Goal: Task Accomplishment & Management: Manage account settings

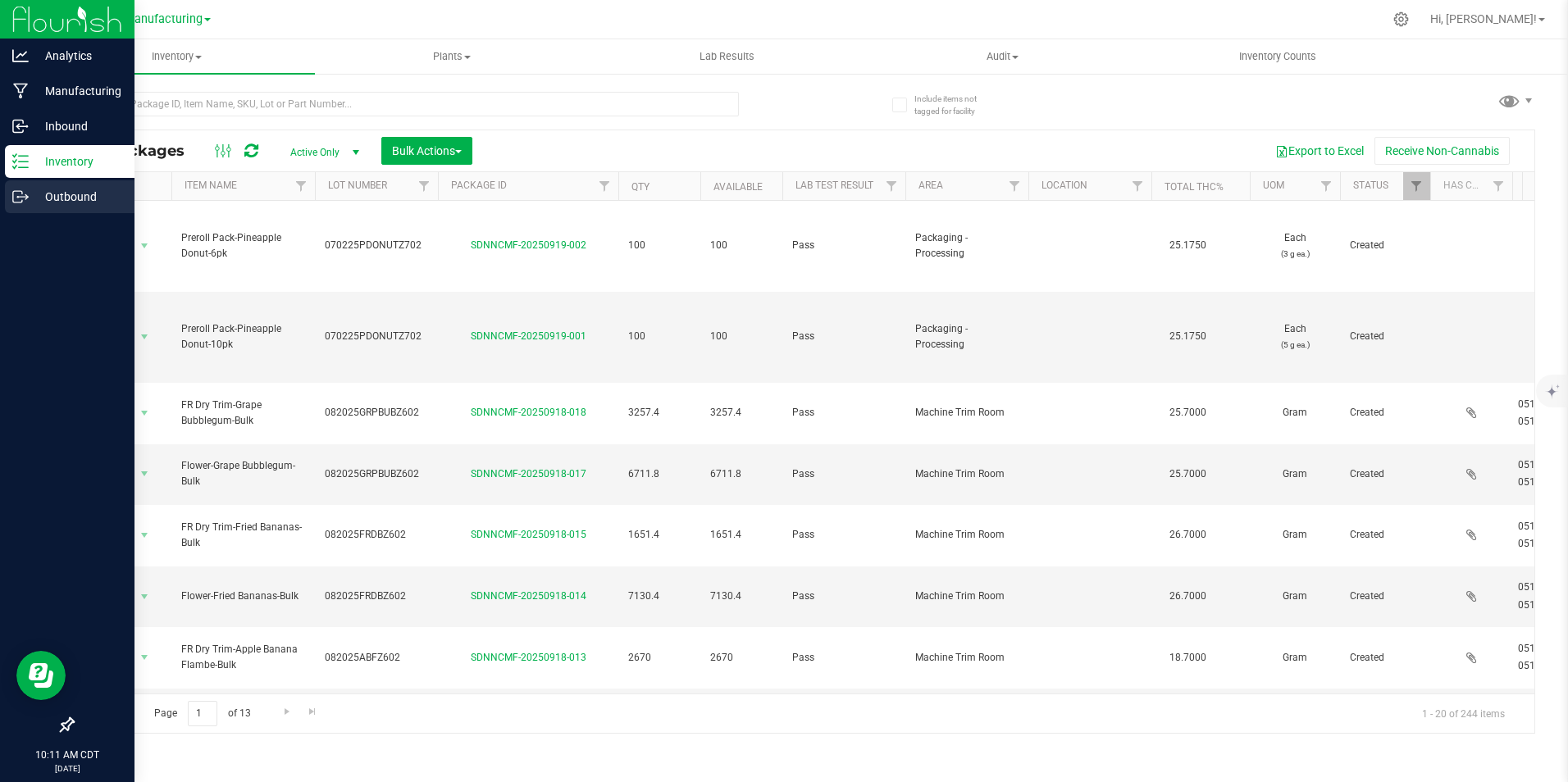
click at [58, 183] on div "Outbound" at bounding box center [69, 197] width 129 height 33
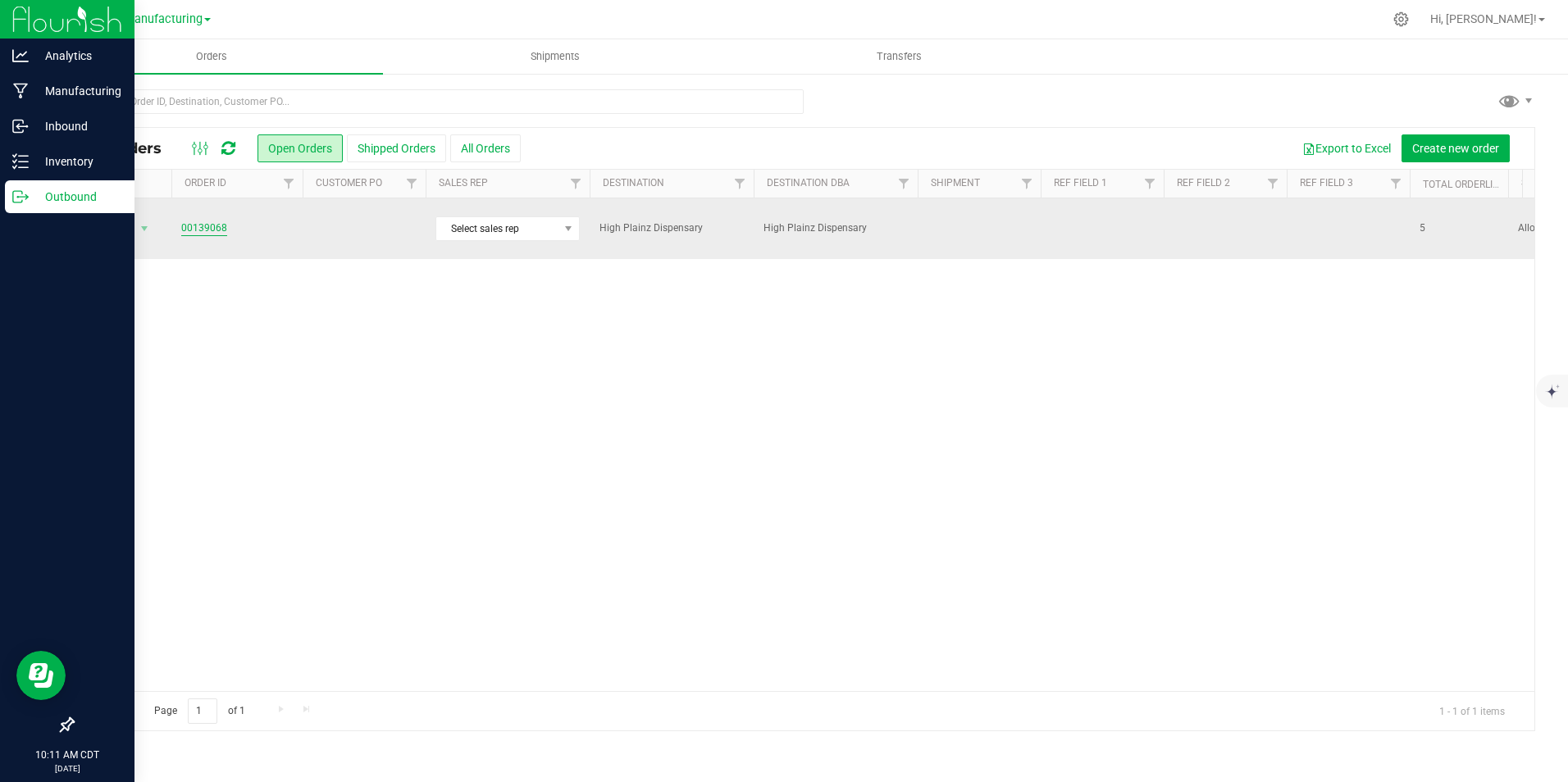
click at [207, 221] on link "00139068" at bounding box center [204, 229] width 46 height 15
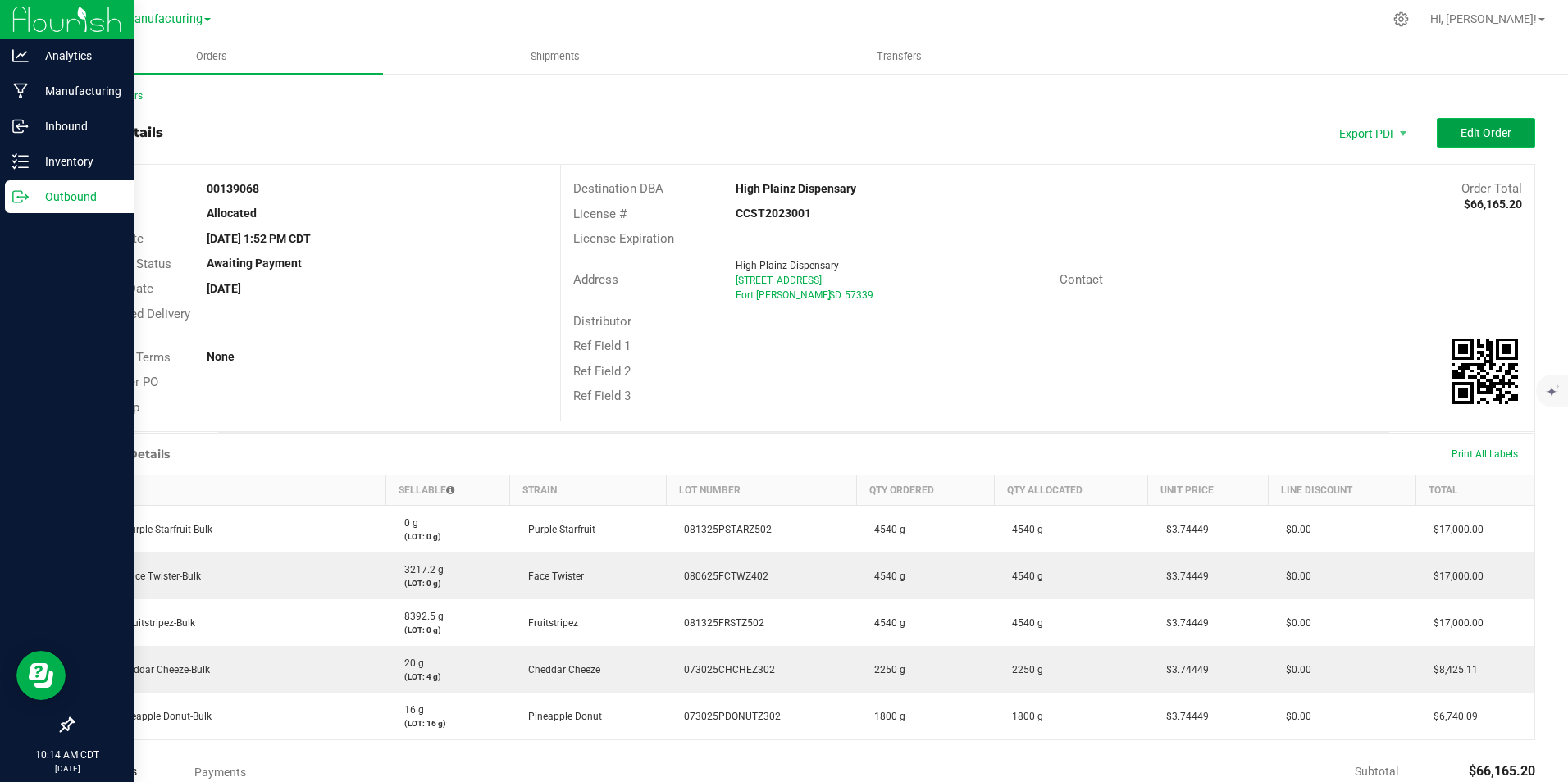
click at [1484, 138] on span "Edit Order" at bounding box center [1485, 133] width 51 height 13
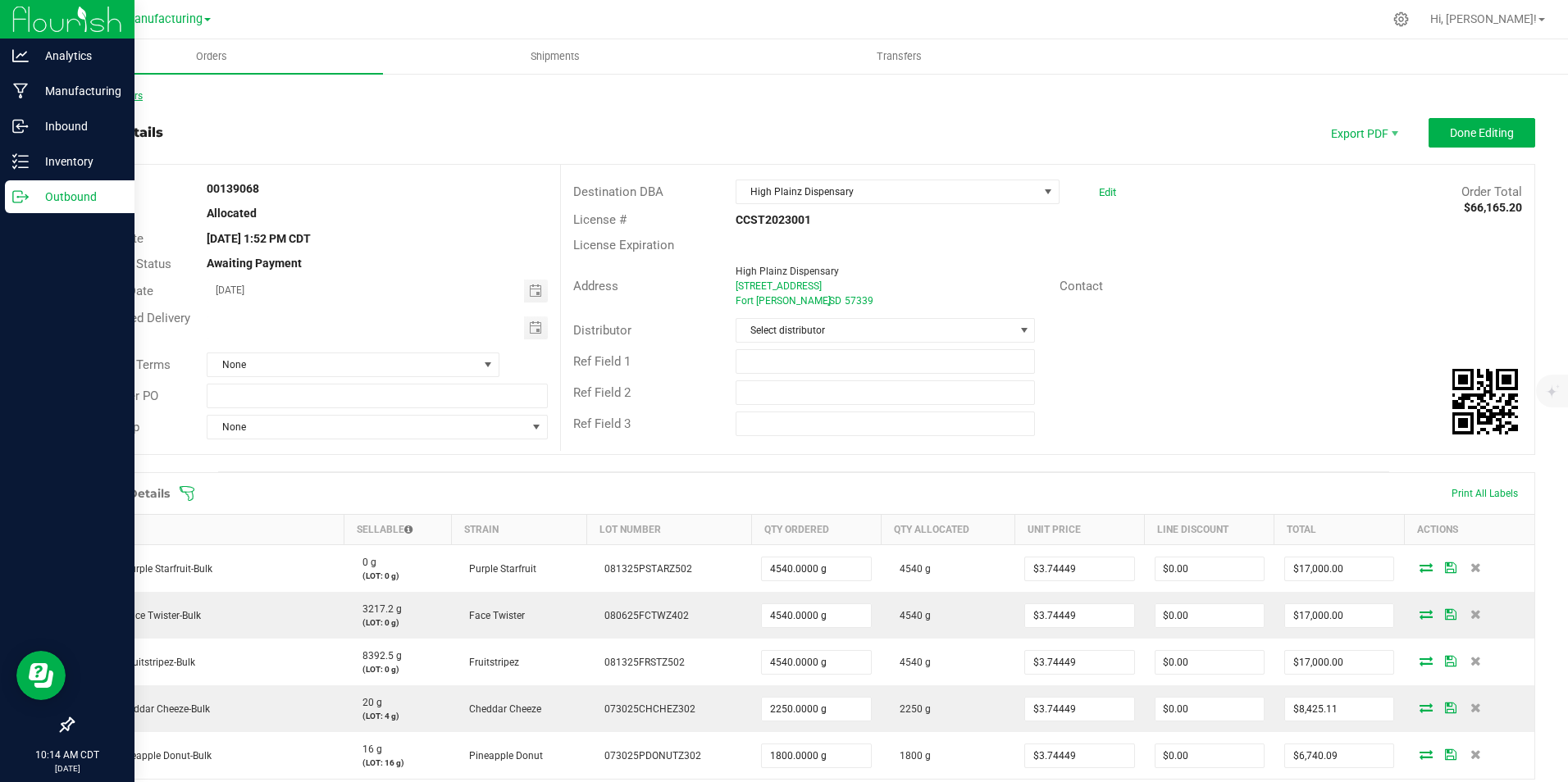
click at [109, 94] on link "Back to Orders" at bounding box center [107, 96] width 70 height 12
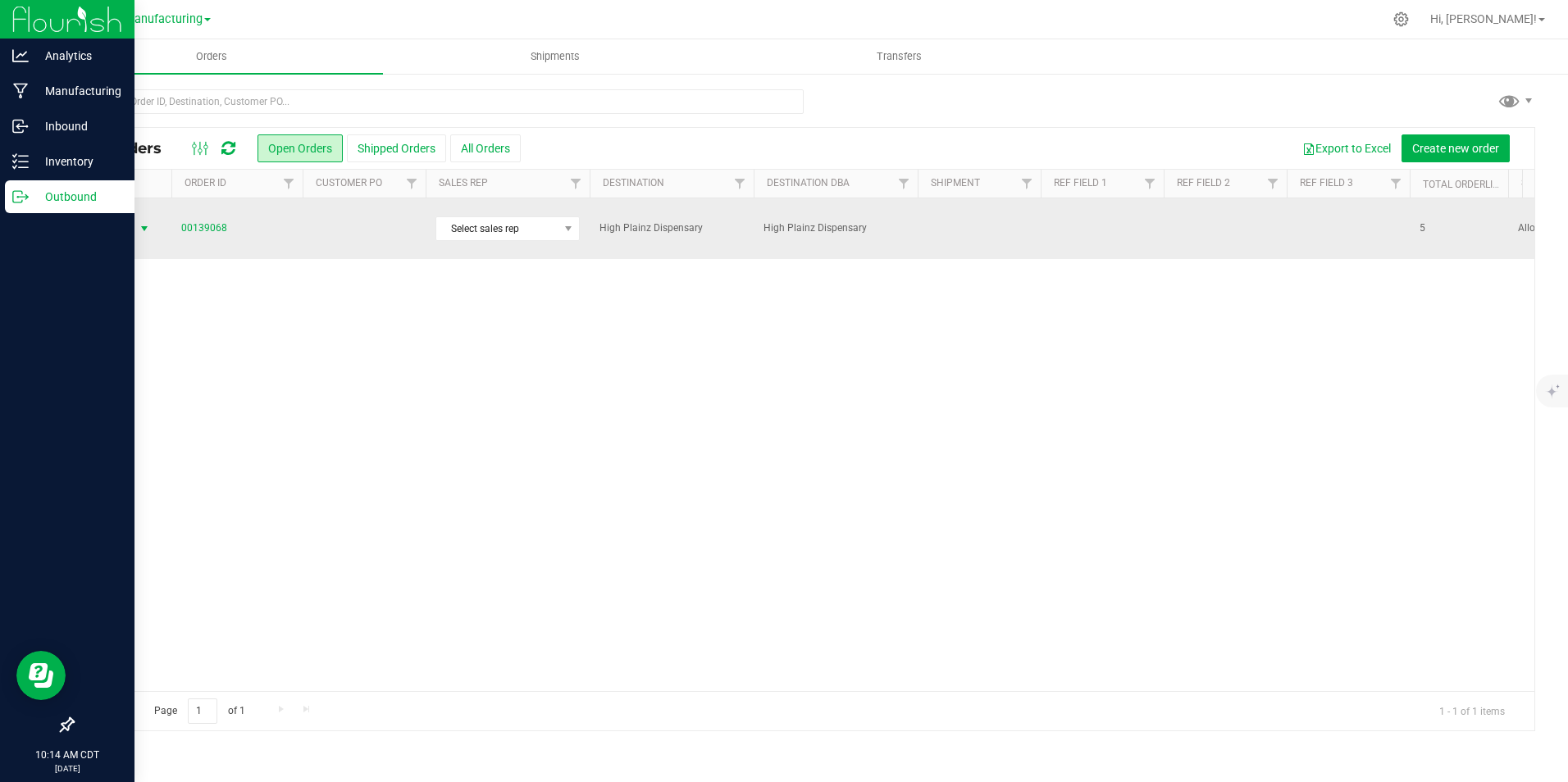
click at [140, 223] on span "select" at bounding box center [145, 229] width 14 height 13
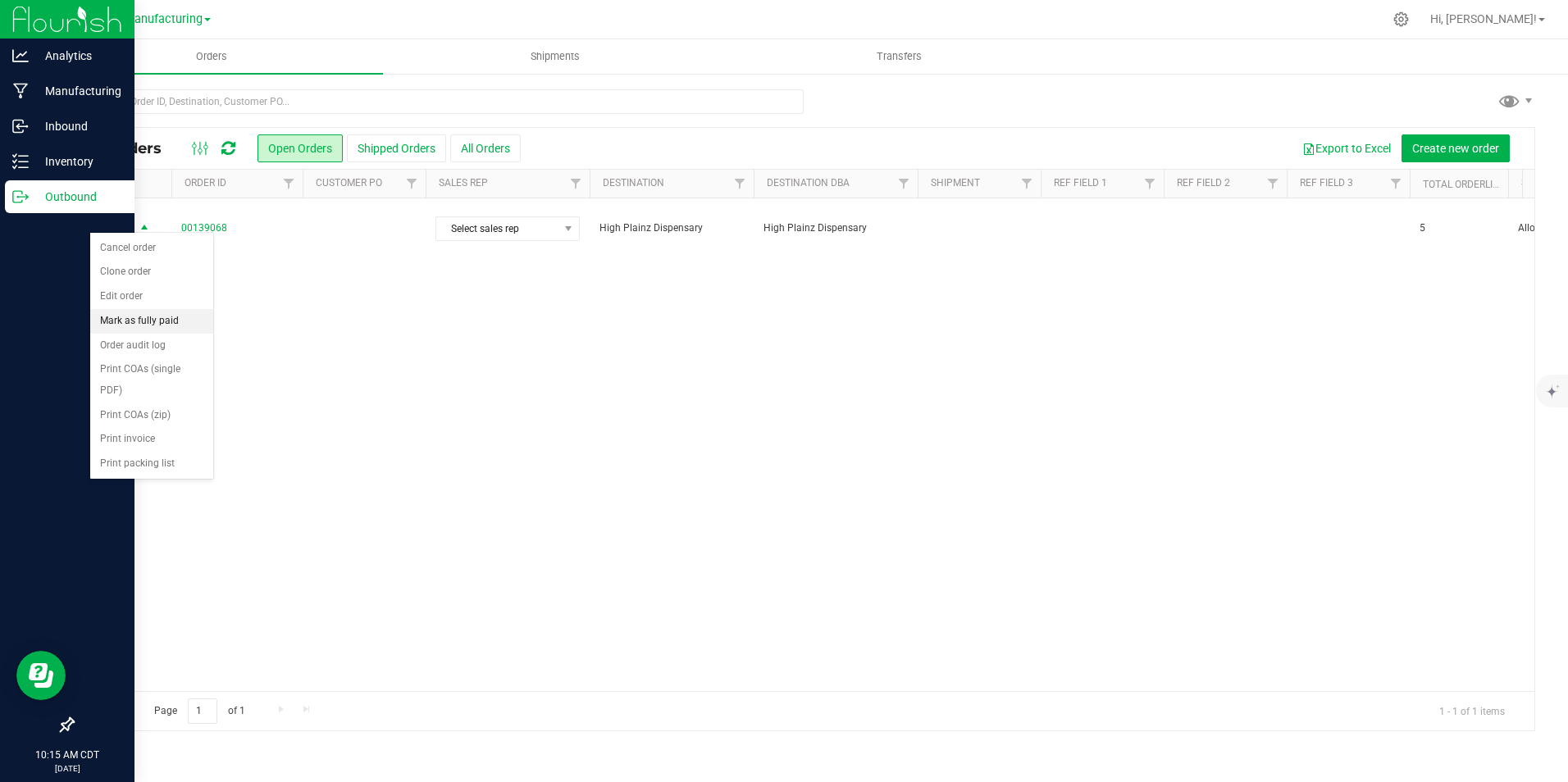
click at [160, 315] on li "Mark as fully paid" at bounding box center [152, 322] width 123 height 25
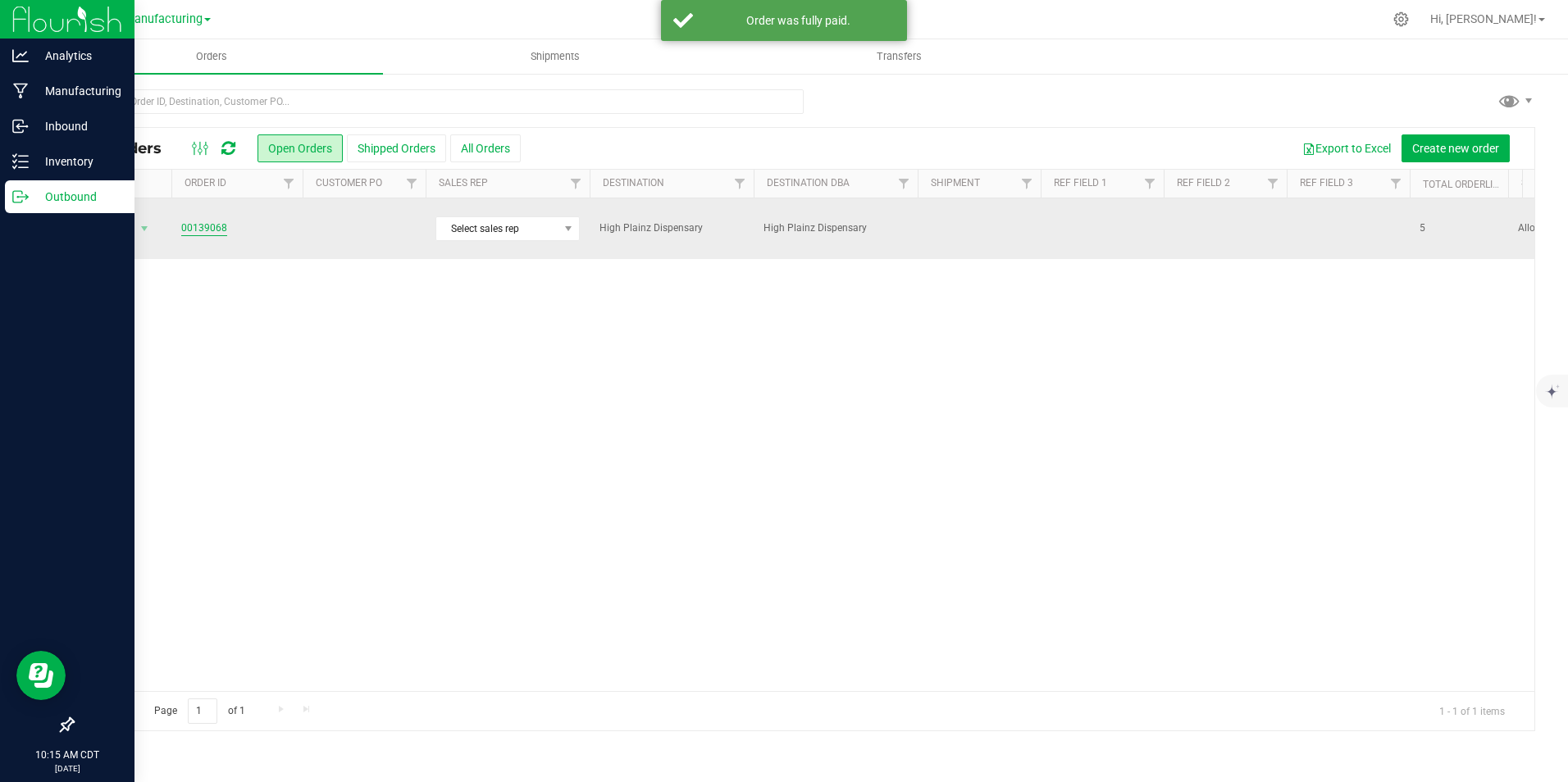
click at [208, 222] on link "00139068" at bounding box center [204, 229] width 46 height 15
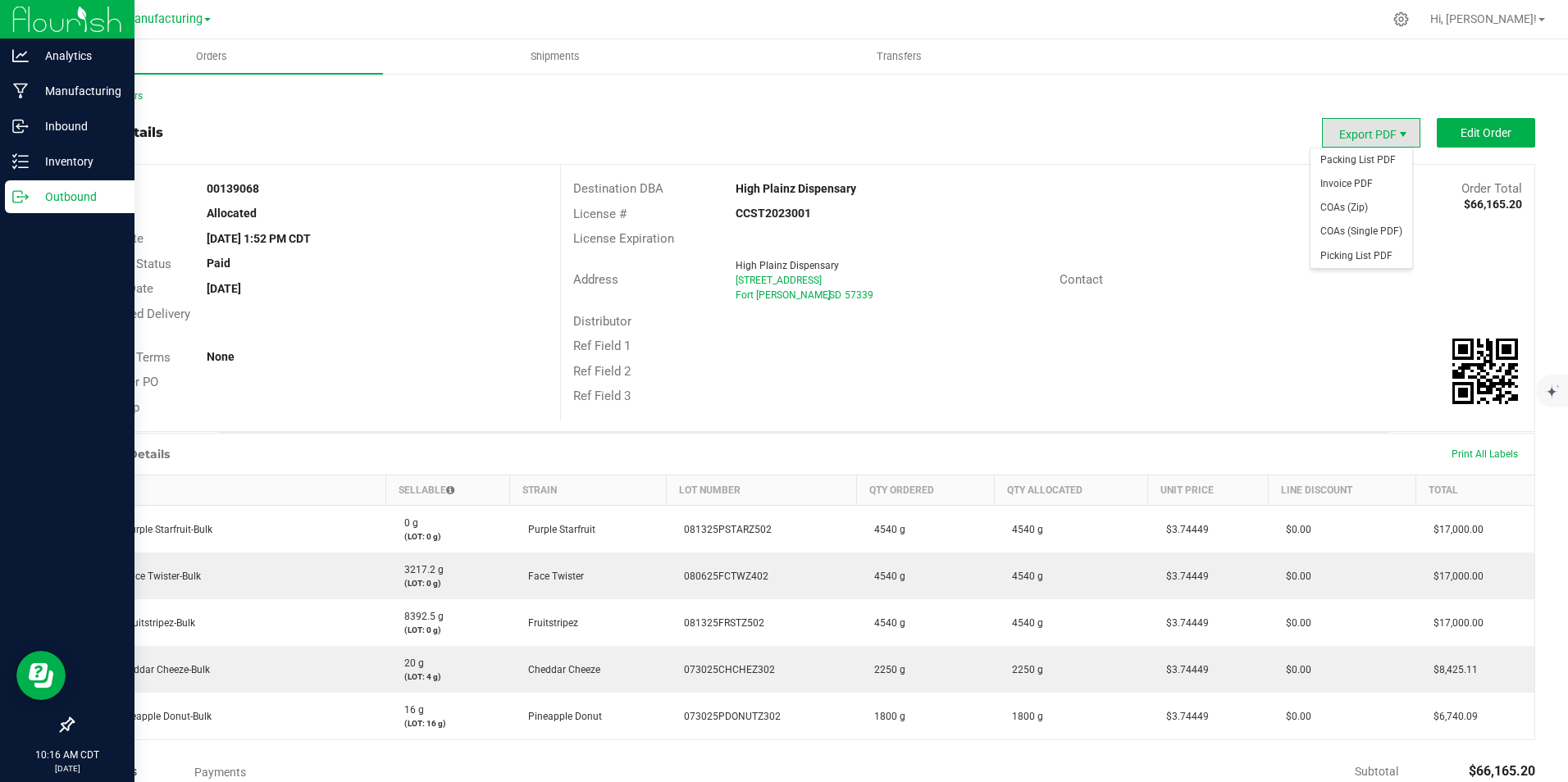
click at [1396, 136] on span "Export PDF" at bounding box center [1403, 135] width 14 height 13
click at [1396, 133] on span "Export PDF" at bounding box center [1403, 135] width 14 height 13
click at [1366, 183] on span "Invoice PDF" at bounding box center [1361, 184] width 101 height 24
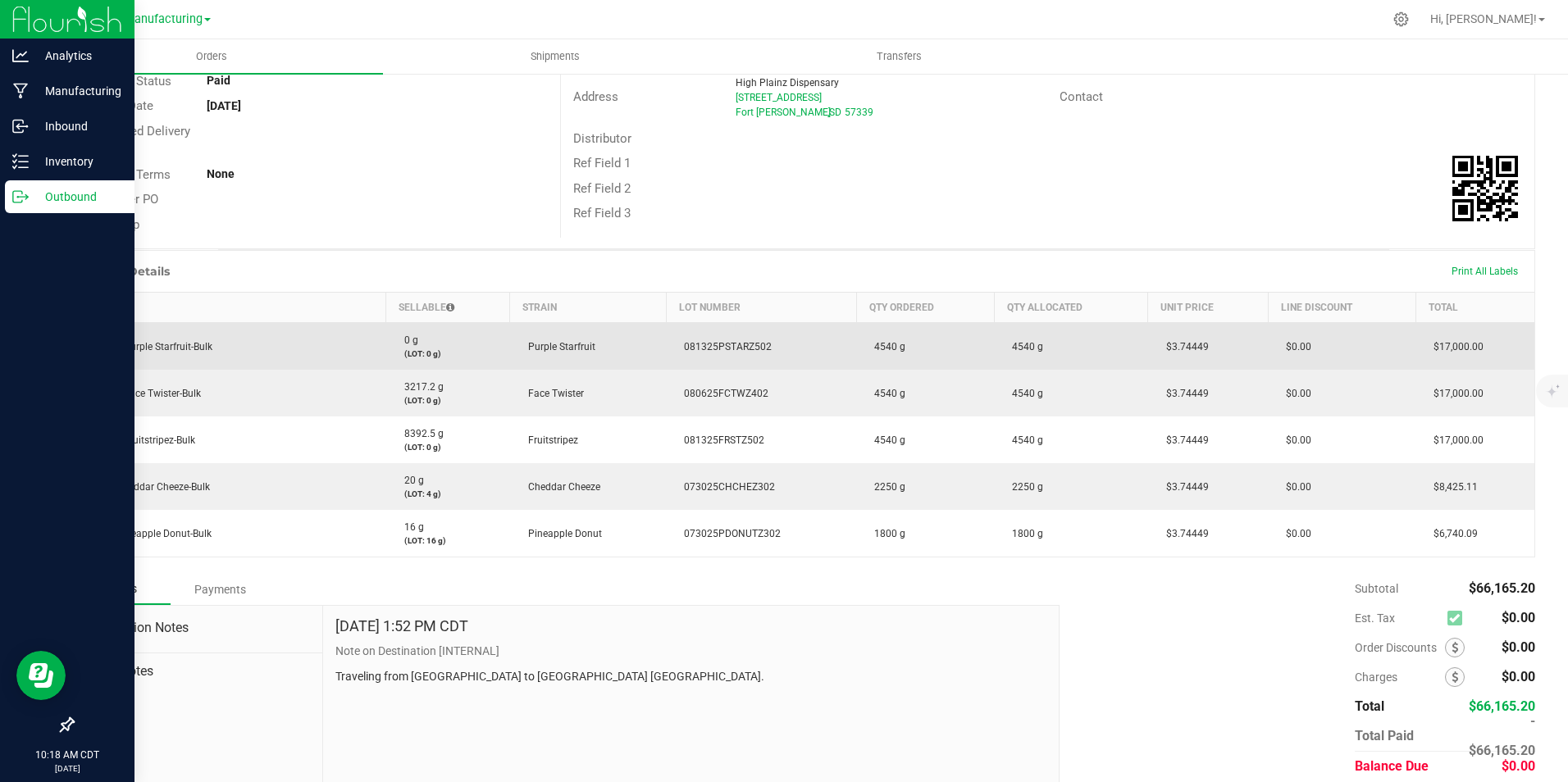
scroll to position [244, 0]
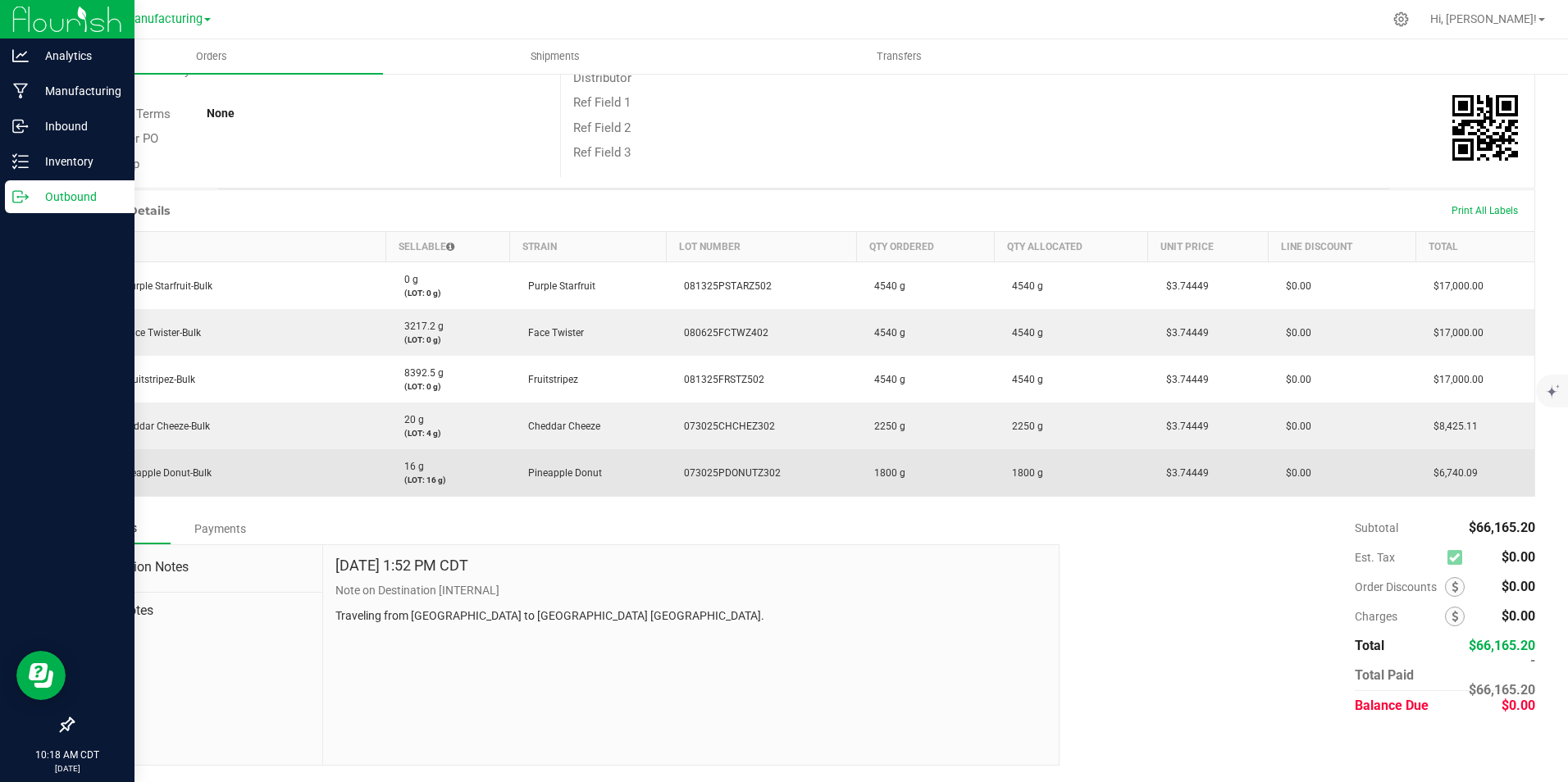
click at [220, 522] on div "Payments" at bounding box center [220, 528] width 98 height 30
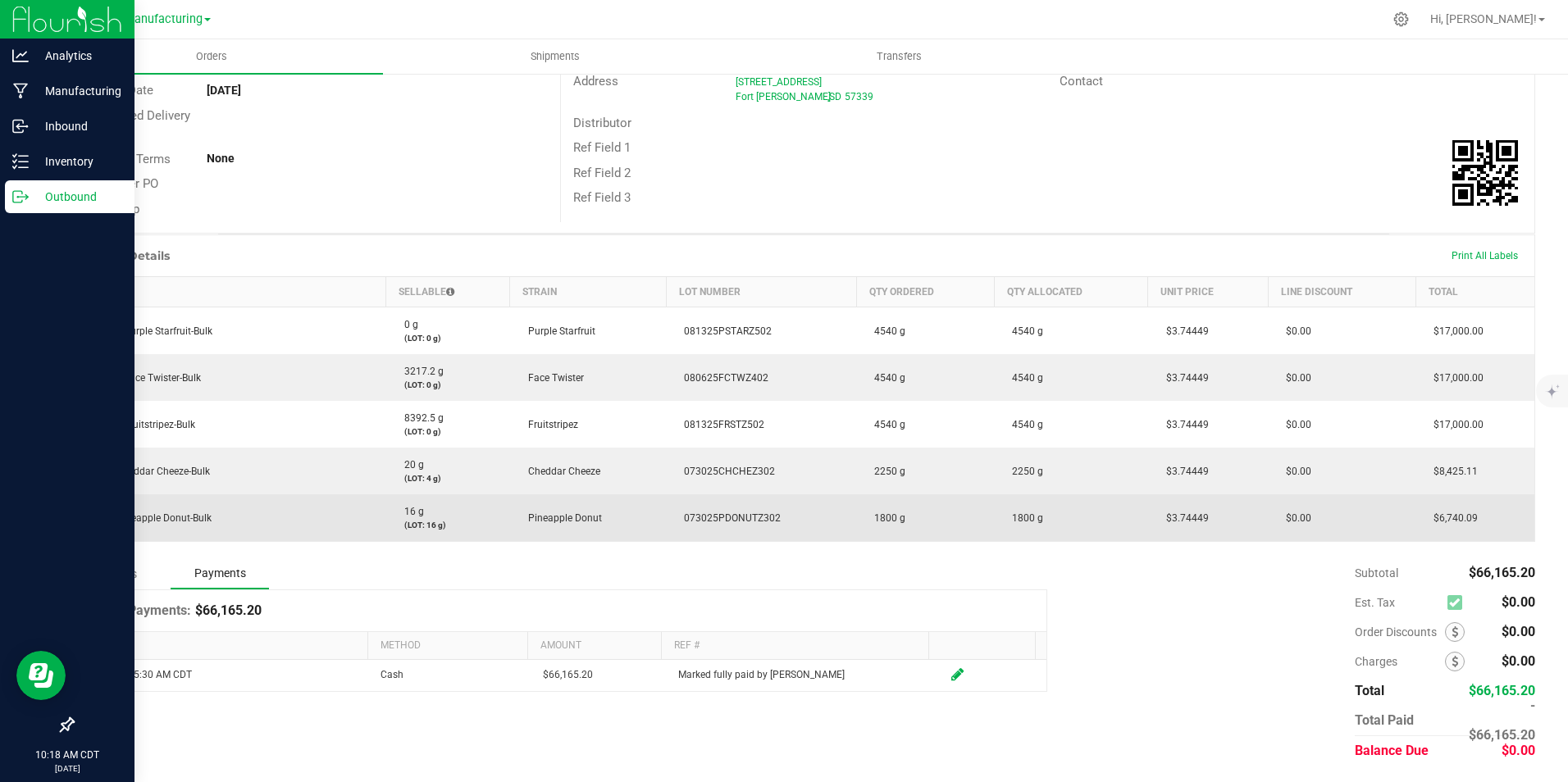
scroll to position [199, 0]
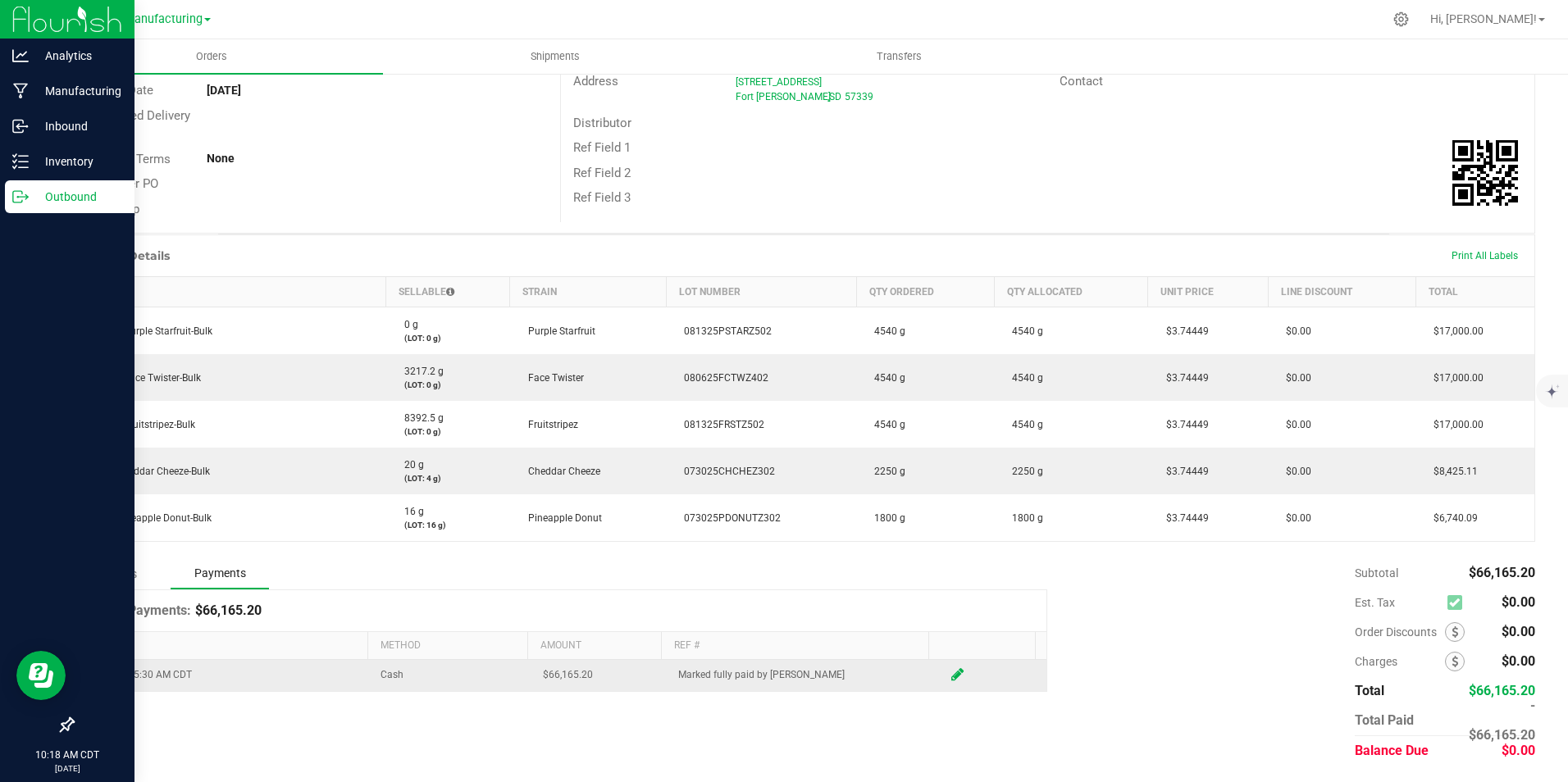
click at [391, 670] on td "Cash" at bounding box center [451, 676] width 162 height 31
click at [951, 672] on icon at bounding box center [957, 674] width 13 height 14
click at [505, 682] on span "NO DATA FOUND" at bounding box center [512, 679] width 14 height 13
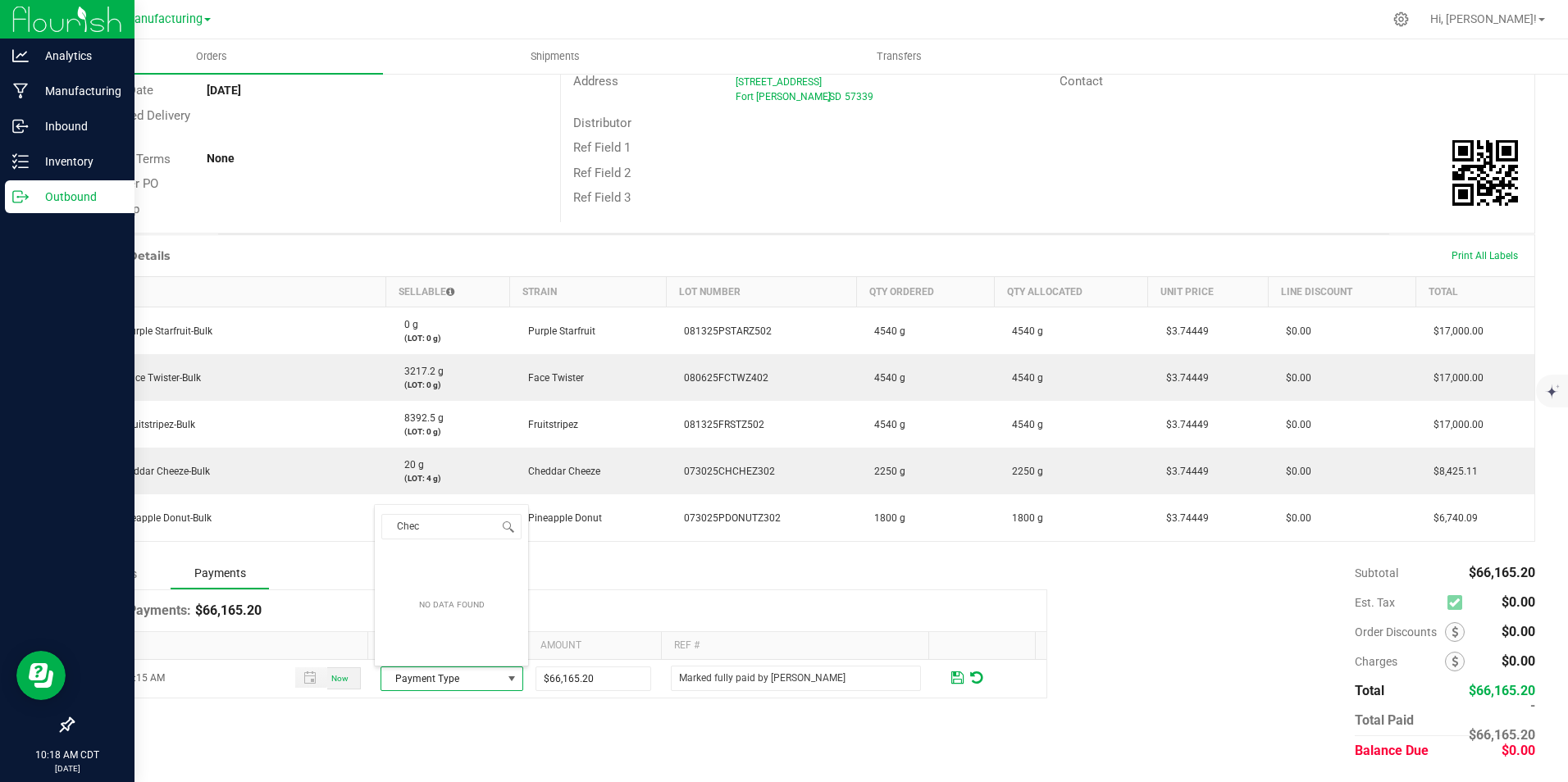
type input "Check"
click at [774, 565] on div "Notes Payments" at bounding box center [559, 574] width 975 height 31
click at [505, 683] on span "NO DATA FOUND" at bounding box center [512, 679] width 14 height 13
click at [611, 567] on div "Notes Payments" at bounding box center [559, 574] width 975 height 31
click at [453, 678] on span "Payment Type" at bounding box center [441, 679] width 121 height 23
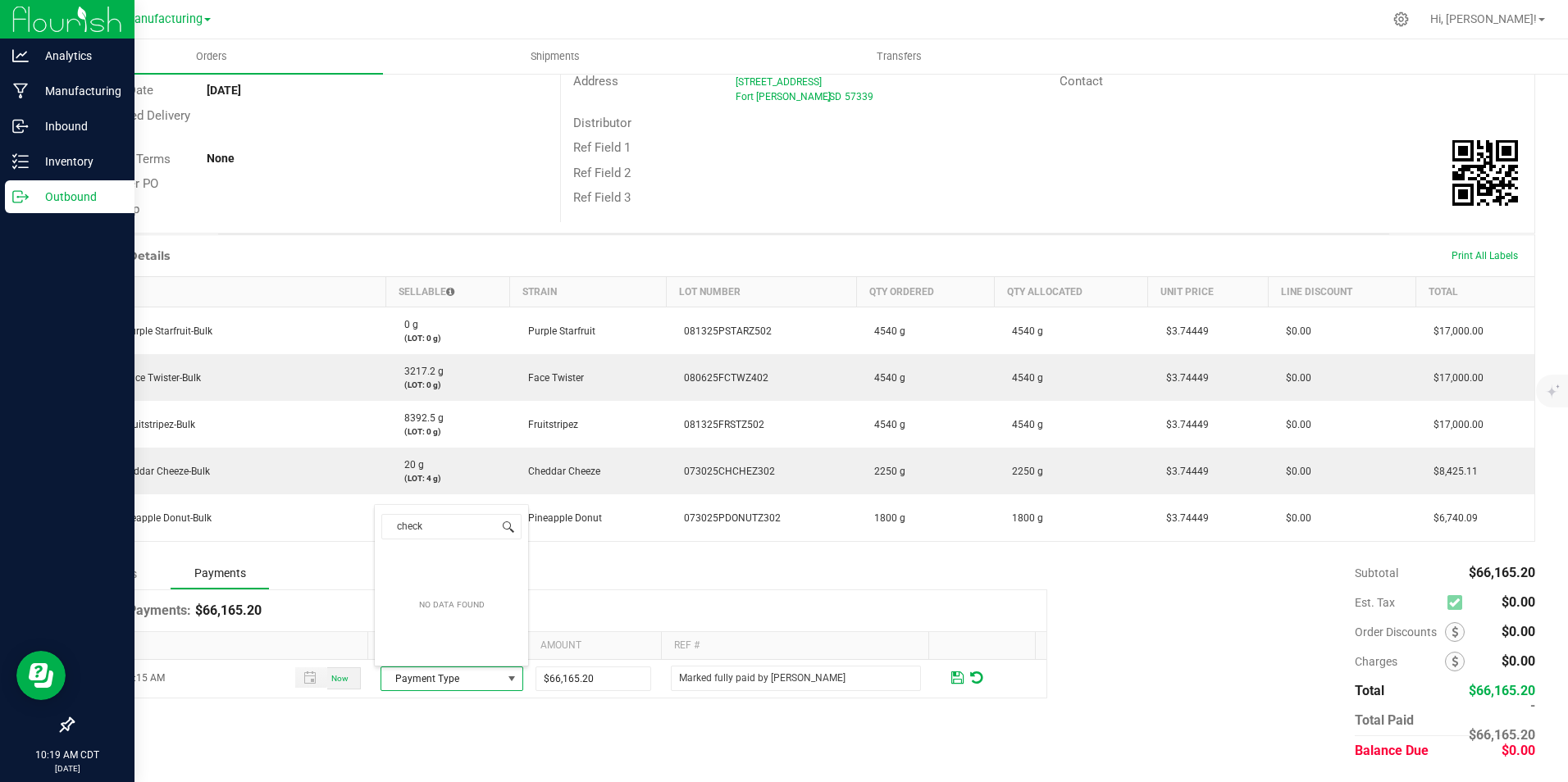
click at [501, 528] on span at bounding box center [508, 527] width 14 height 13
type input "c"
type input "b"
click at [873, 558] on div "Notes Payments" at bounding box center [559, 574] width 975 height 31
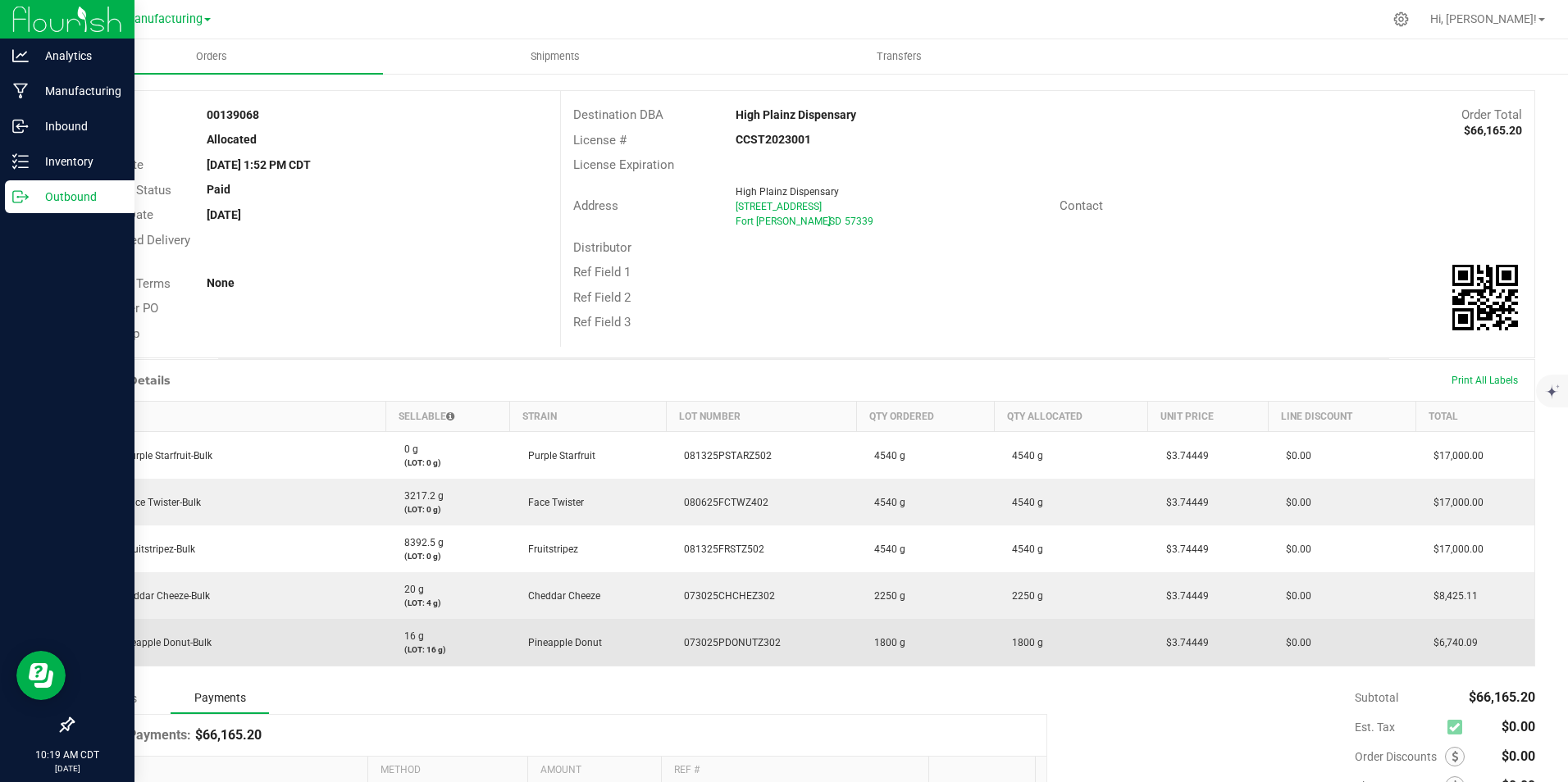
scroll to position [0, 0]
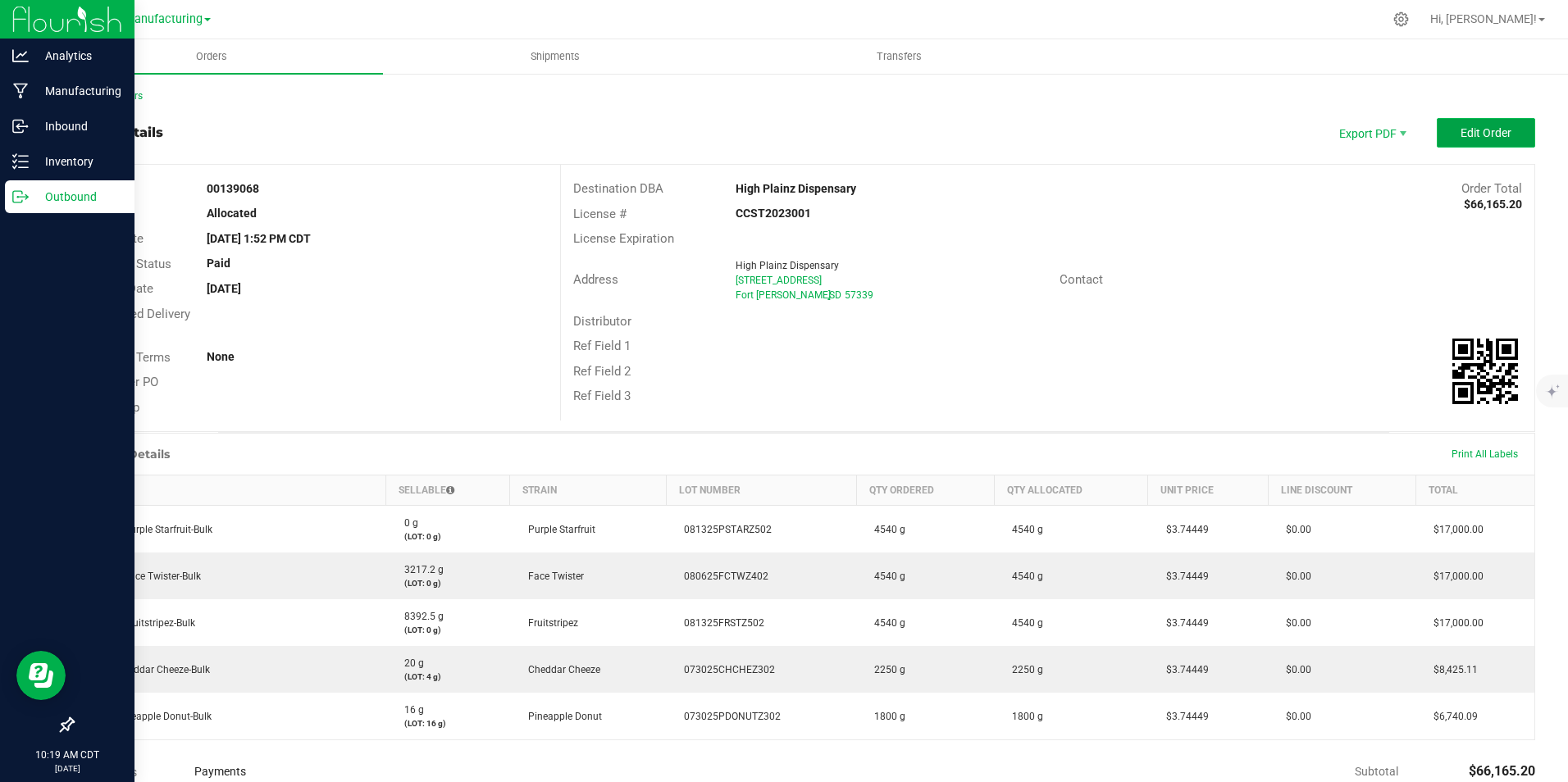
click at [1489, 123] on button "Edit Order" at bounding box center [1486, 132] width 98 height 30
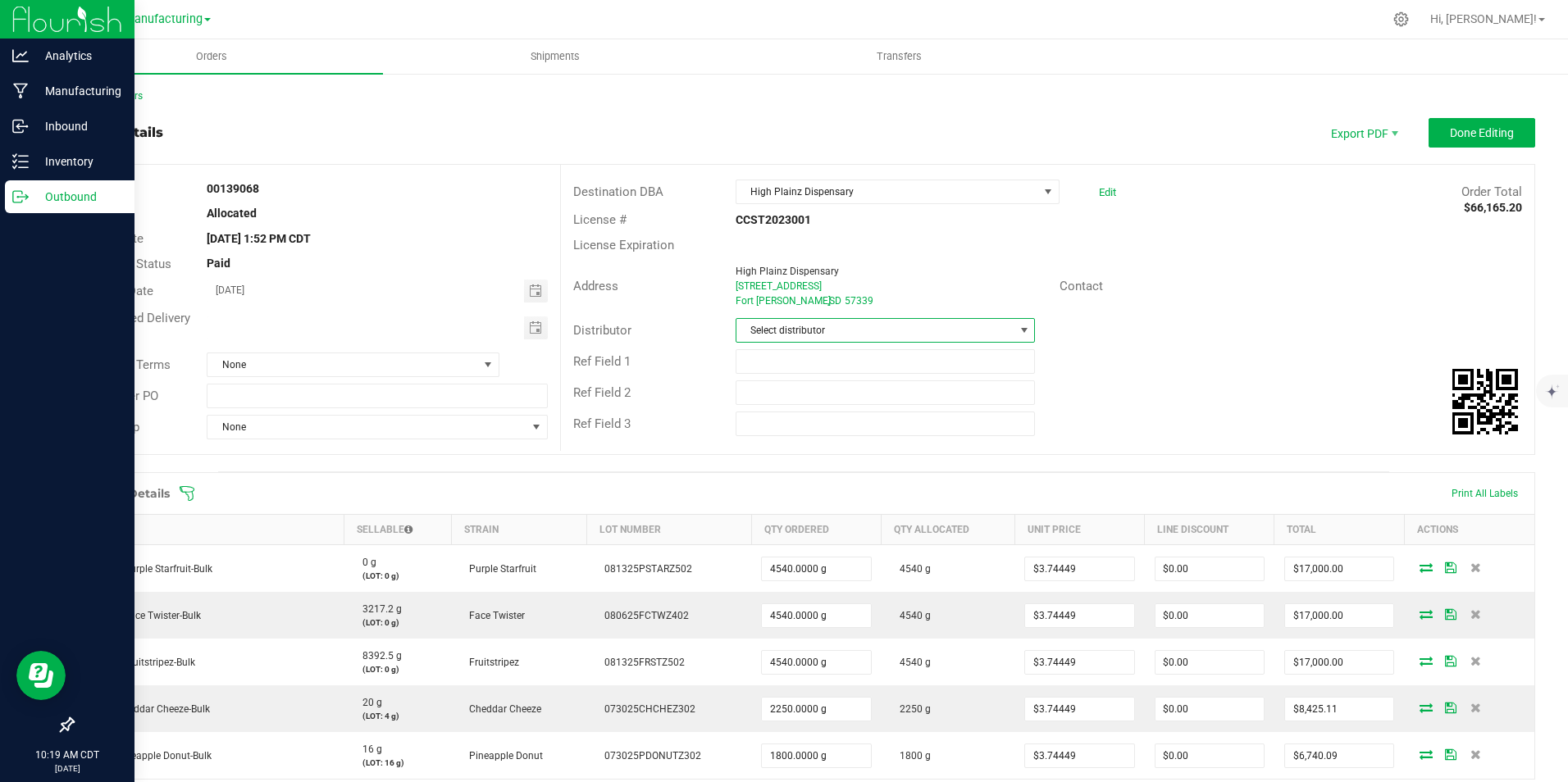
click at [1017, 335] on span at bounding box center [1024, 331] width 14 height 13
click at [1186, 332] on div "Distributor Select distributor" at bounding box center [1047, 331] width 973 height 31
click at [489, 364] on span at bounding box center [488, 365] width 14 height 13
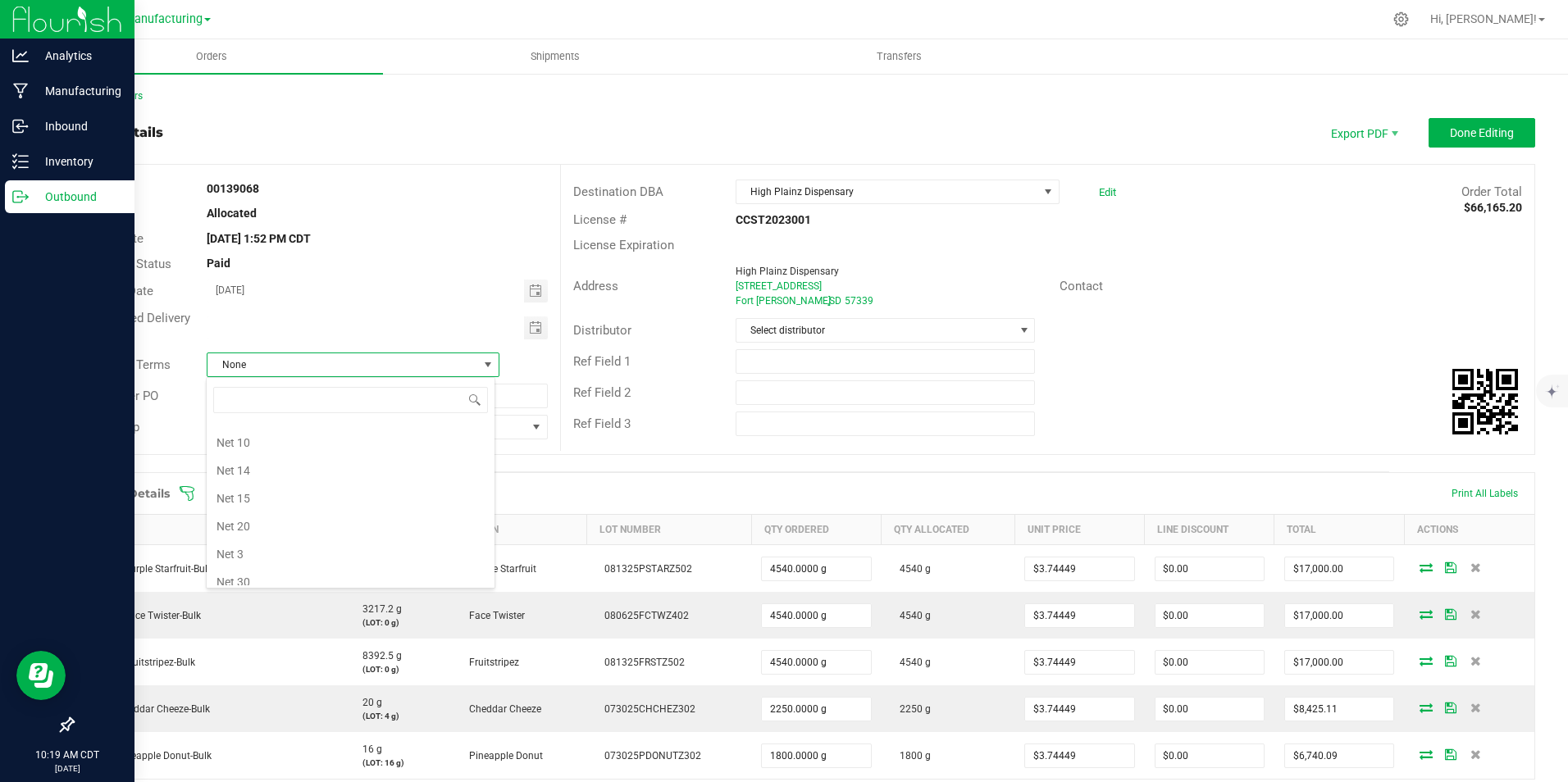
scroll to position [0, 0]
type input "Cash on Delivery"
click at [336, 319] on input "month/day/year" at bounding box center [365, 326] width 316 height 20
type input "07/day/year"
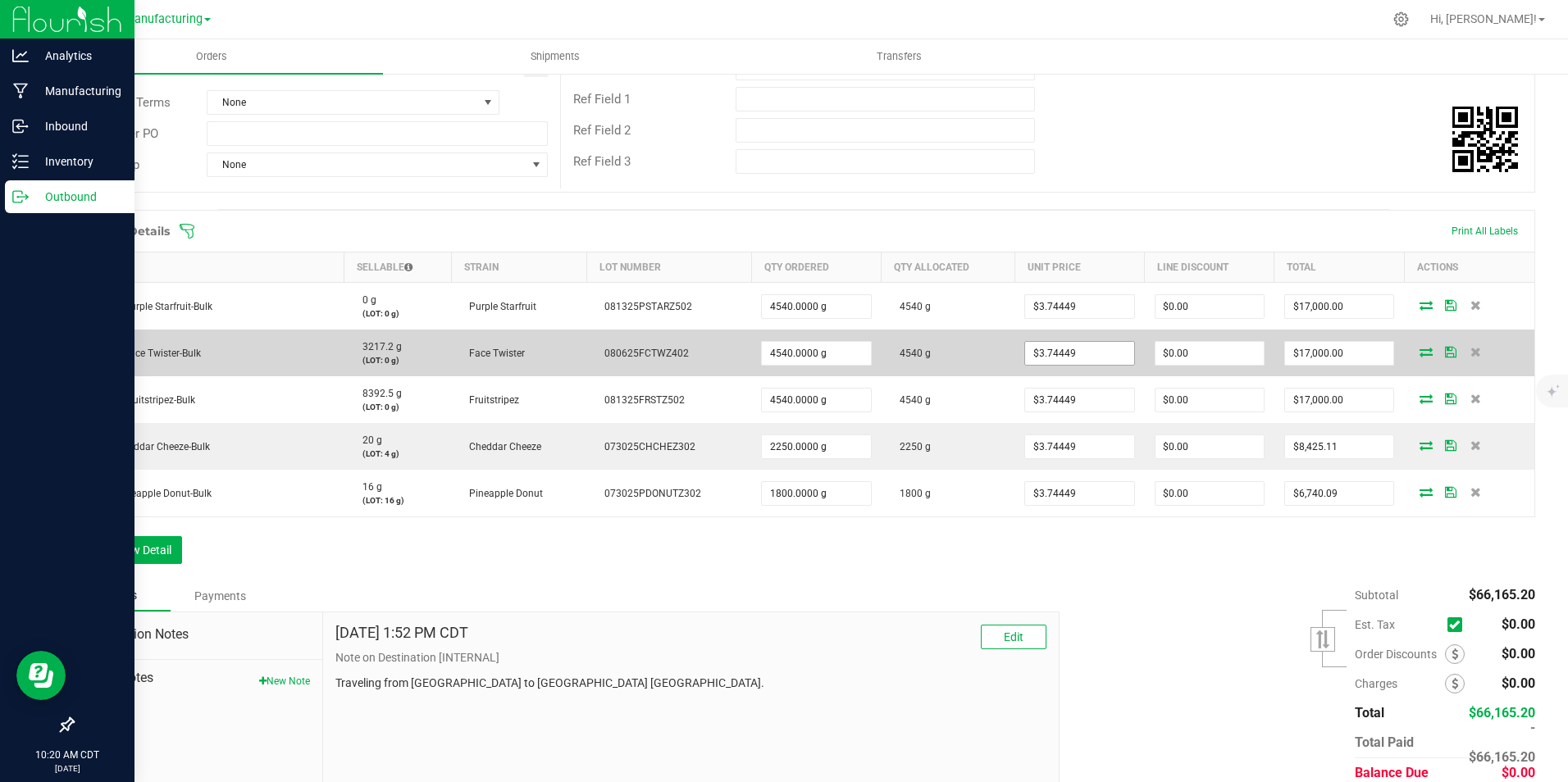
scroll to position [328, 0]
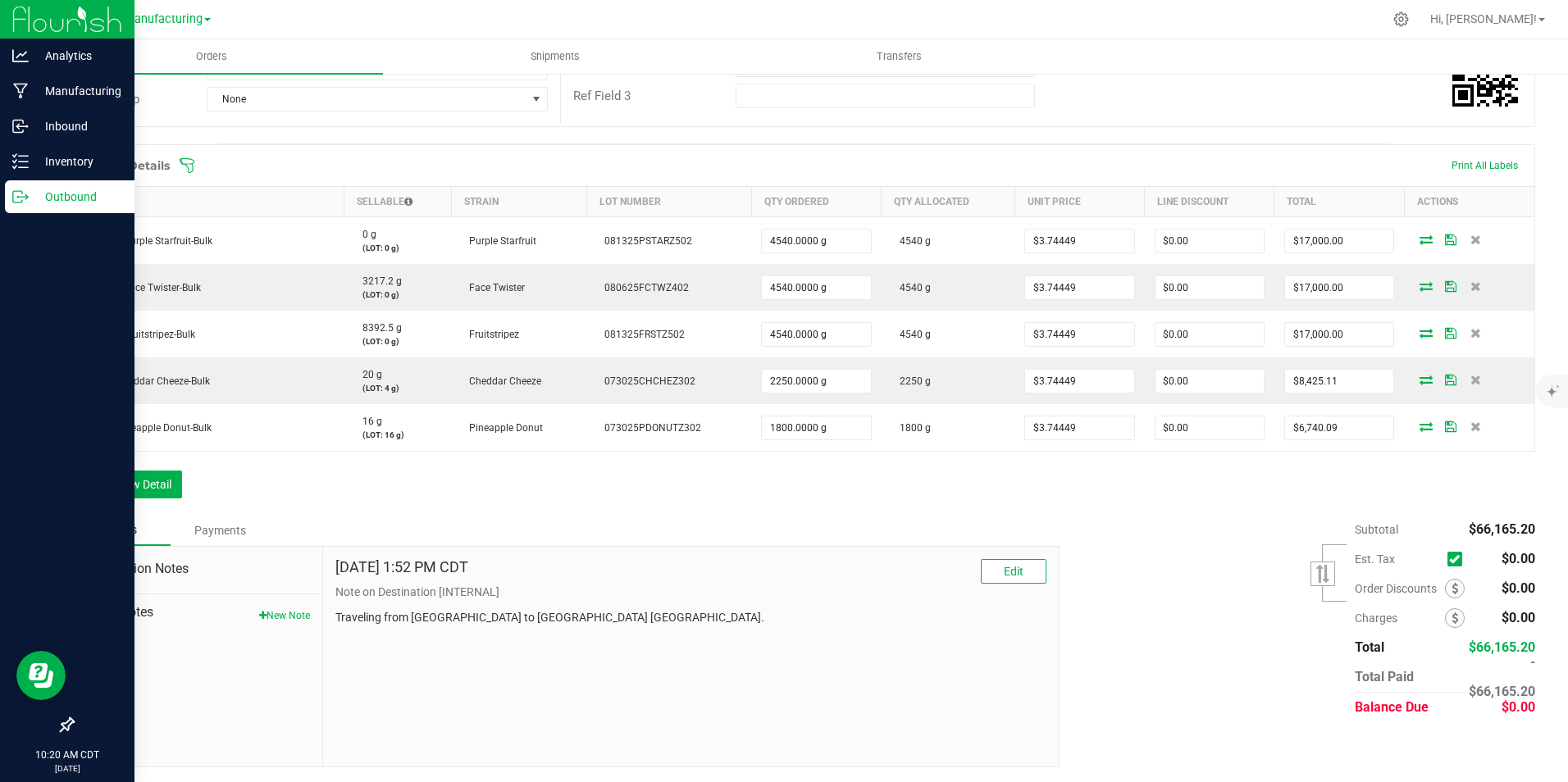
click at [226, 532] on div "Payments" at bounding box center [220, 530] width 98 height 30
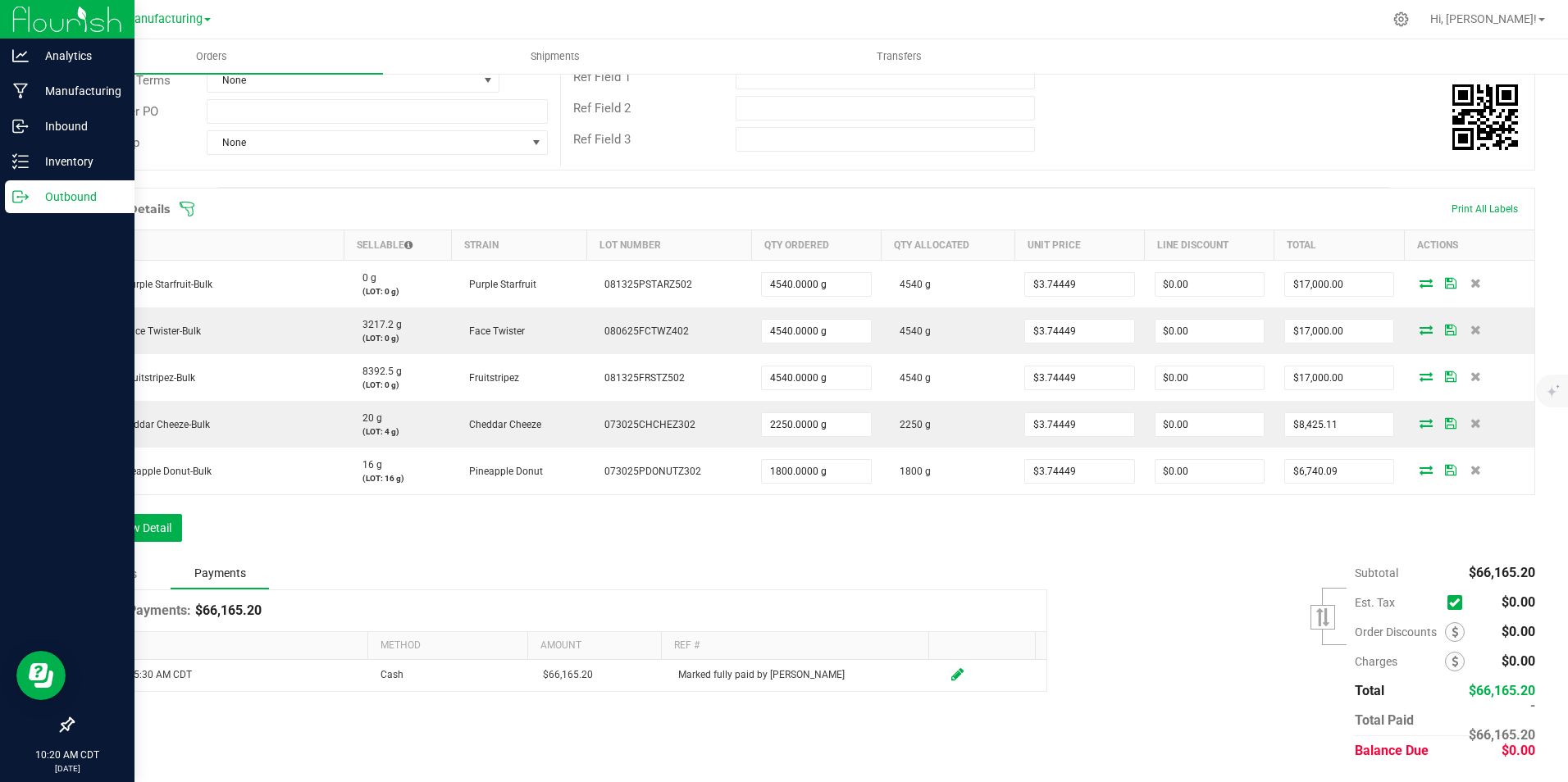
scroll to position [284, 0]
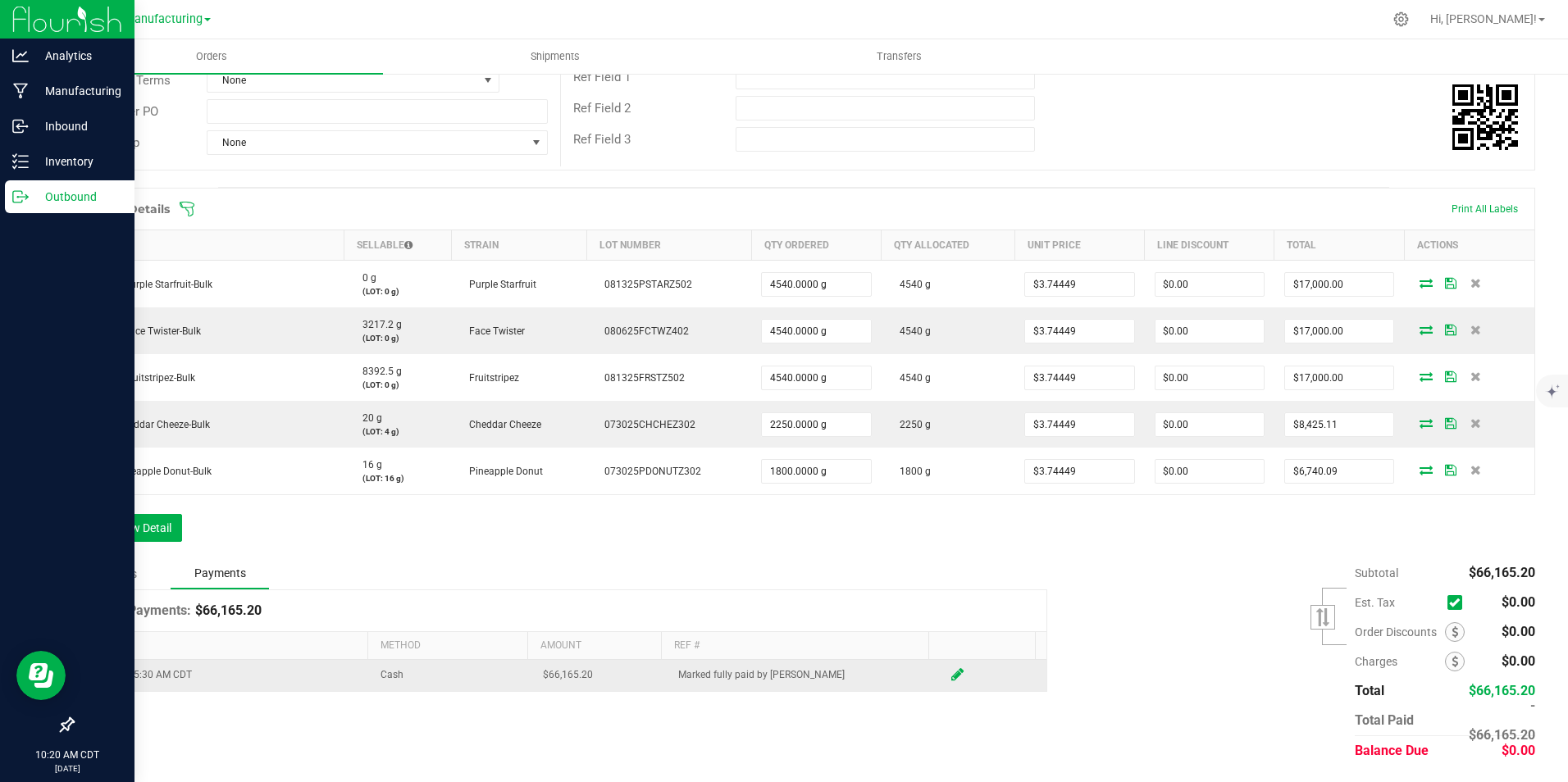
drag, startPoint x: 426, startPoint y: 671, endPoint x: 677, endPoint y: 673, distance: 251.0
click at [426, 671] on td "Cash" at bounding box center [451, 676] width 162 height 31
click at [951, 681] on icon at bounding box center [957, 674] width 13 height 14
click at [460, 678] on span "Payment Type" at bounding box center [441, 679] width 121 height 23
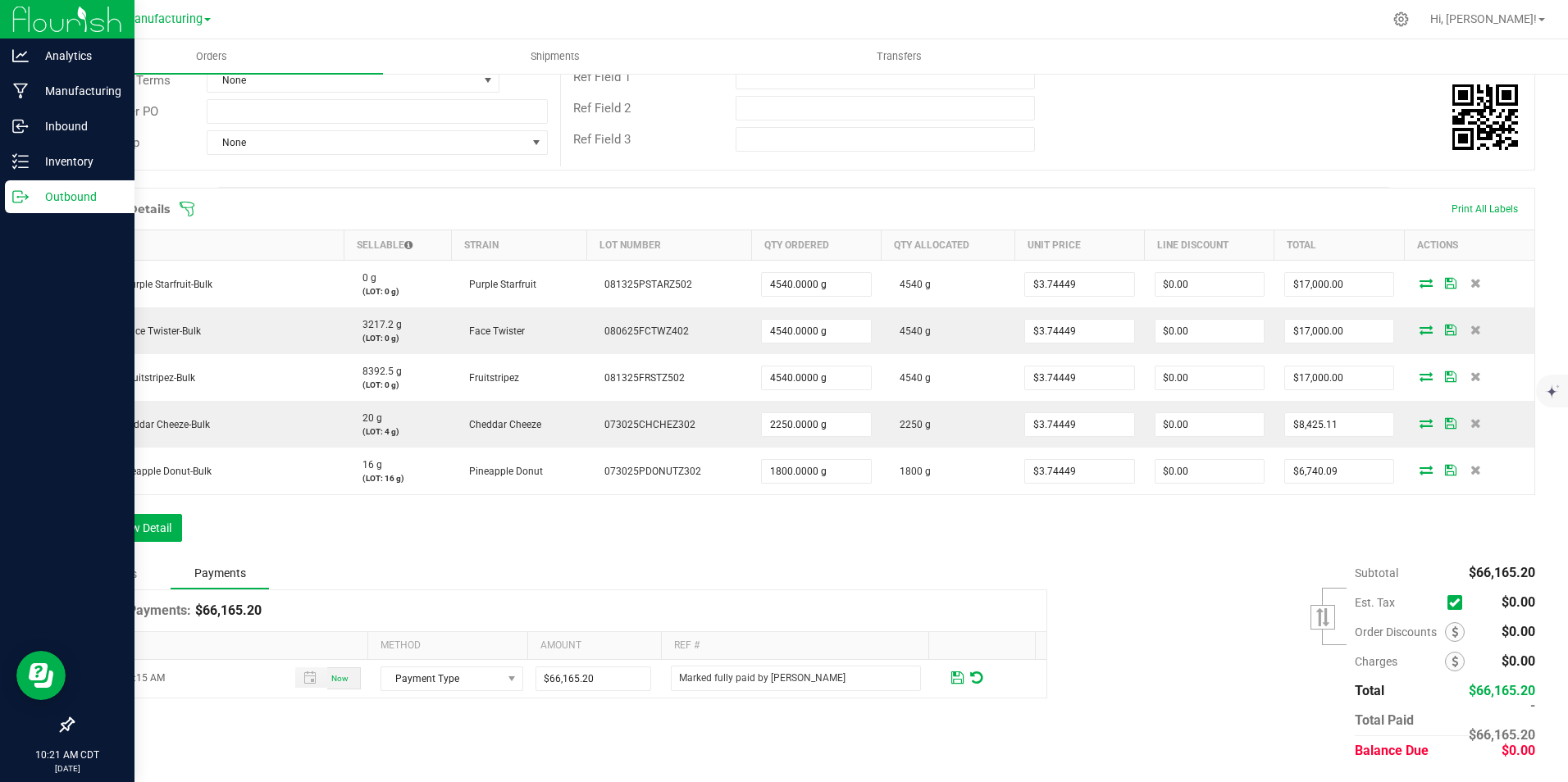
click at [770, 554] on div "Order Details Print All Labels Item Sellable Strain Lot Number Qty Ordered Qty …" at bounding box center [803, 373] width 1463 height 370
click at [1410, 19] on icon at bounding box center [1401, 19] width 17 height 17
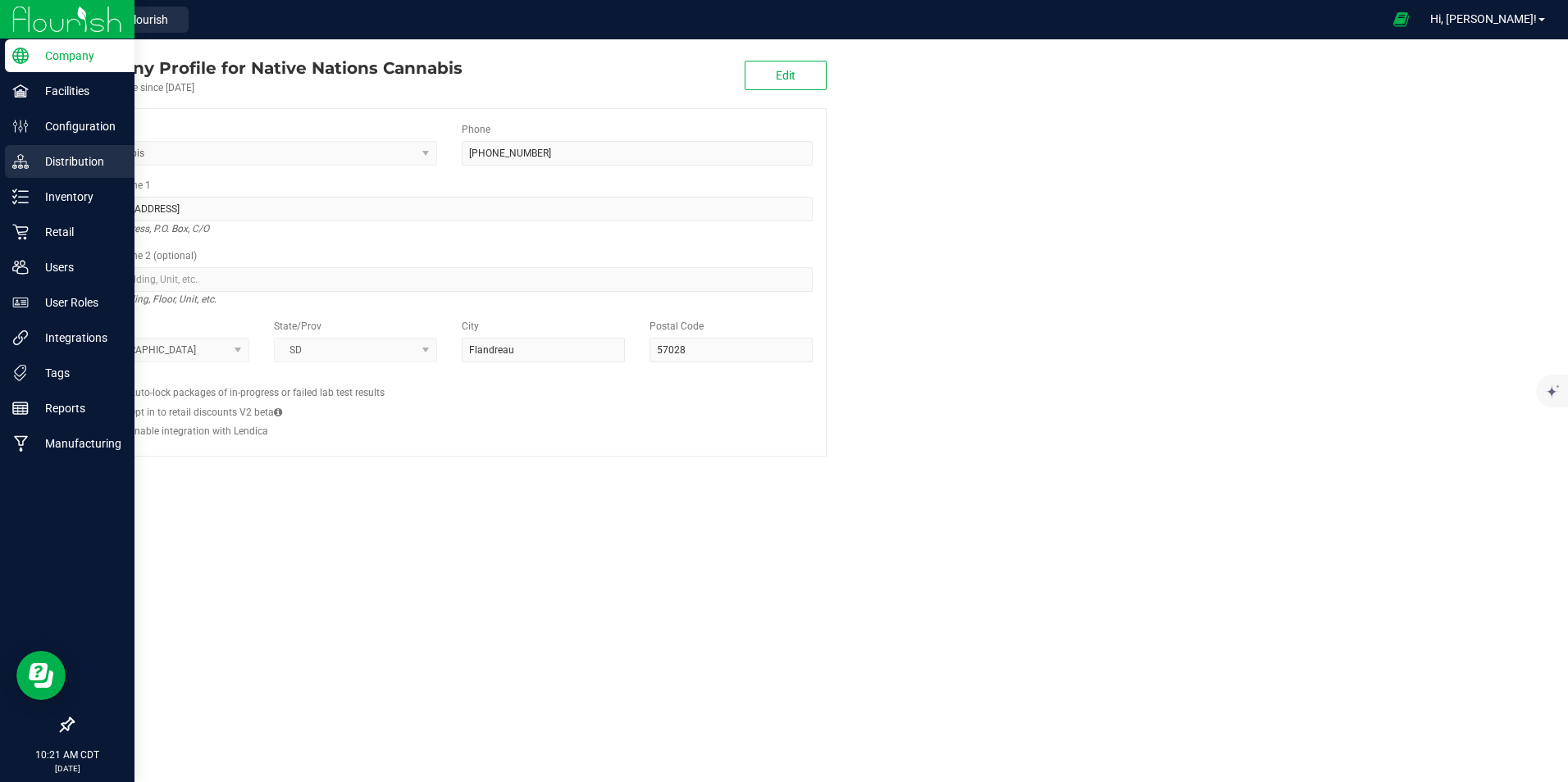
click at [66, 163] on p "Distribution" at bounding box center [78, 161] width 98 height 19
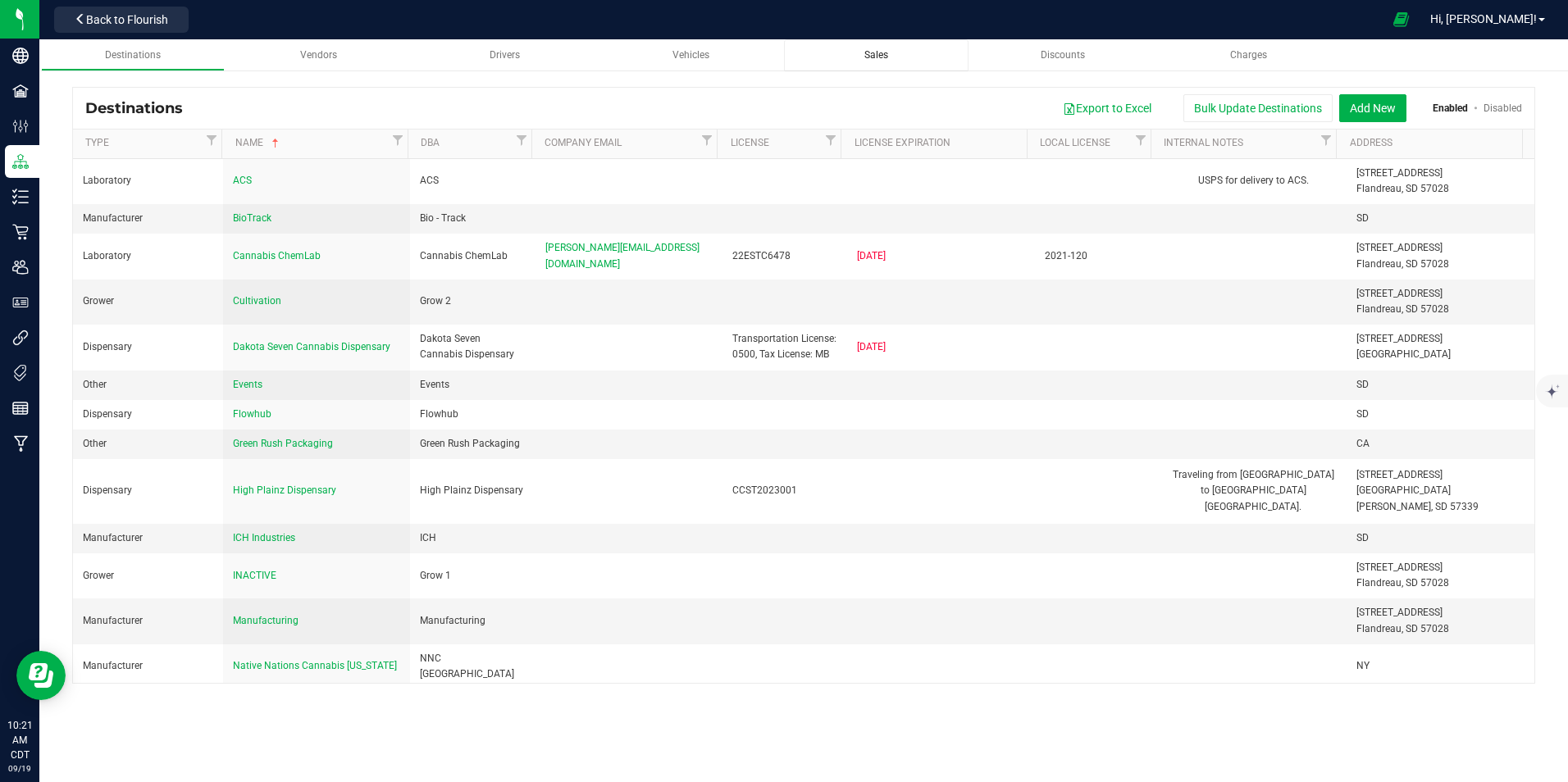
click at [878, 55] on span "Sales" at bounding box center [876, 55] width 24 height 12
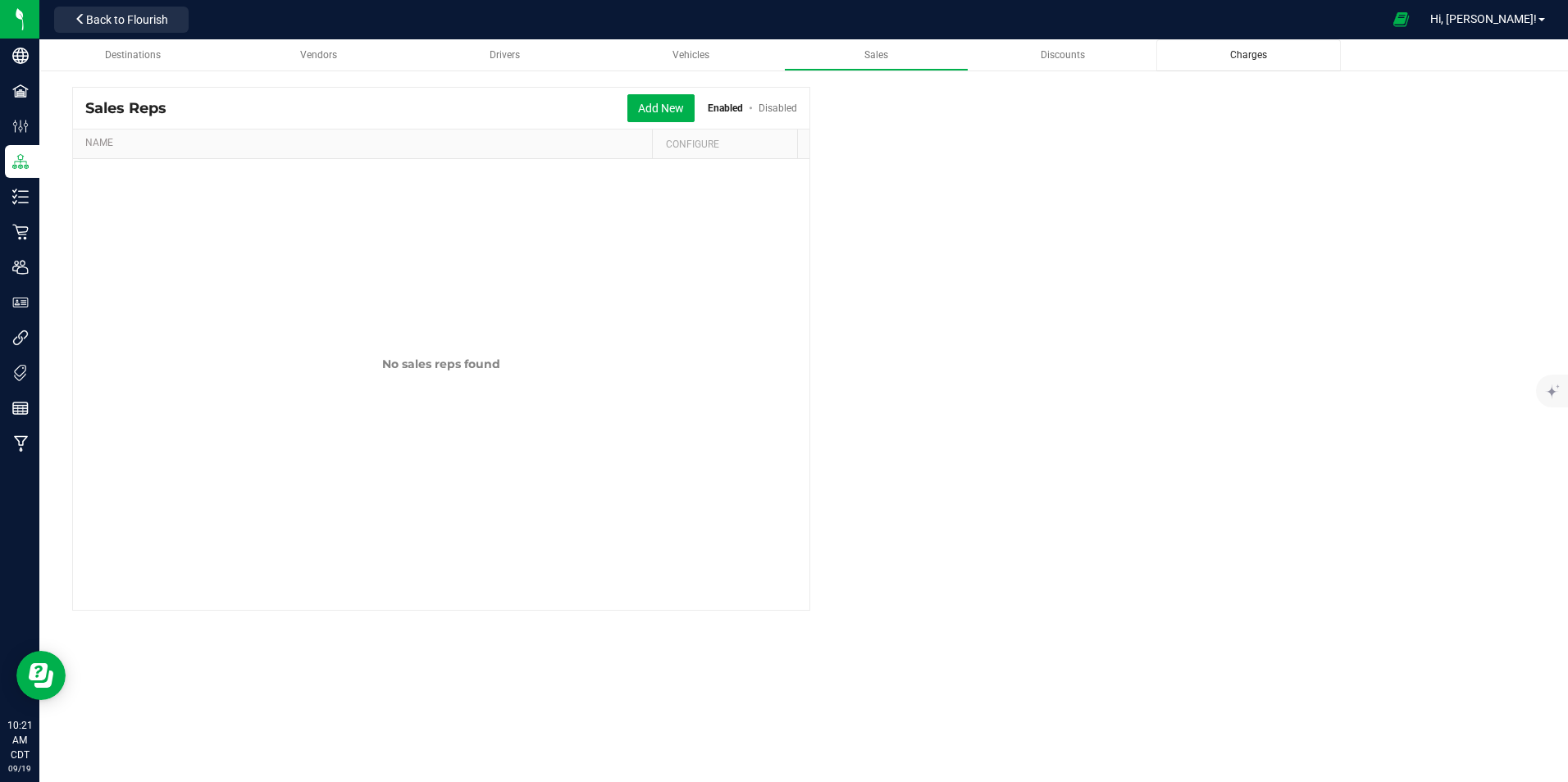
click at [1239, 58] on span "Charges" at bounding box center [1249, 55] width 37 height 12
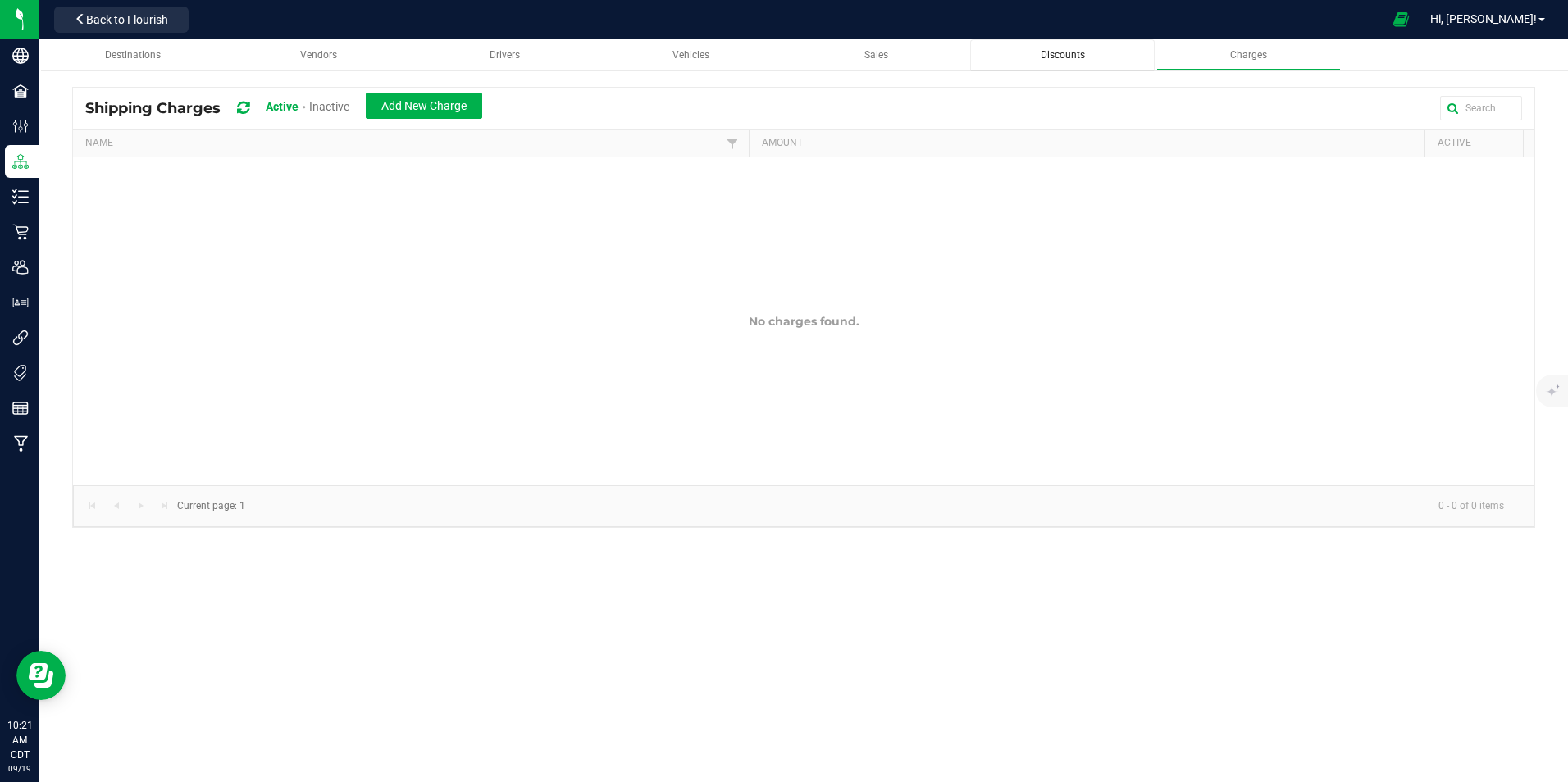
click at [1073, 58] on span "Discounts" at bounding box center [1063, 55] width 44 height 12
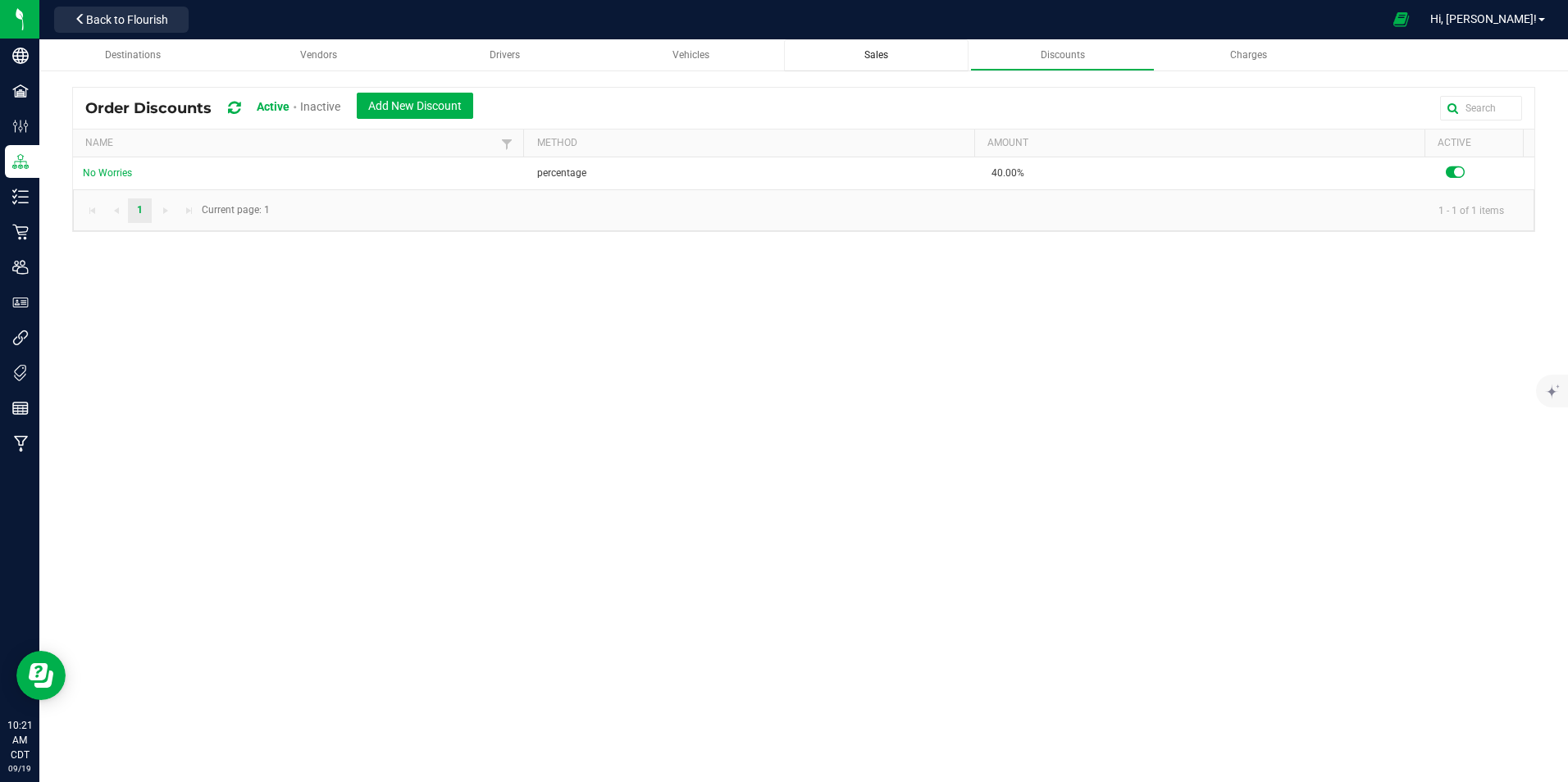
click at [879, 54] on span "Sales" at bounding box center [876, 55] width 24 height 12
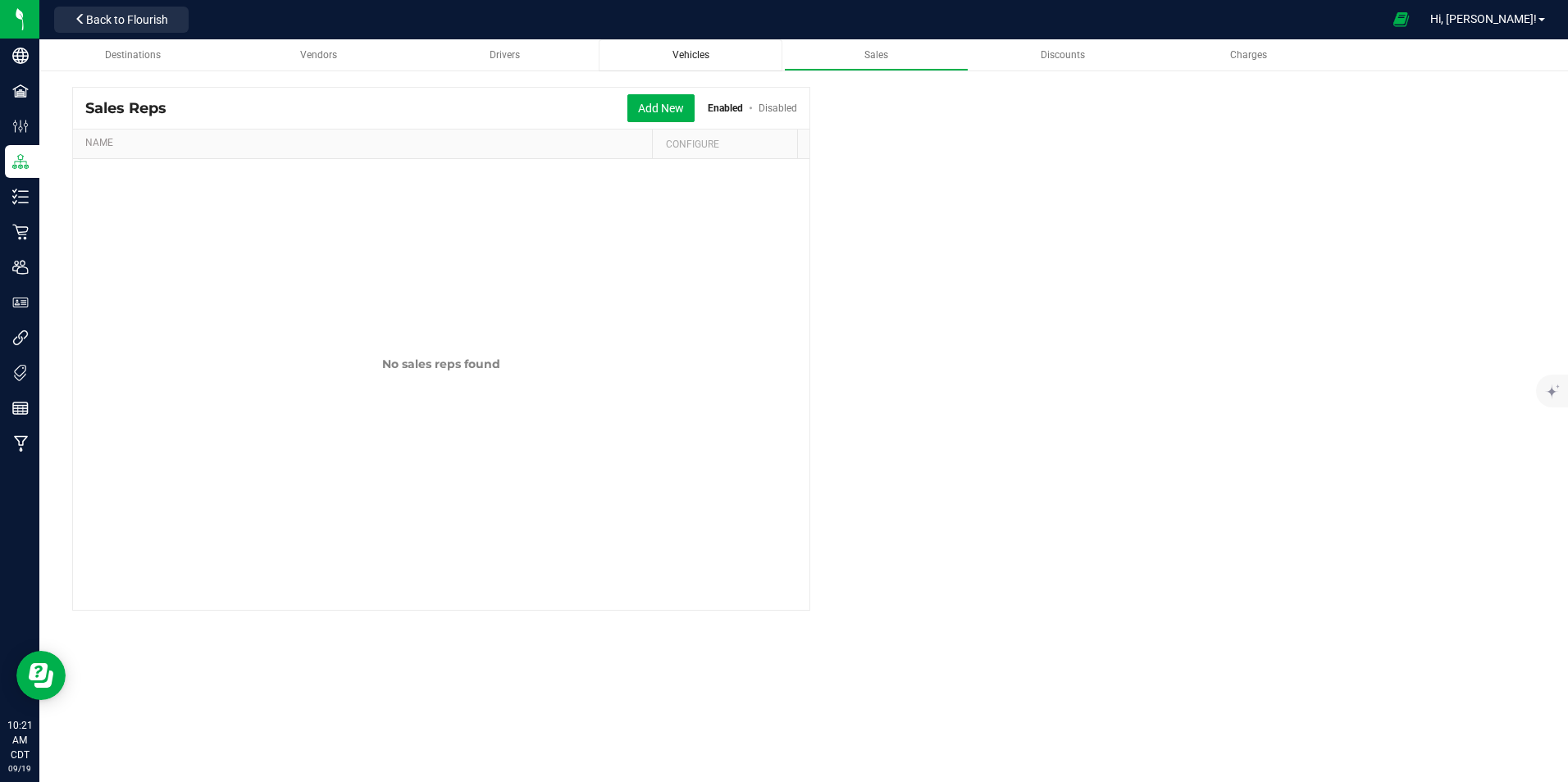
click at [691, 58] on span "Vehicles" at bounding box center [690, 55] width 37 height 12
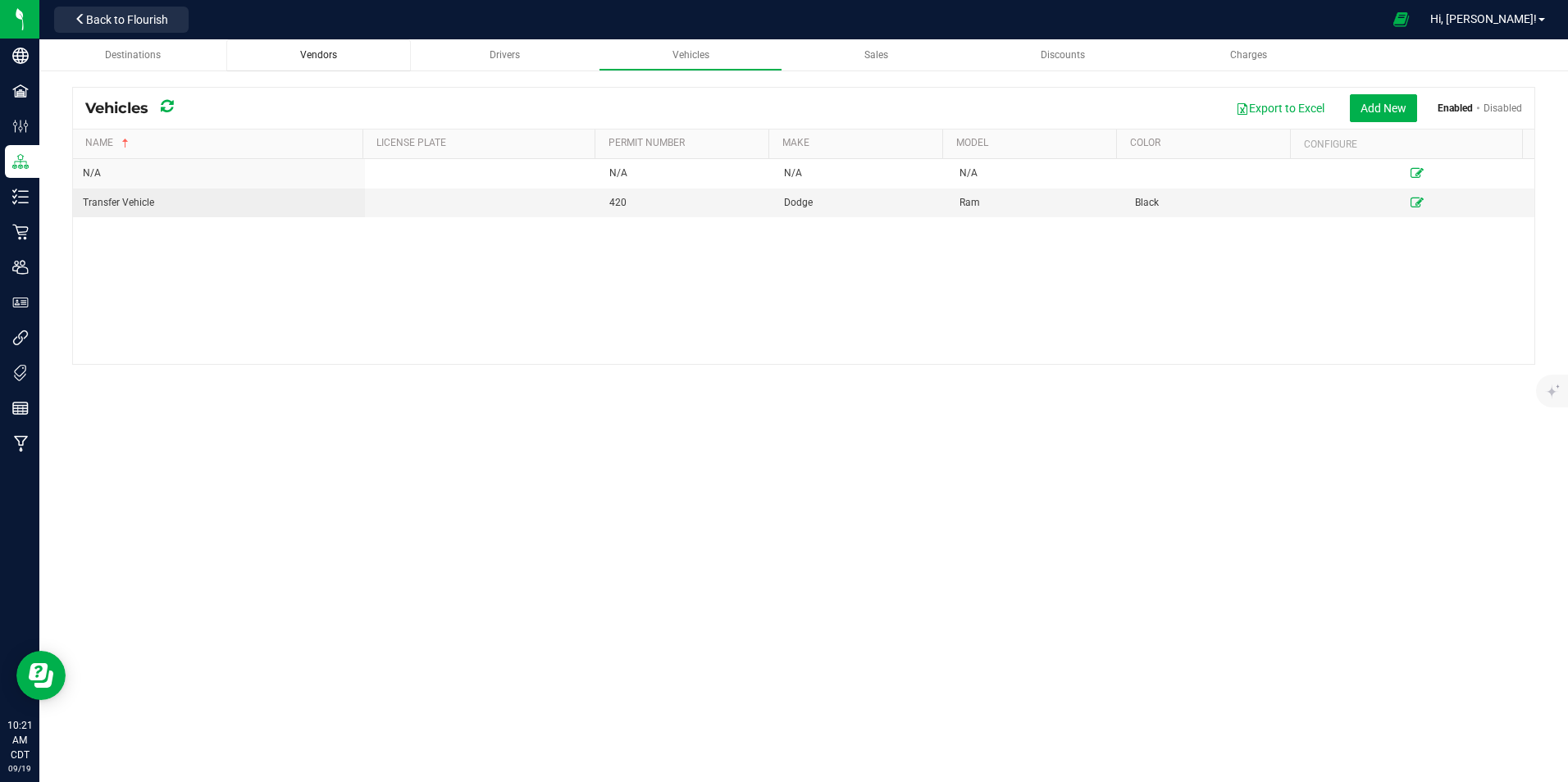
click at [313, 48] on div "Vendors" at bounding box center [318, 55] width 158 height 13
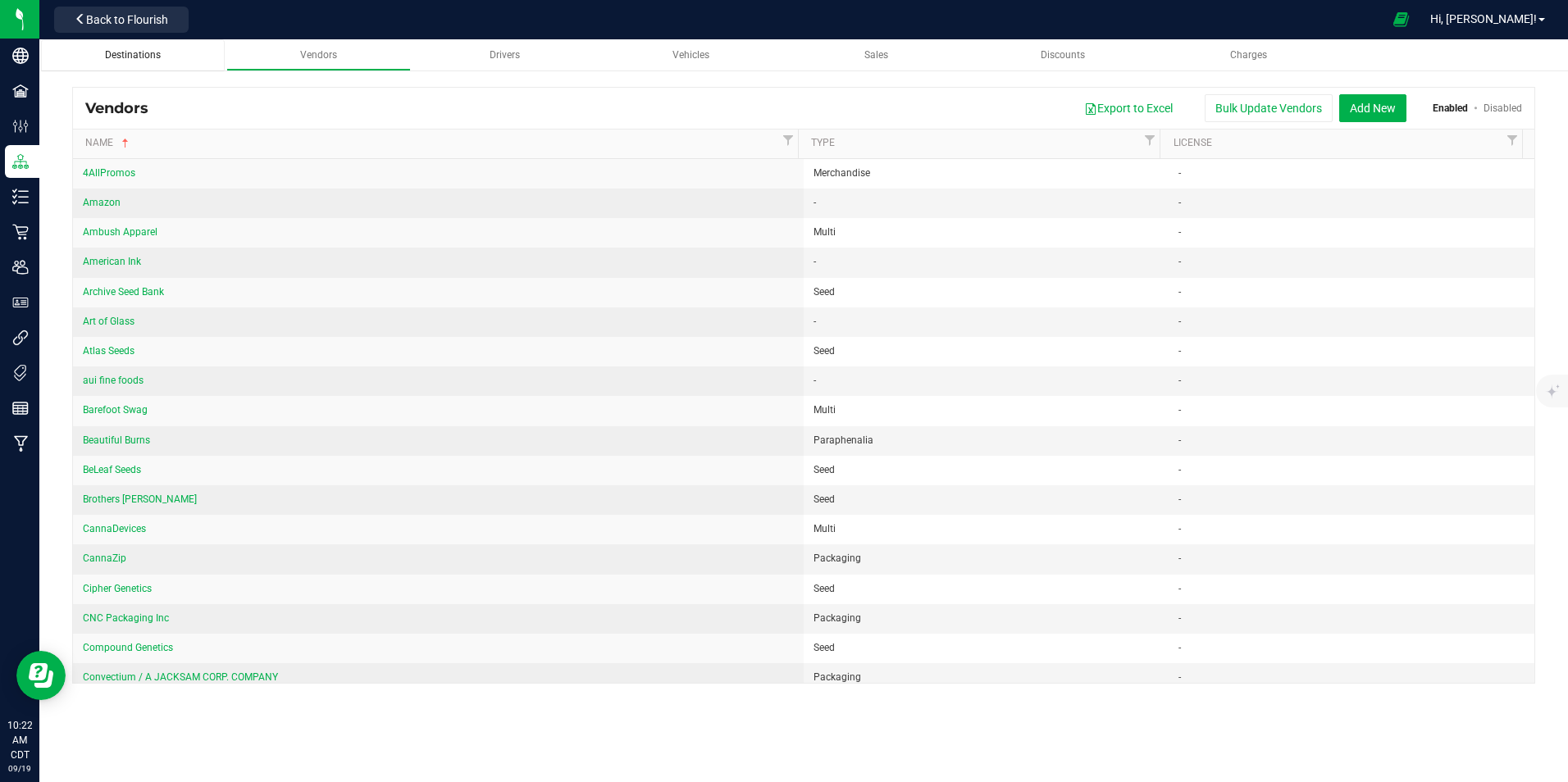
click at [139, 59] on span "Destinations" at bounding box center [133, 55] width 56 height 12
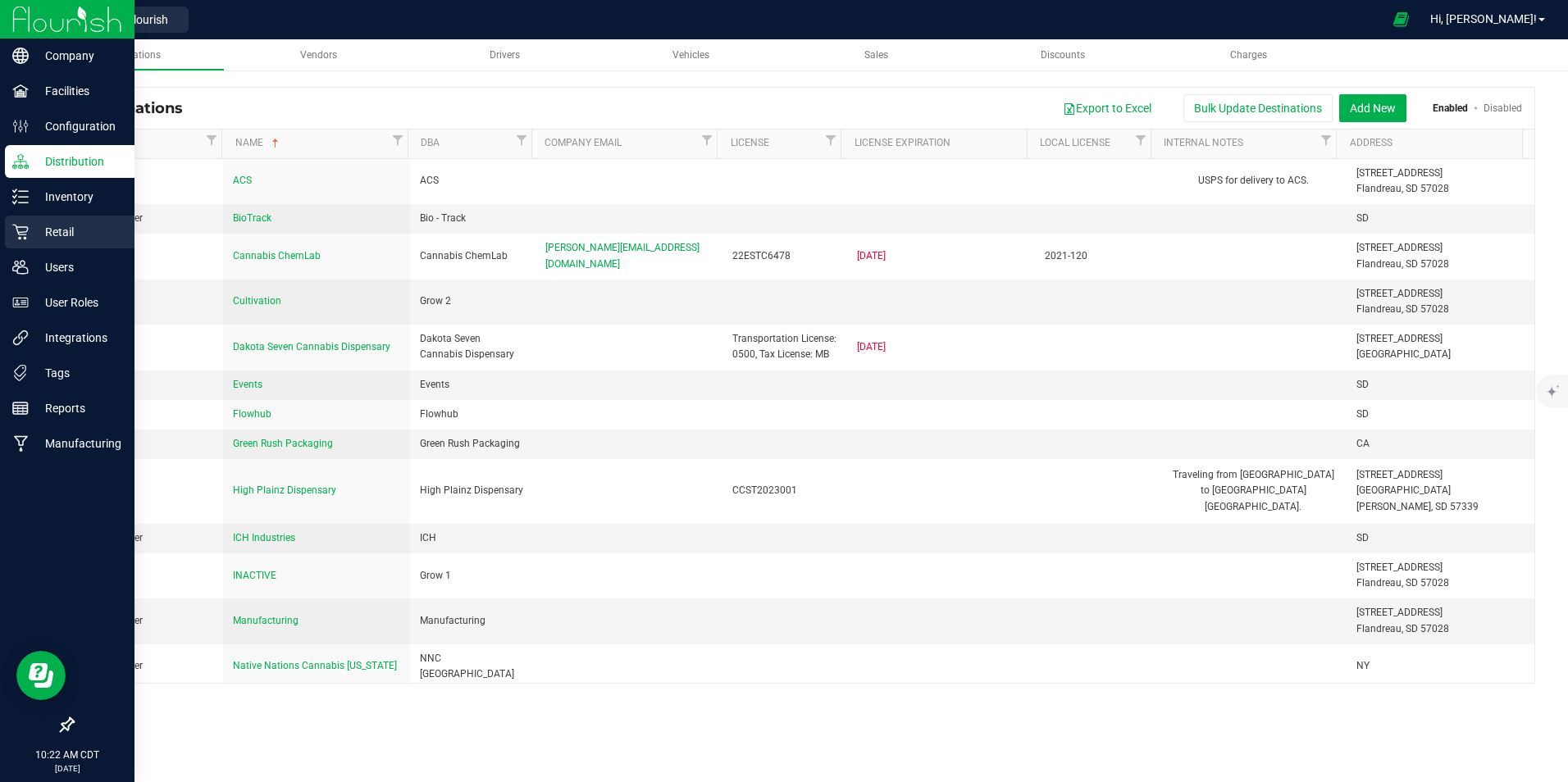
click at [74, 235] on p "Retail" at bounding box center [78, 231] width 98 height 19
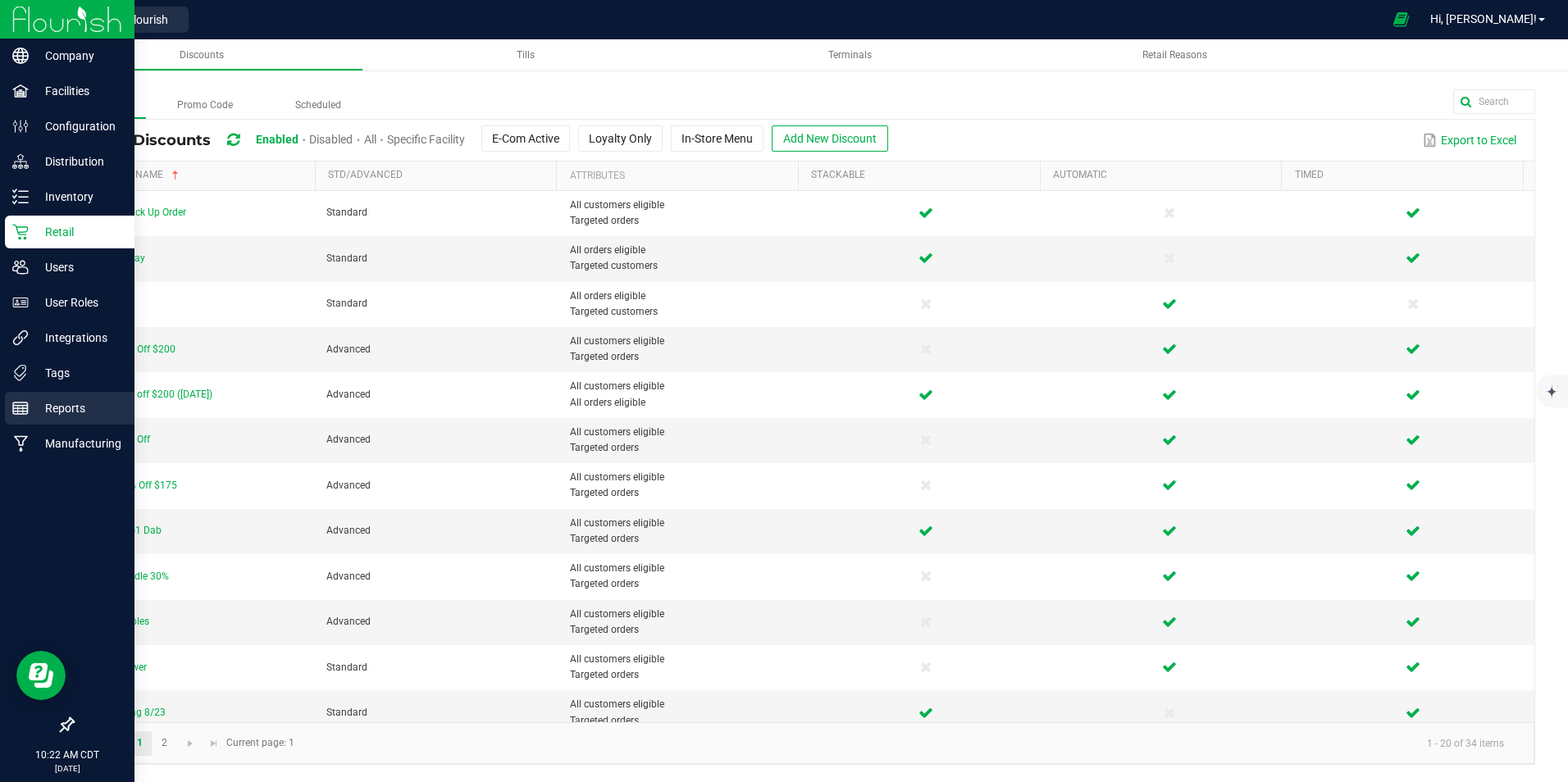
click at [74, 405] on p "Reports" at bounding box center [78, 408] width 98 height 19
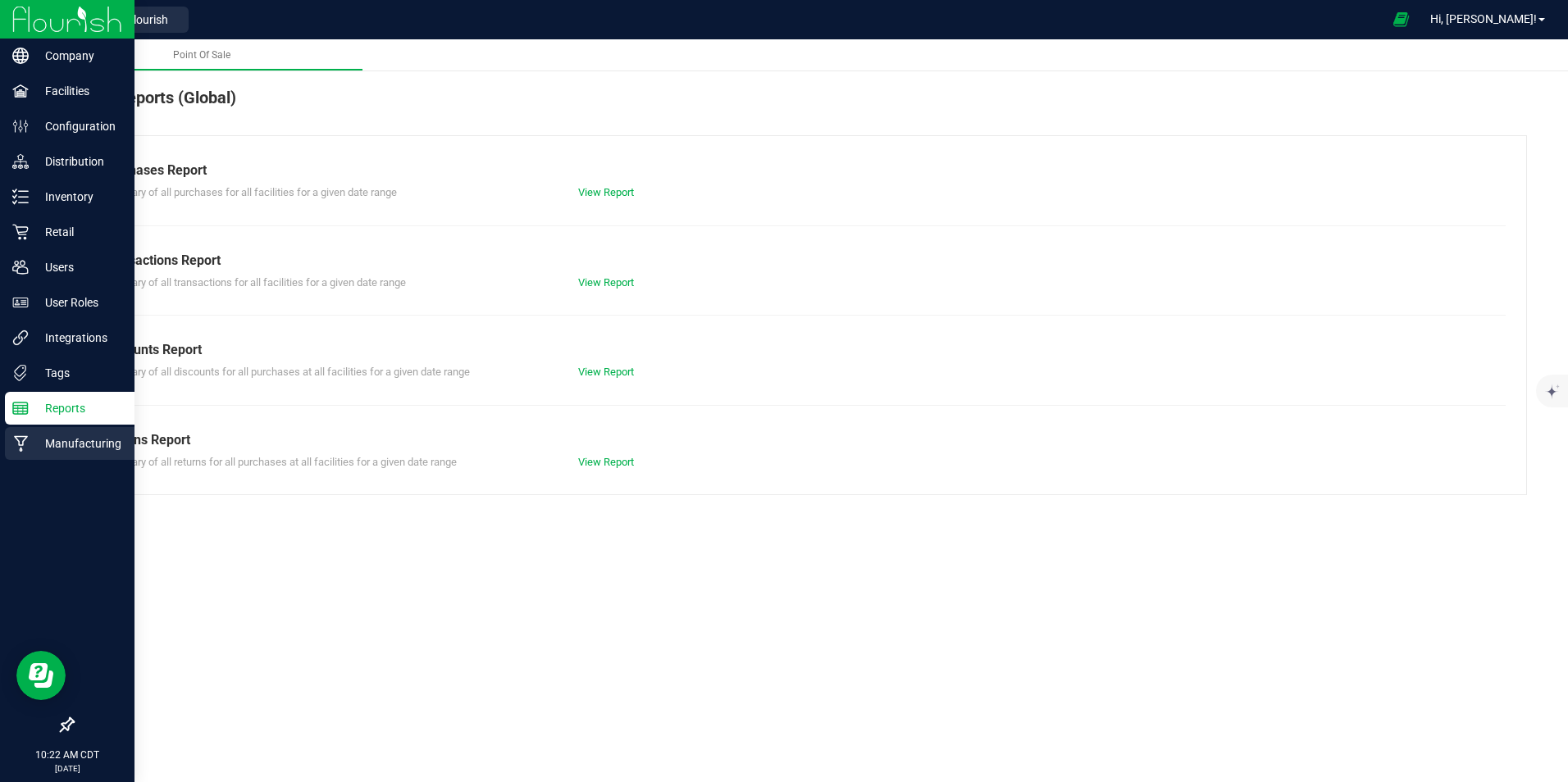
click at [60, 435] on p "Manufacturing" at bounding box center [78, 444] width 98 height 19
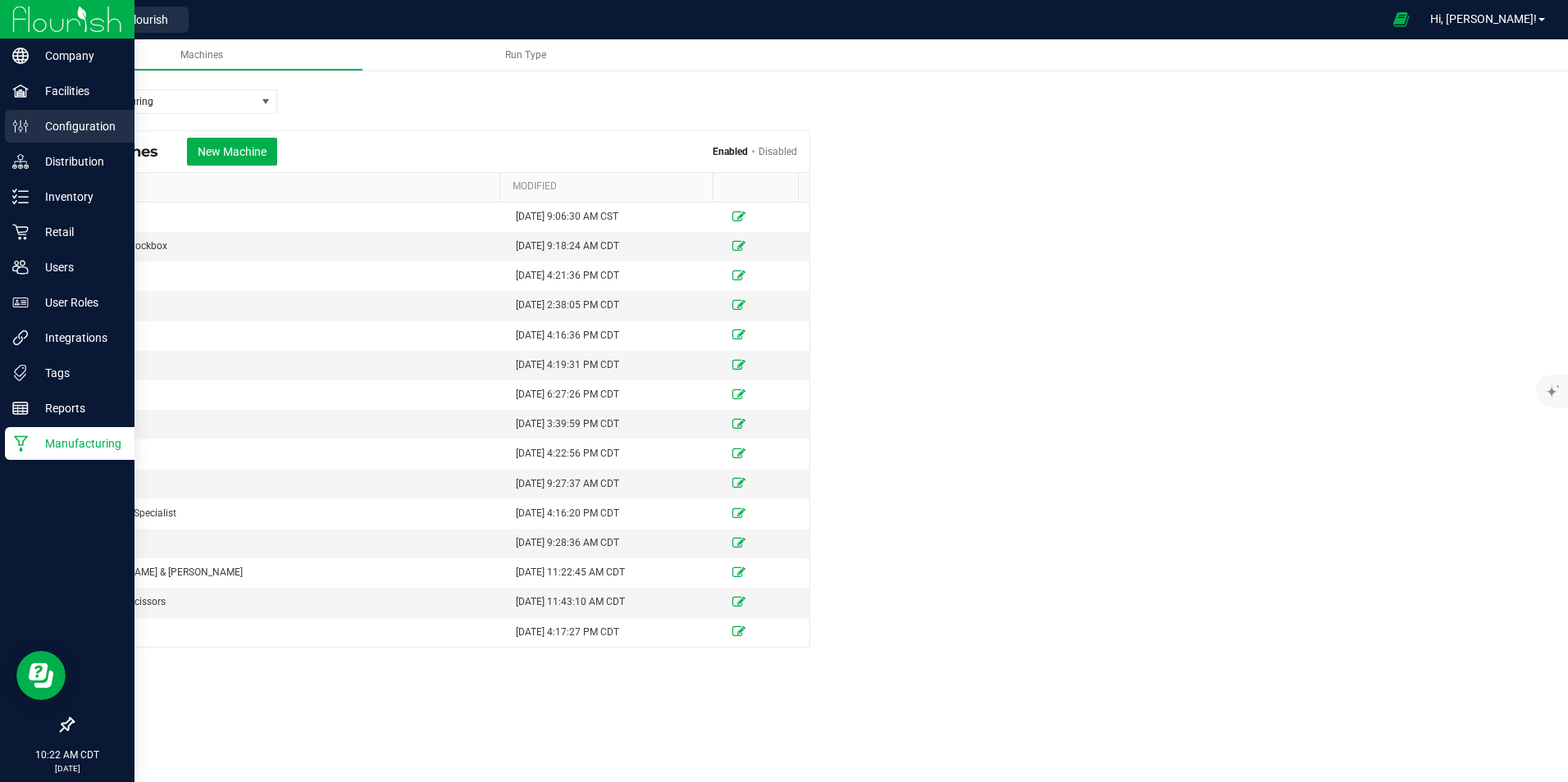
click at [63, 129] on p "Configuration" at bounding box center [78, 126] width 98 height 19
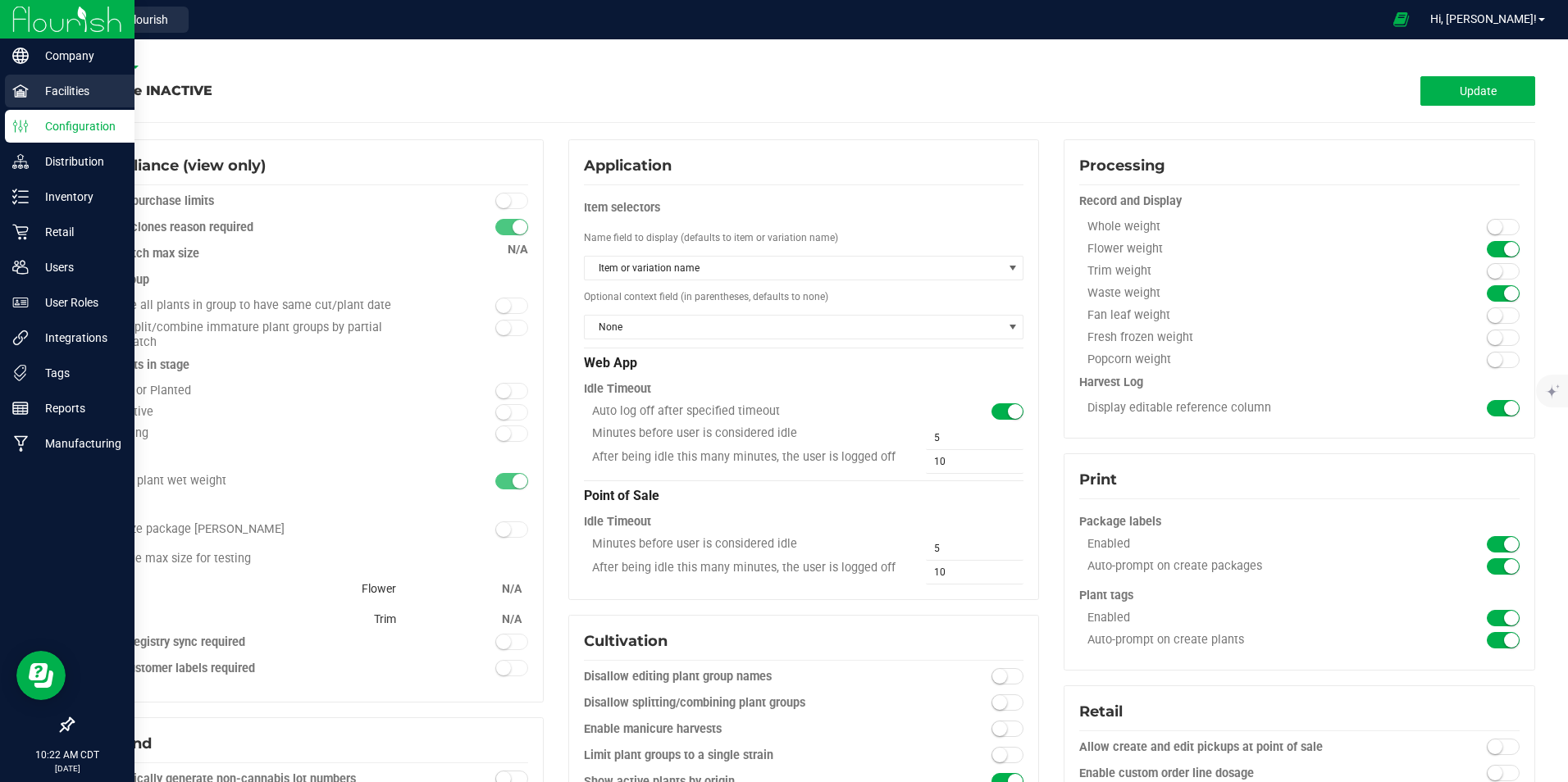
click at [46, 89] on p "Facilities" at bounding box center [78, 91] width 98 height 19
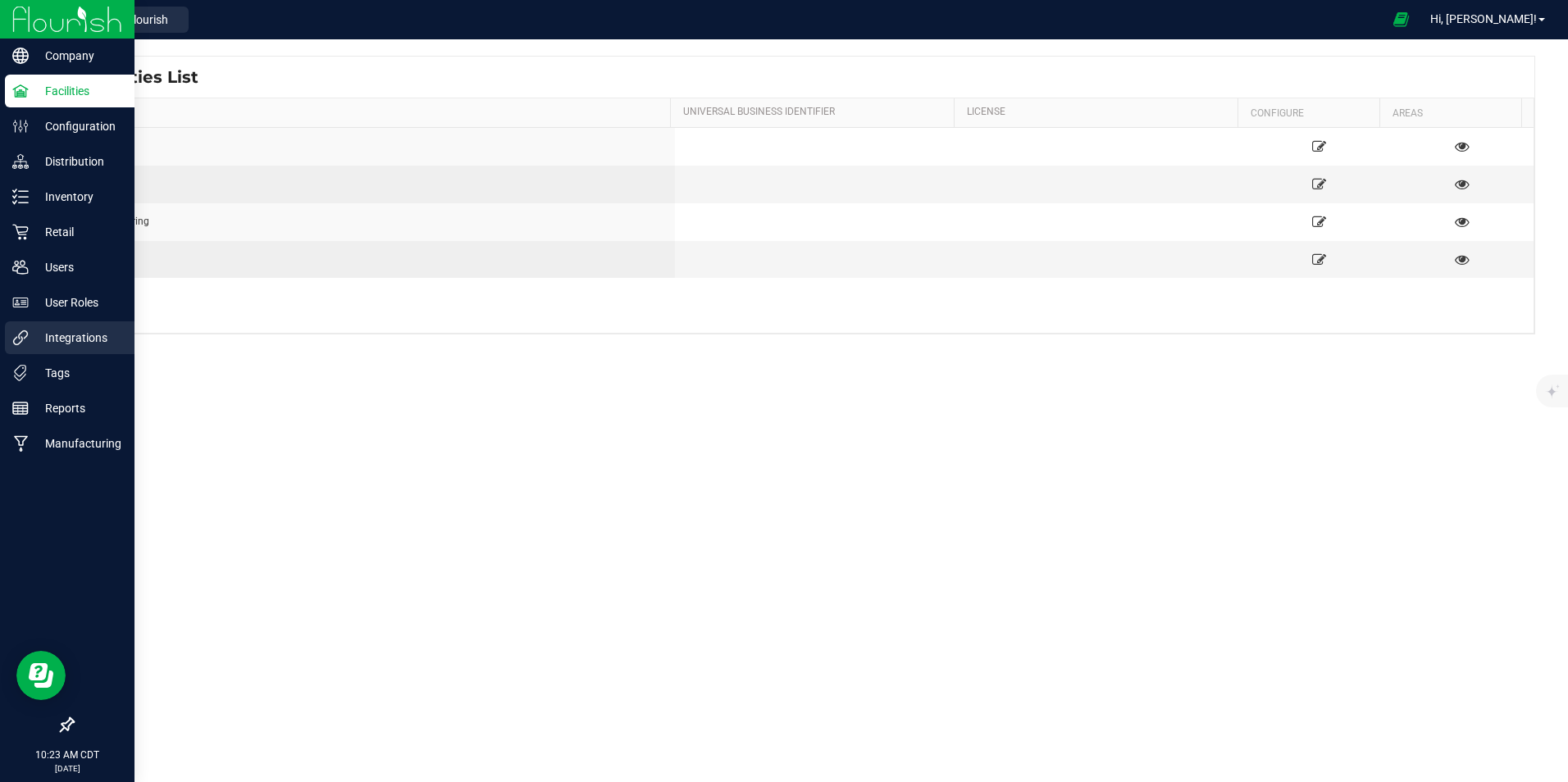
click at [72, 343] on p "Integrations" at bounding box center [78, 337] width 98 height 19
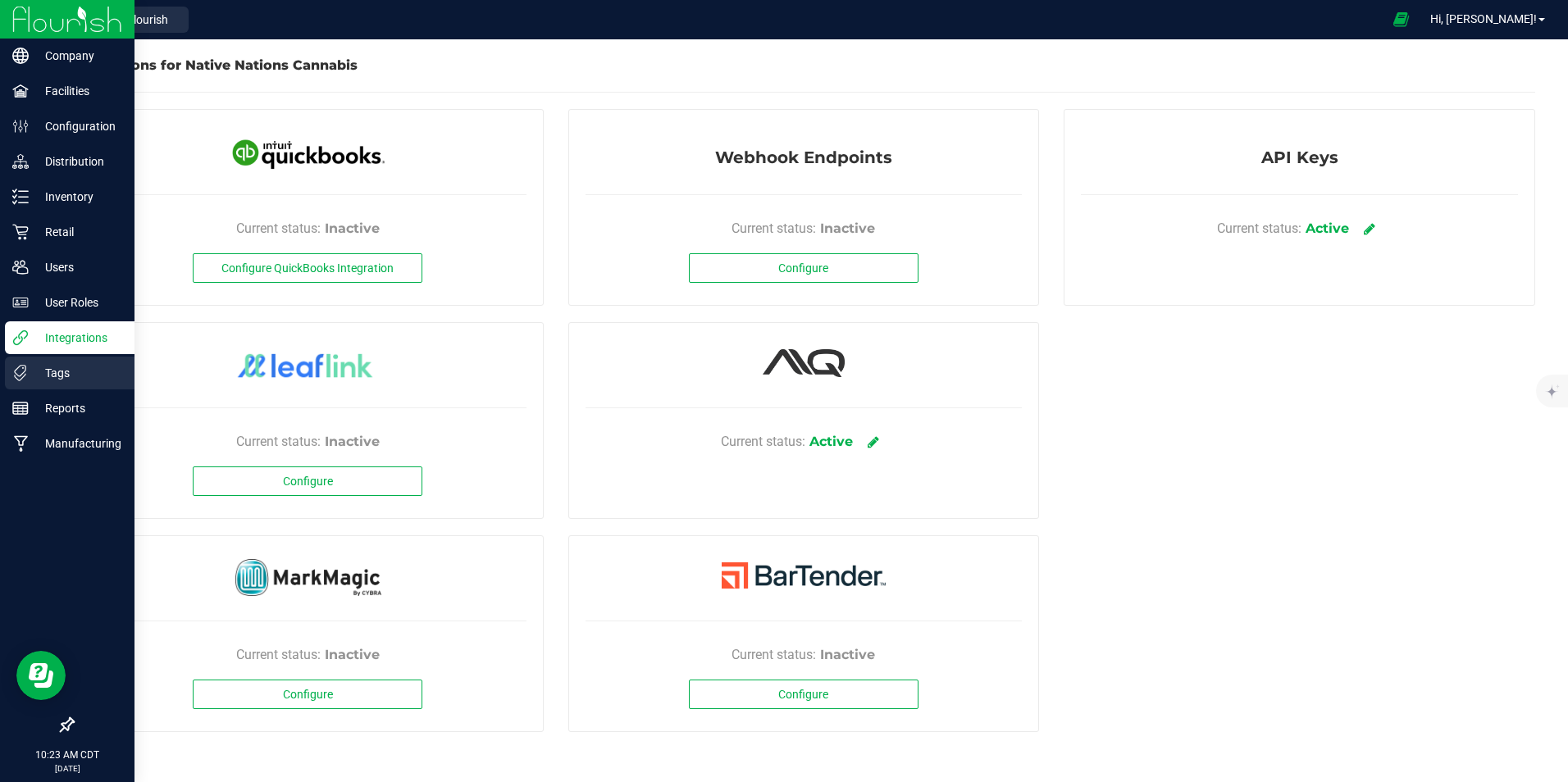
click at [81, 375] on p "Tags" at bounding box center [78, 373] width 98 height 19
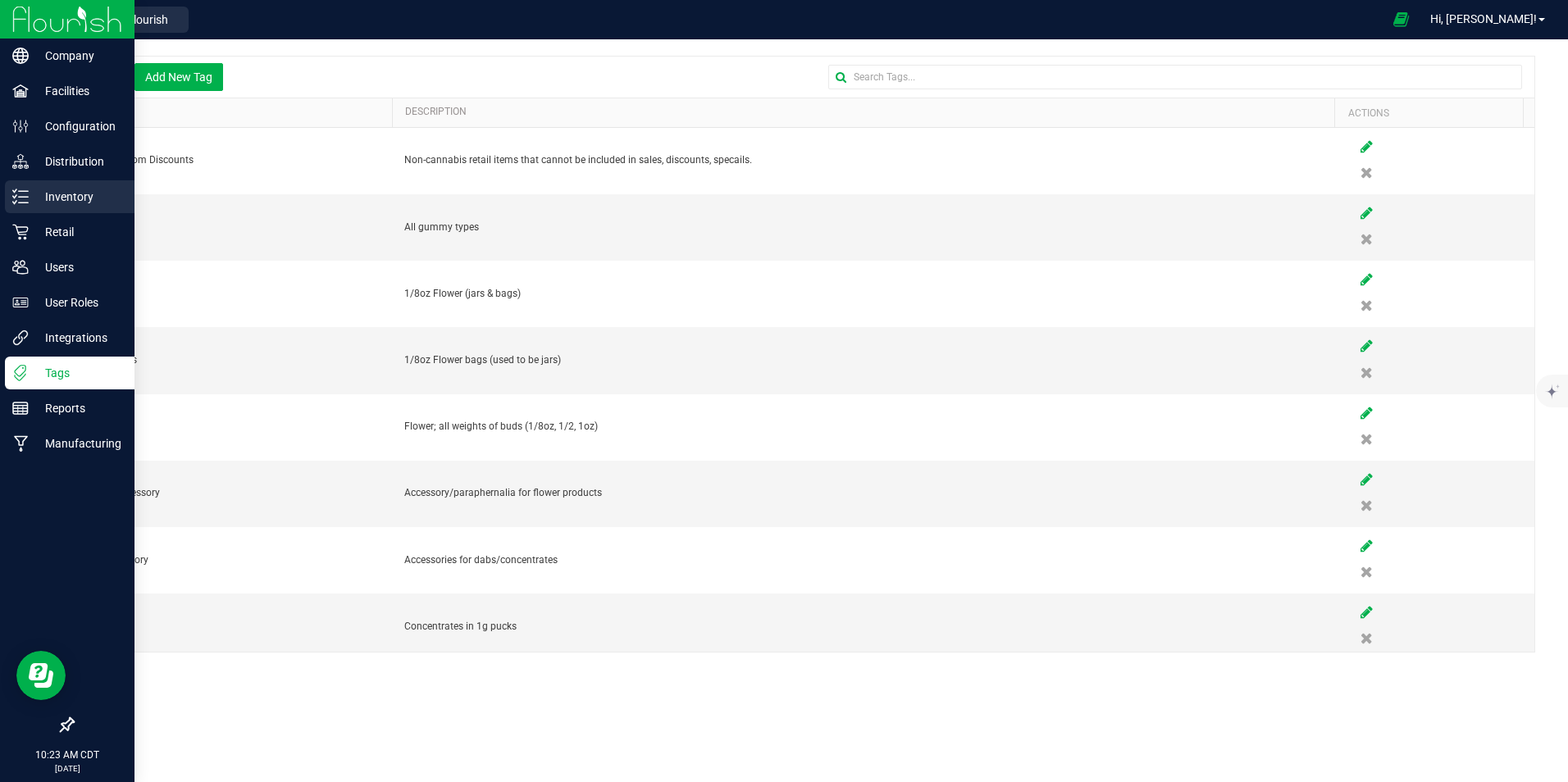
click at [64, 202] on p "Inventory" at bounding box center [78, 197] width 98 height 19
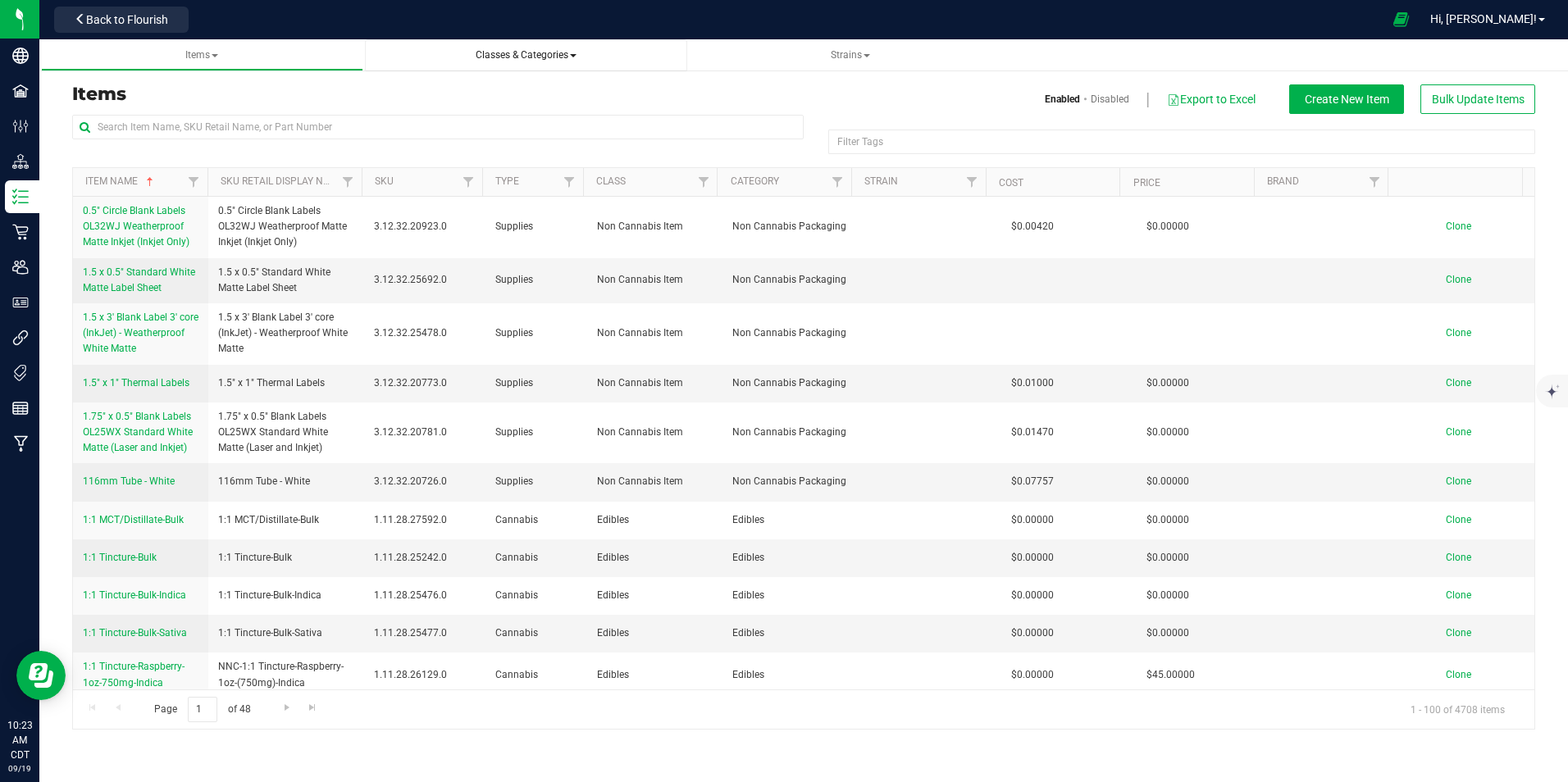
click at [579, 56] on span "Classes & Categories" at bounding box center [526, 55] width 296 height 13
click at [569, 58] on span "Classes & Categories" at bounding box center [526, 55] width 101 height 12
drag, startPoint x: 430, startPoint y: 52, endPoint x: 418, endPoint y: 54, distance: 12.2
click at [430, 52] on span "Classes & Categories All classes All categories" at bounding box center [526, 55] width 296 height 13
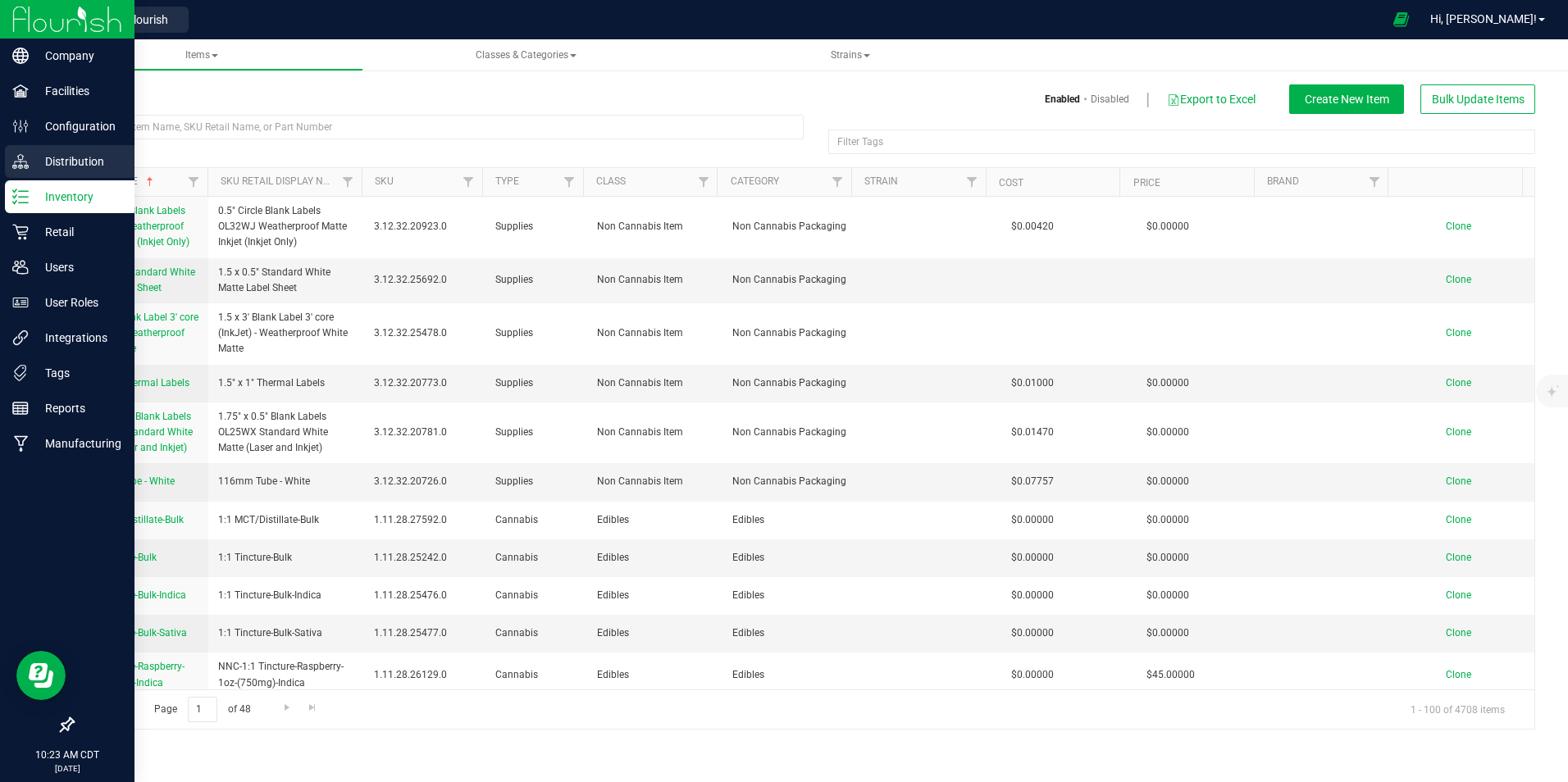
click at [58, 158] on p "Distribution" at bounding box center [78, 161] width 98 height 19
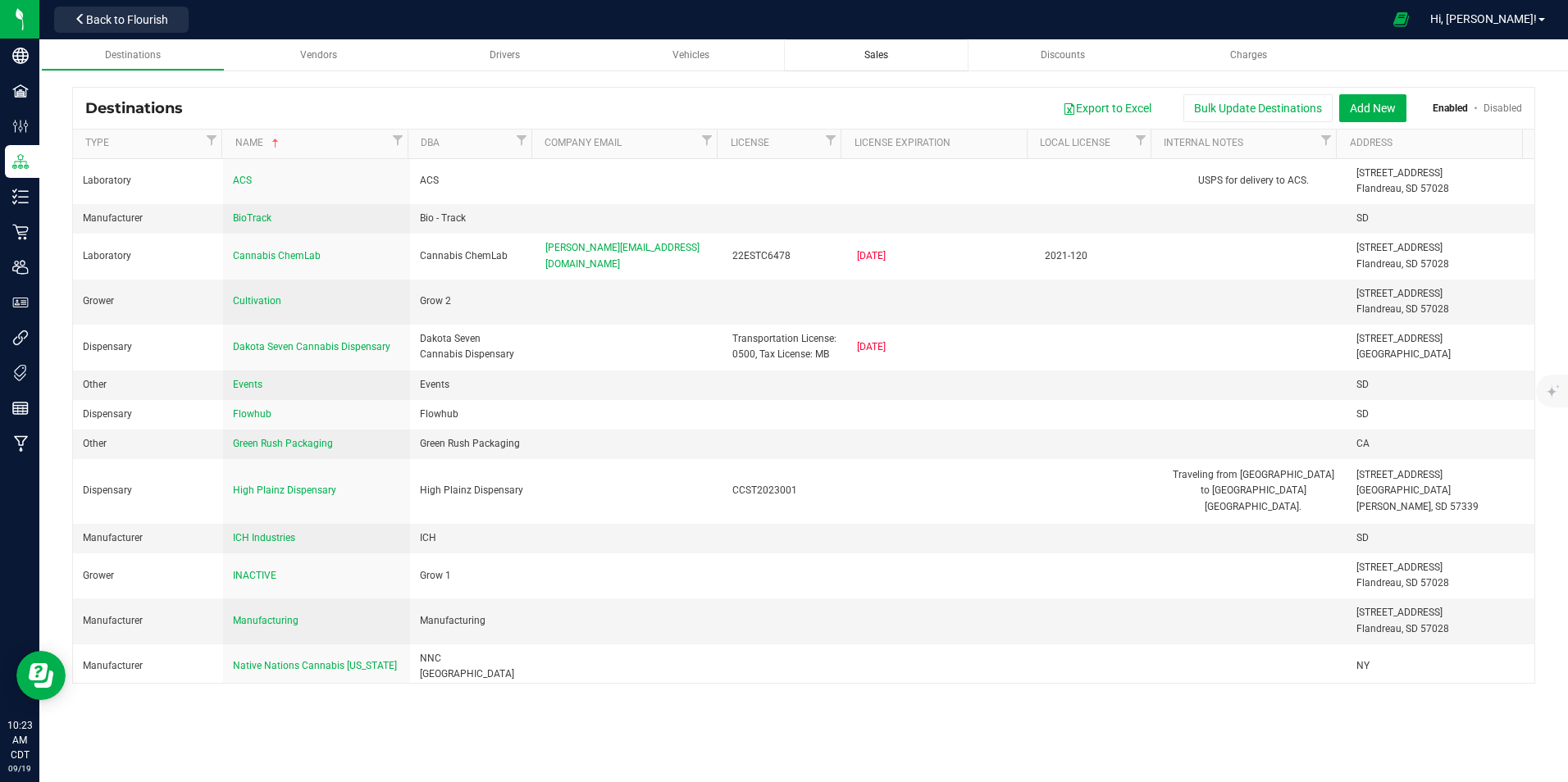
click at [880, 58] on span "Sales" at bounding box center [876, 55] width 24 height 12
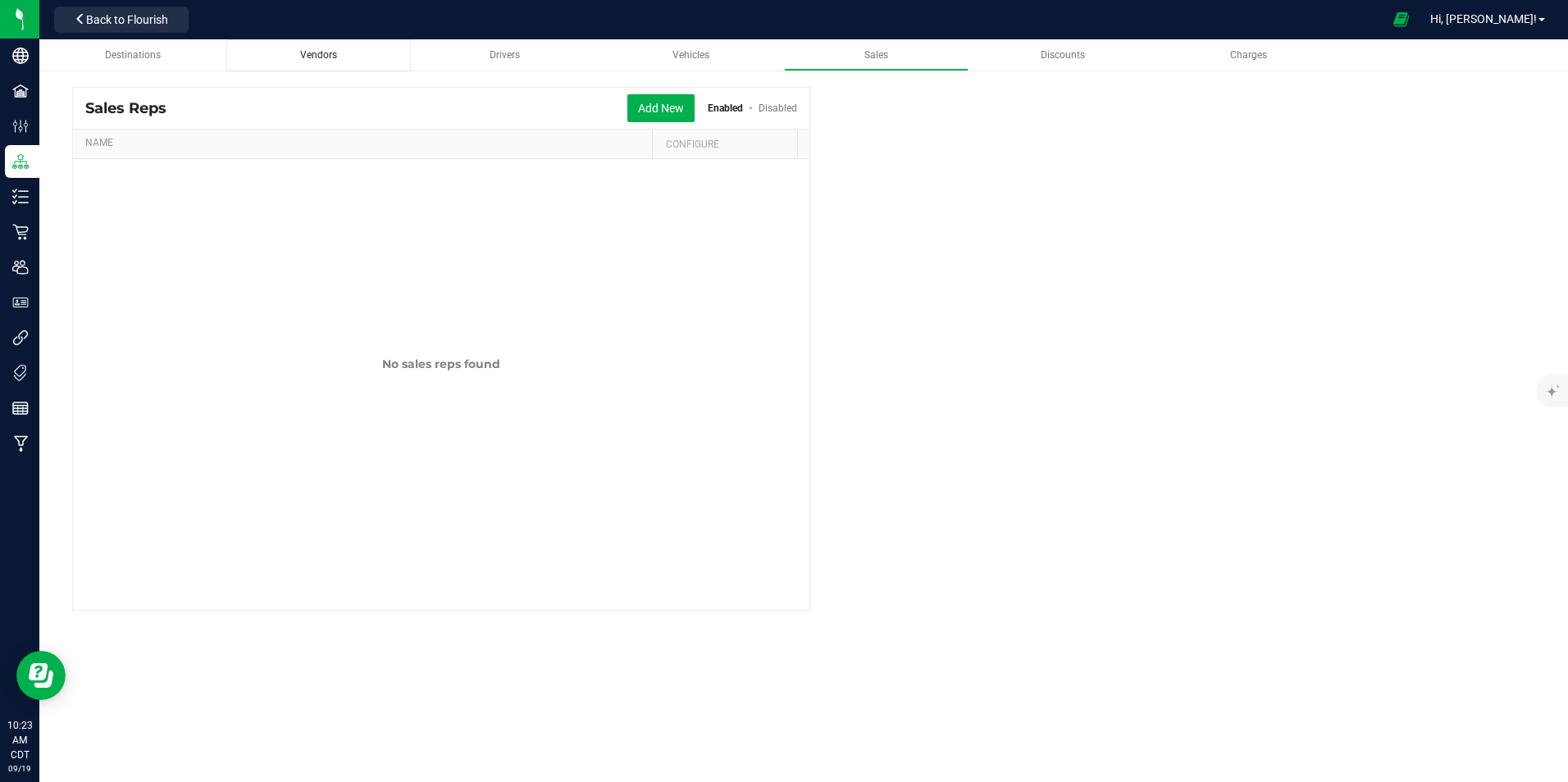
click at [310, 48] on div "Vendors" at bounding box center [318, 55] width 158 height 13
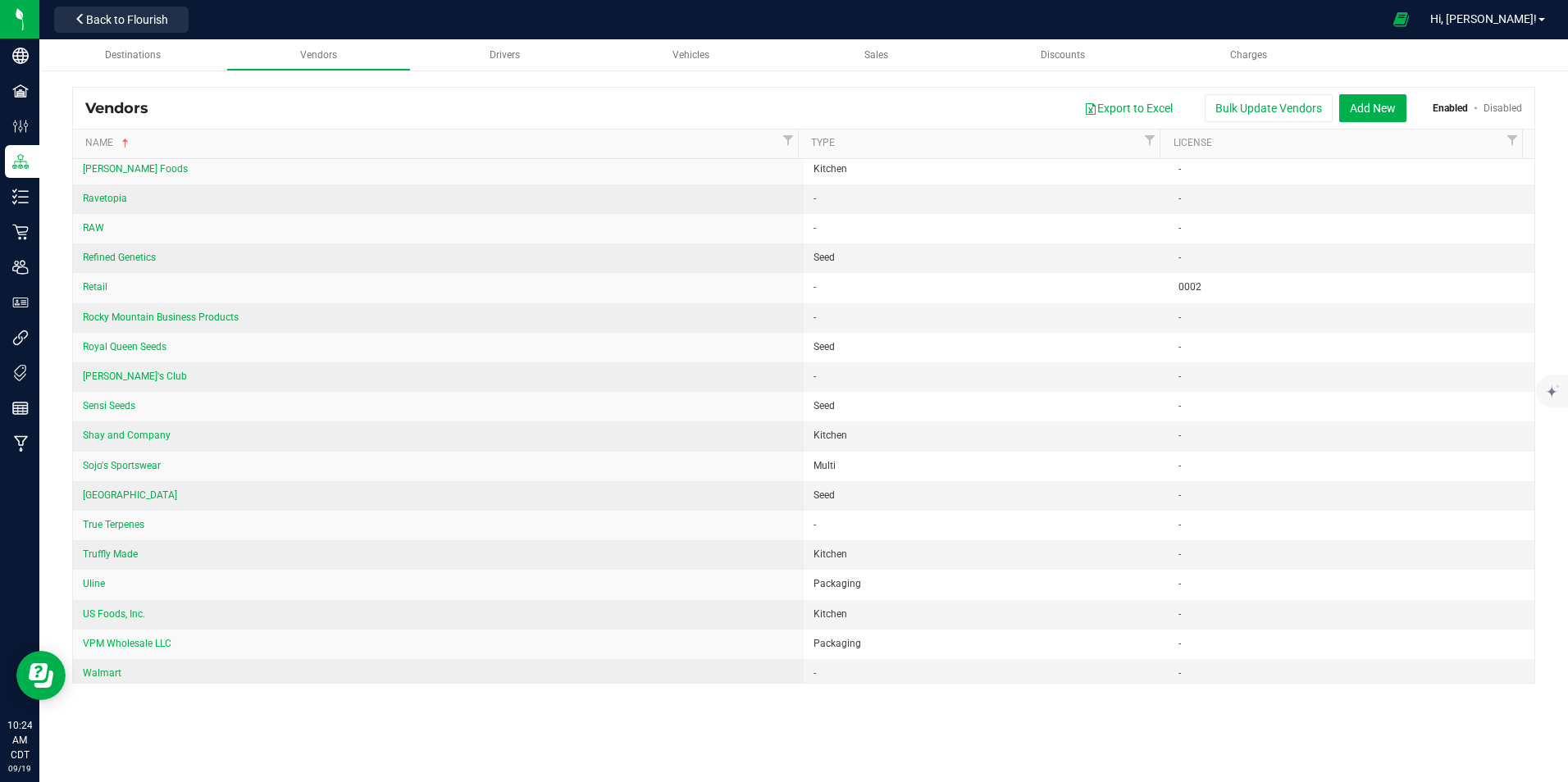
scroll to position [1761, 0]
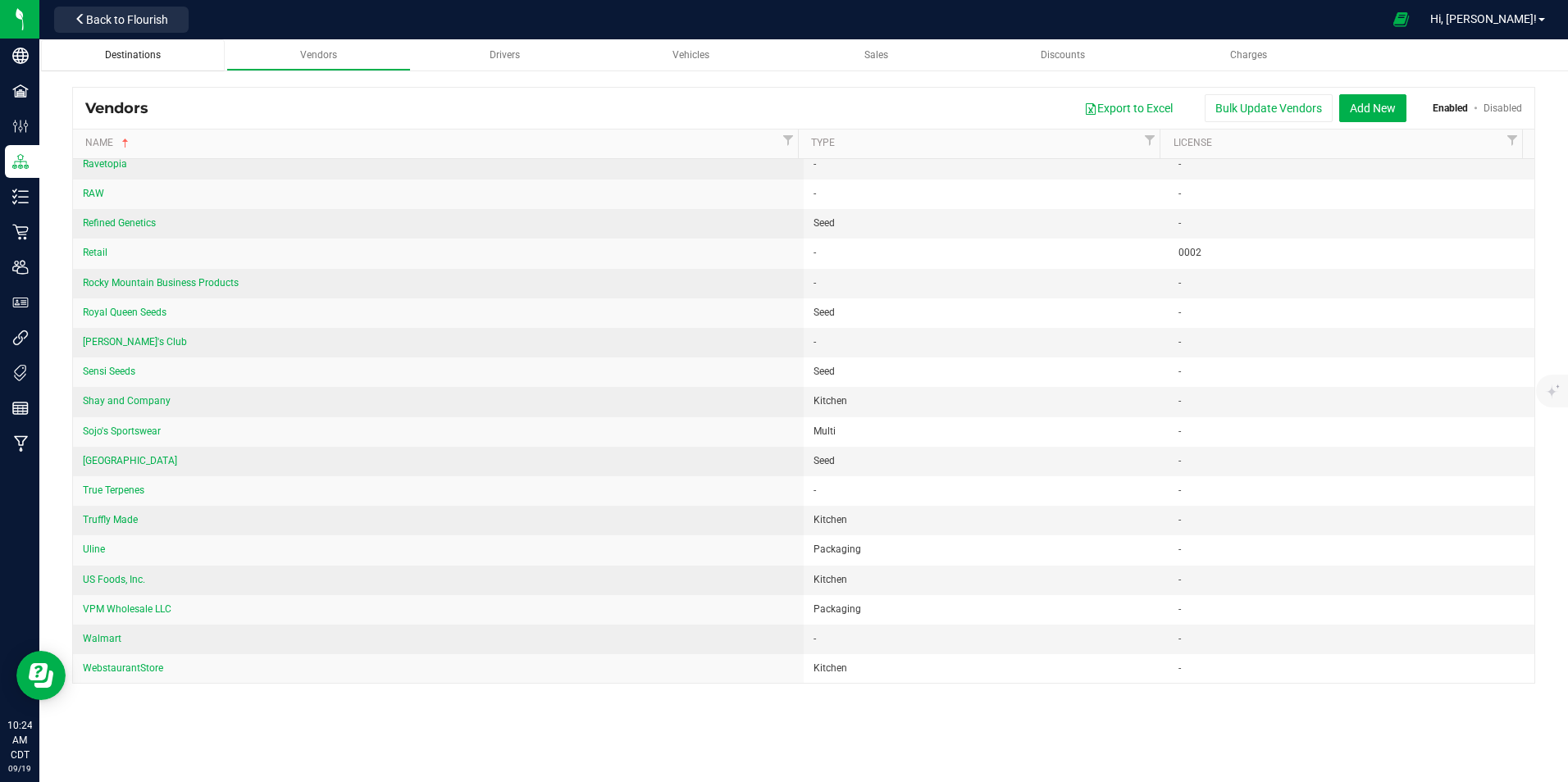
click at [119, 53] on span "Destinations" at bounding box center [133, 55] width 56 height 12
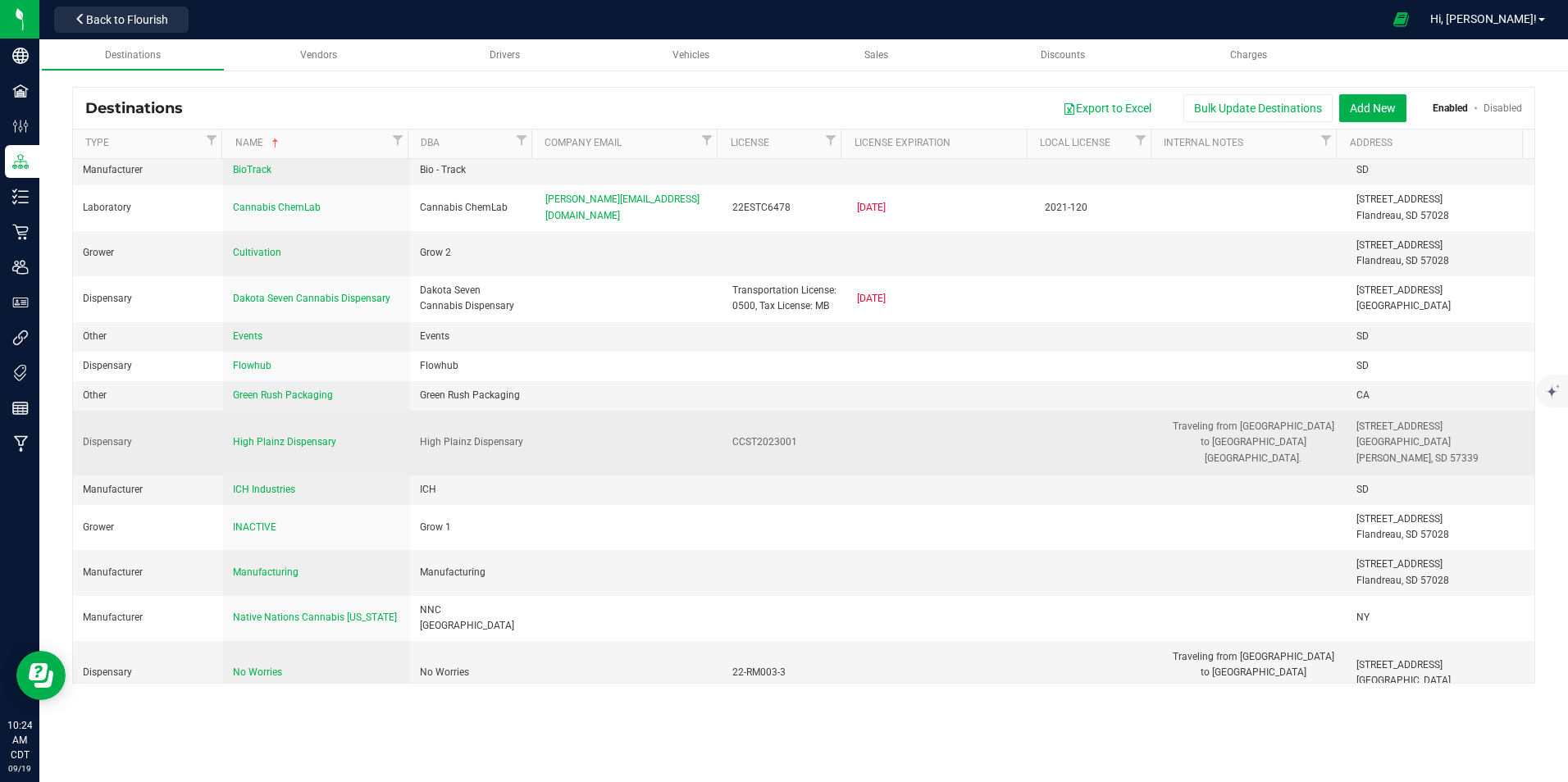
scroll to position [30, 0]
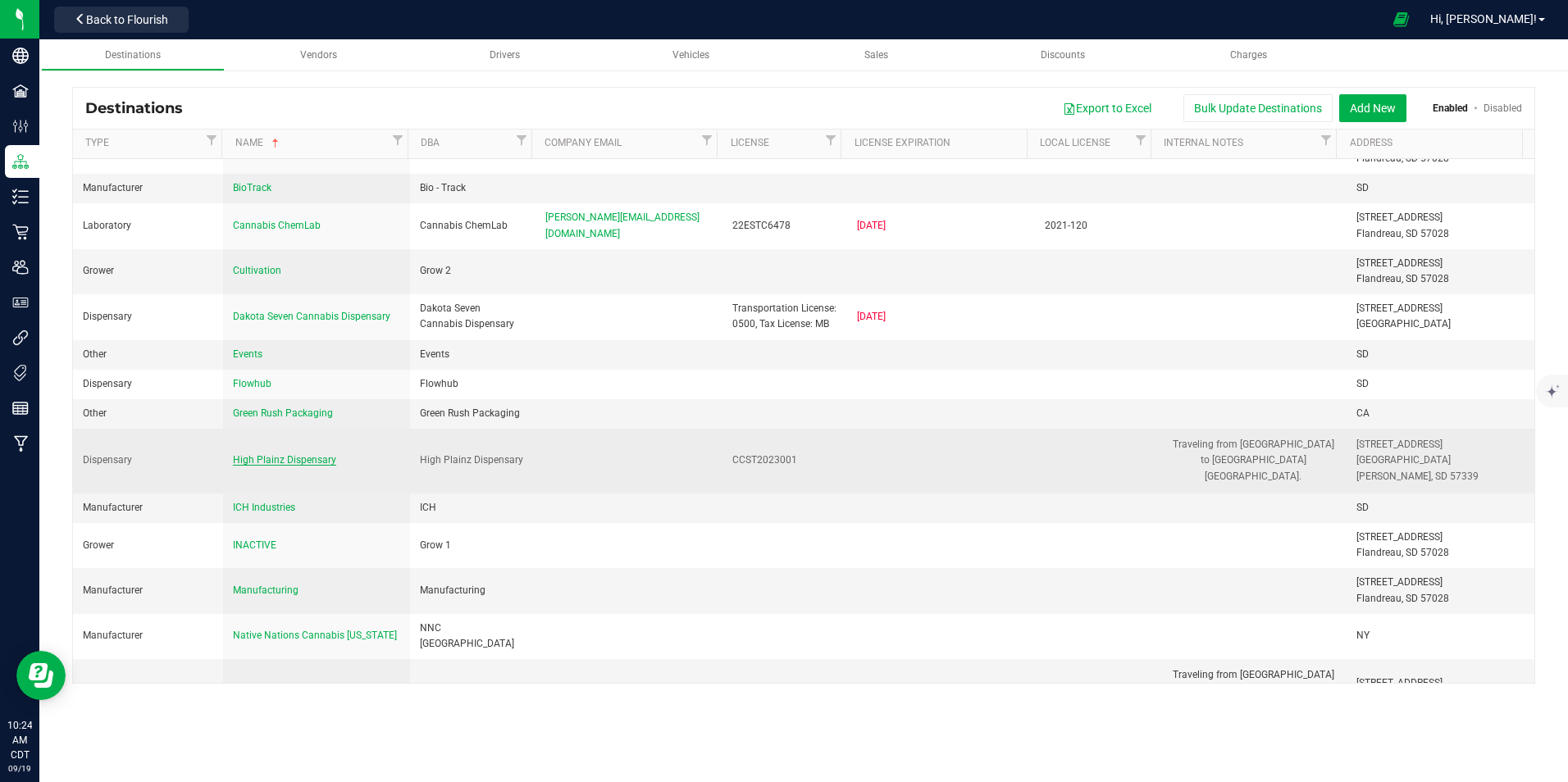
click at [313, 458] on span "High Plainz Dispensary" at bounding box center [284, 460] width 103 height 12
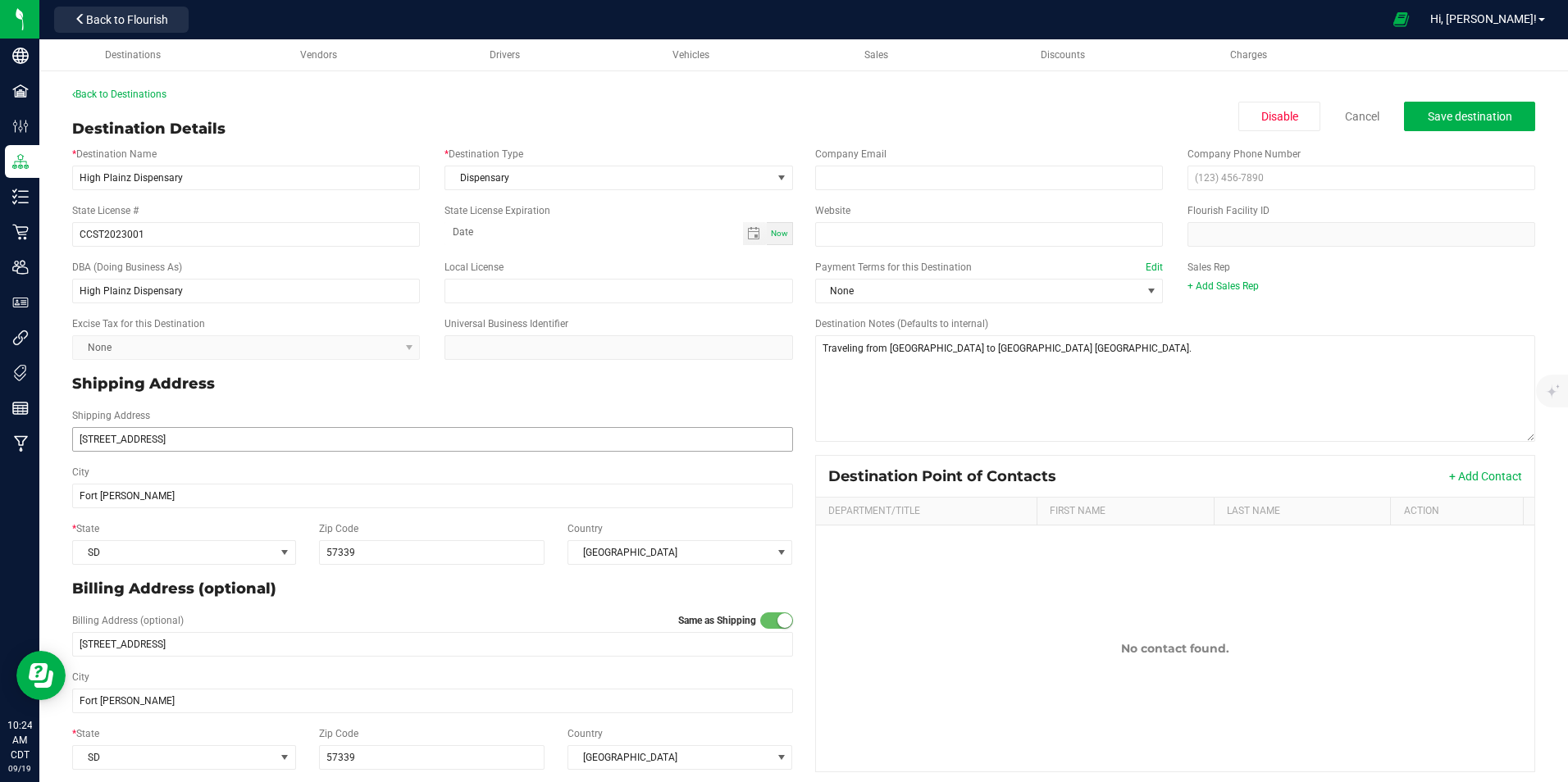
scroll to position [13, 0]
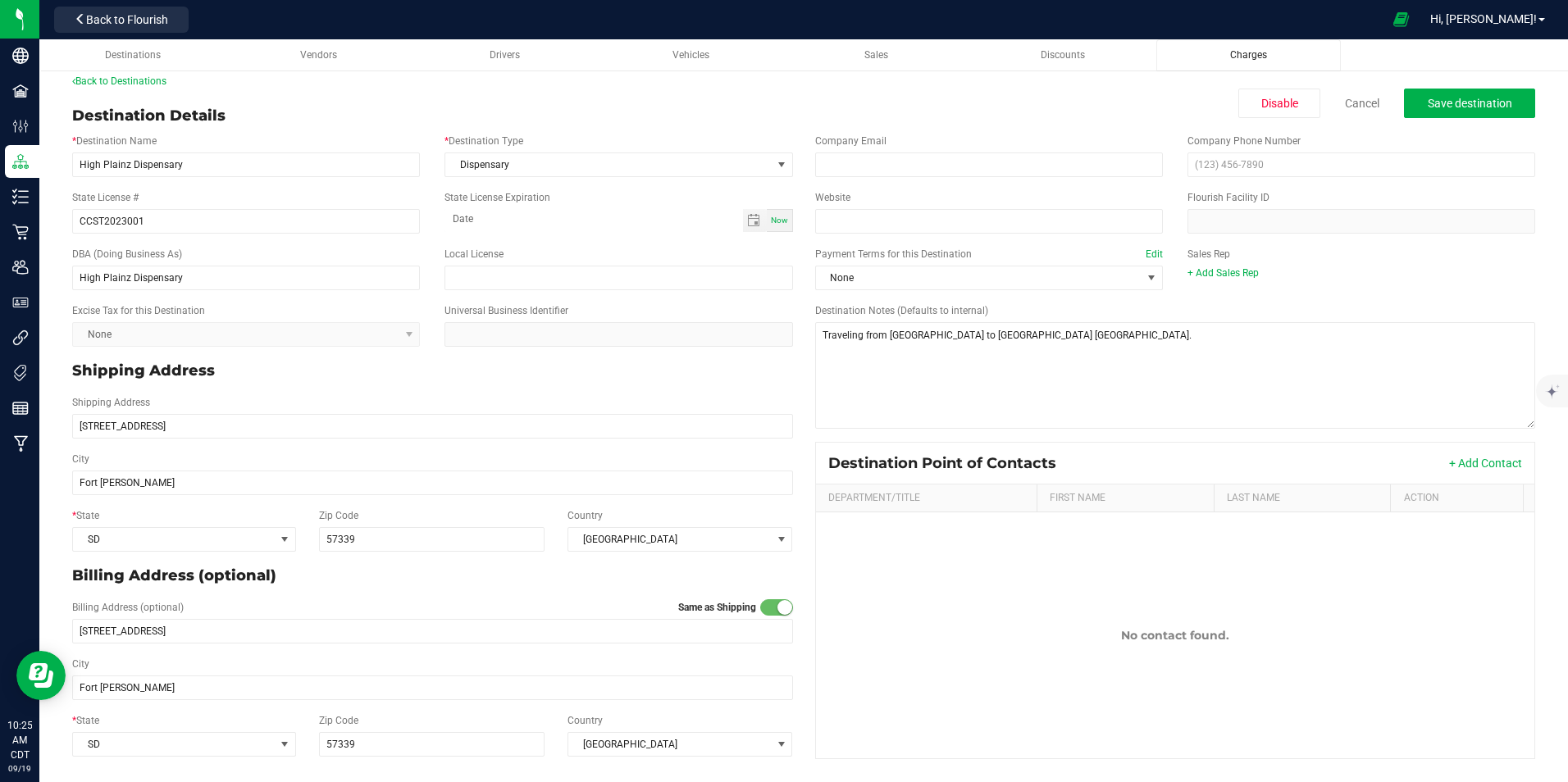
click at [1241, 52] on span "Charges" at bounding box center [1249, 55] width 37 height 12
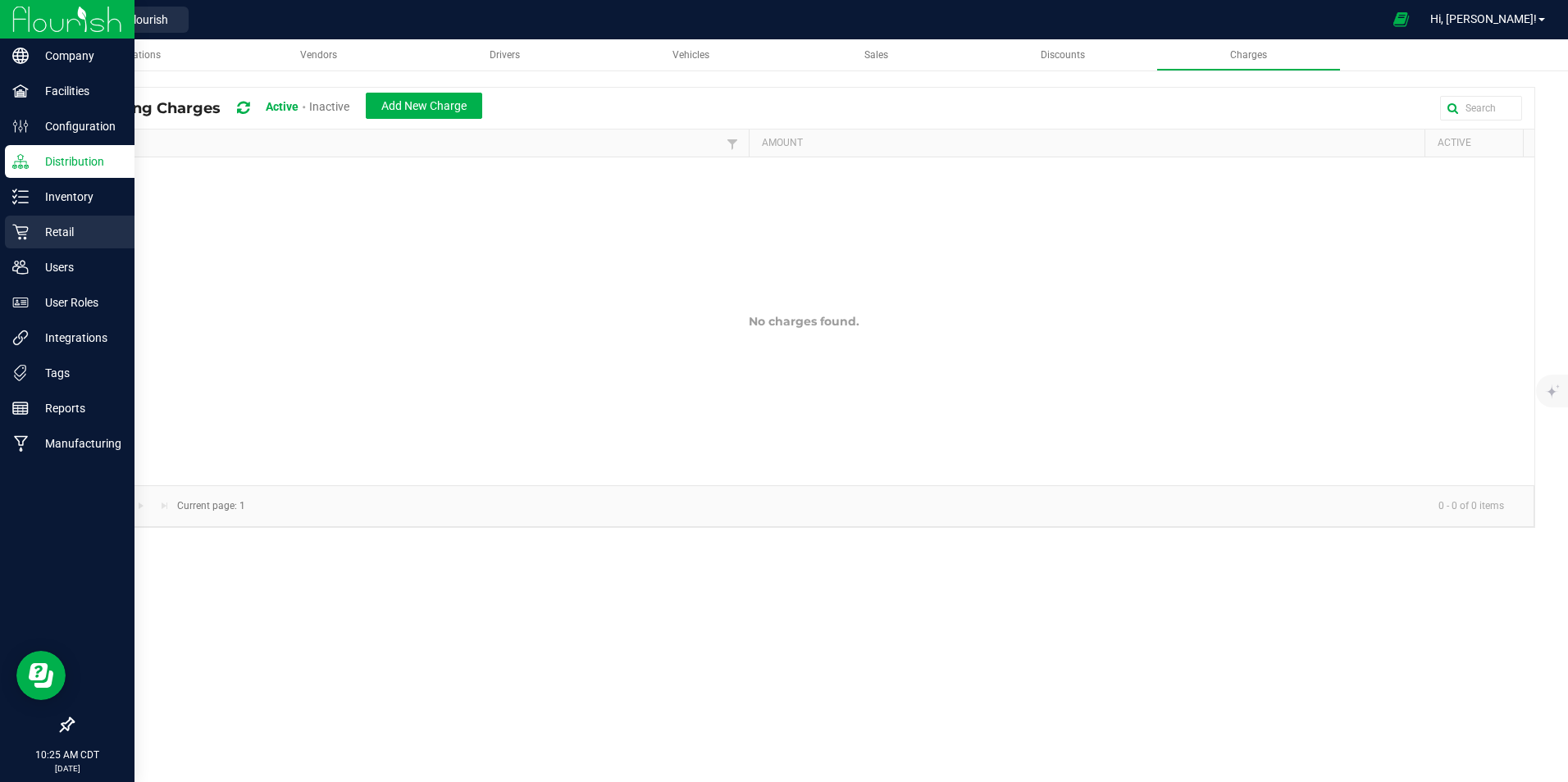
click at [59, 234] on p "Retail" at bounding box center [78, 231] width 98 height 19
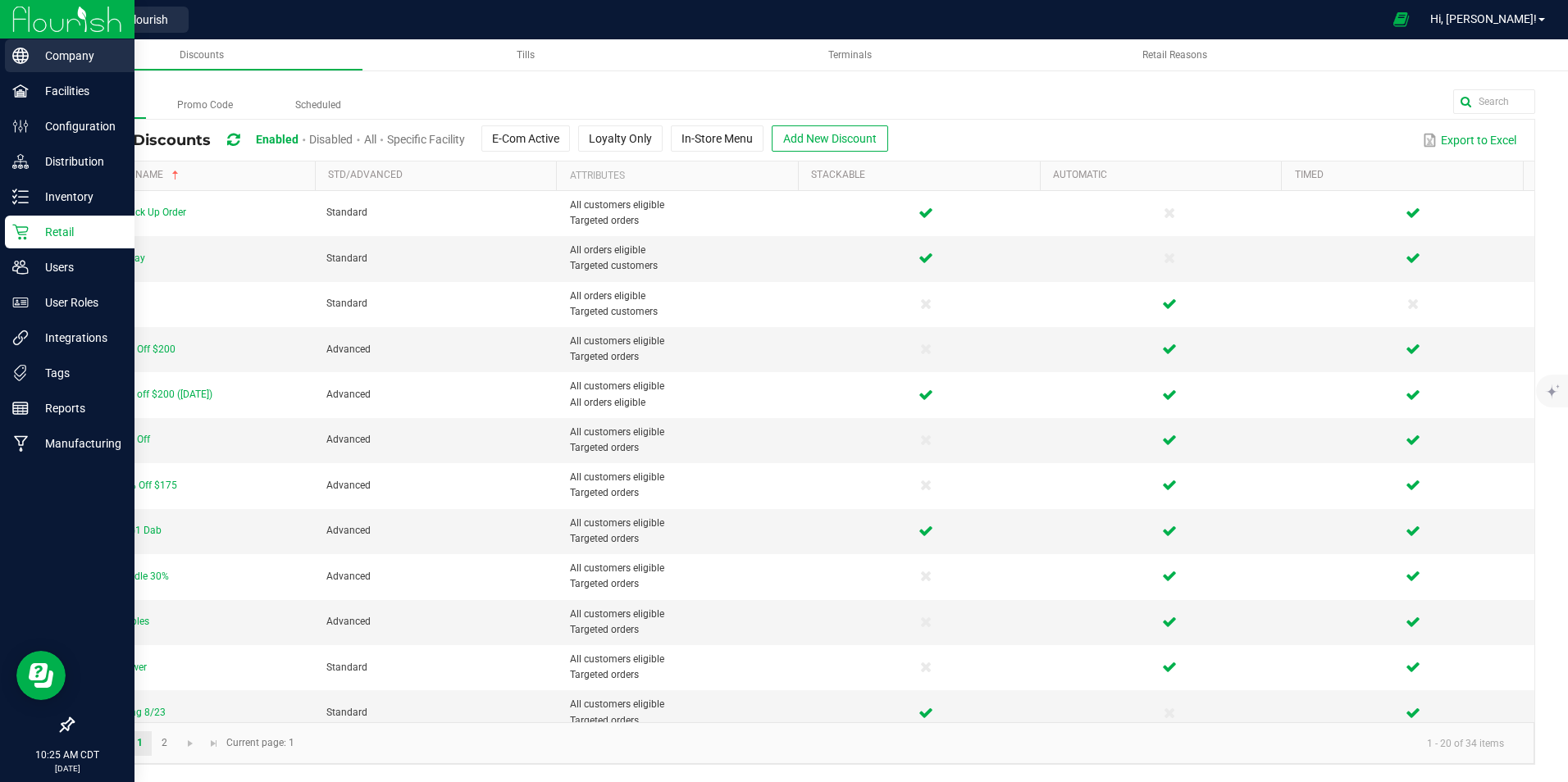
click at [66, 52] on p "Company" at bounding box center [78, 56] width 98 height 19
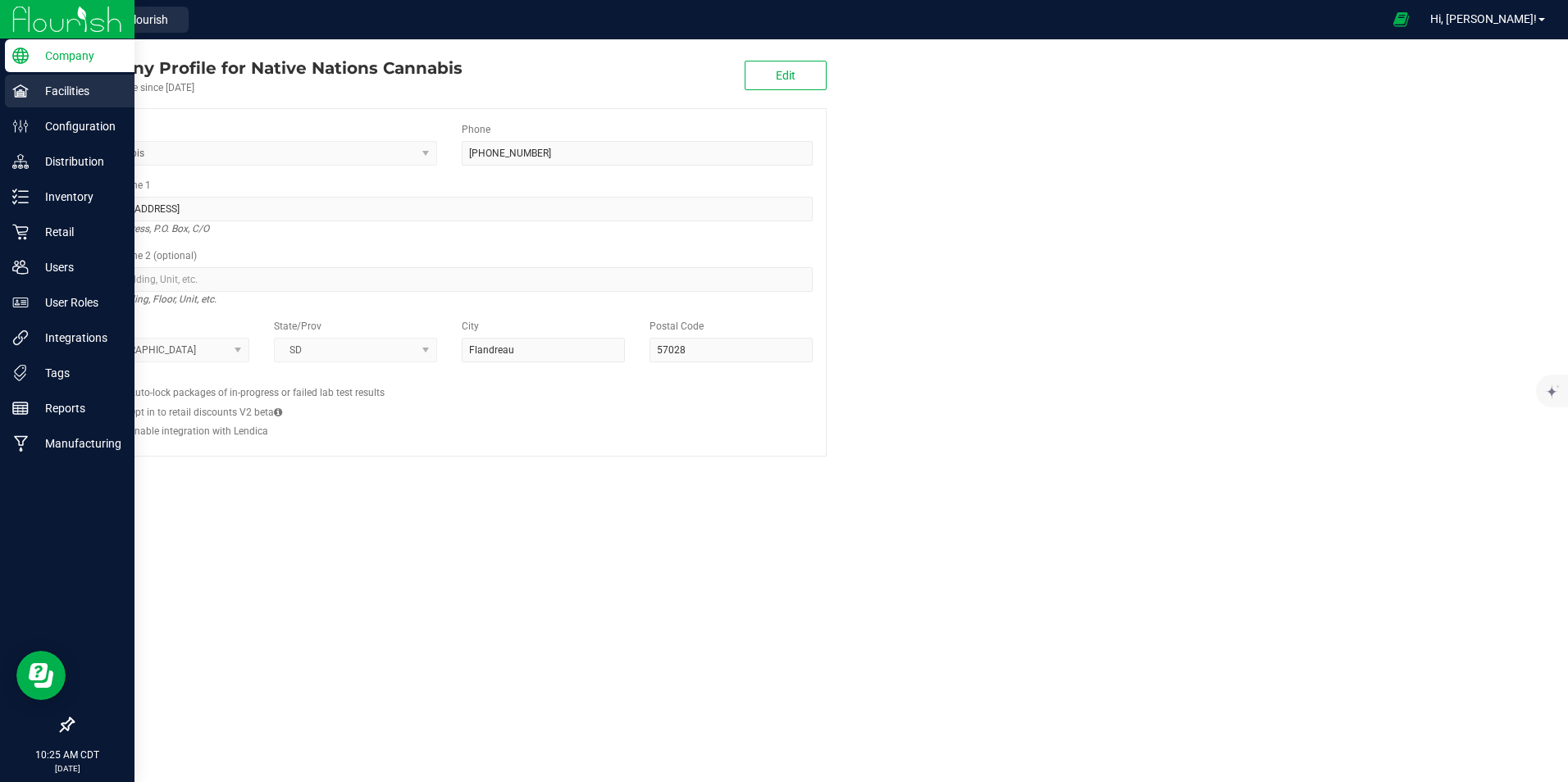
click at [61, 97] on p "Facilities" at bounding box center [78, 91] width 98 height 19
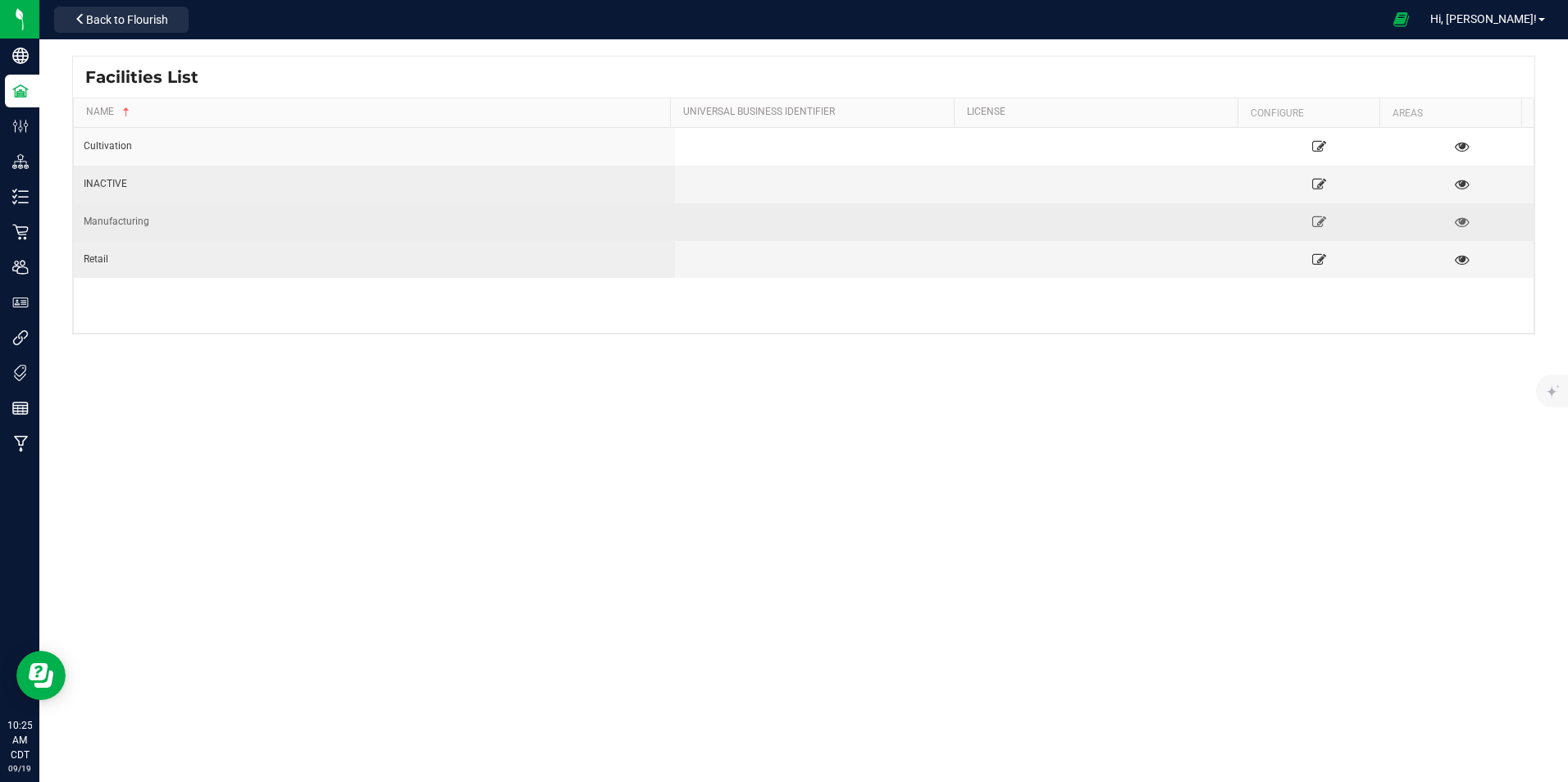
click at [217, 228] on div "Manufacturing" at bounding box center [374, 222] width 581 height 15
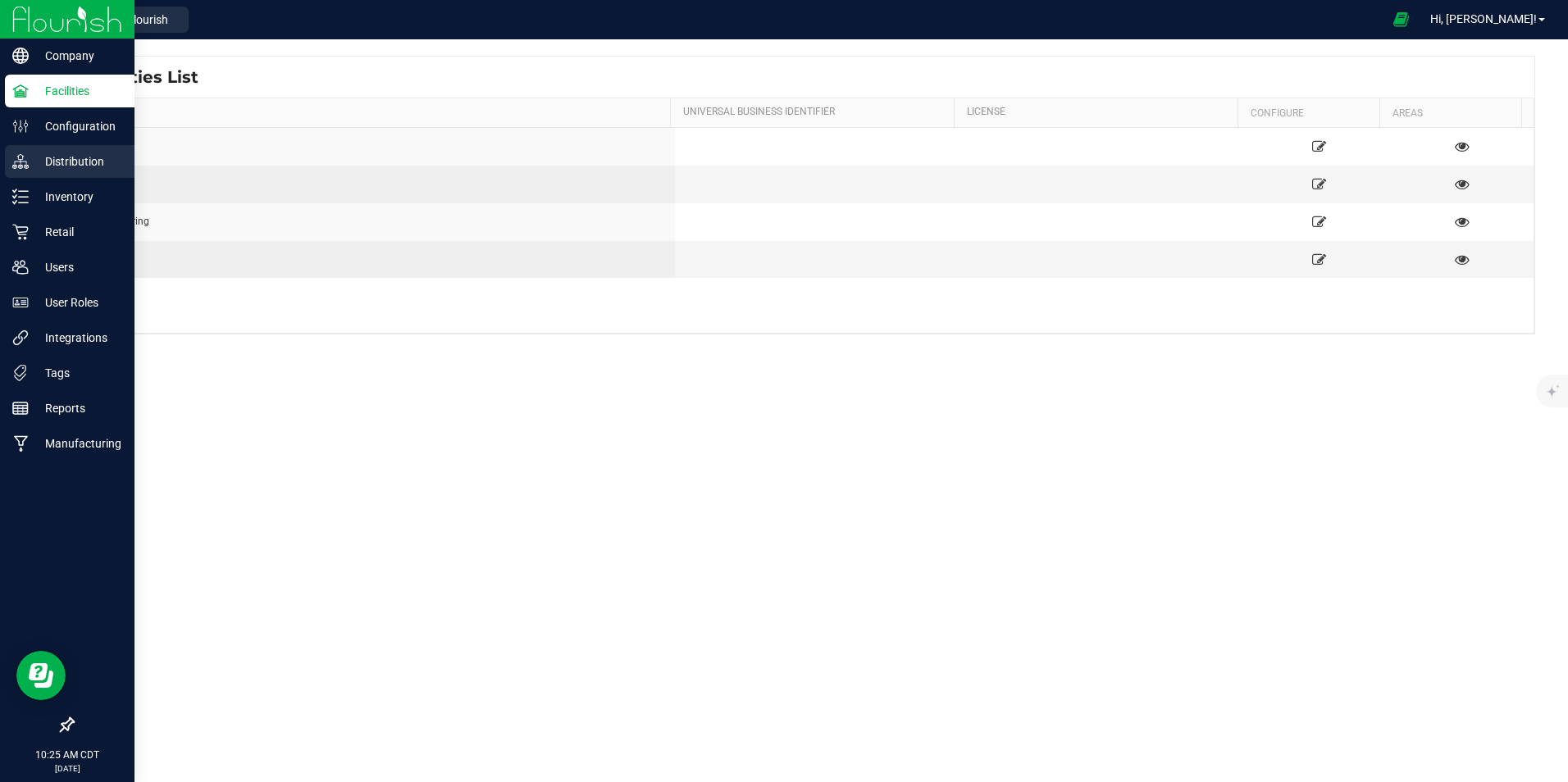
click at [63, 163] on p "Distribution" at bounding box center [78, 161] width 98 height 19
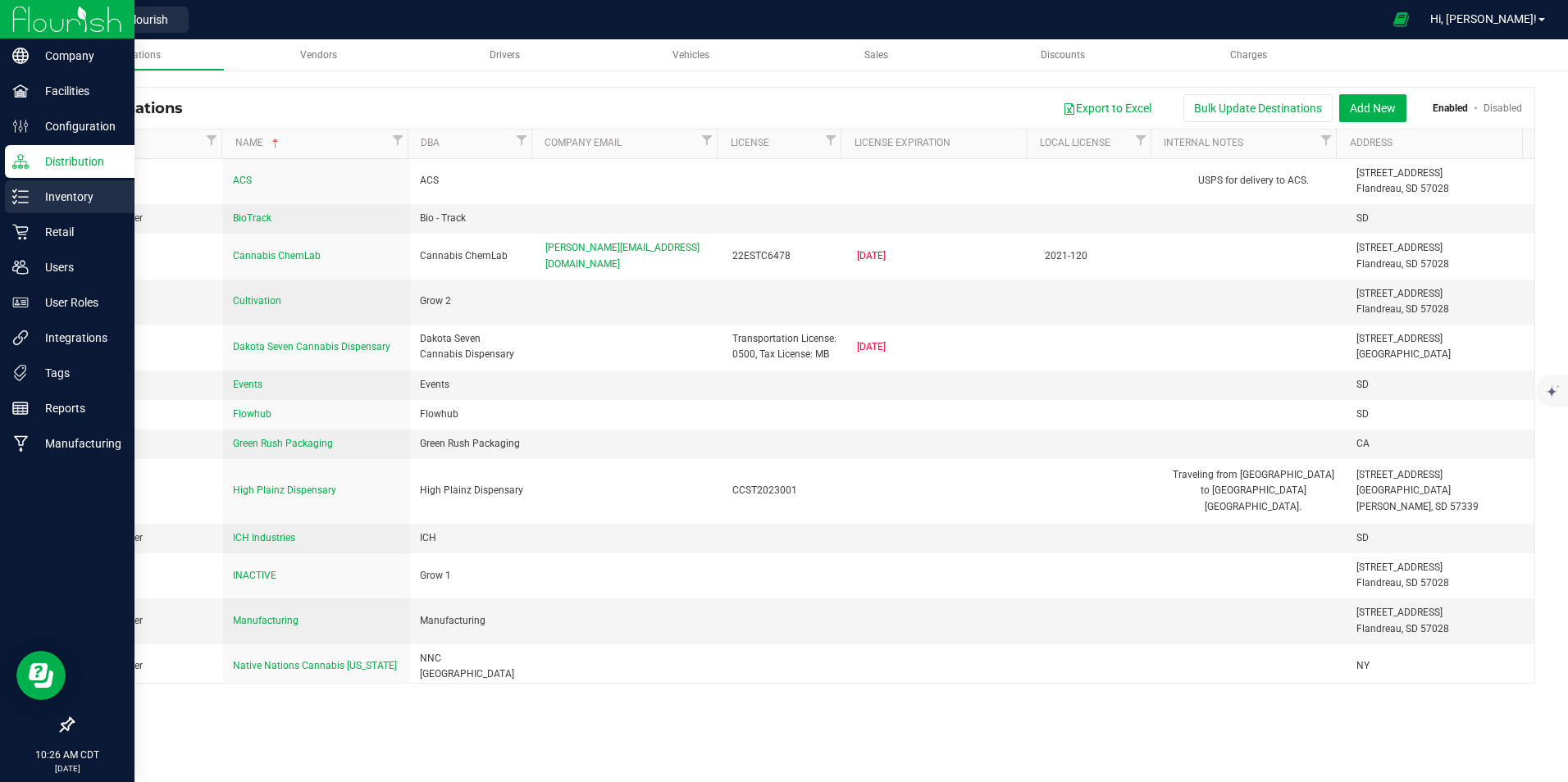
click at [46, 204] on p "Inventory" at bounding box center [78, 197] width 98 height 19
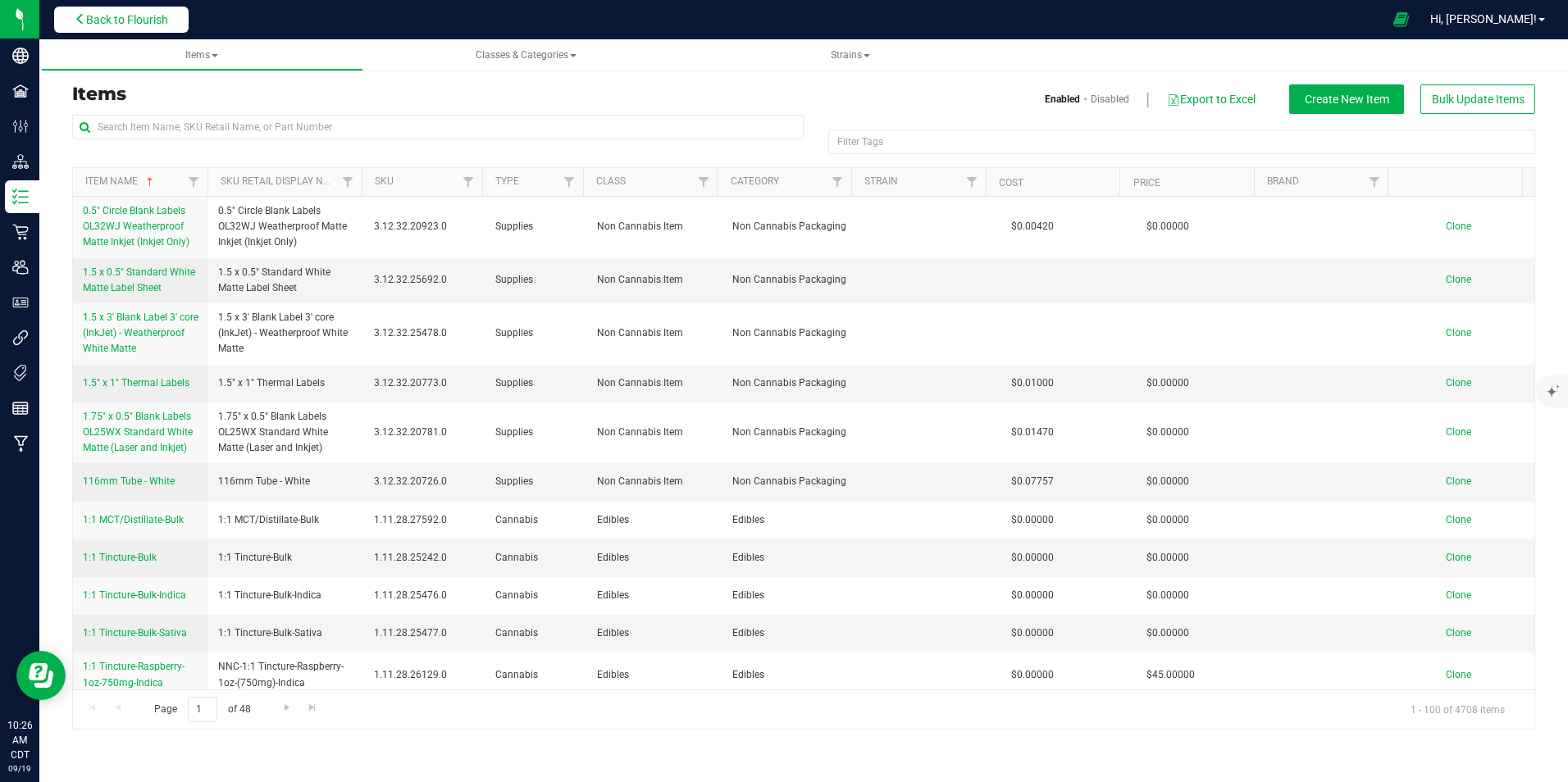
click at [134, 19] on span "Back to Flourish" at bounding box center [126, 20] width 82 height 13
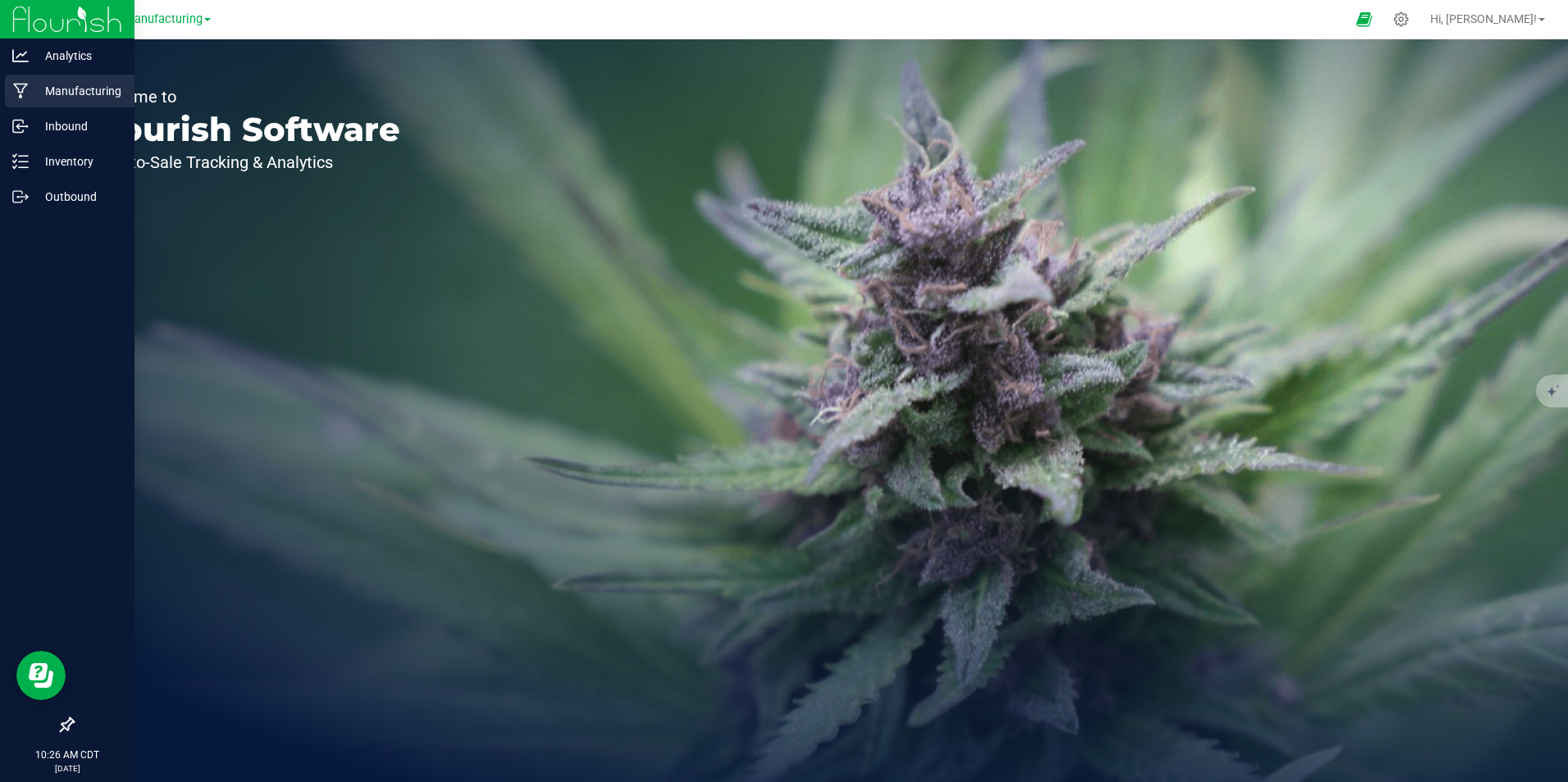
click at [69, 92] on p "Manufacturing" at bounding box center [78, 91] width 98 height 19
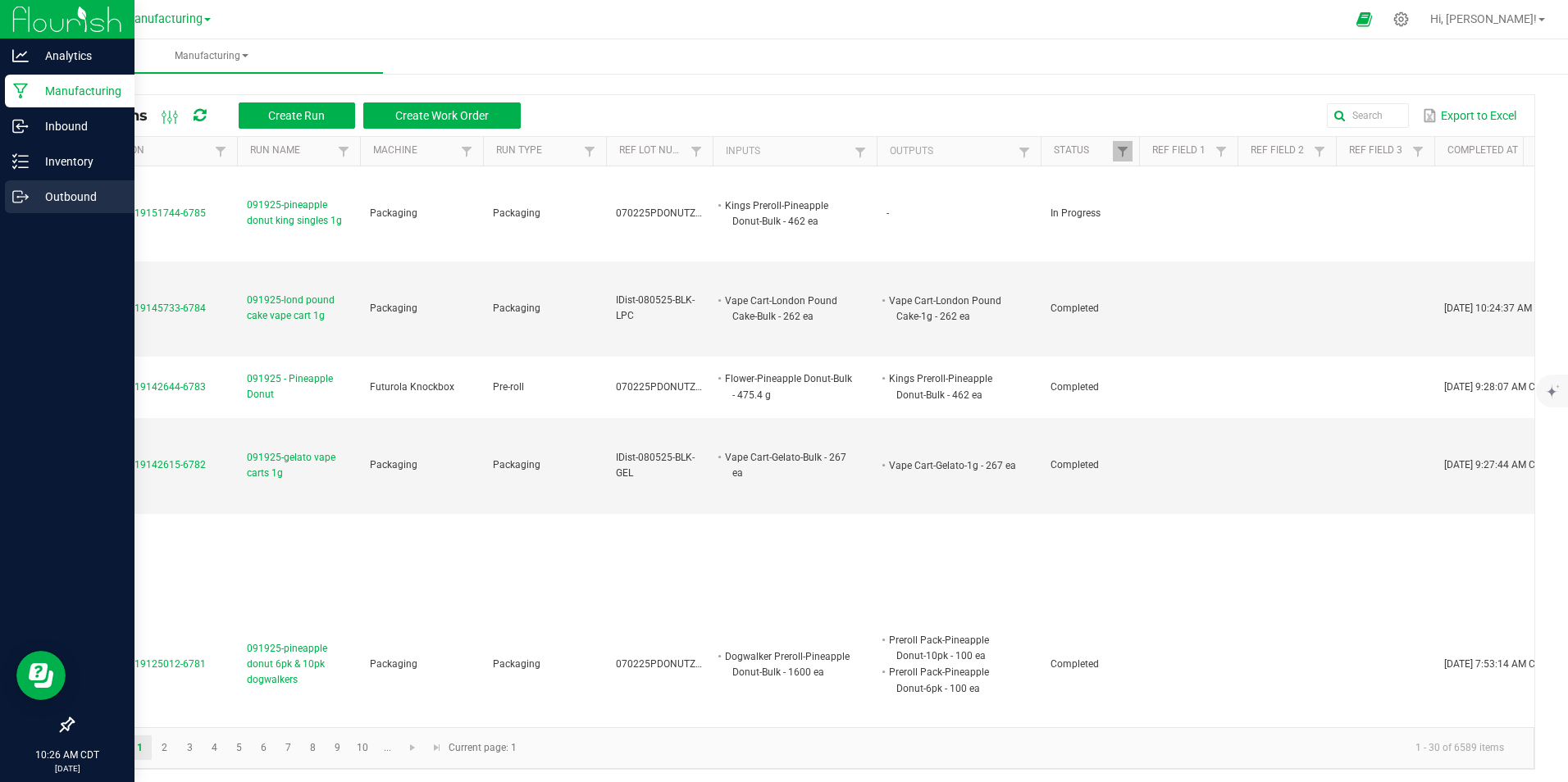
click at [63, 190] on p "Outbound" at bounding box center [78, 197] width 98 height 19
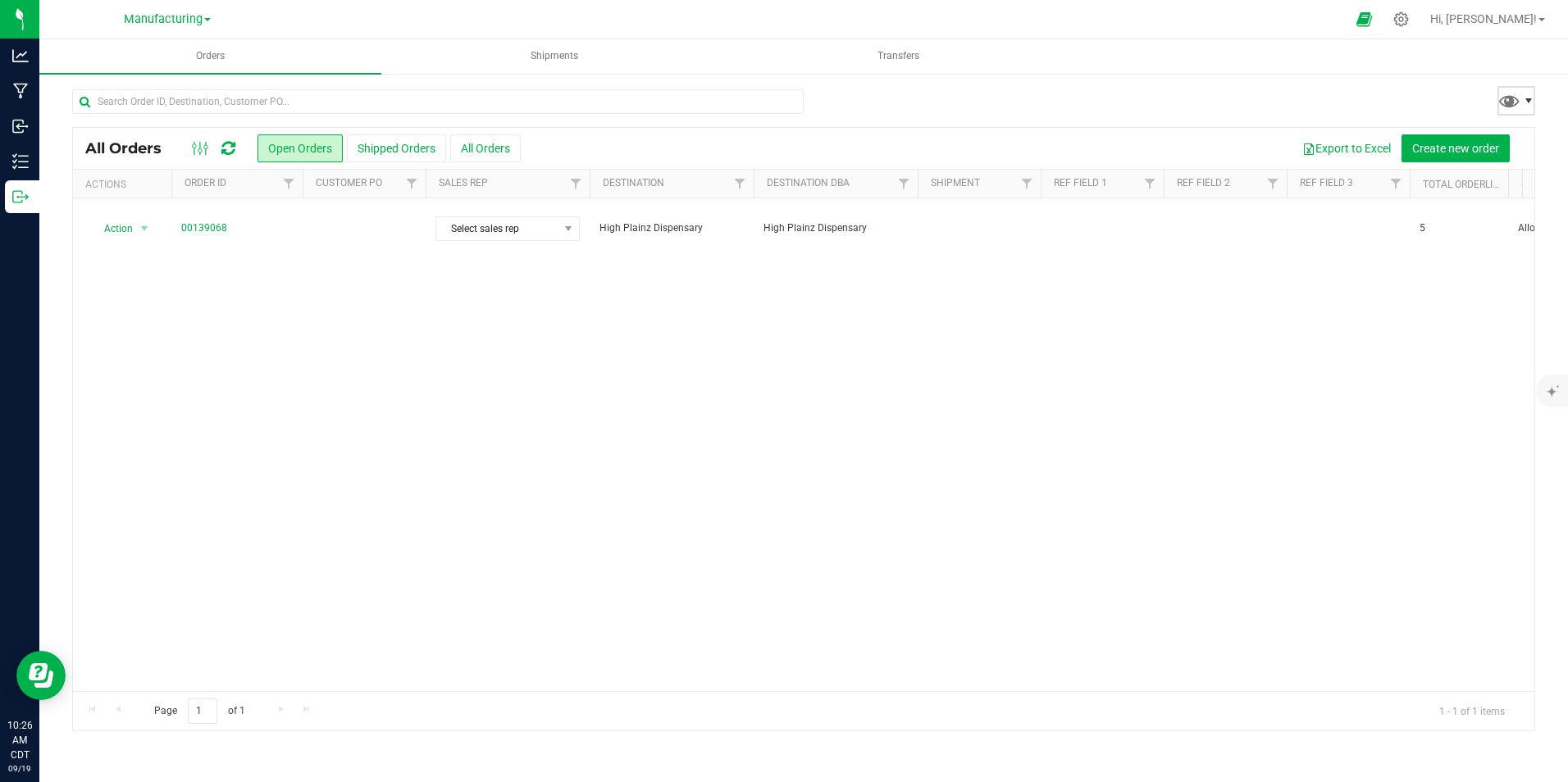
click at [1534, 98] on span at bounding box center [1528, 101] width 14 height 13
click at [207, 24] on link "Manufacturing" at bounding box center [167, 18] width 87 height 15
click at [385, 24] on div at bounding box center [819, 18] width 1052 height 32
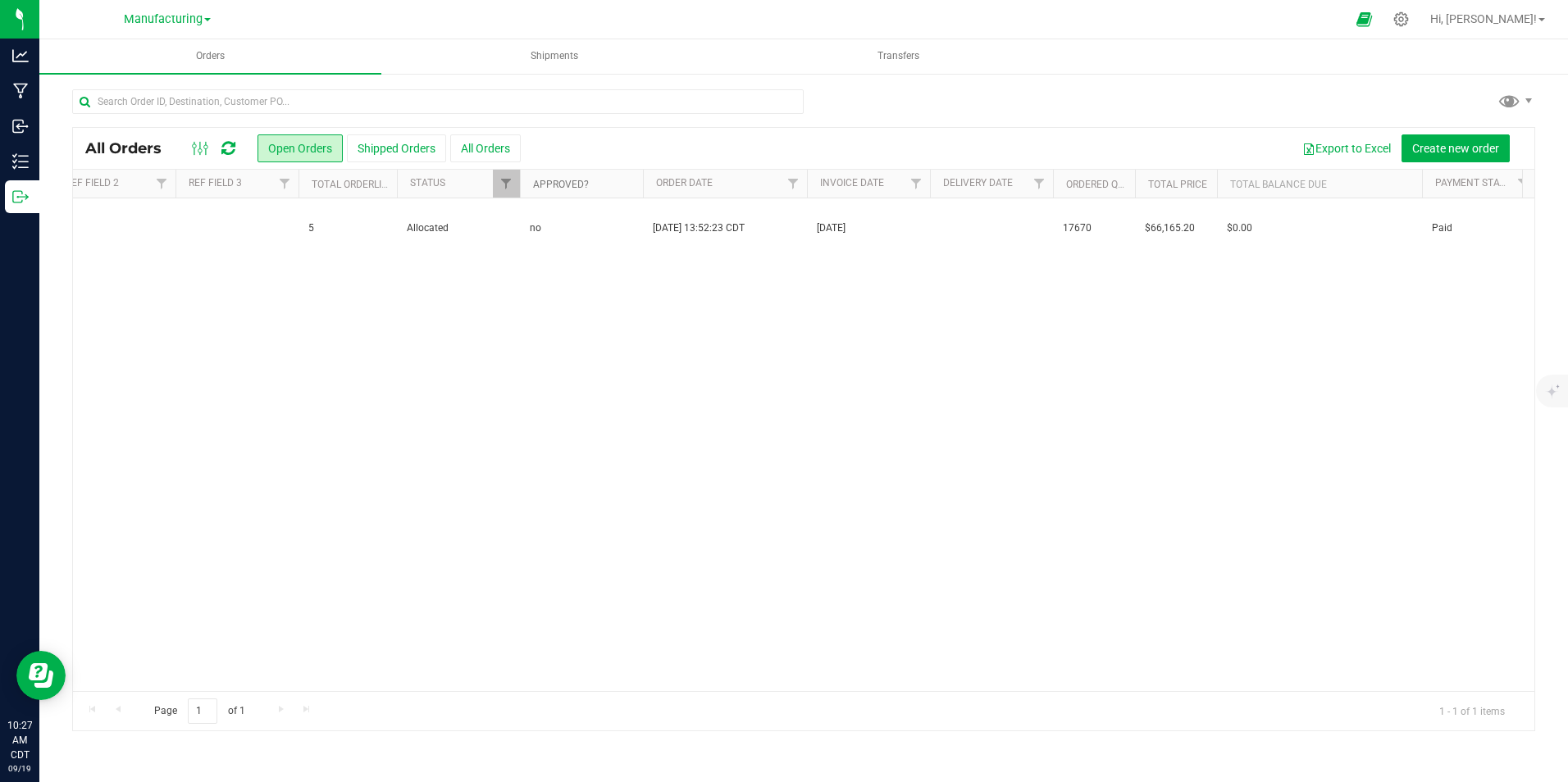
click at [569, 181] on link "Approved?" at bounding box center [561, 184] width 56 height 12
click at [569, 181] on link "Approved?" at bounding box center [570, 184] width 74 height 12
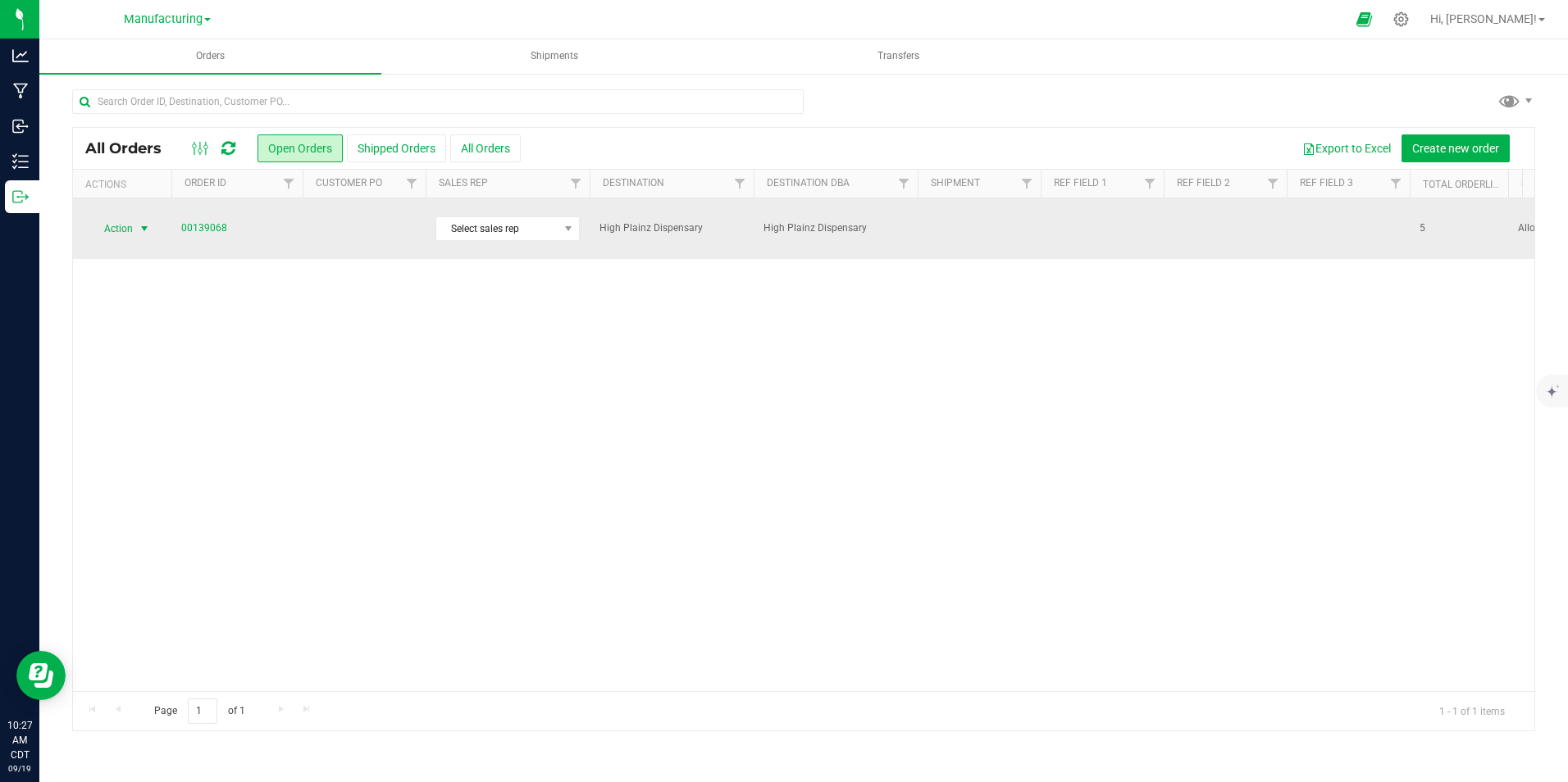
click at [136, 222] on span "select" at bounding box center [144, 229] width 20 height 23
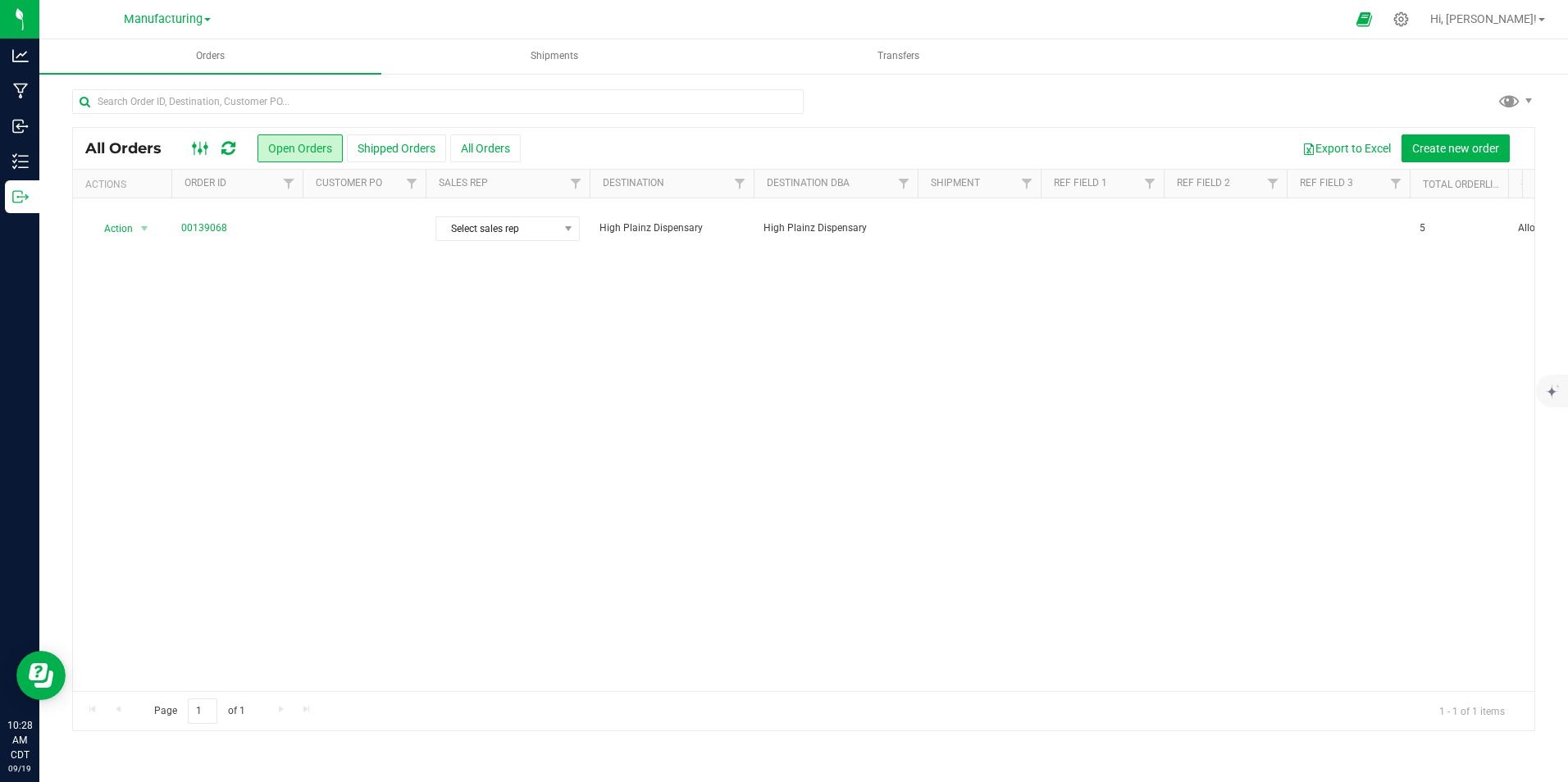
click at [203, 146] on icon at bounding box center [201, 148] width 18 height 19
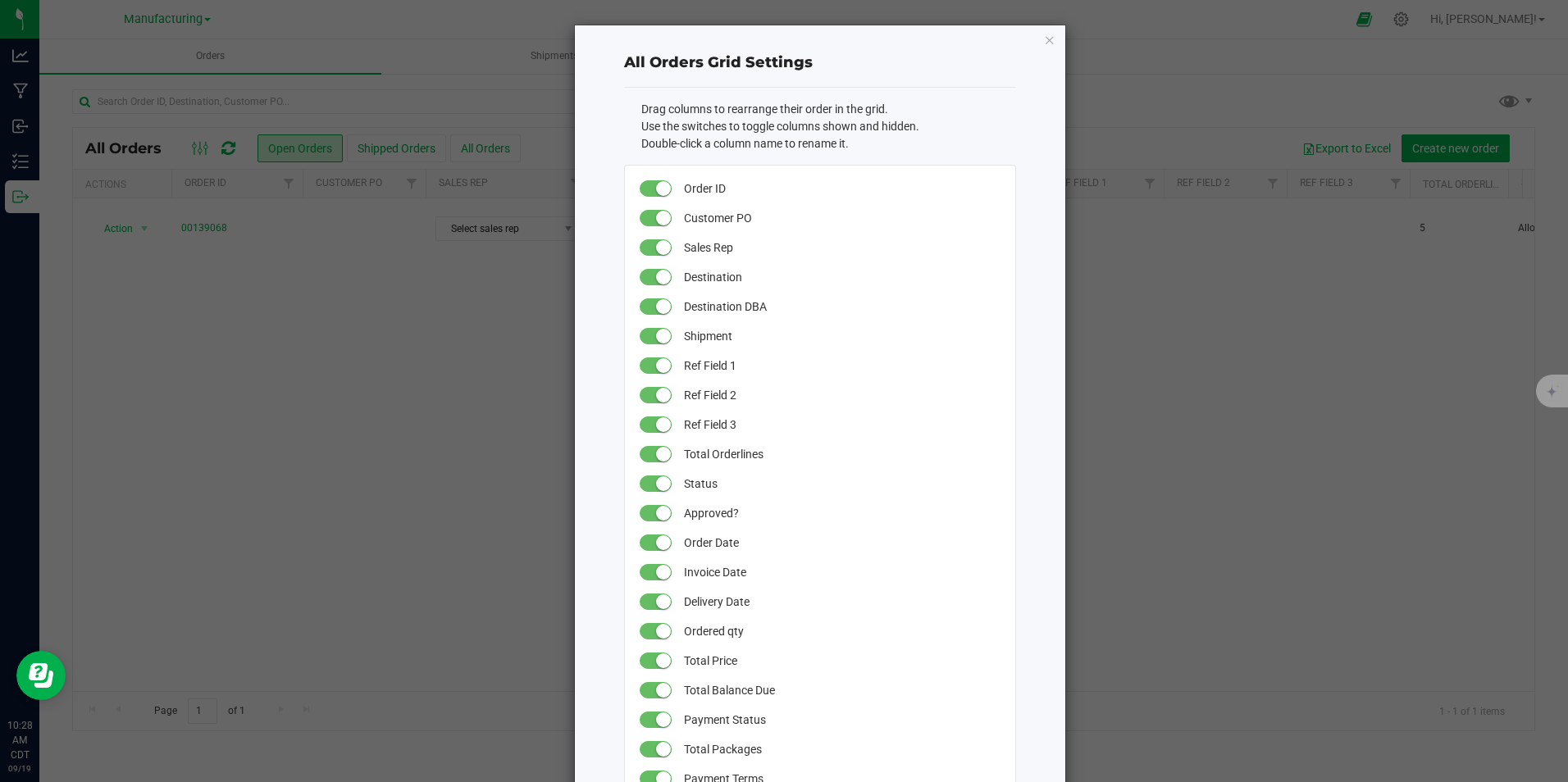
click at [319, 341] on ngb-modal-window "All Orders Grid Settings Drag columns to rearrange their order in the grid. Use…" at bounding box center [790, 391] width 1581 height 782
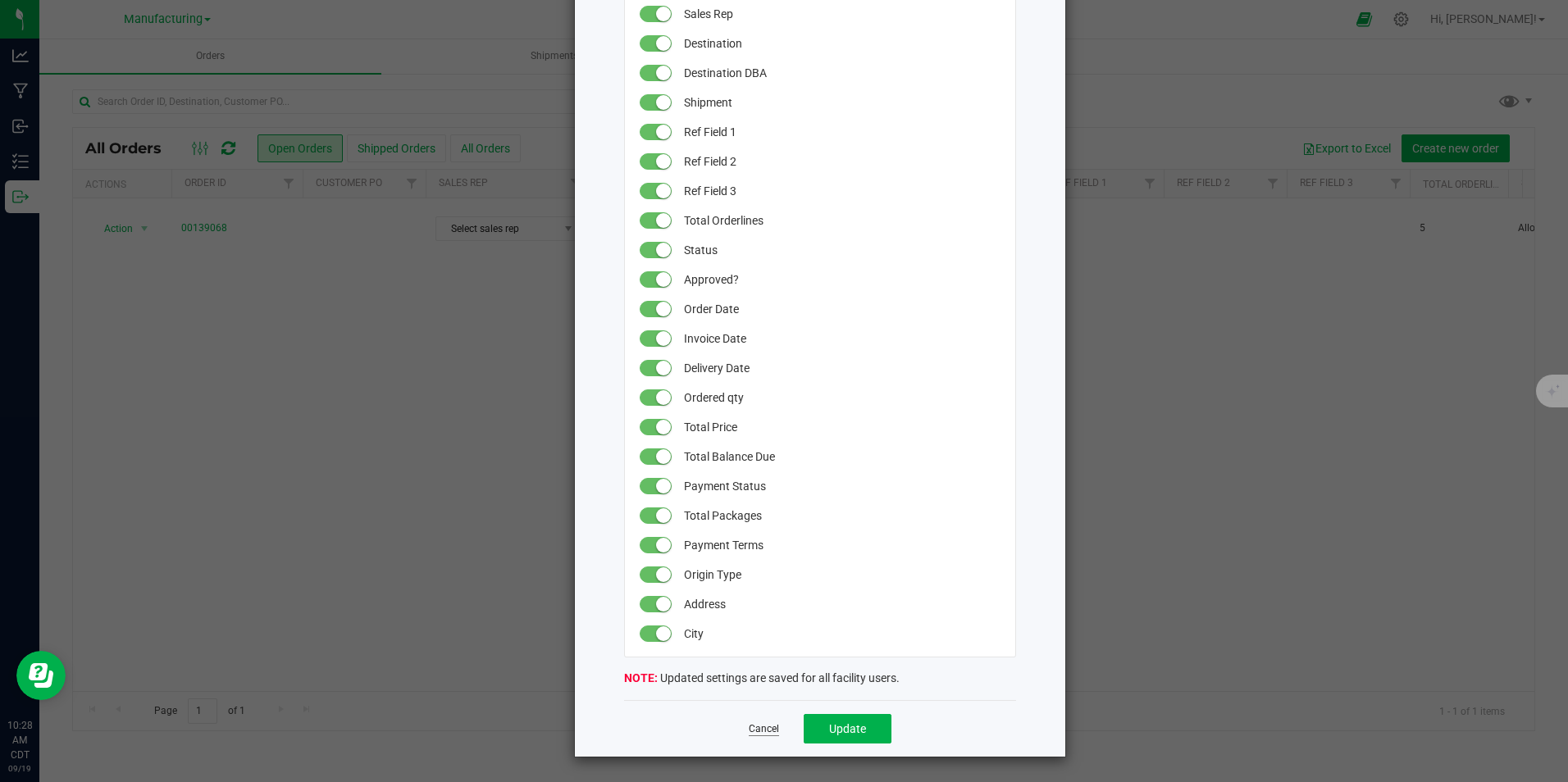
click at [765, 730] on link "Cancel" at bounding box center [763, 729] width 30 height 13
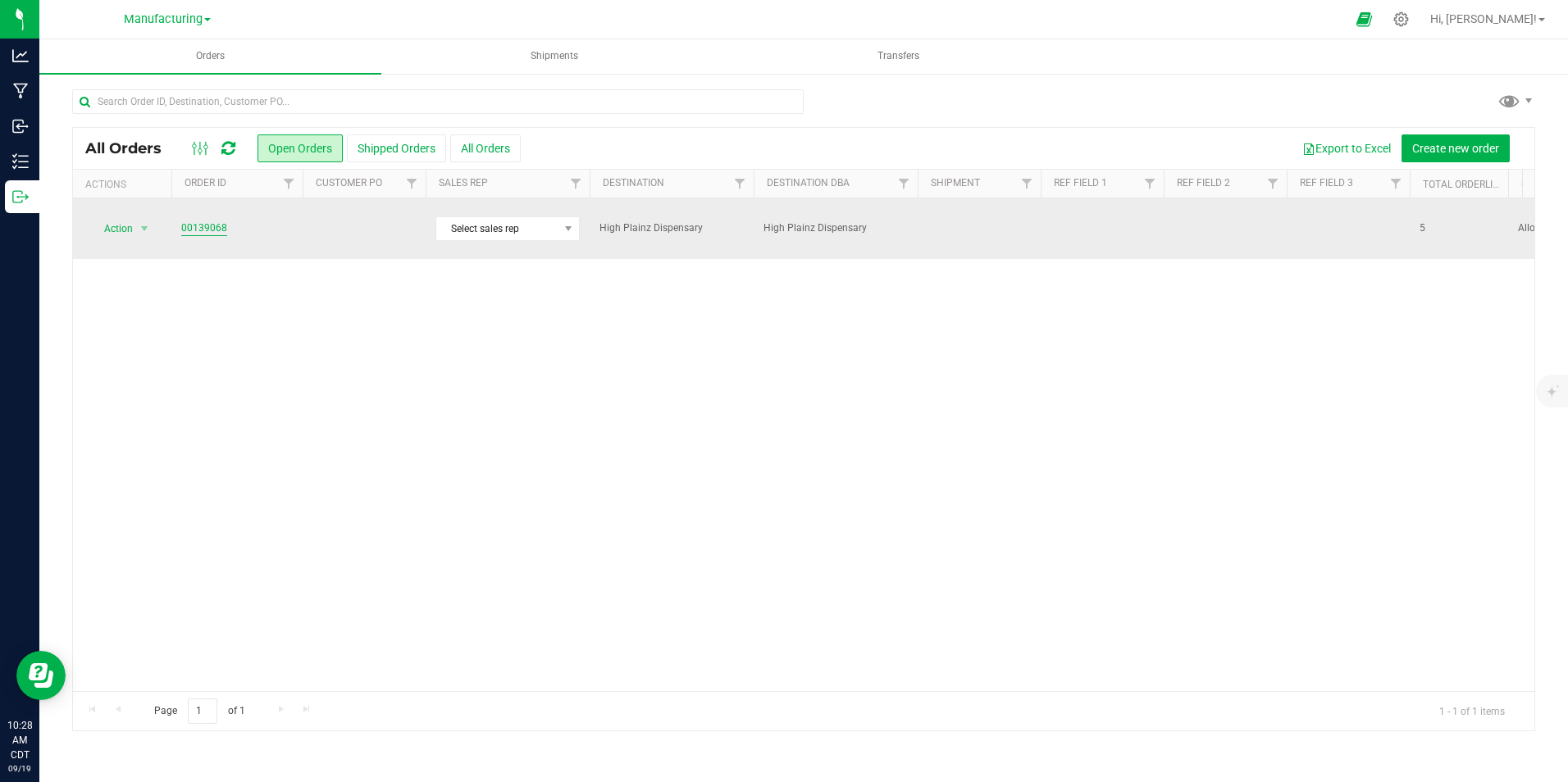
click at [198, 223] on link "00139068" at bounding box center [204, 229] width 46 height 15
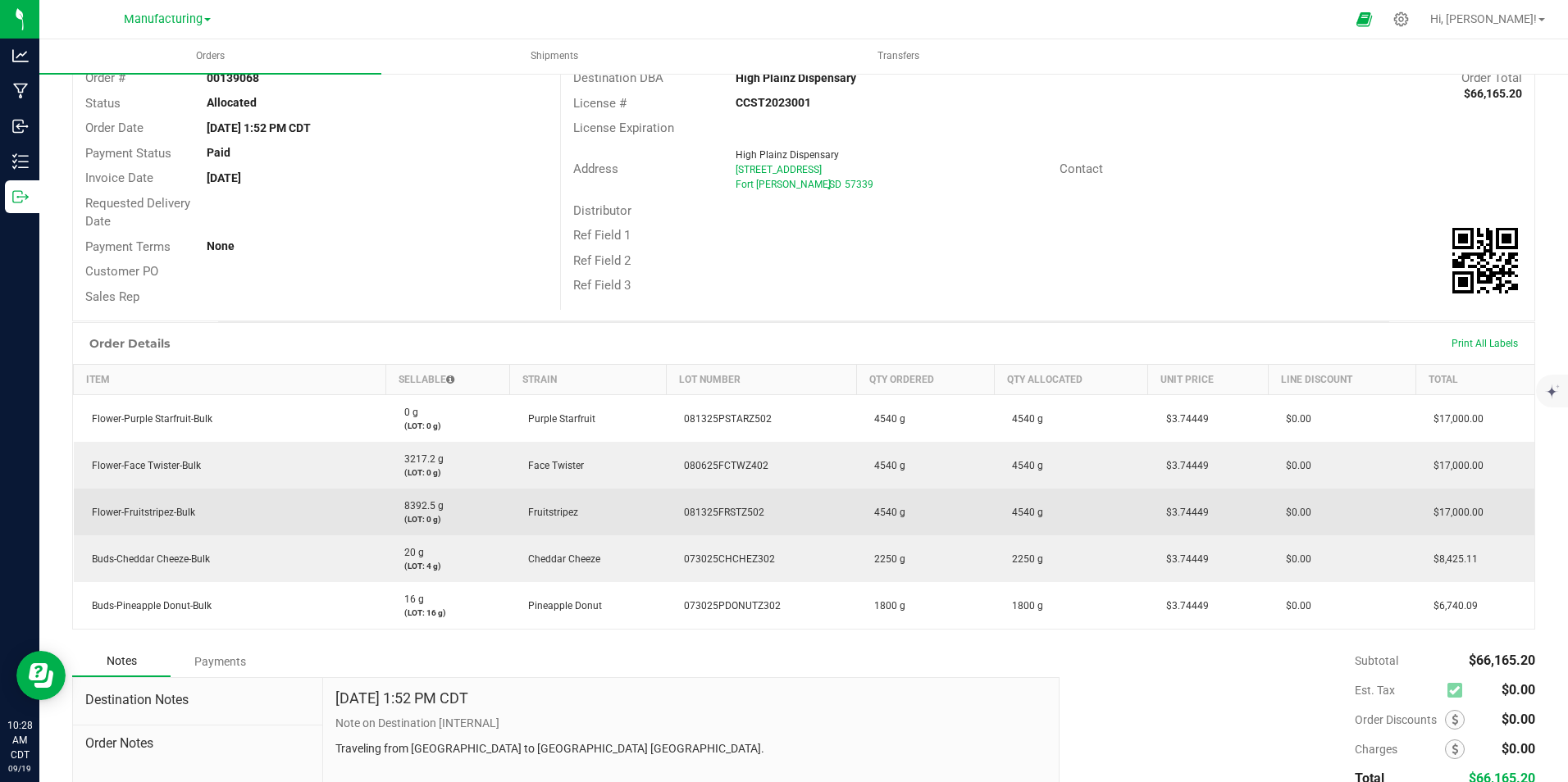
scroll to position [244, 0]
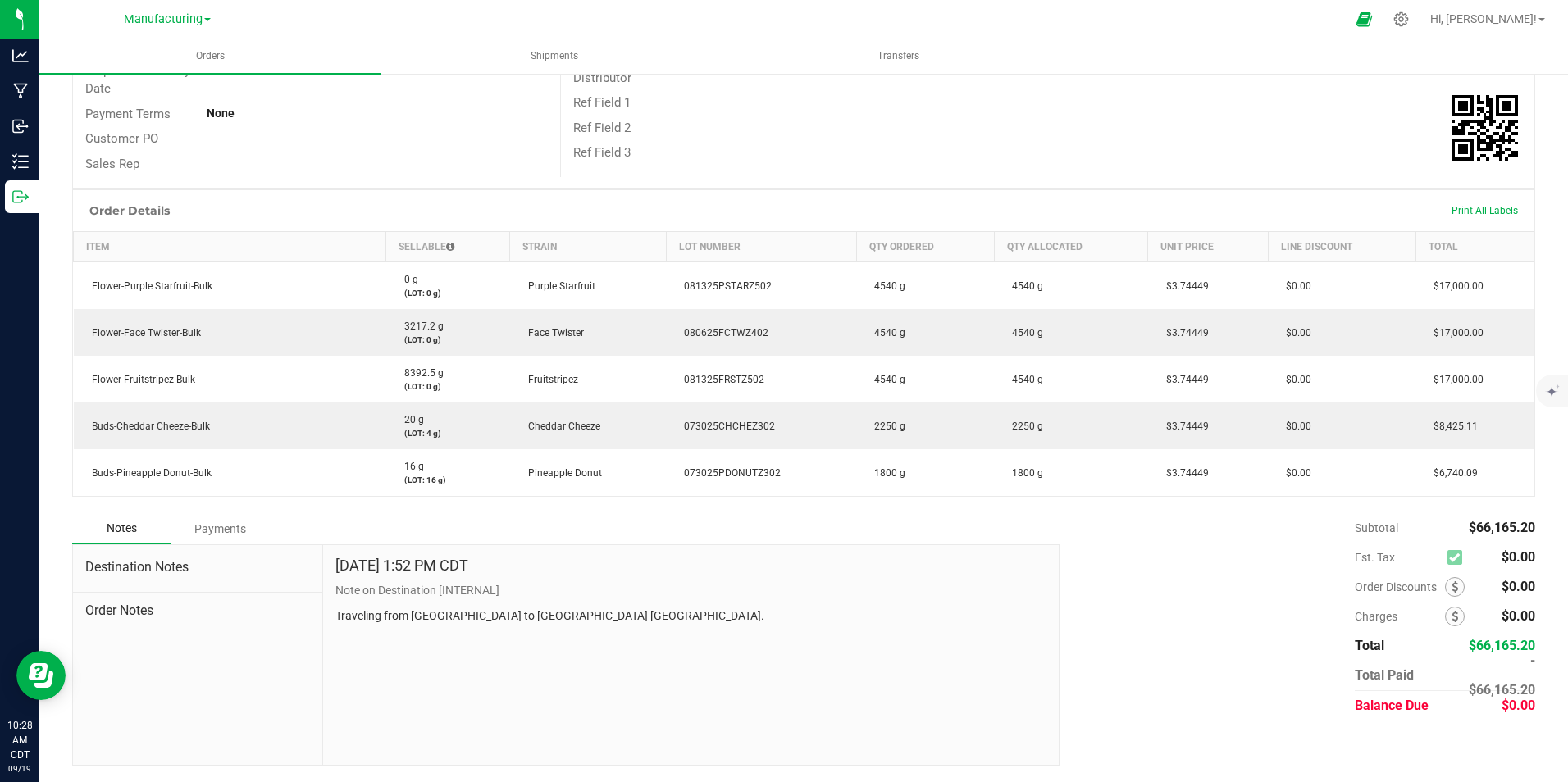
click at [205, 528] on div "Payments" at bounding box center [220, 528] width 98 height 30
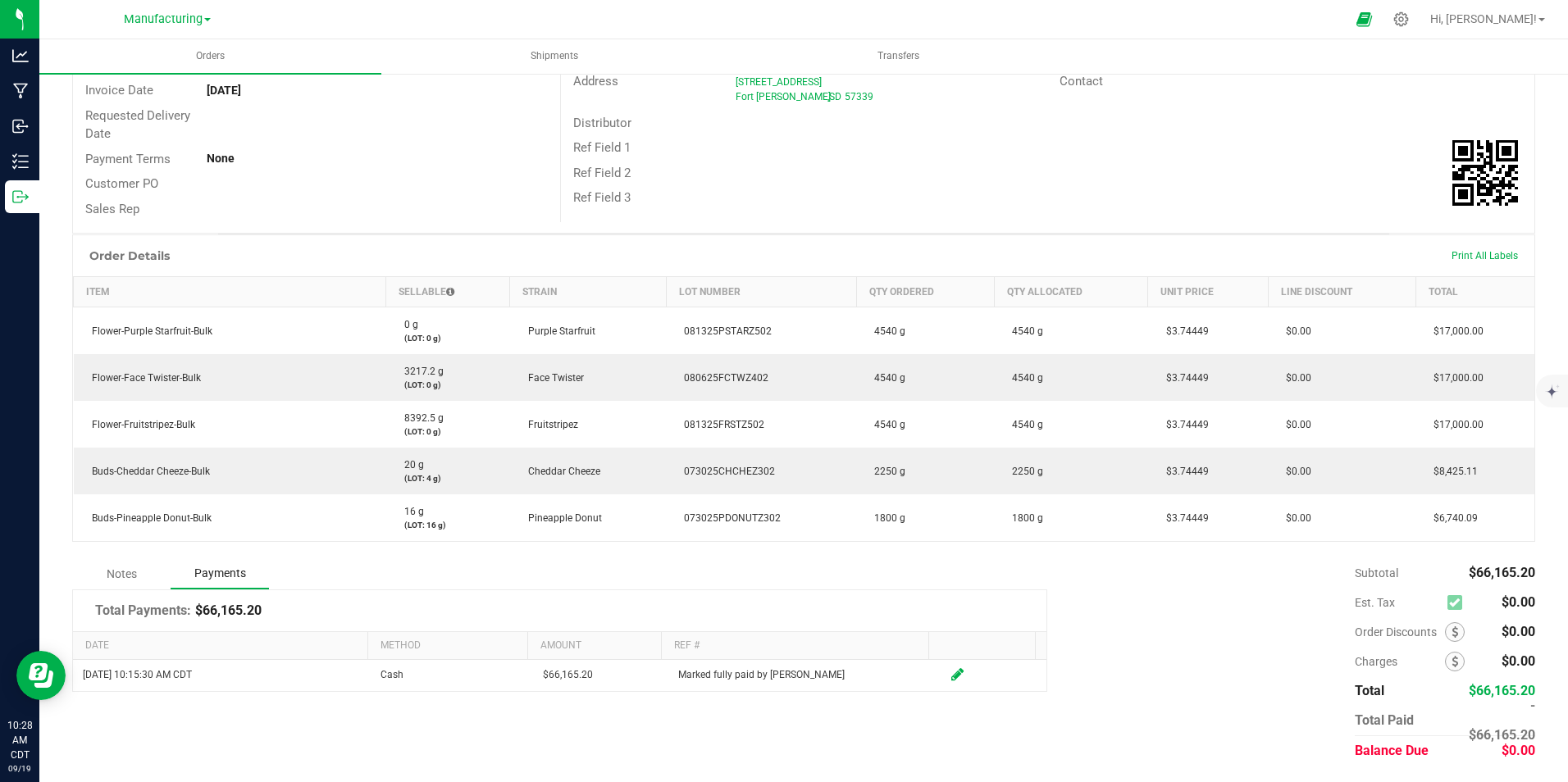
scroll to position [199, 0]
click at [392, 639] on th "Method" at bounding box center [447, 646] width 161 height 28
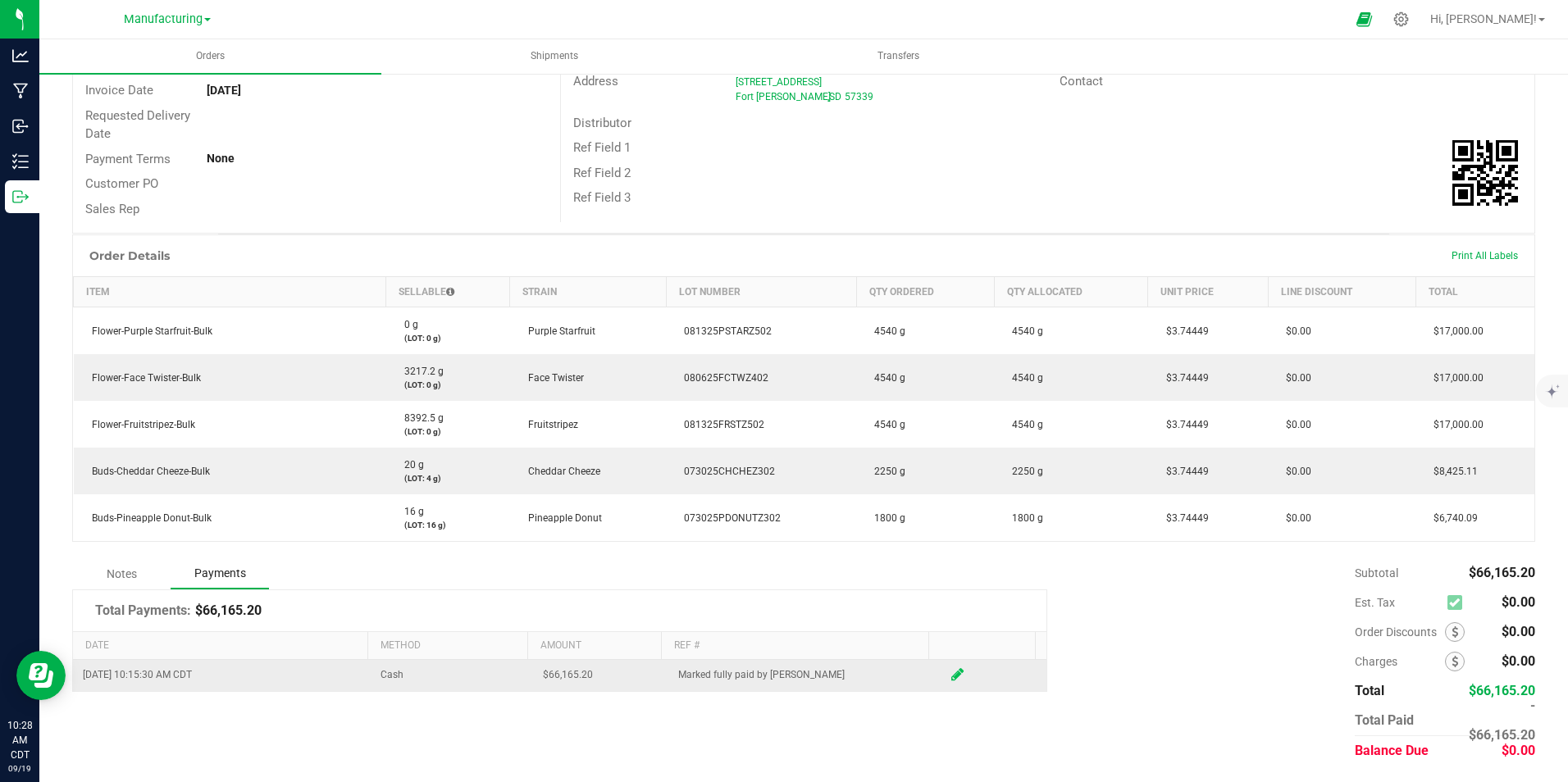
click at [951, 677] on icon at bounding box center [957, 674] width 13 height 14
click at [505, 678] on span "NO DATA FOUND" at bounding box center [512, 679] width 14 height 13
click at [505, 676] on span "NO DATA FOUND" at bounding box center [512, 679] width 14 height 13
click at [460, 681] on span "Payment Type" at bounding box center [441, 679] width 121 height 23
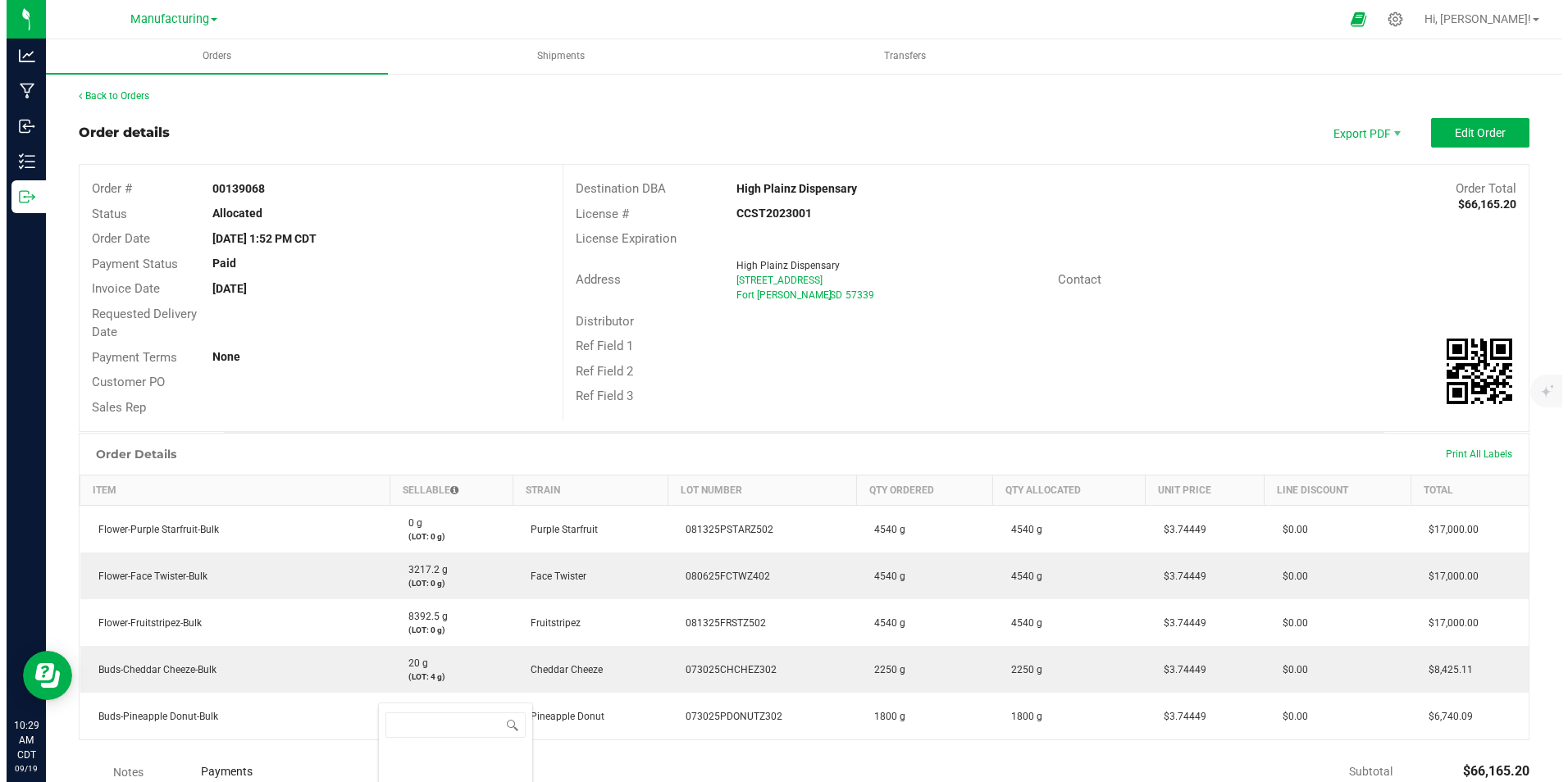
scroll to position [81970, 81865]
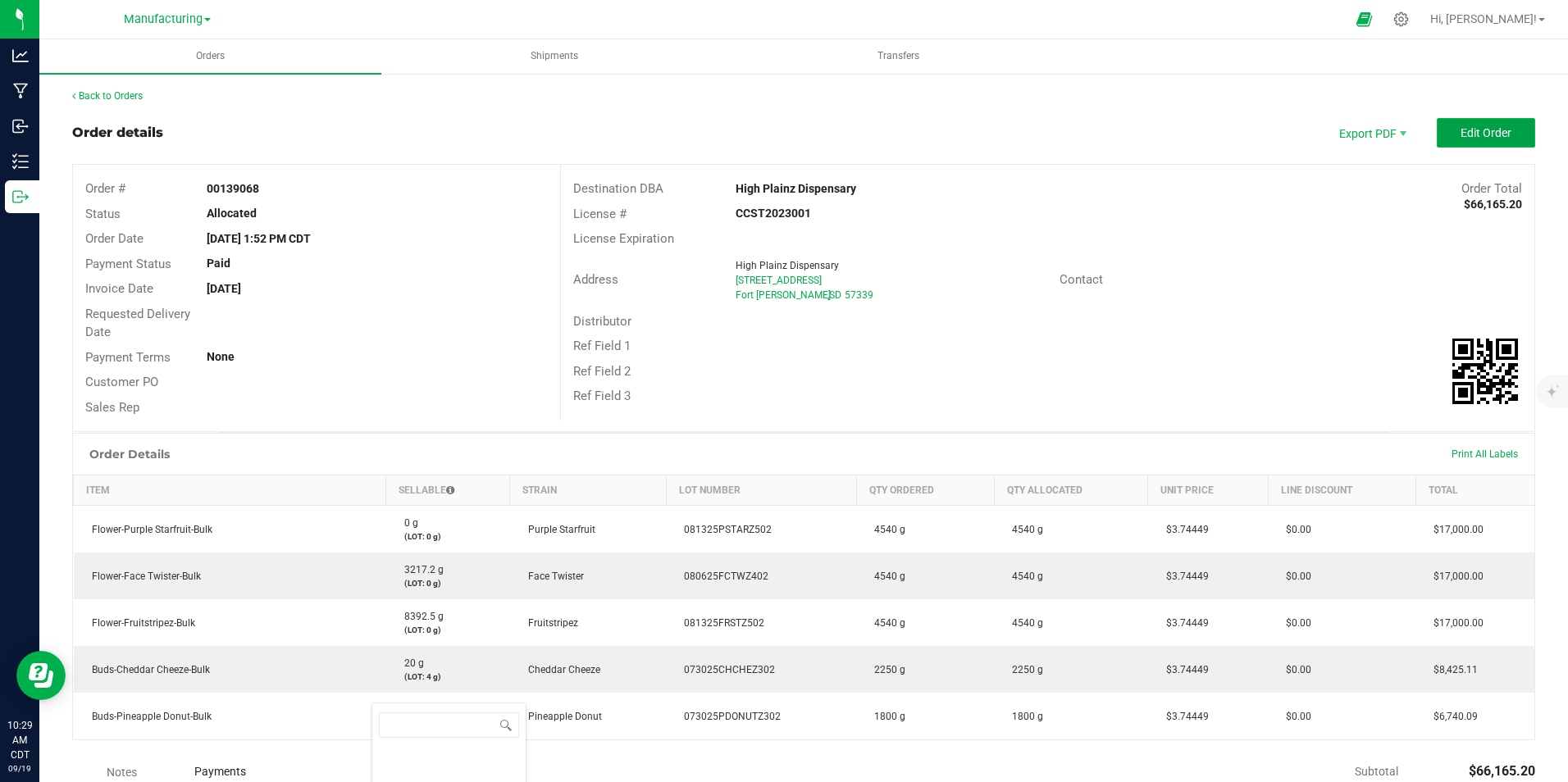
click at [1442, 126] on button "Edit Order" at bounding box center [1486, 132] width 98 height 30
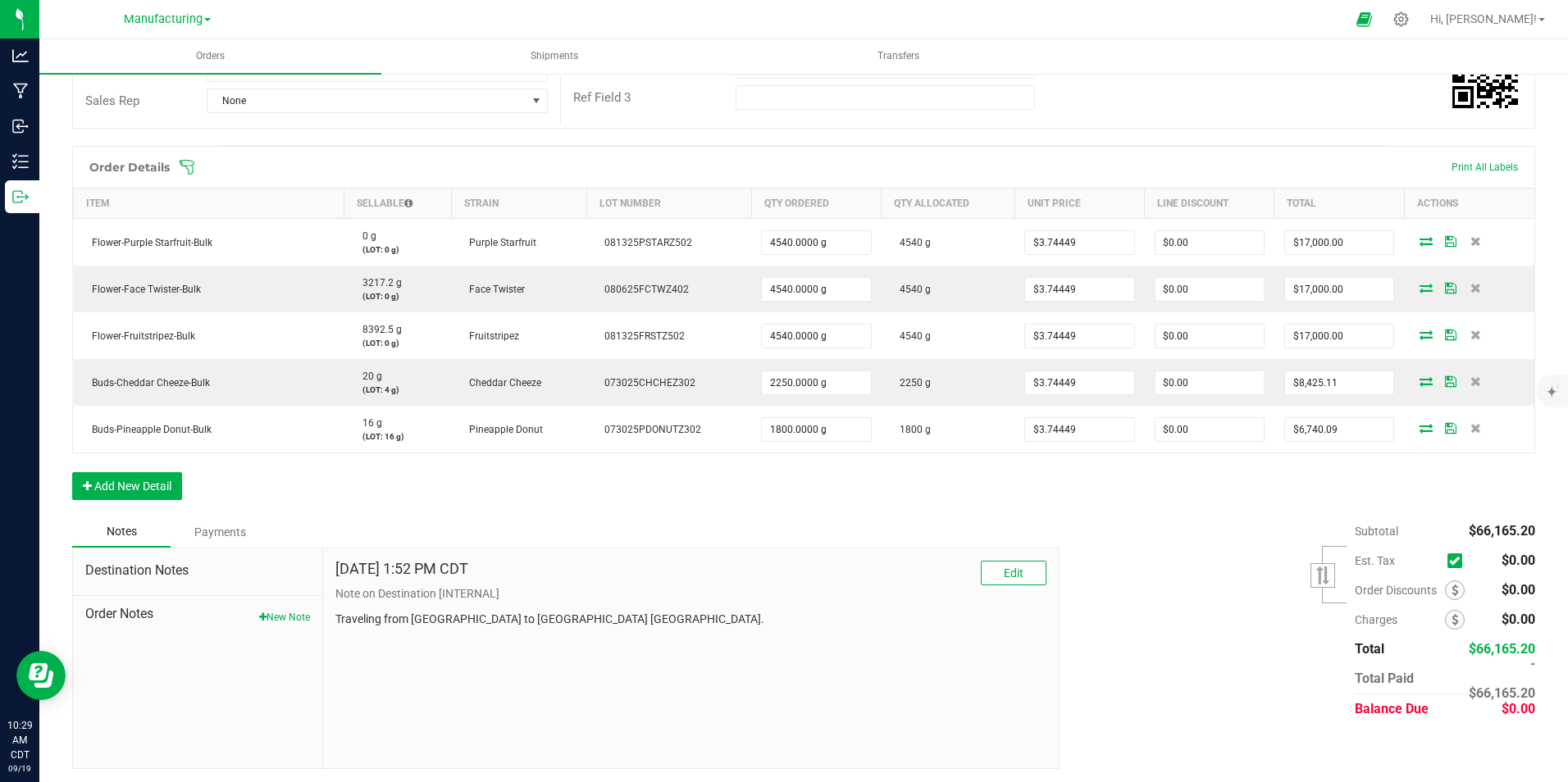
scroll to position [330, 0]
click at [223, 526] on div "Payments" at bounding box center [220, 528] width 98 height 30
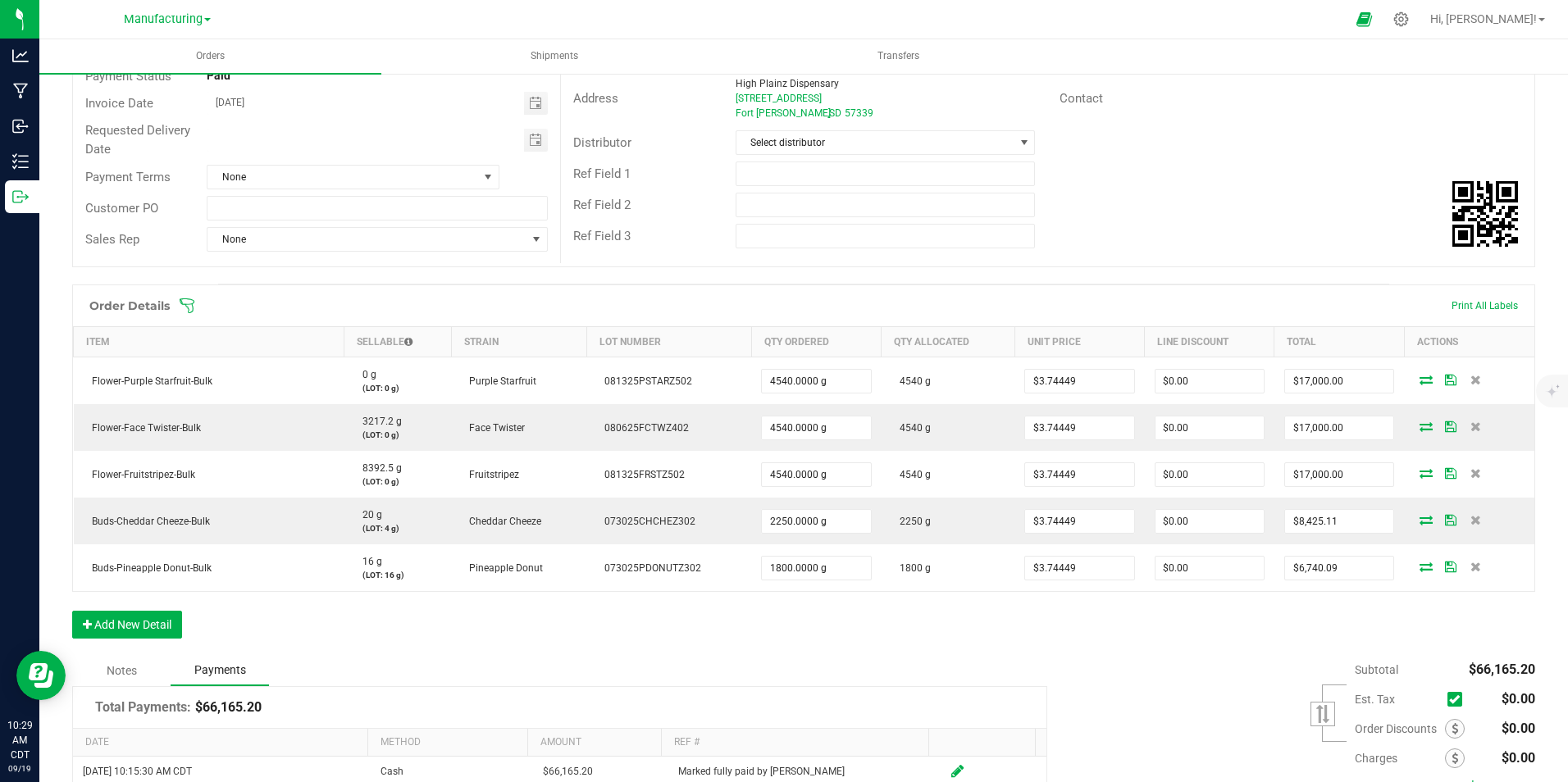
scroll to position [284, 0]
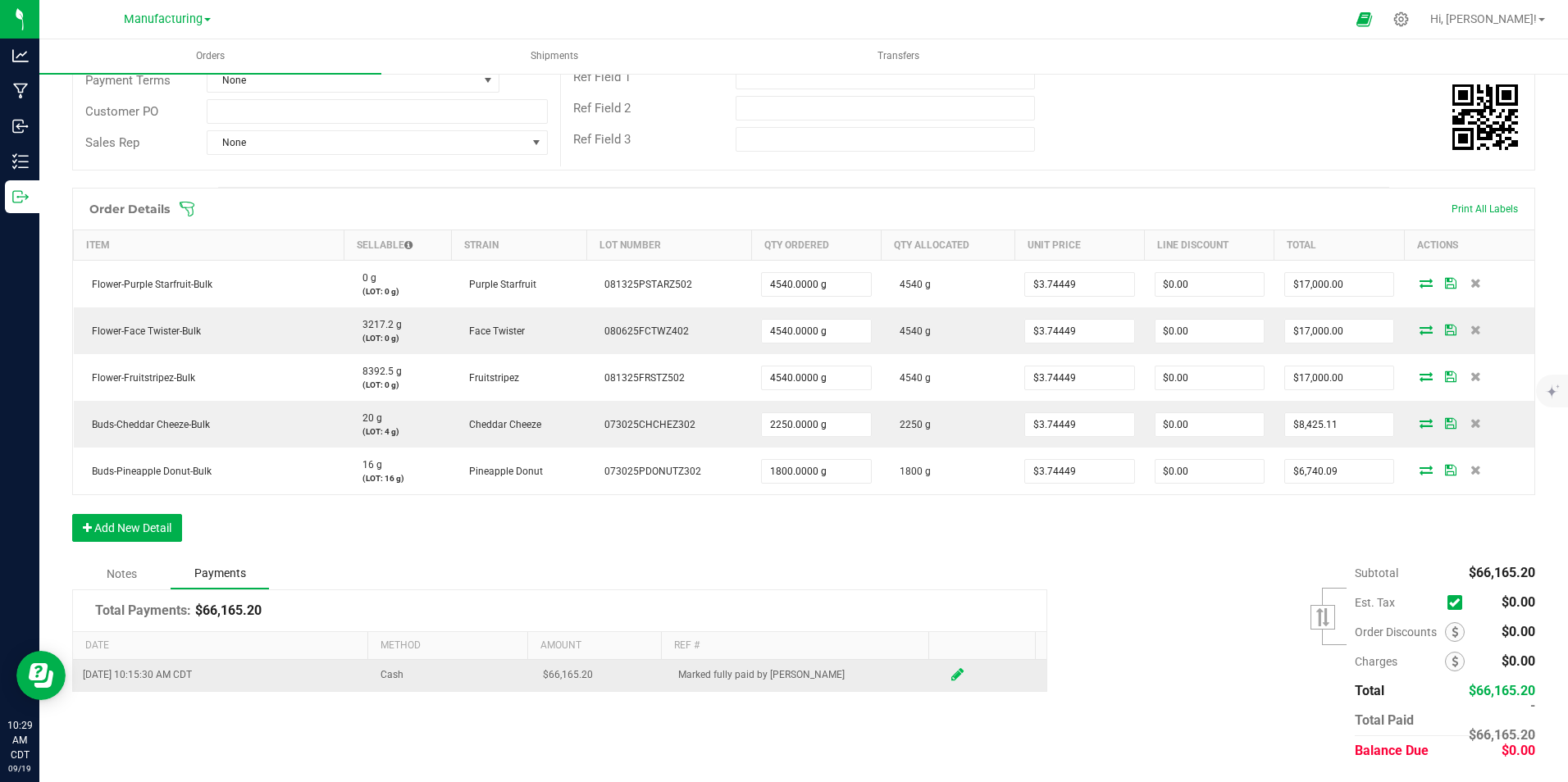
click at [951, 675] on icon at bounding box center [957, 674] width 13 height 14
click at [501, 682] on span "NO DATA FOUND" at bounding box center [511, 679] width 20 height 23
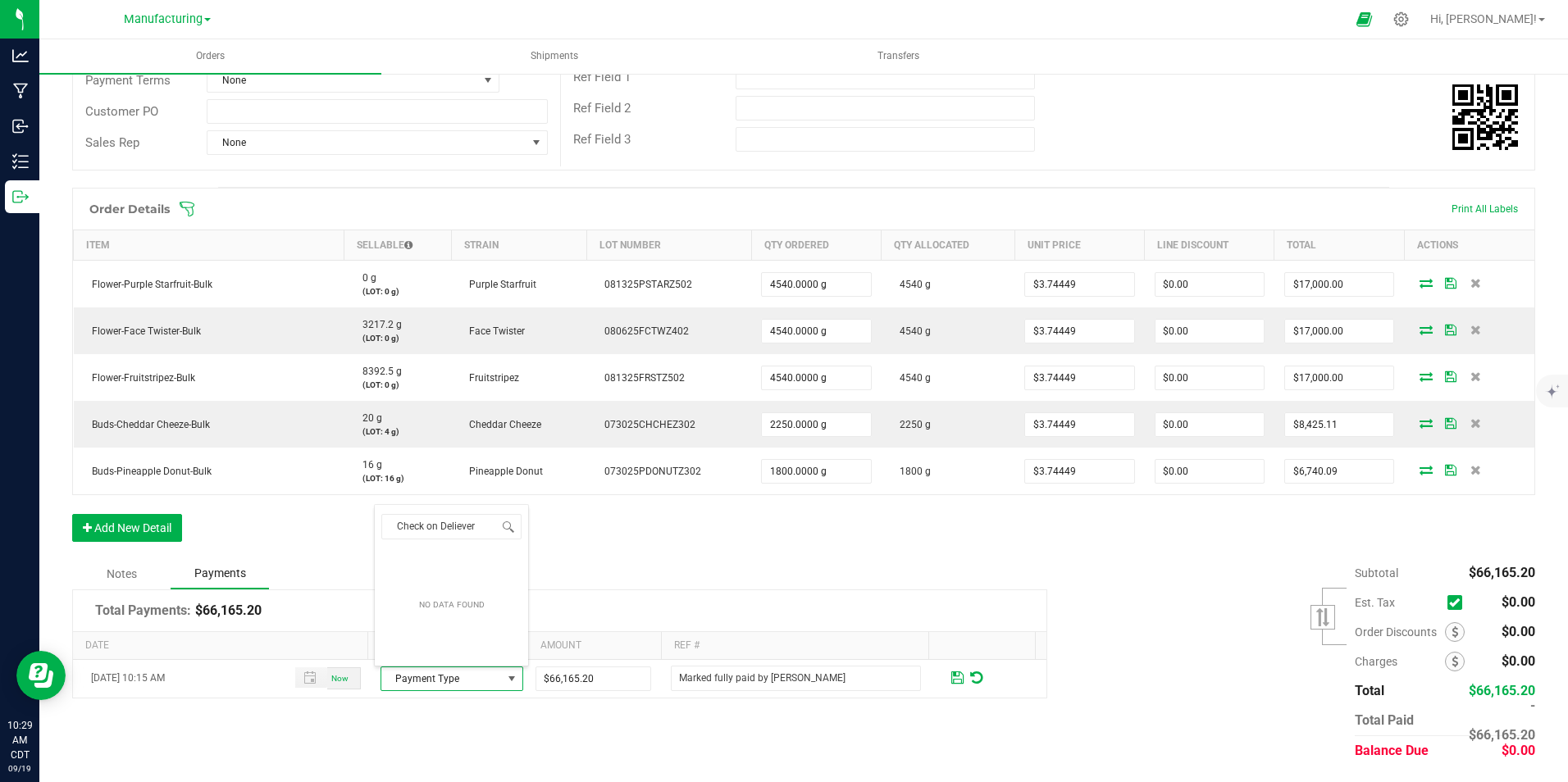
type input "Check on Delievery"
click at [123, 573] on div "Notes" at bounding box center [122, 574] width 98 height 30
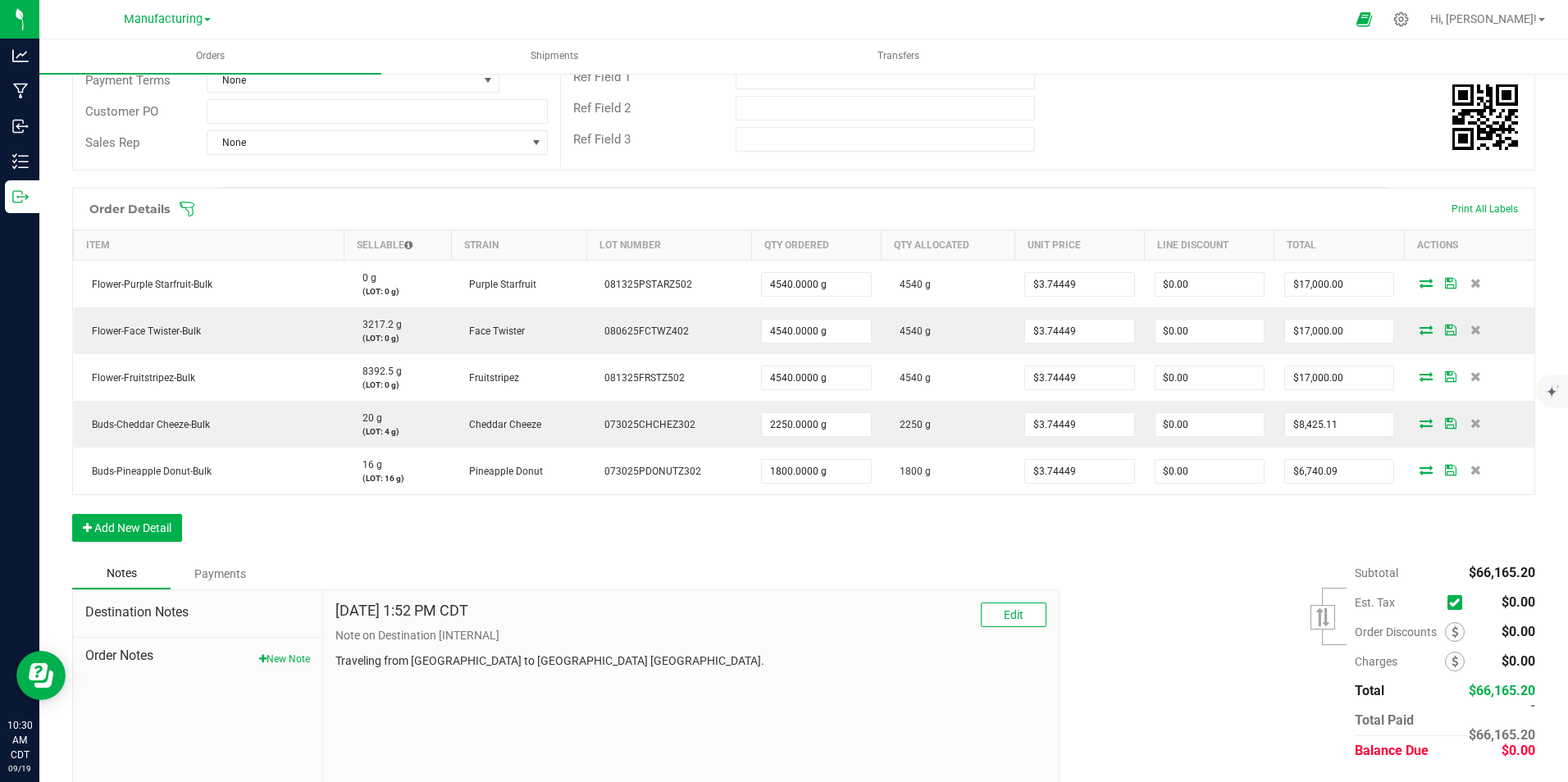
click at [227, 568] on div "Payments" at bounding box center [220, 574] width 98 height 30
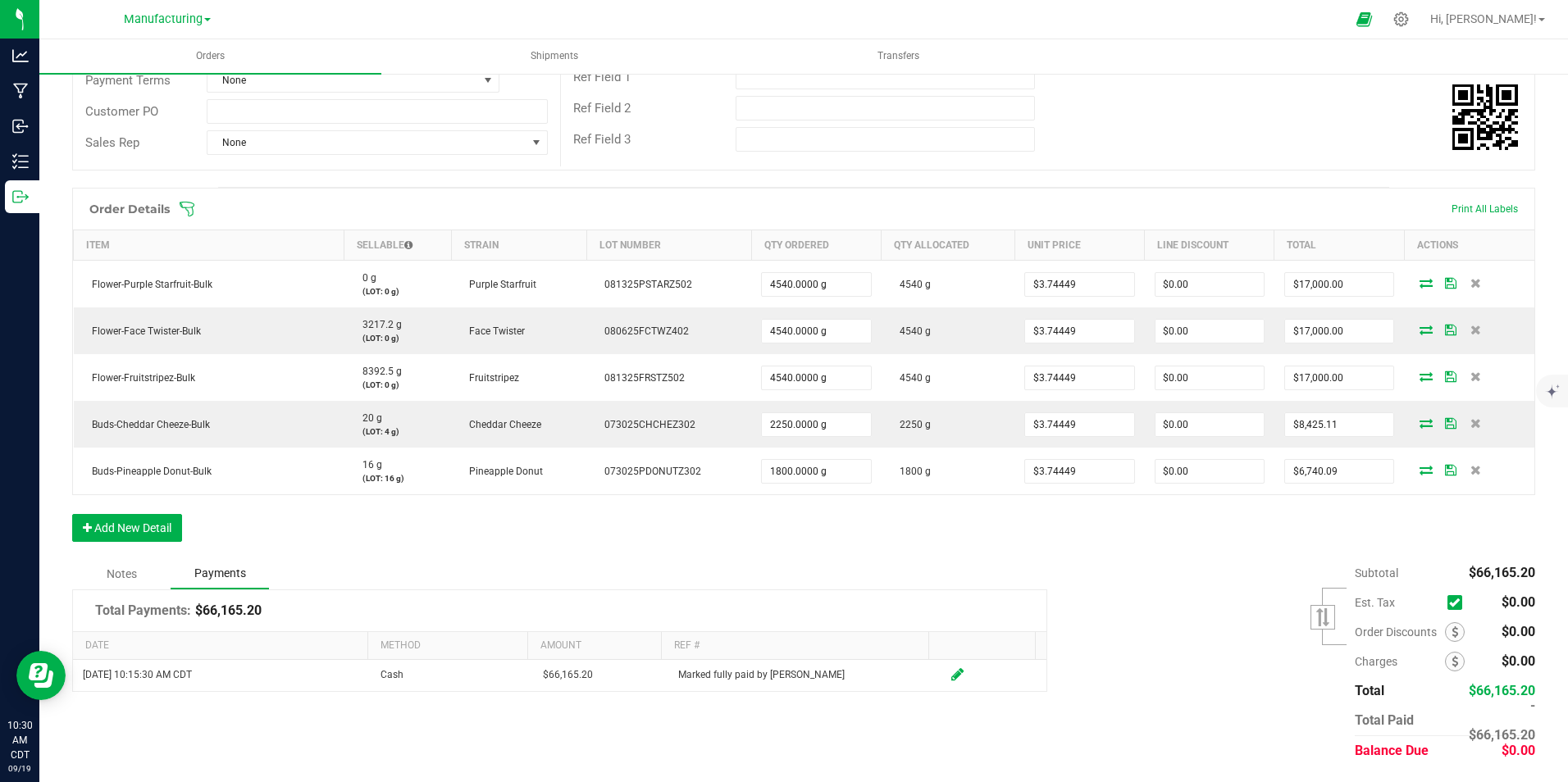
click at [121, 569] on div "Notes" at bounding box center [122, 574] width 98 height 30
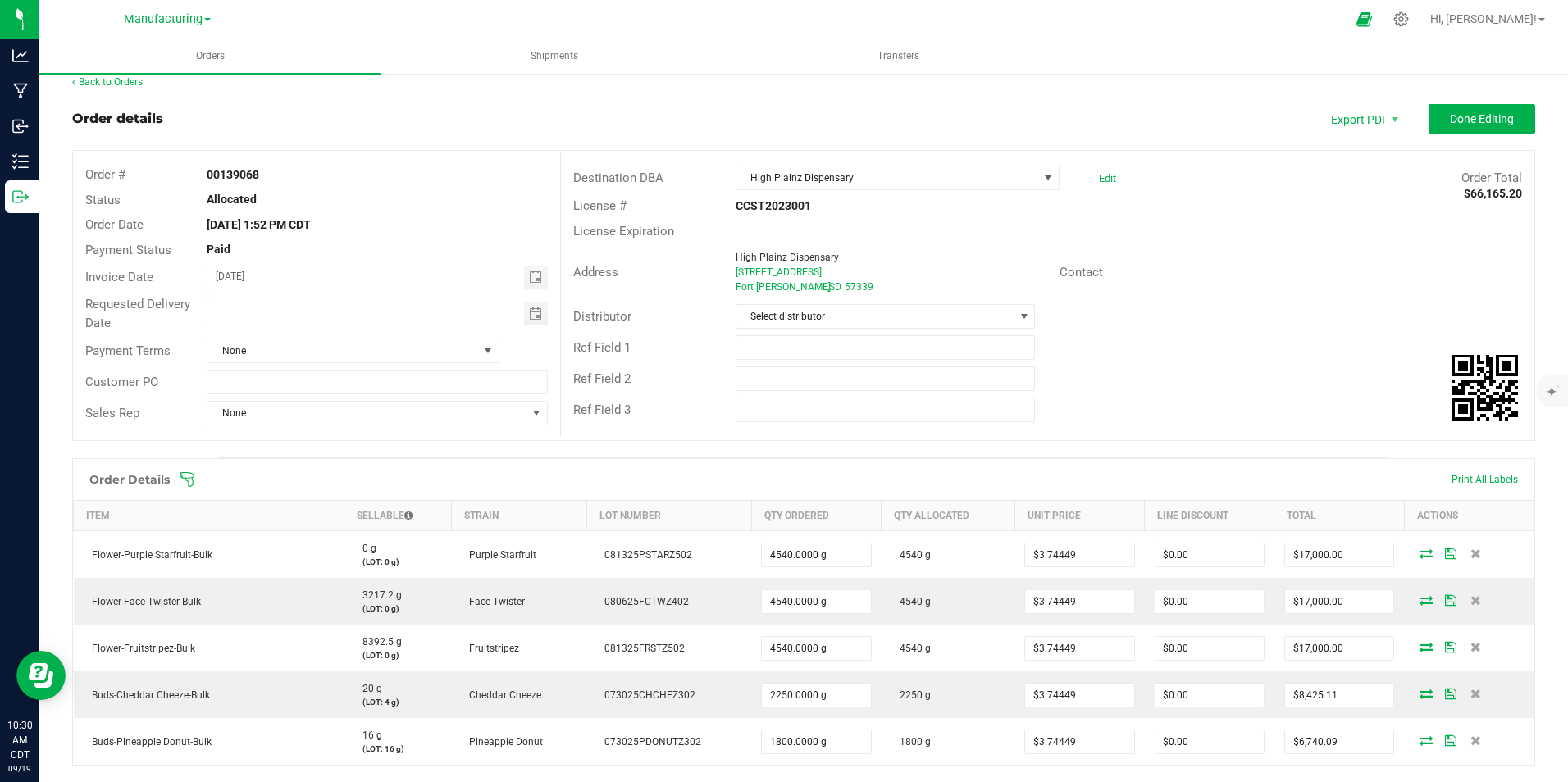
scroll to position [0, 0]
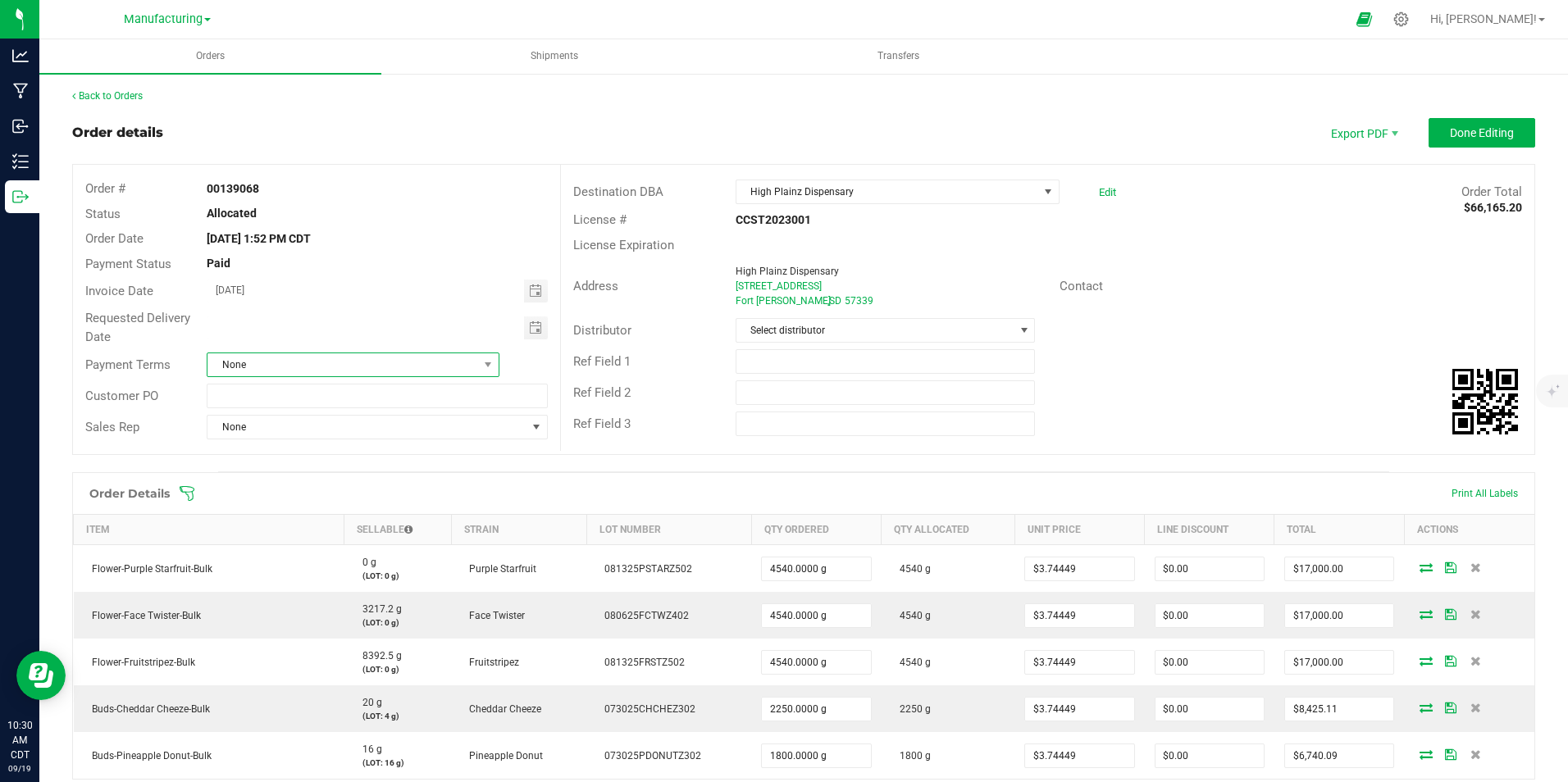
click at [482, 371] on span at bounding box center [488, 365] width 20 height 23
click at [228, 436] on li "+ Add New" at bounding box center [350, 435] width 287 height 28
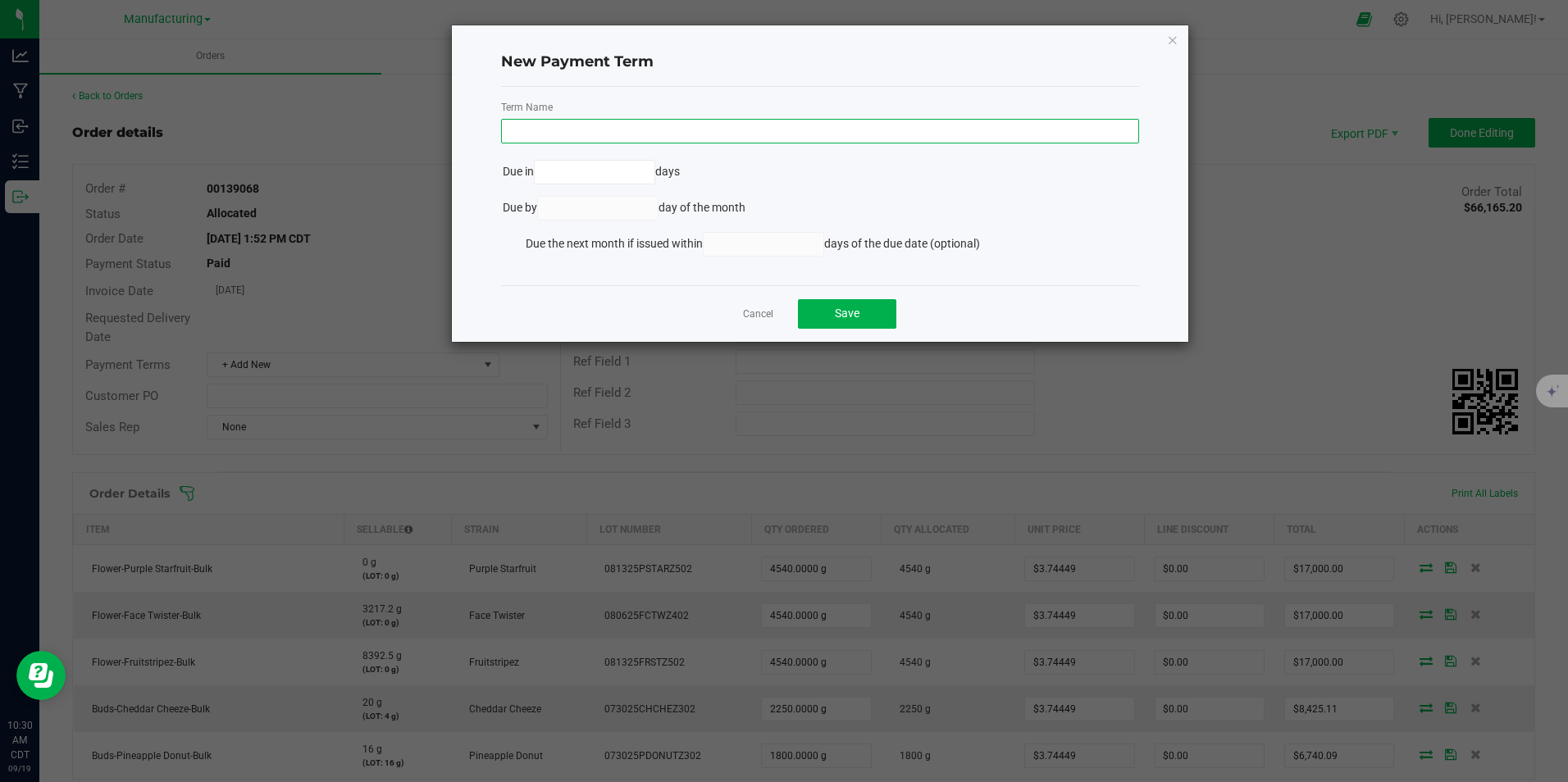
click at [732, 133] on input "text" at bounding box center [821, 131] width 638 height 25
type input "Check on Delivery"
click at [860, 311] on button "Save" at bounding box center [847, 313] width 98 height 30
click at [1016, 132] on input "Check on Delivery" at bounding box center [821, 131] width 638 height 25
click at [763, 313] on link "Cancel" at bounding box center [757, 314] width 30 height 13
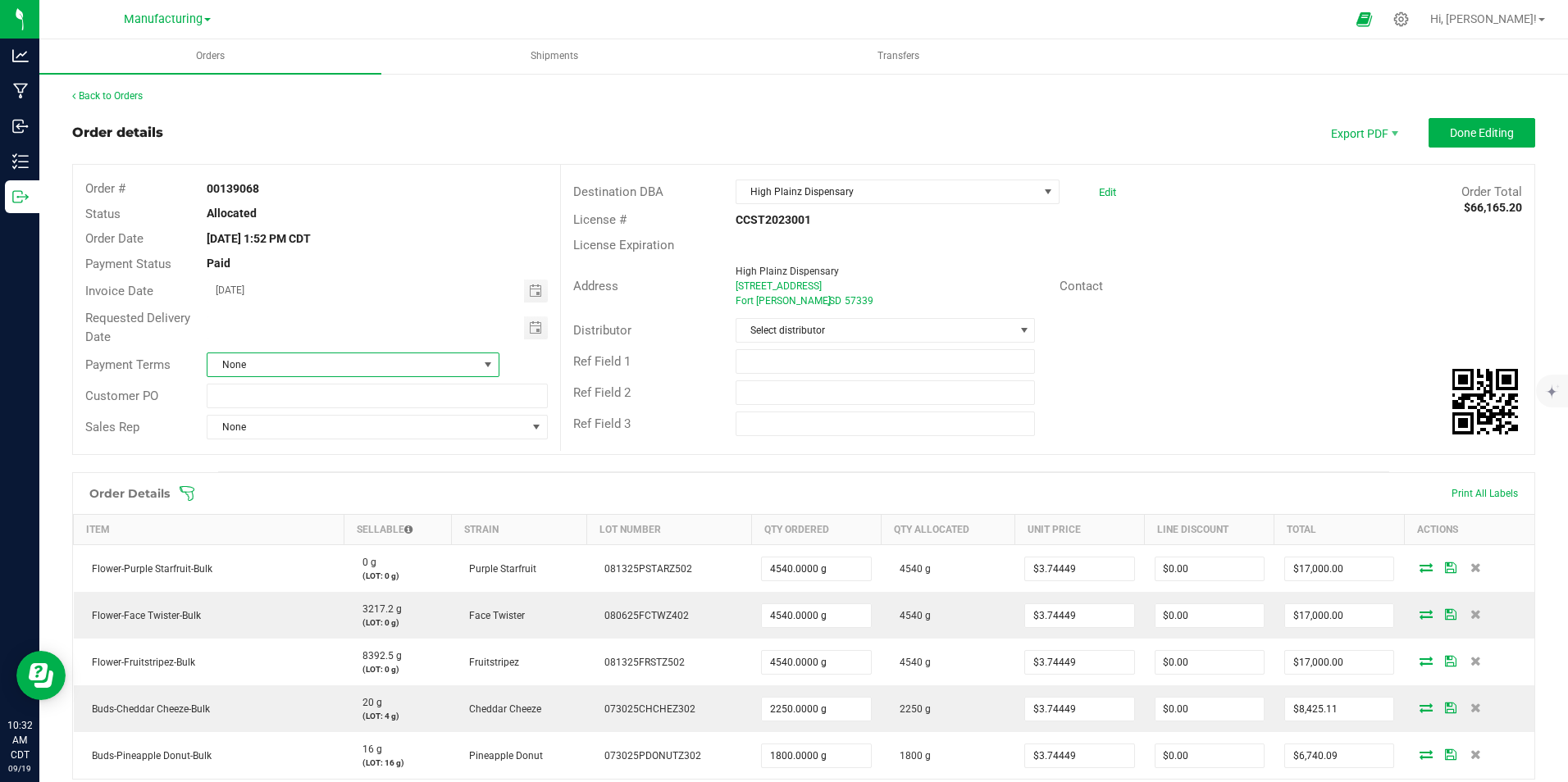
click at [483, 368] on span at bounding box center [488, 365] width 14 height 13
click at [346, 546] on li "None" at bounding box center [350, 543] width 287 height 28
click at [485, 364] on span at bounding box center [488, 365] width 14 height 13
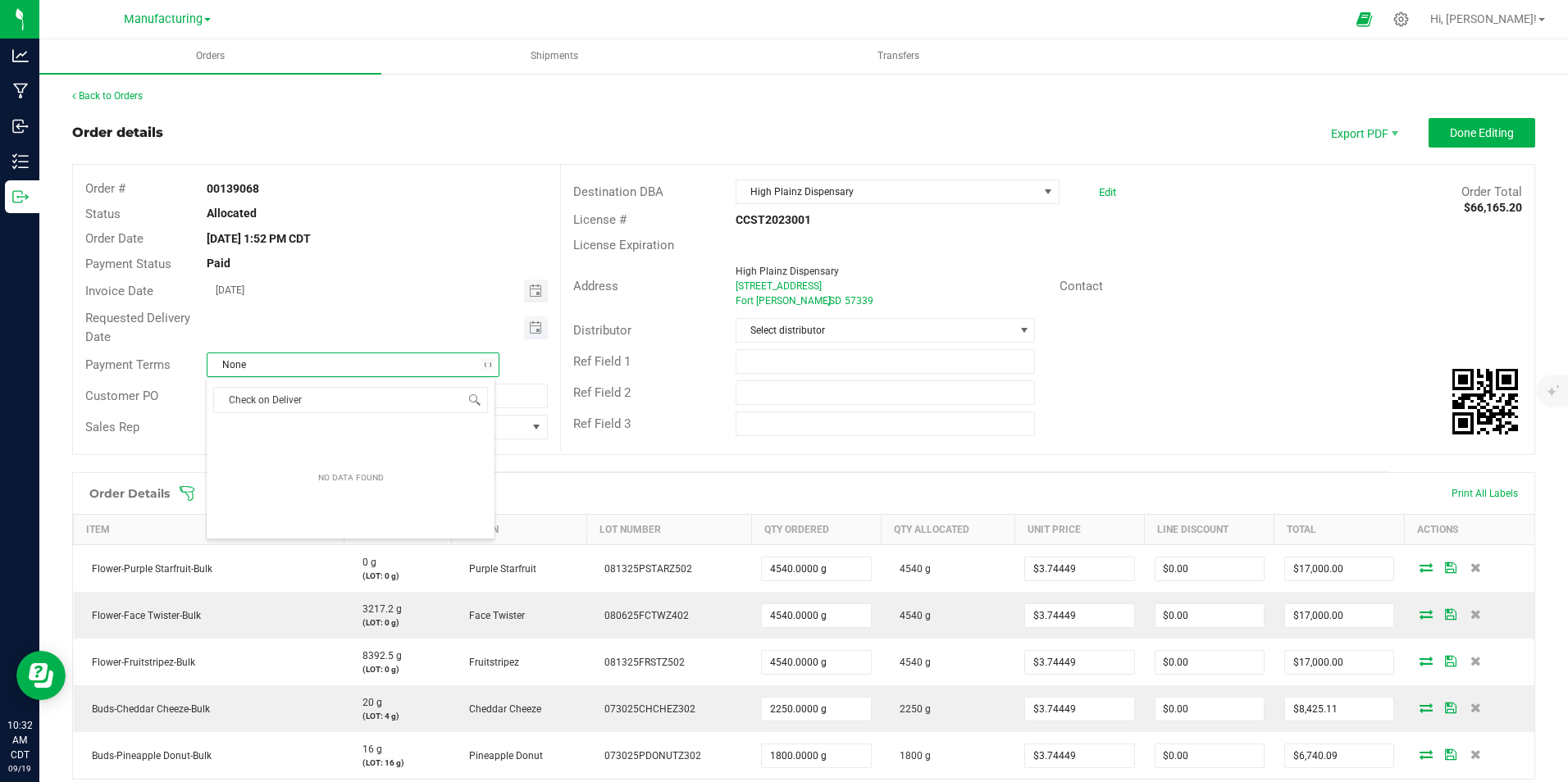
type input "Check on Delivery"
type input "month/day/year"
click at [369, 332] on input "month/day/year" at bounding box center [365, 326] width 316 height 20
click at [485, 365] on span at bounding box center [488, 365] width 14 height 13
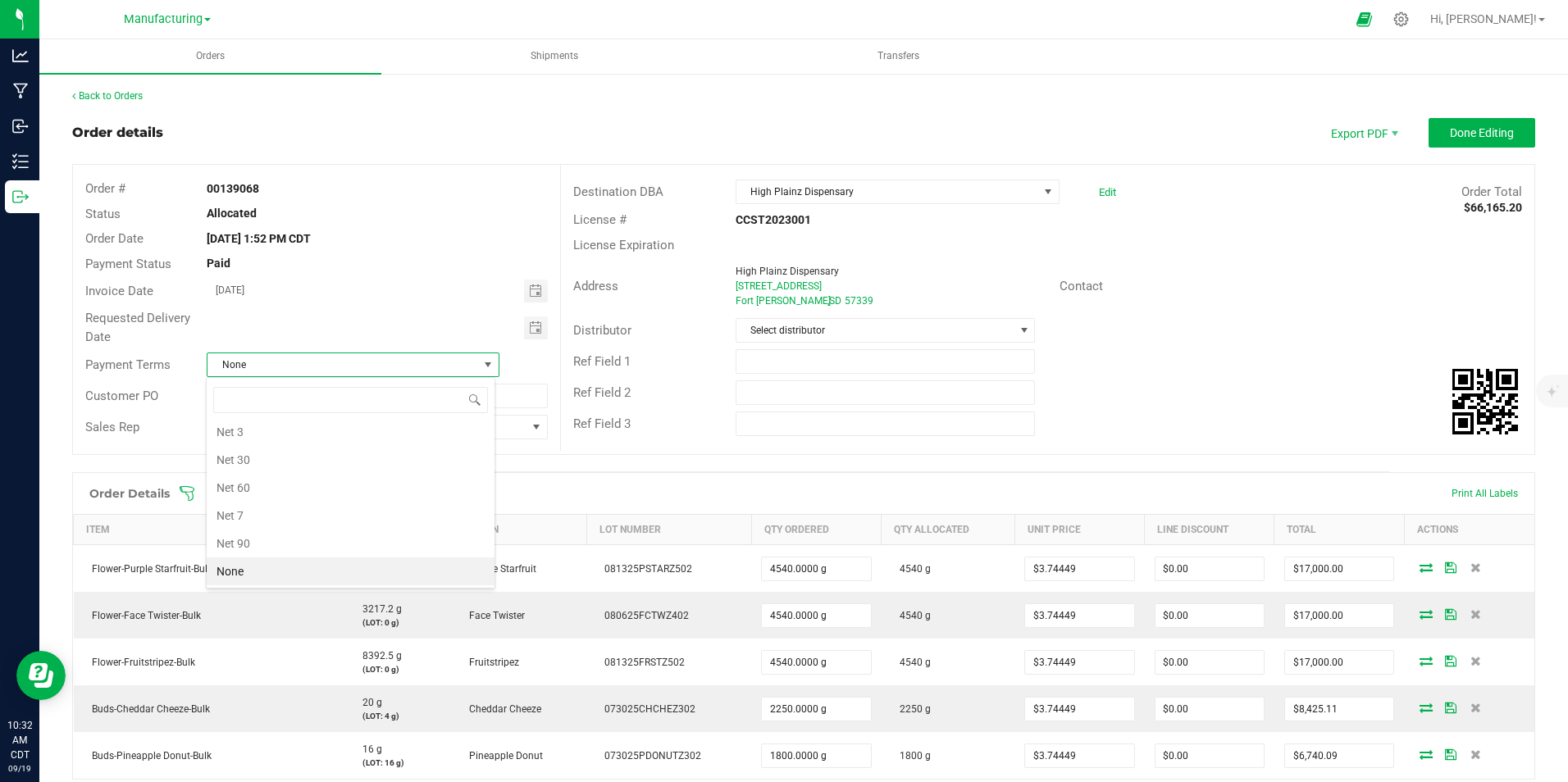
click at [289, 369] on span "None" at bounding box center [342, 365] width 270 height 23
click at [393, 370] on span "None" at bounding box center [342, 365] width 270 height 23
click at [445, 366] on span "None" at bounding box center [342, 365] width 270 height 23
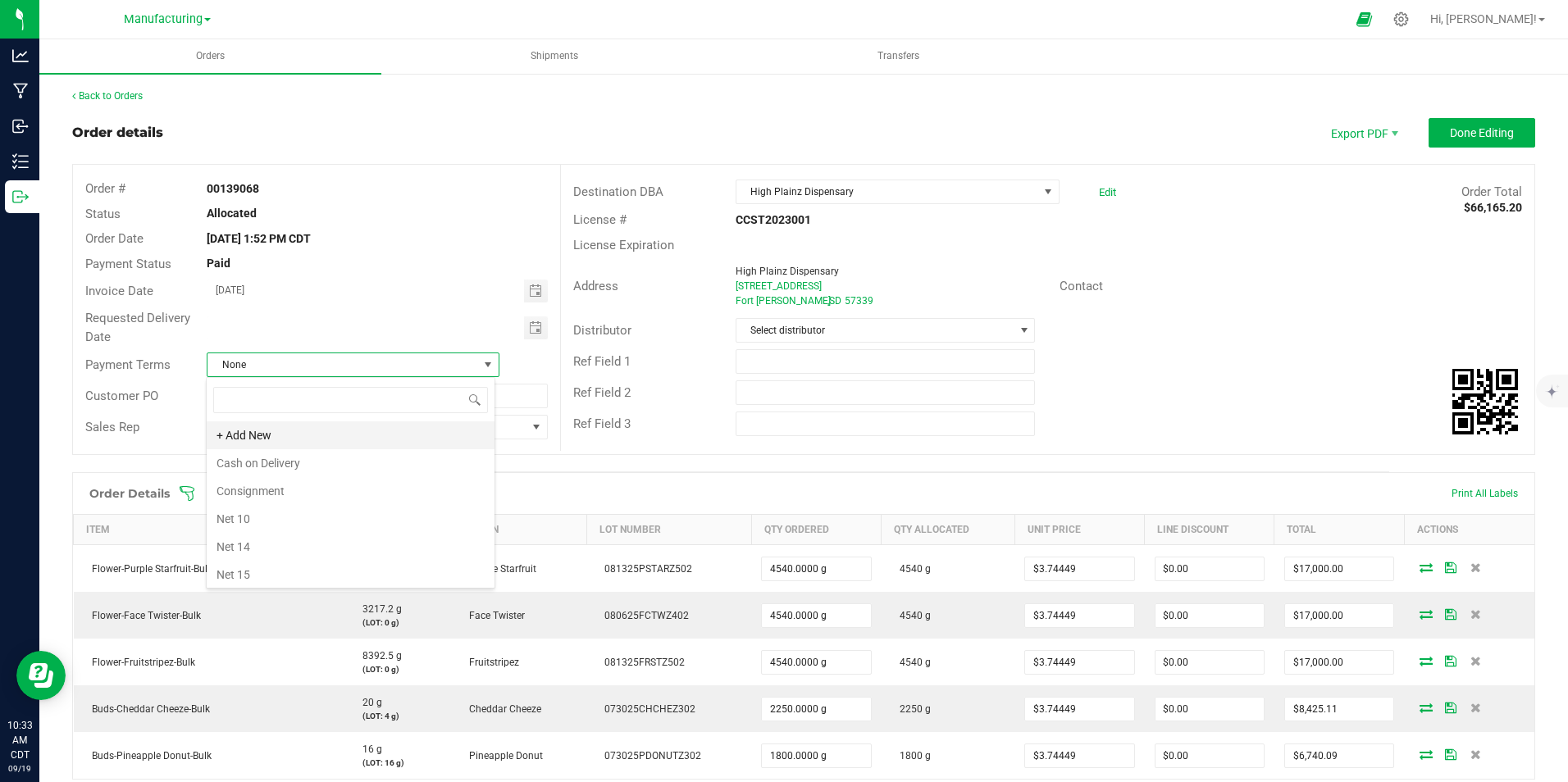
click at [322, 433] on li "+ Add New" at bounding box center [350, 435] width 287 height 28
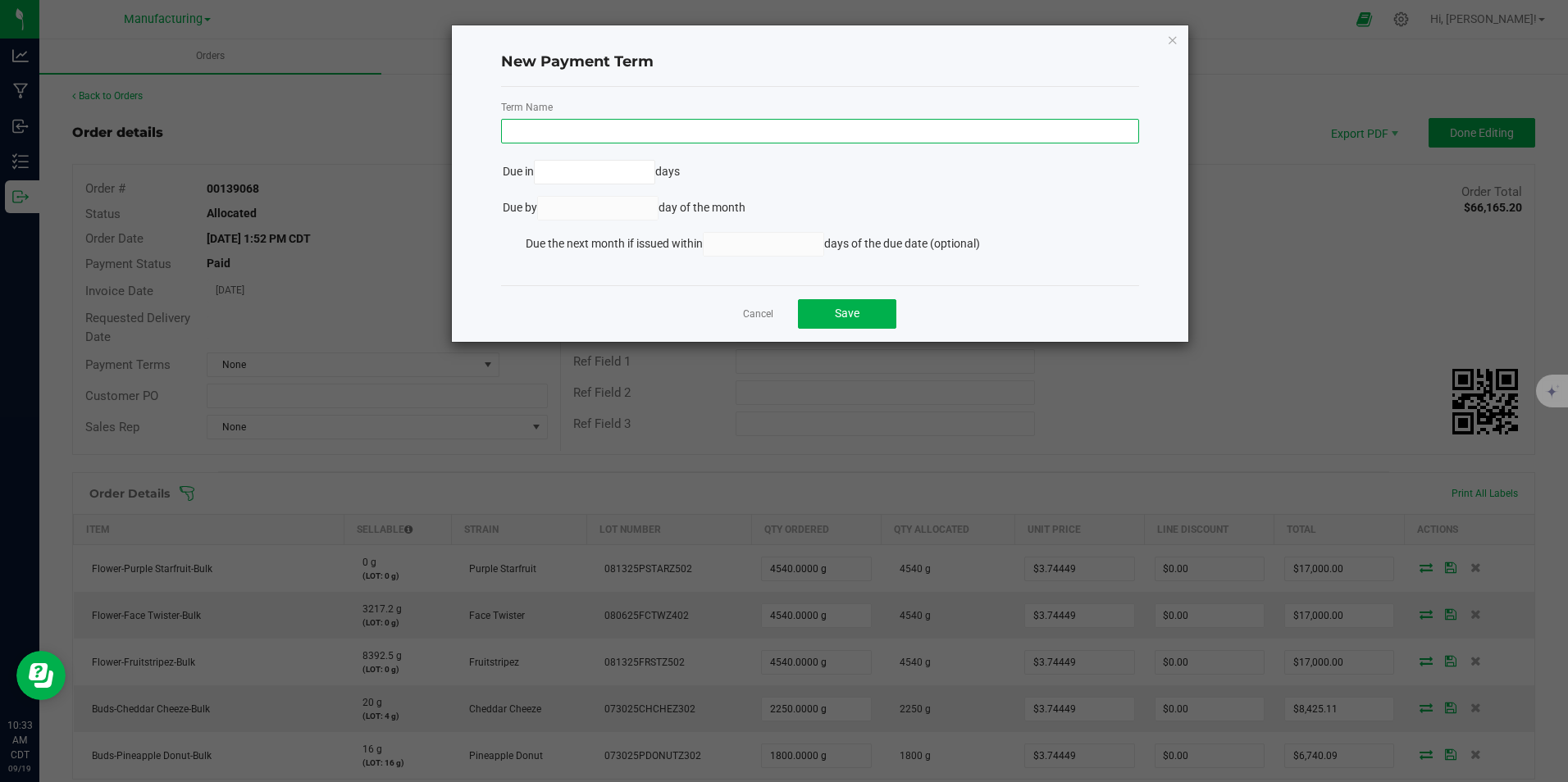
click at [823, 129] on input "text" at bounding box center [821, 131] width 638 height 25
type input "Check on Delivery"
click at [635, 175] on input at bounding box center [594, 173] width 121 height 23
click at [836, 312] on span "Save" at bounding box center [848, 313] width 25 height 13
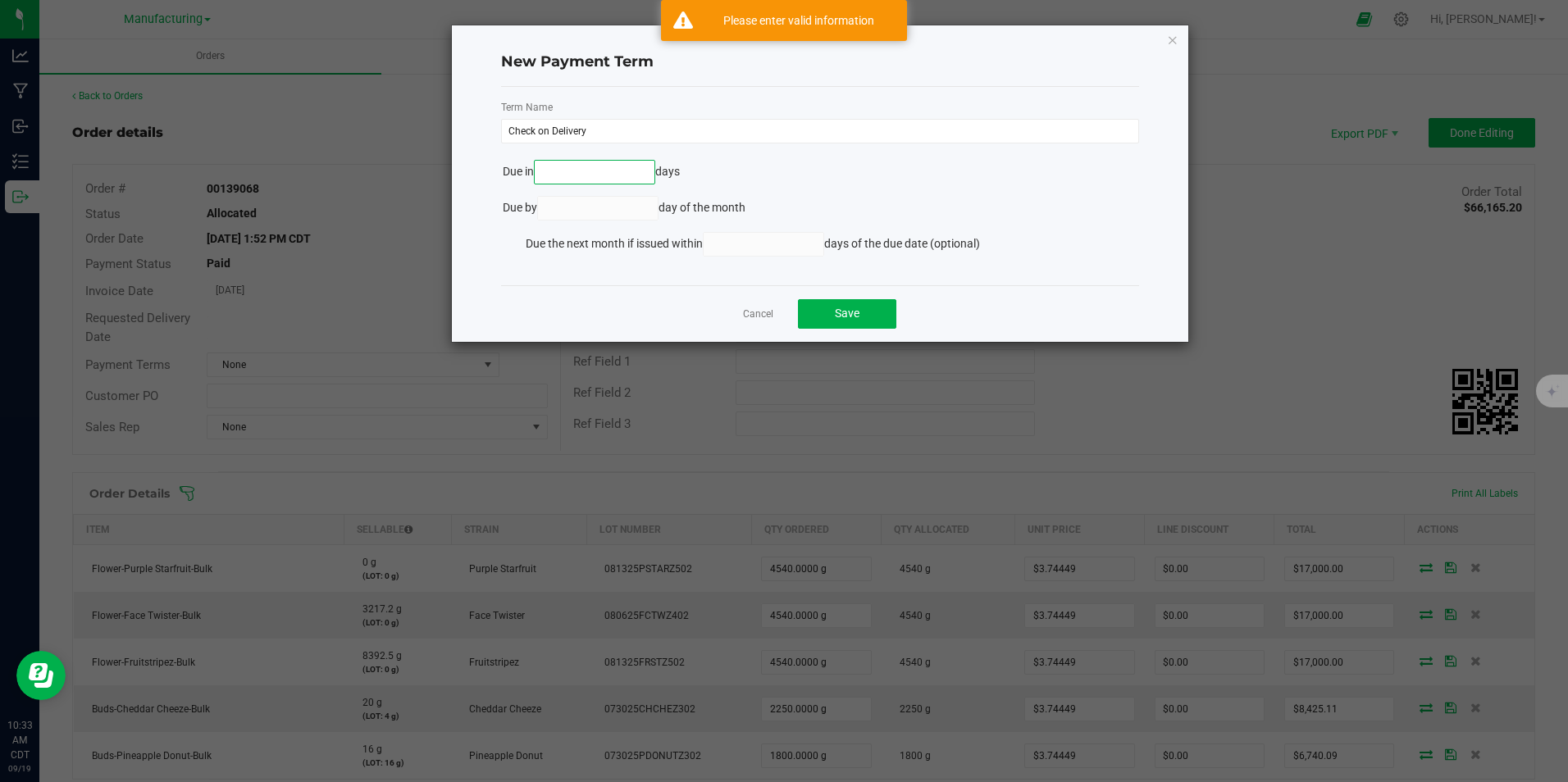
click at [616, 175] on input at bounding box center [594, 173] width 121 height 23
type input "0"
click at [609, 205] on kendo-numerictextbox at bounding box center [598, 208] width 122 height 25
click at [607, 210] on kendo-numerictextbox at bounding box center [598, 208] width 122 height 25
click at [601, 172] on input "0" at bounding box center [594, 173] width 121 height 23
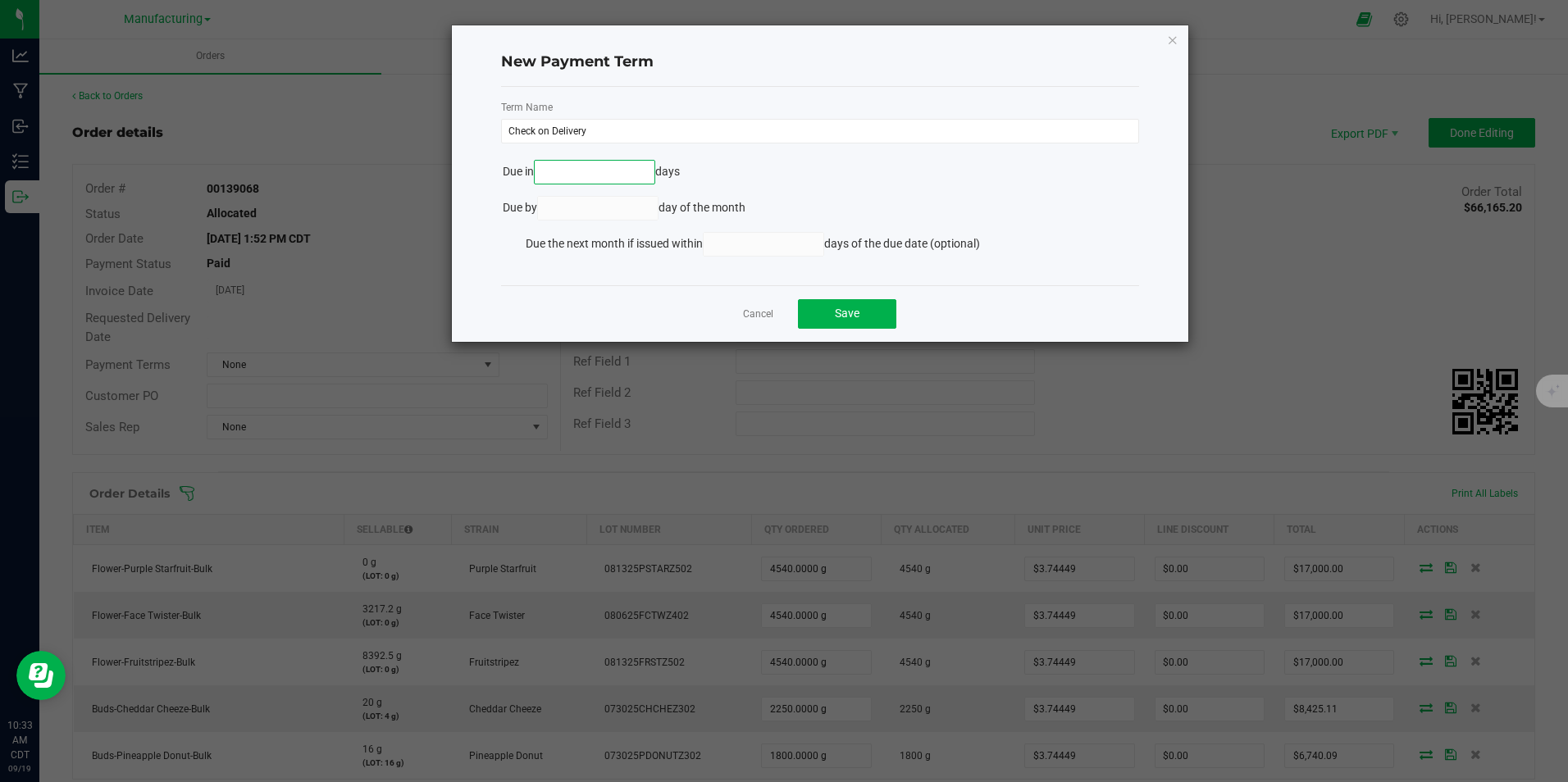
type input "1"
type input "0"
click at [753, 309] on link "Cancel" at bounding box center [757, 314] width 30 height 13
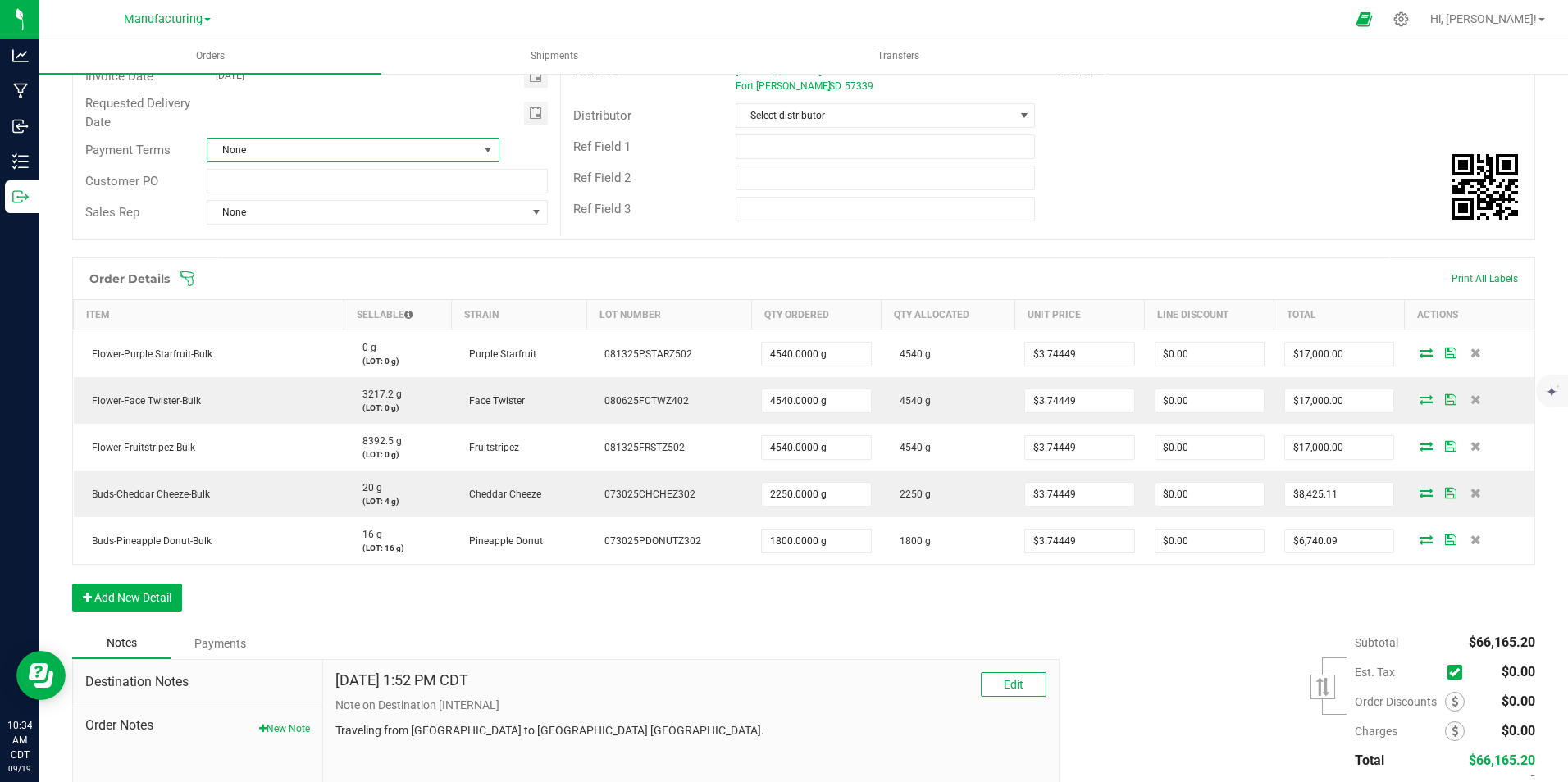
scroll to position [330, 0]
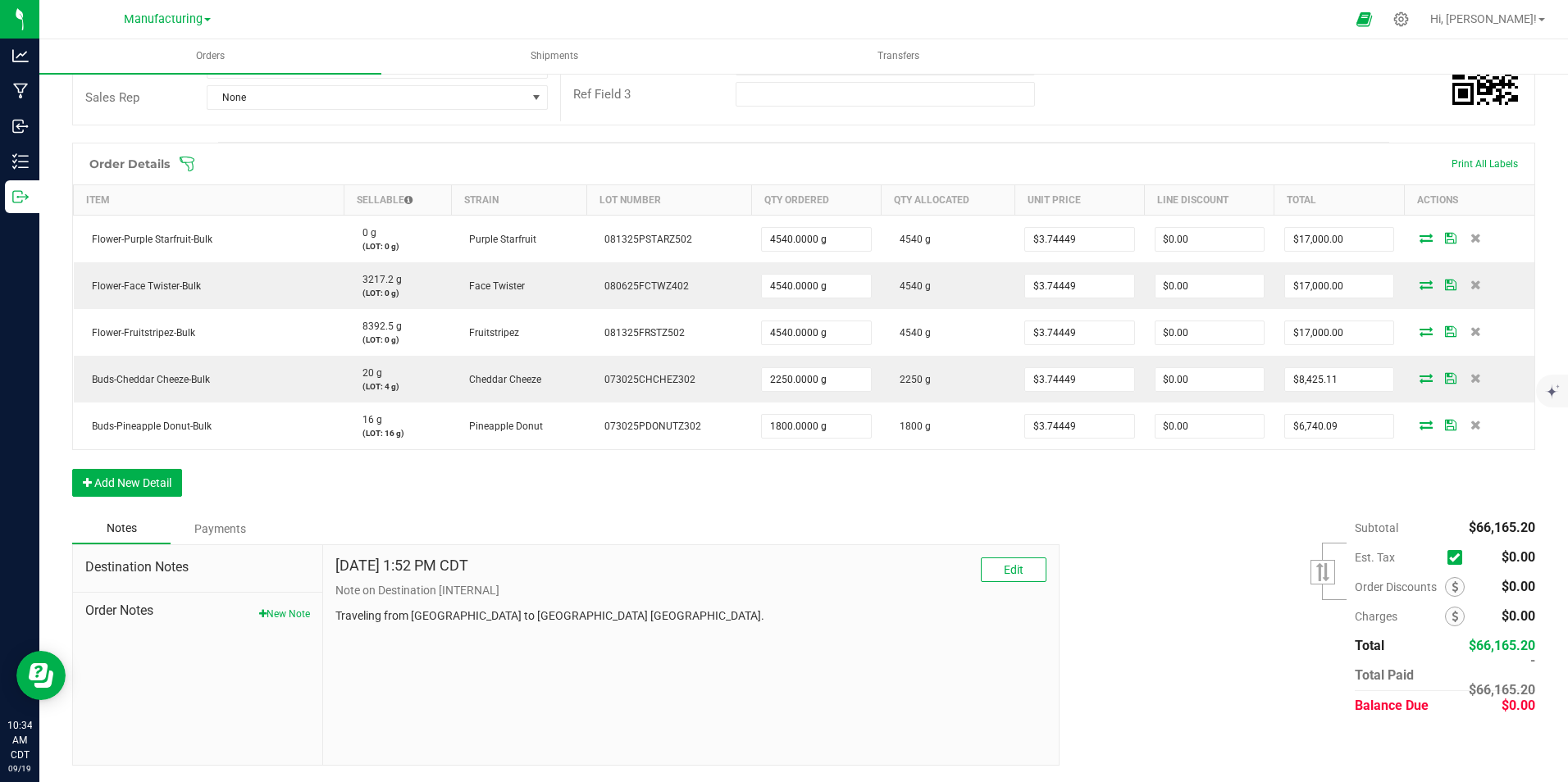
click at [213, 529] on div "Payments" at bounding box center [220, 528] width 98 height 30
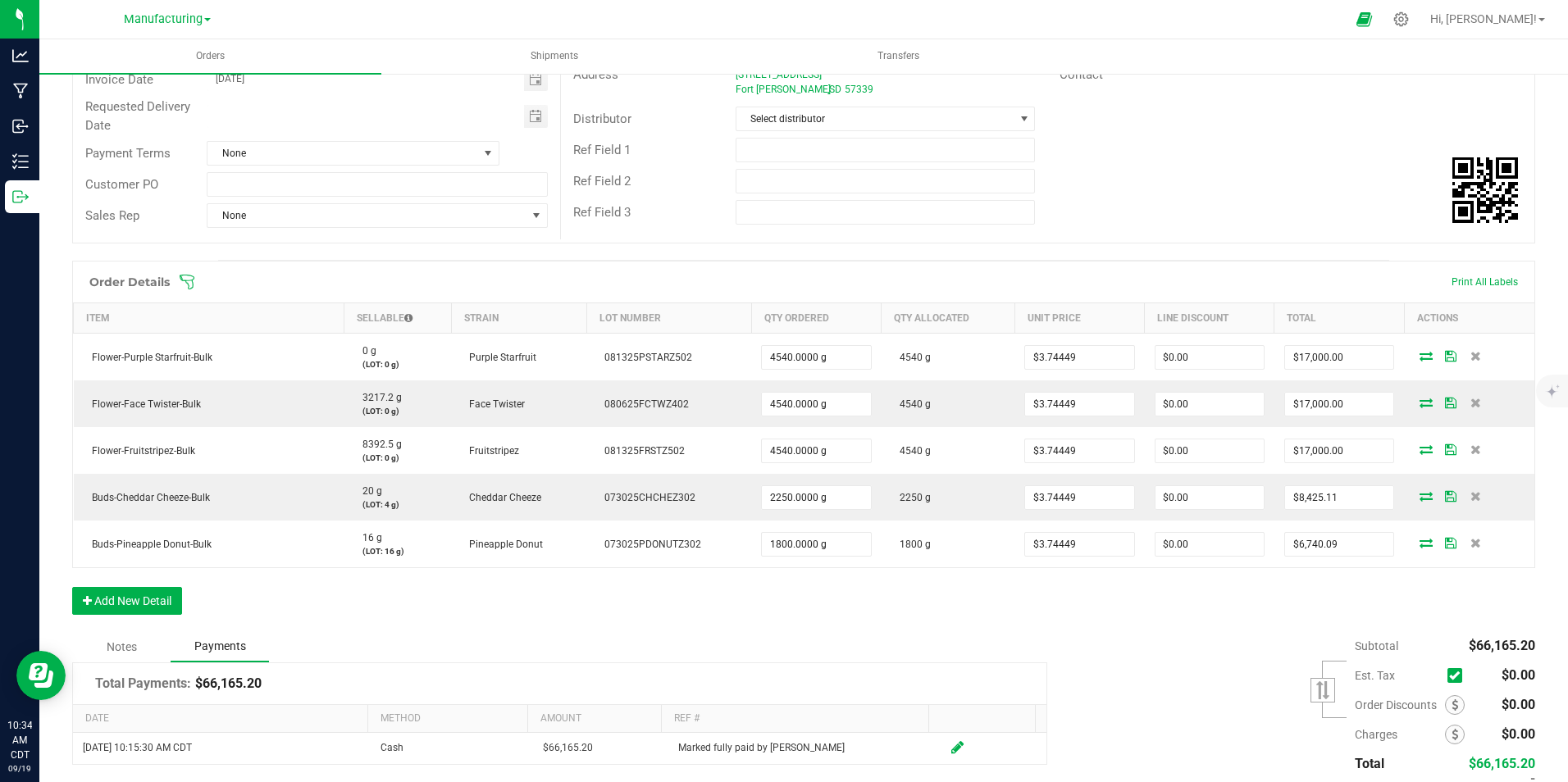
scroll to position [0, 0]
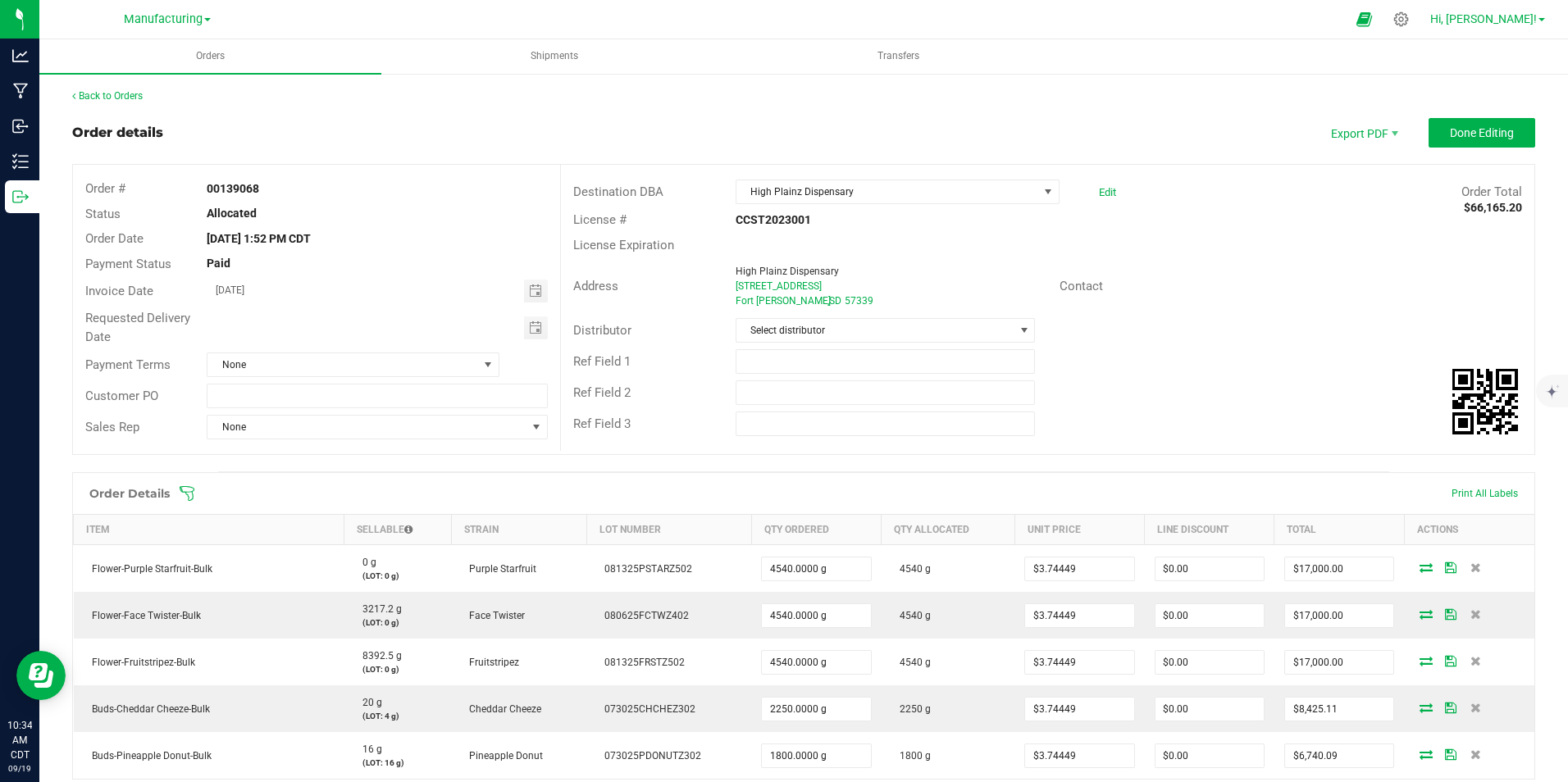
click at [1530, 16] on span "Hi, [PERSON_NAME]!" at bounding box center [1483, 19] width 107 height 13
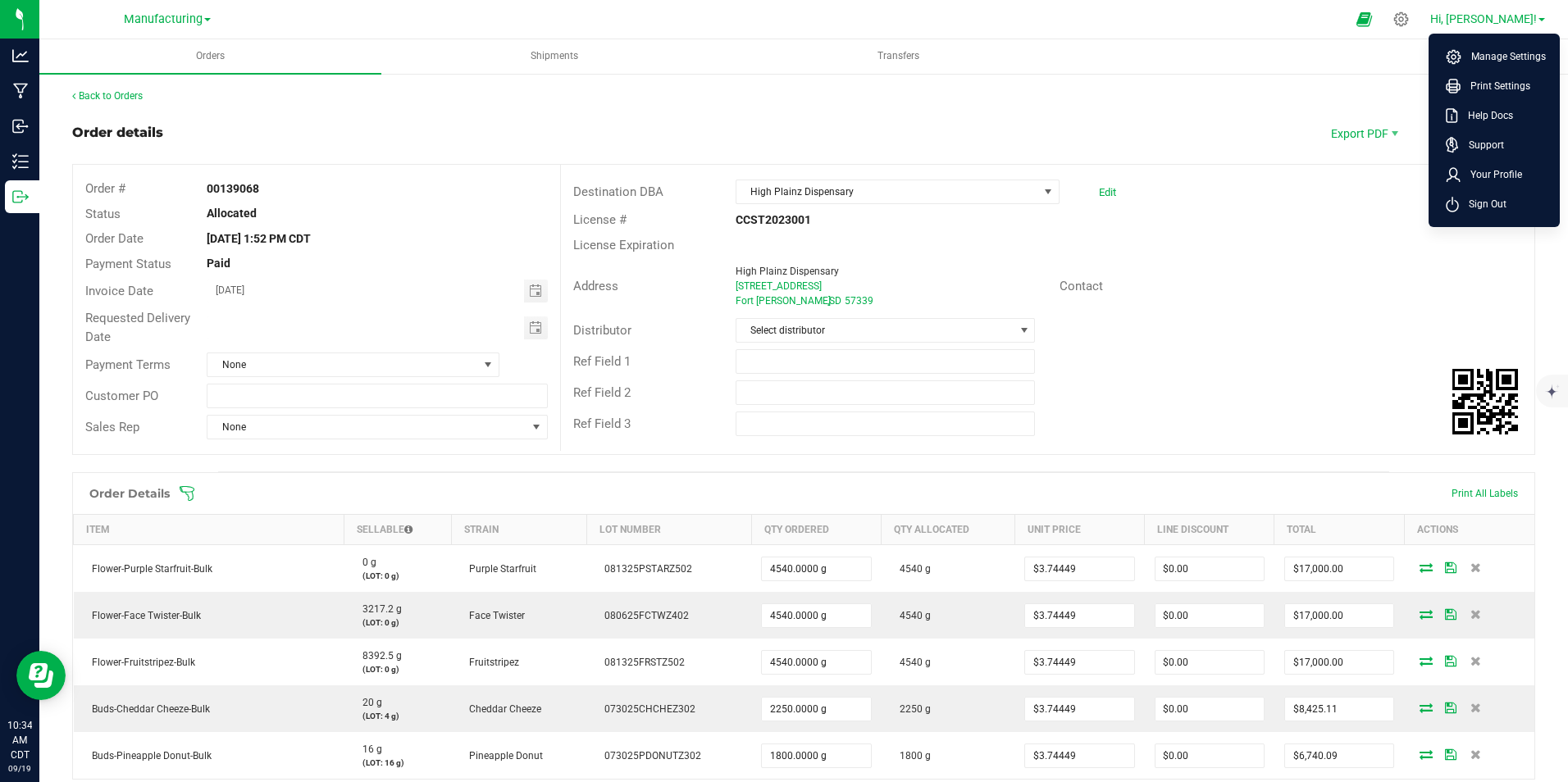
click at [1530, 16] on span "Hi, [PERSON_NAME]!" at bounding box center [1483, 19] width 107 height 13
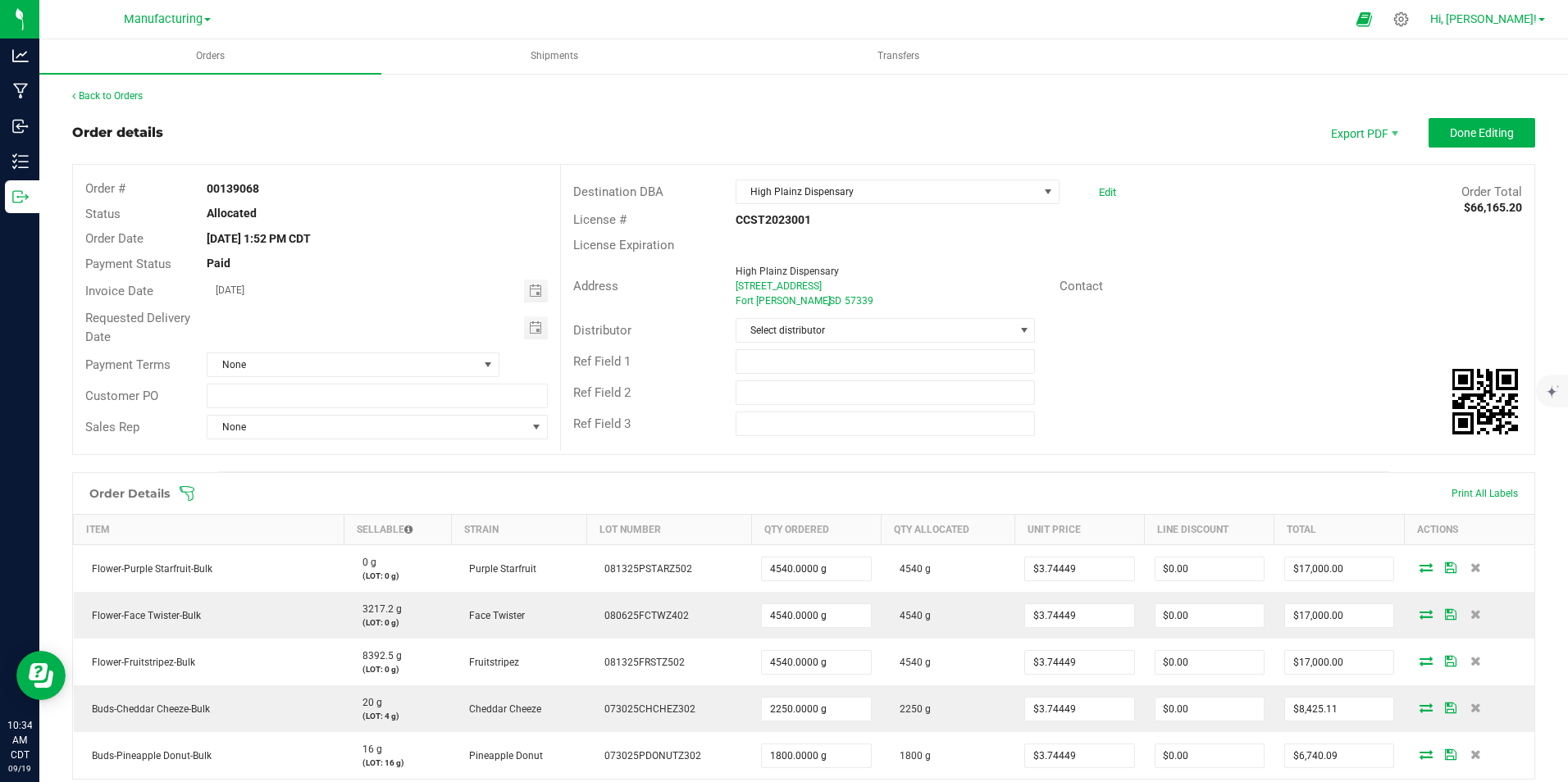
click at [1530, 16] on span "Hi, [PERSON_NAME]!" at bounding box center [1483, 19] width 107 height 13
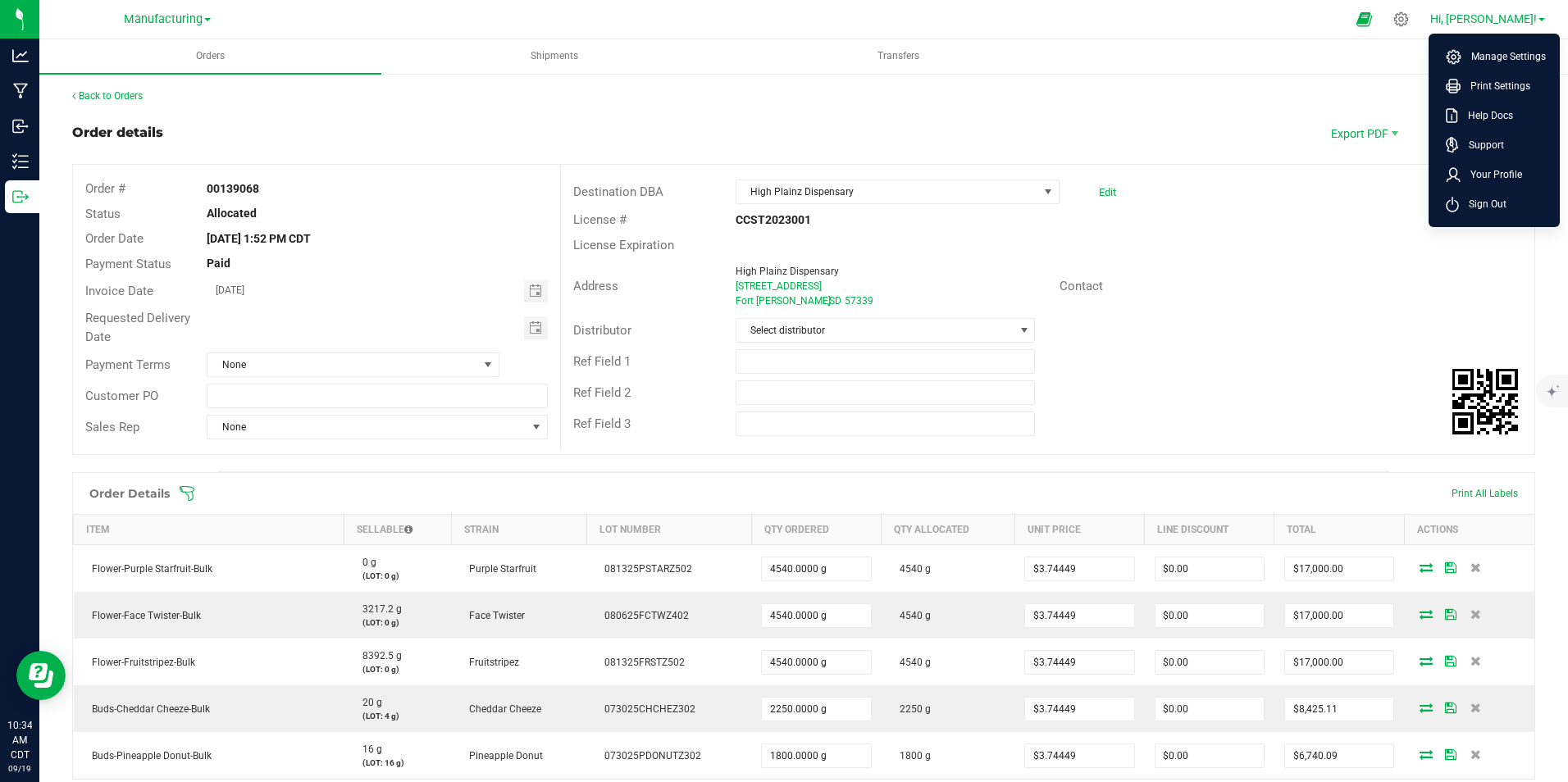
click at [1530, 16] on span "Hi, [PERSON_NAME]!" at bounding box center [1483, 19] width 107 height 13
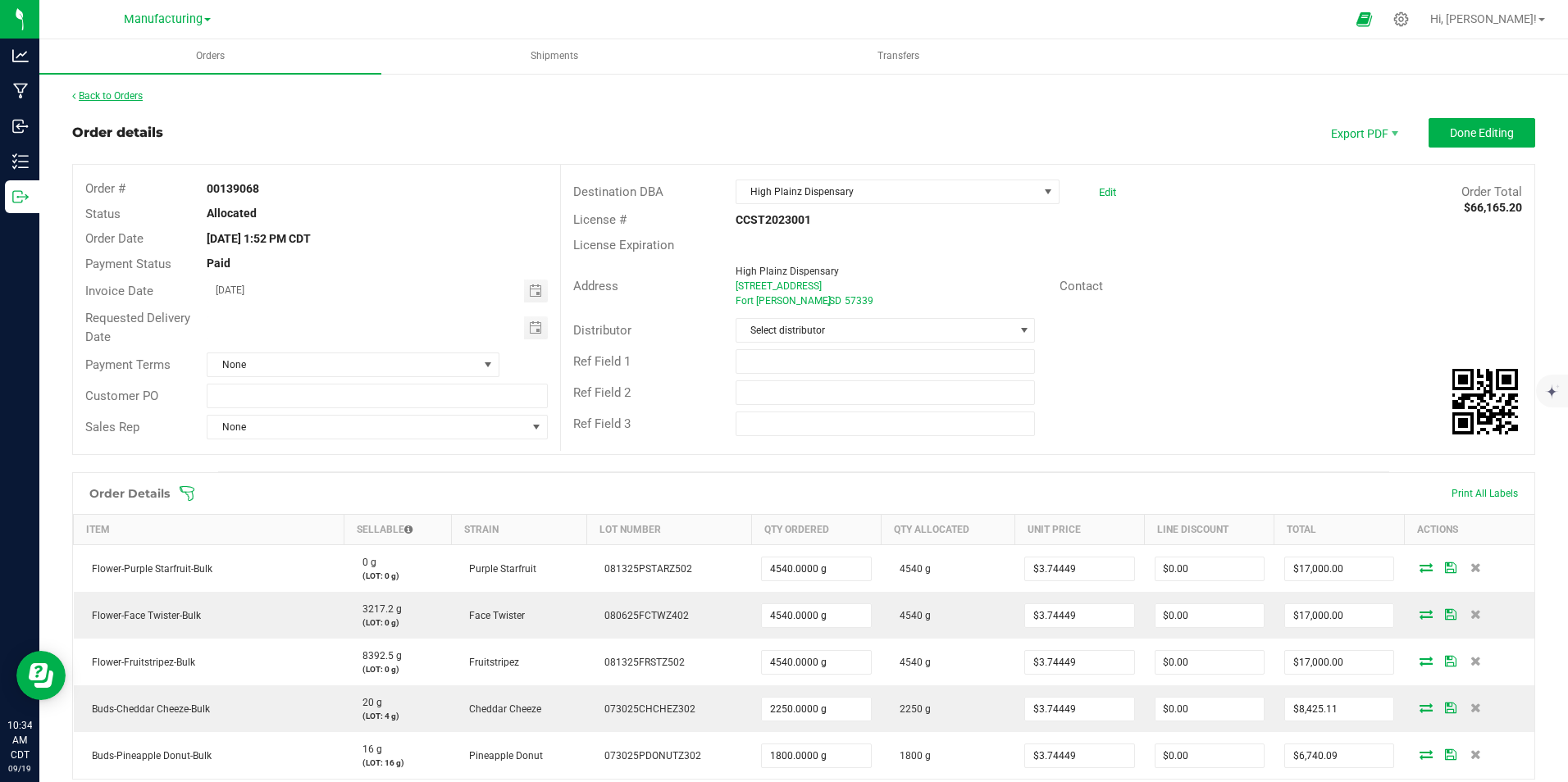
click at [93, 91] on link "Back to Orders" at bounding box center [107, 96] width 70 height 12
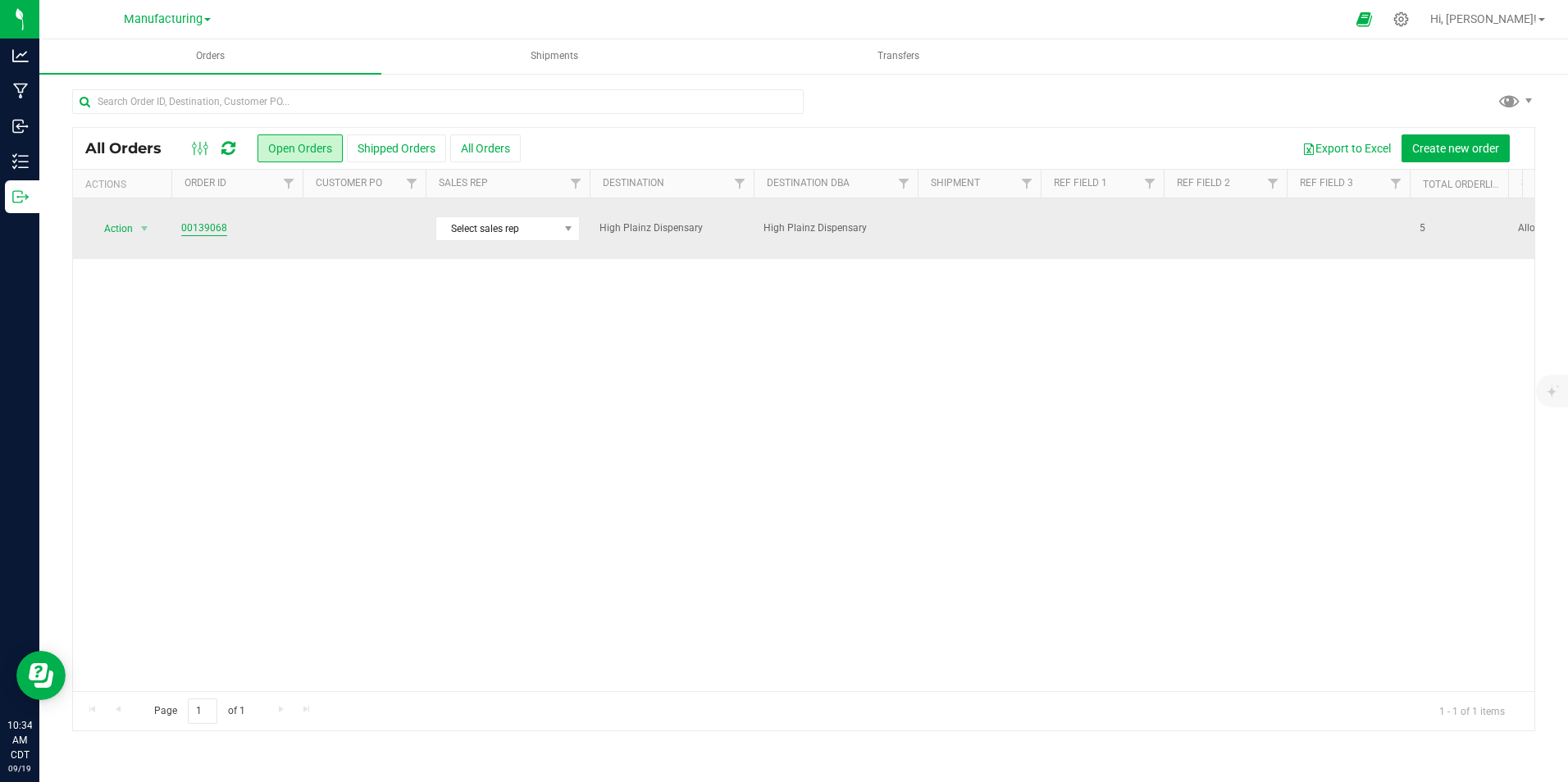
click at [206, 221] on link "00139068" at bounding box center [204, 229] width 46 height 15
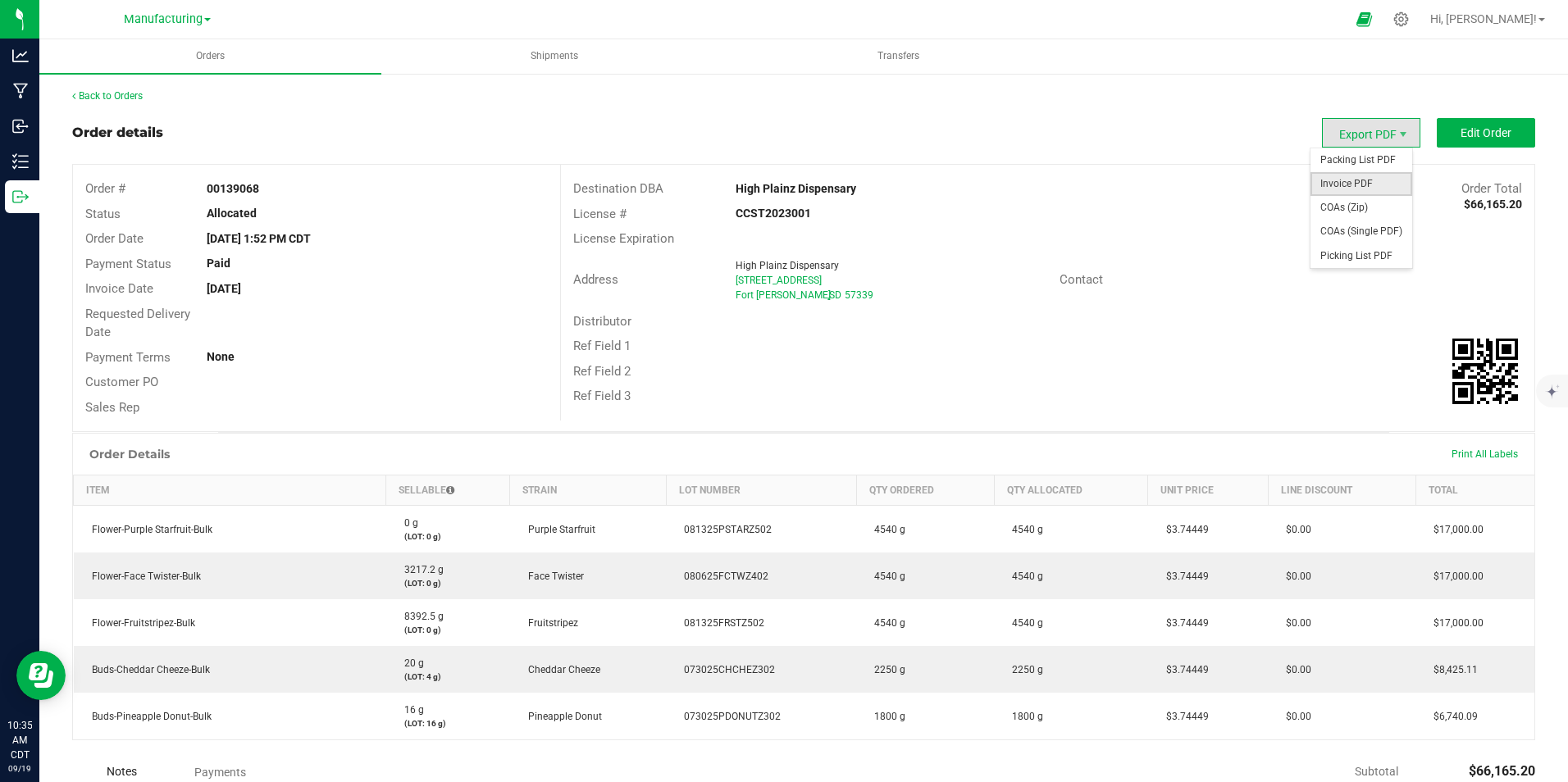
click at [1359, 181] on span "Invoice PDF" at bounding box center [1361, 184] width 101 height 24
click at [120, 94] on link "Back to Orders" at bounding box center [107, 96] width 70 height 12
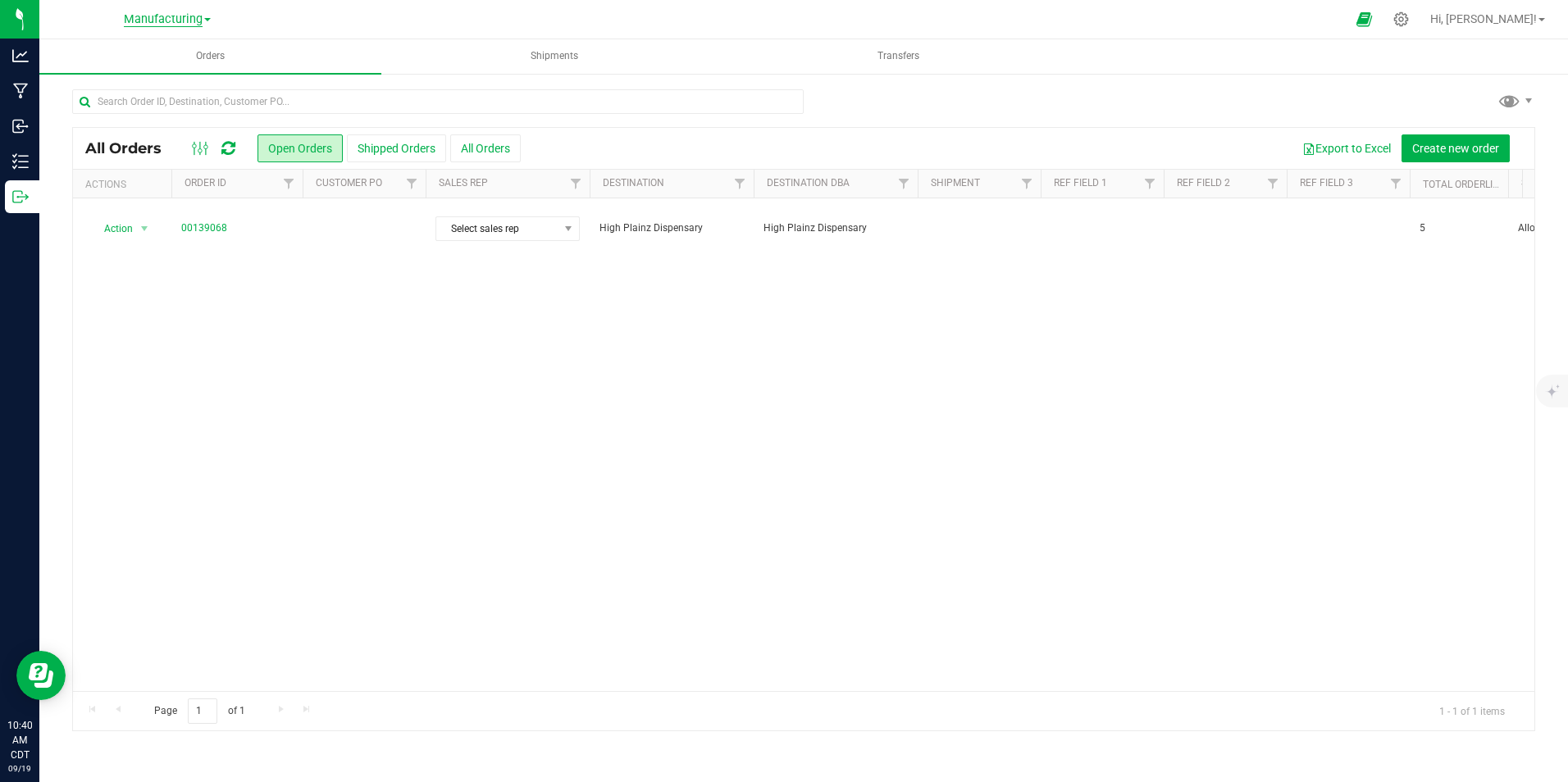
click at [203, 22] on span "Manufacturing" at bounding box center [163, 19] width 79 height 14
click at [683, 16] on div at bounding box center [819, 18] width 1052 height 32
click at [1409, 26] on icon at bounding box center [1401, 19] width 15 height 15
click at [1409, 18] on icon at bounding box center [1401, 19] width 15 height 15
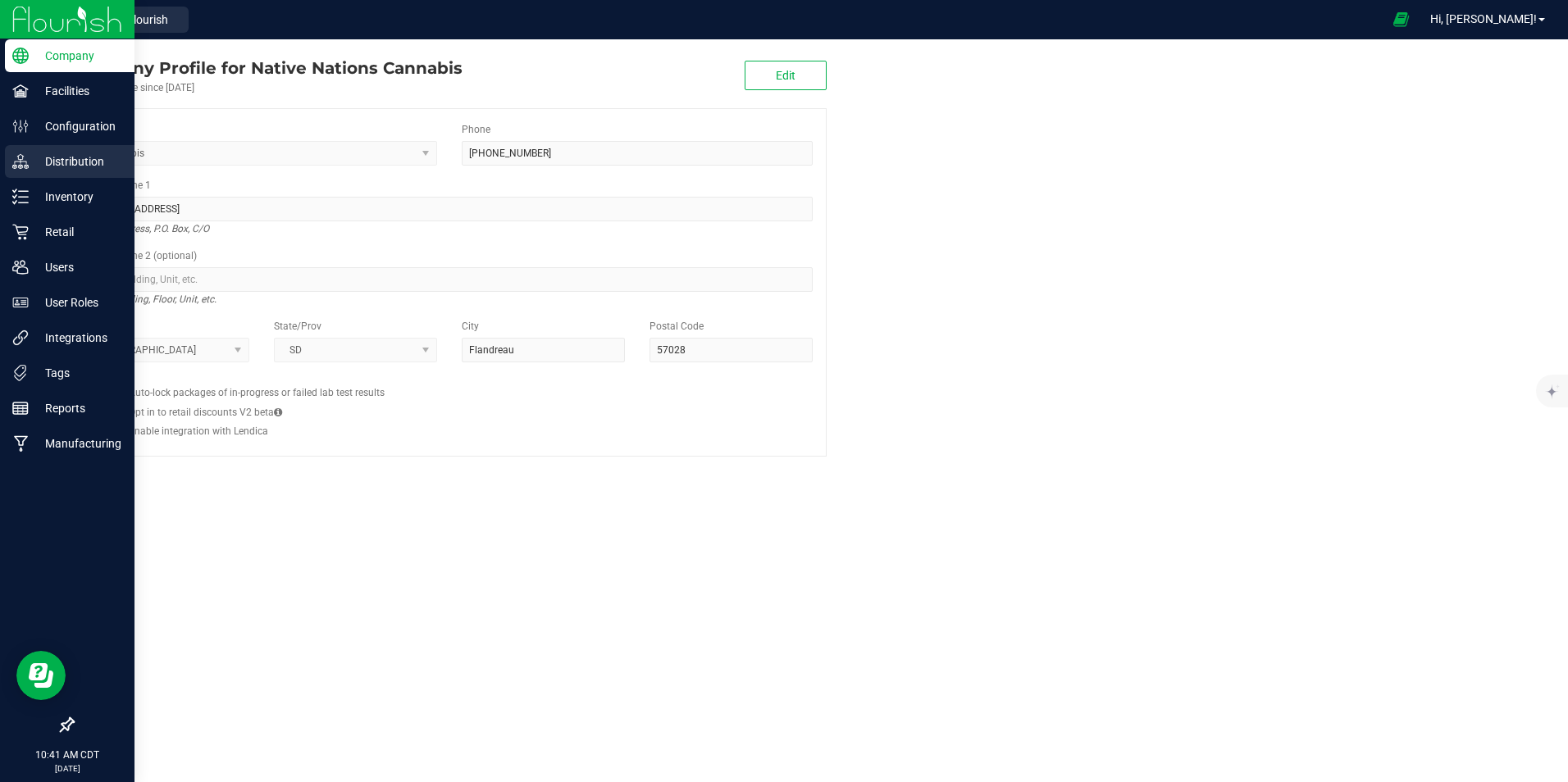
click at [72, 156] on p "Distribution" at bounding box center [78, 161] width 98 height 19
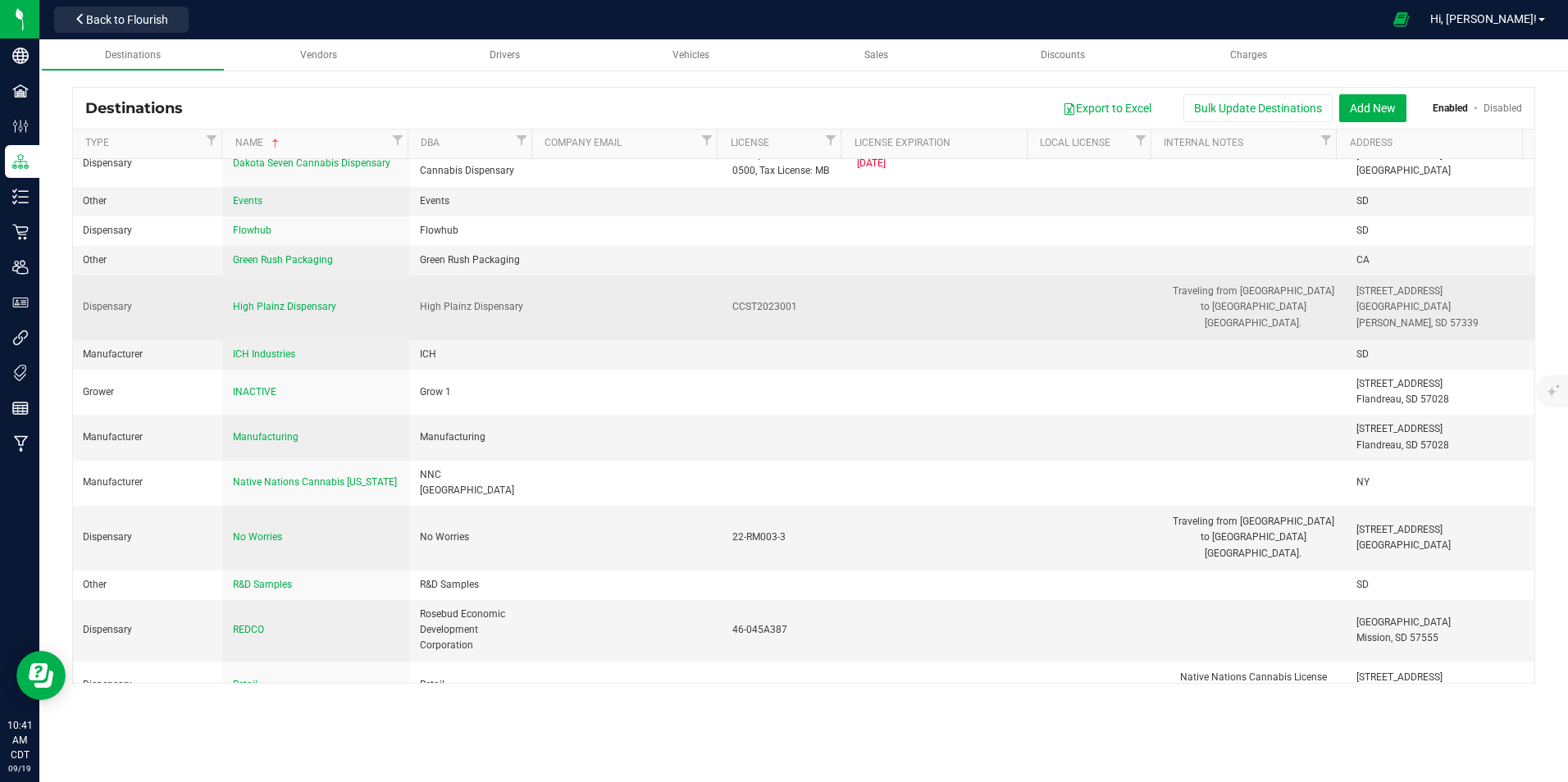
scroll to position [195, 0]
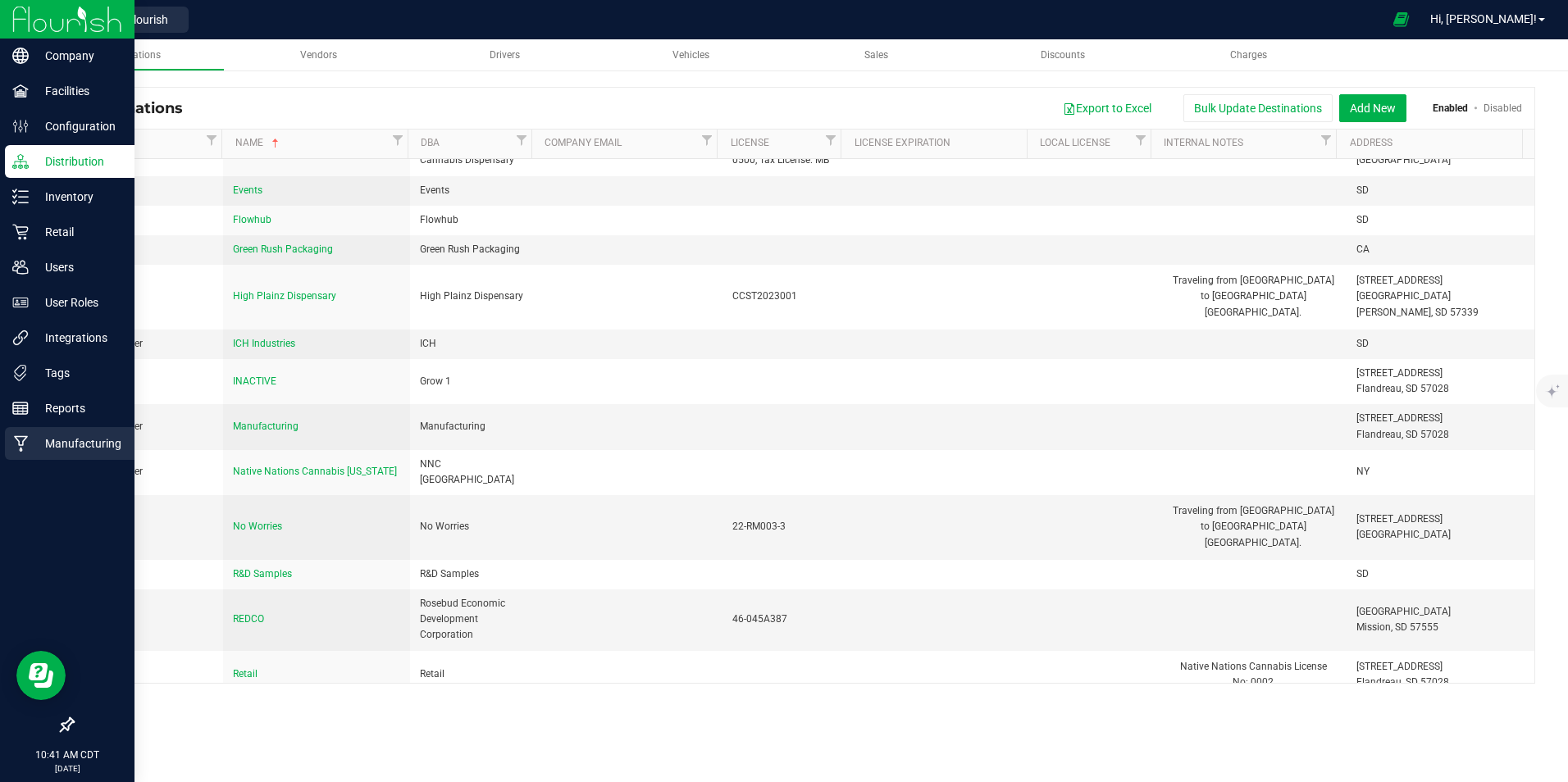
click at [72, 441] on p "Manufacturing" at bounding box center [78, 444] width 98 height 19
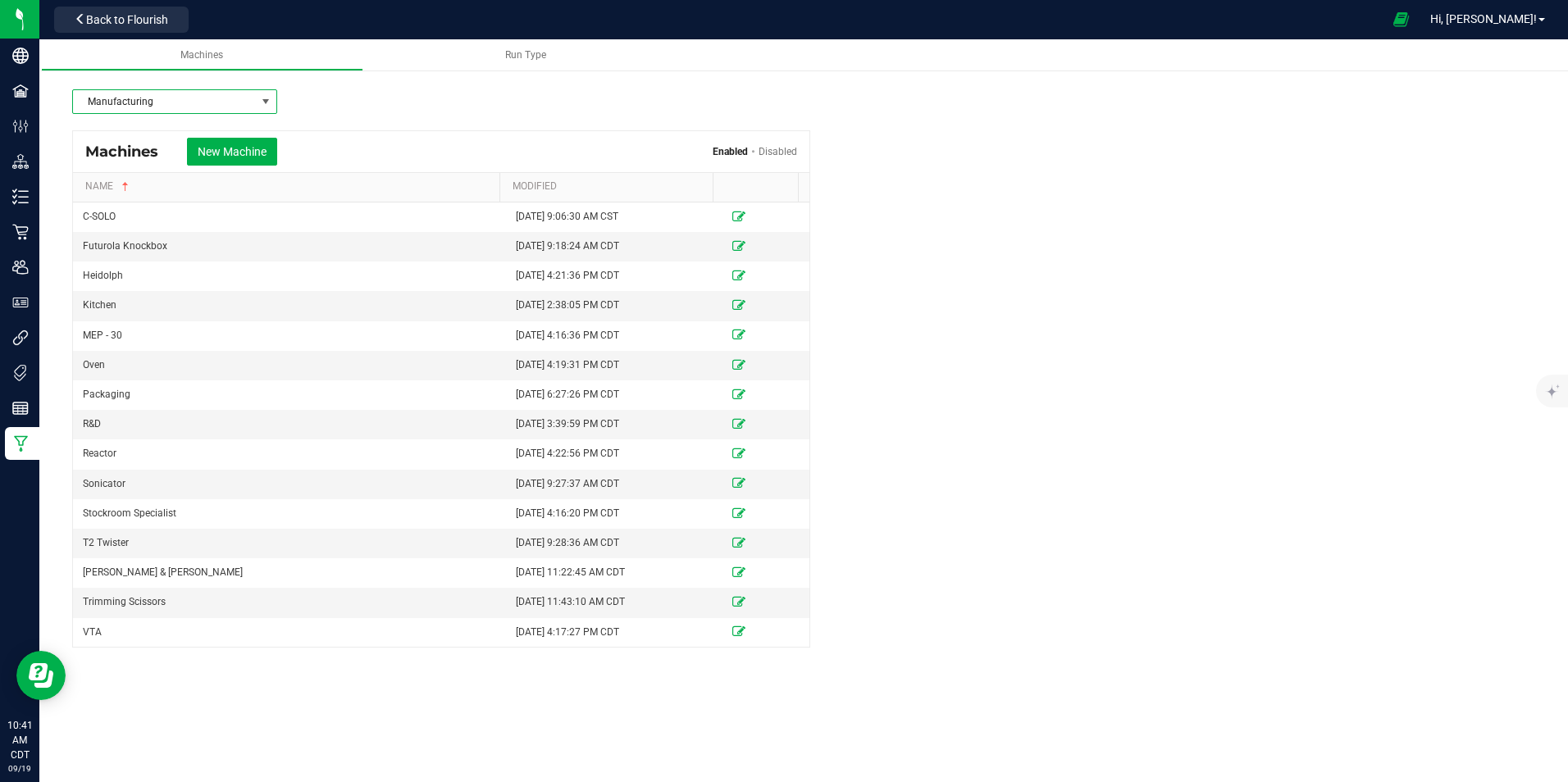
click at [268, 102] on span at bounding box center [266, 102] width 14 height 13
click at [383, 90] on div "Manufacturing" at bounding box center [803, 94] width 1463 height 41
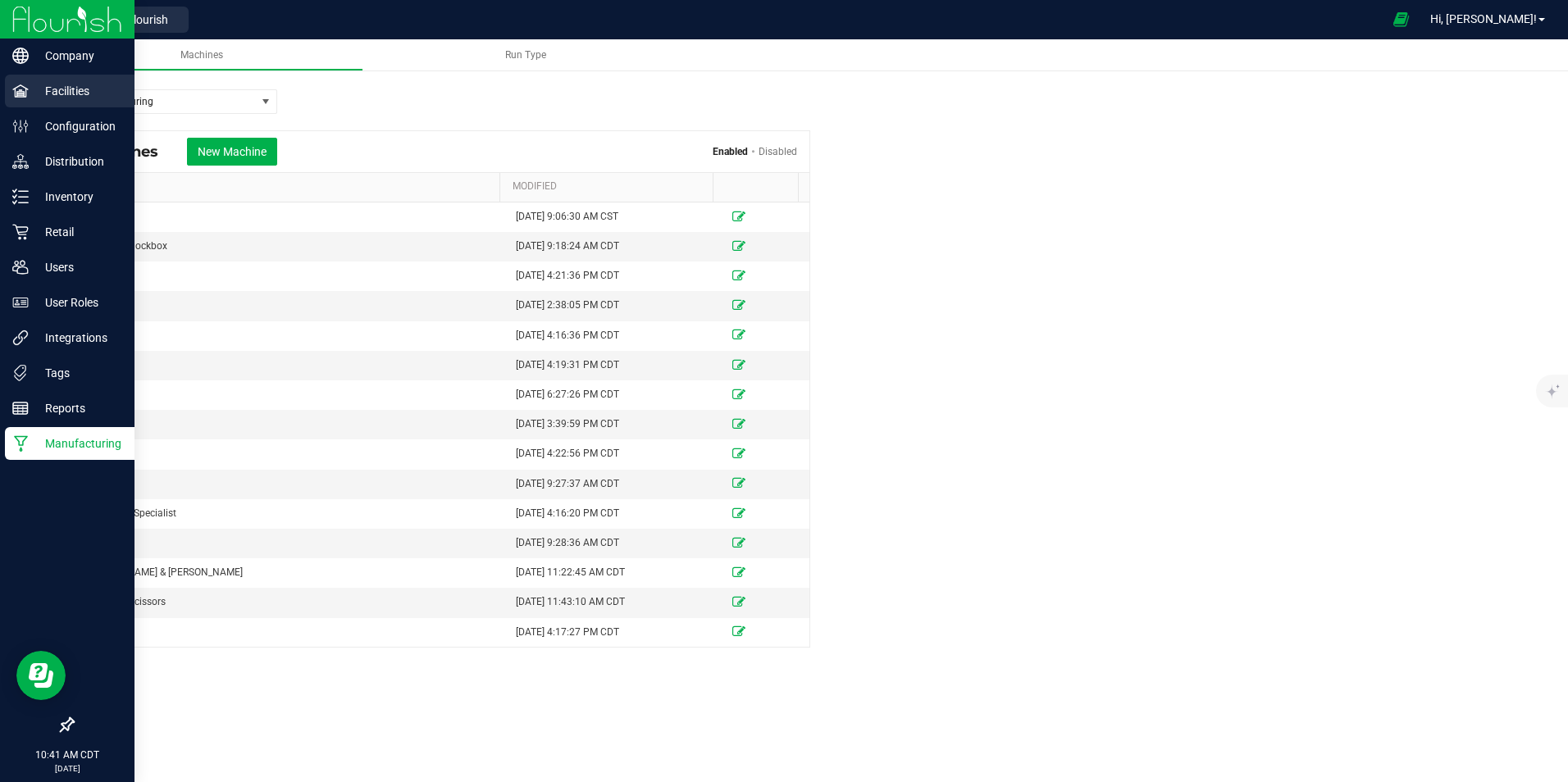
click at [68, 84] on p "Facilities" at bounding box center [78, 91] width 98 height 19
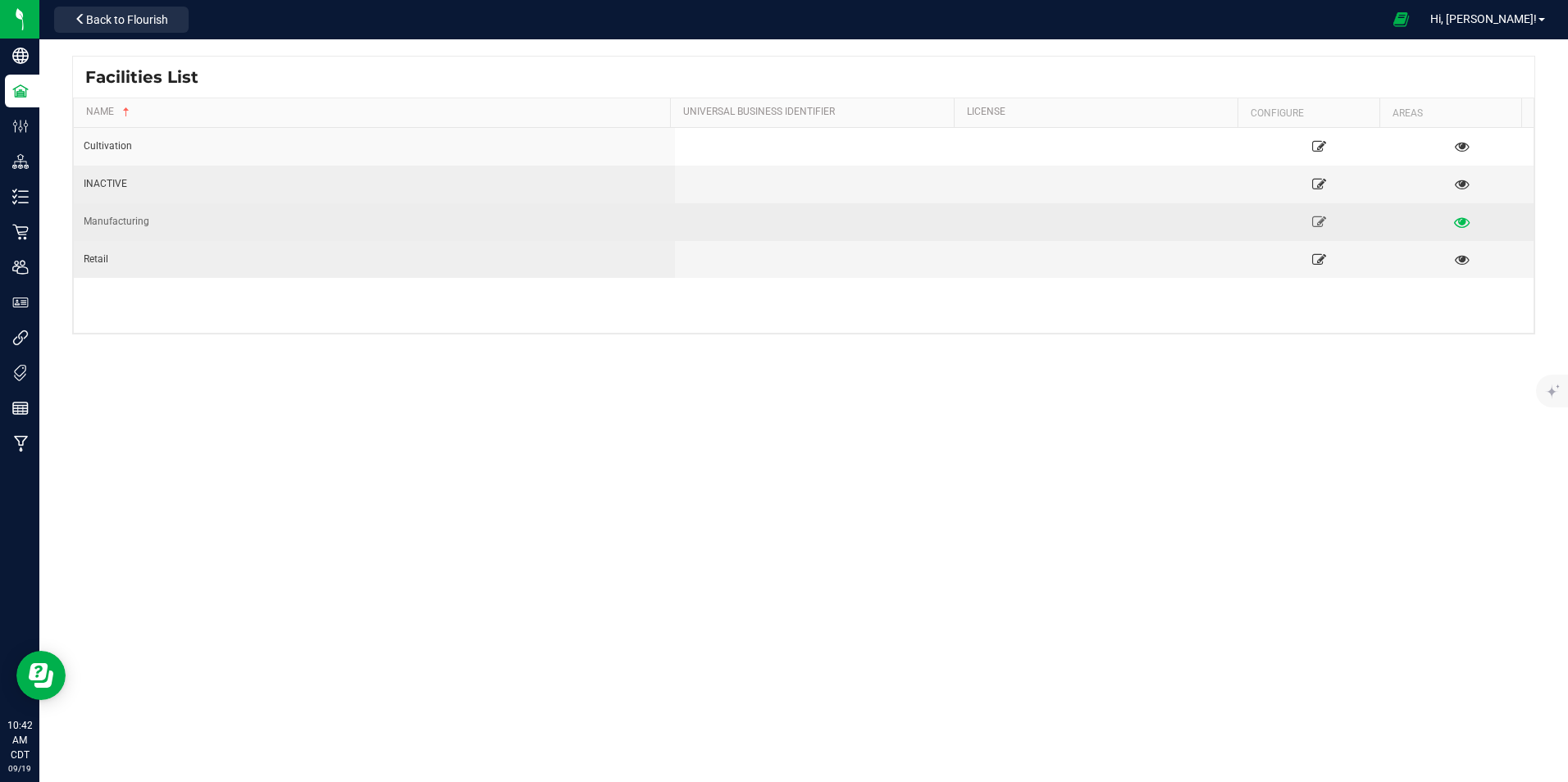
click at [1454, 222] on icon at bounding box center [1462, 222] width 15 height 12
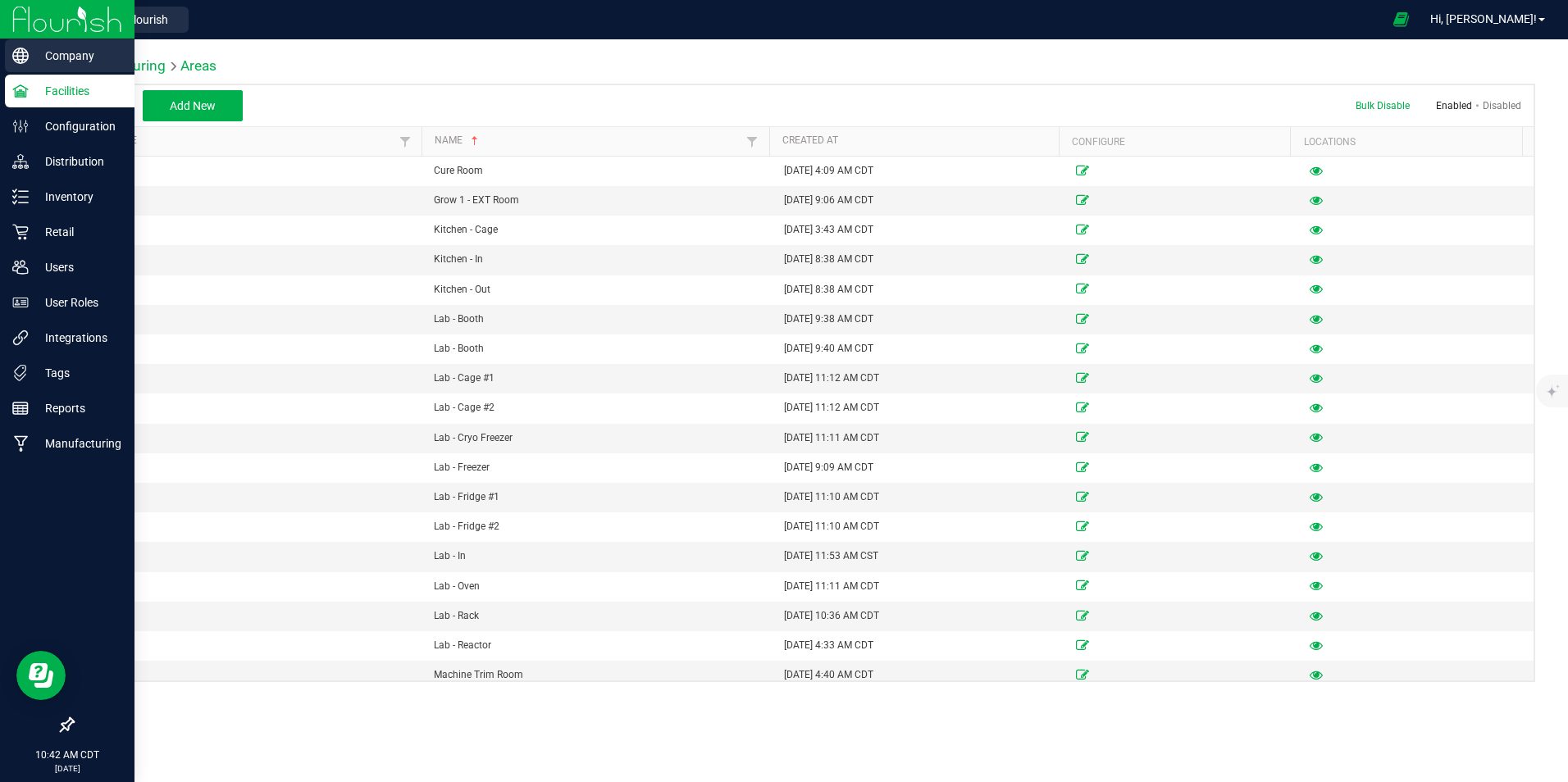
click at [56, 50] on p "Company" at bounding box center [78, 56] width 98 height 19
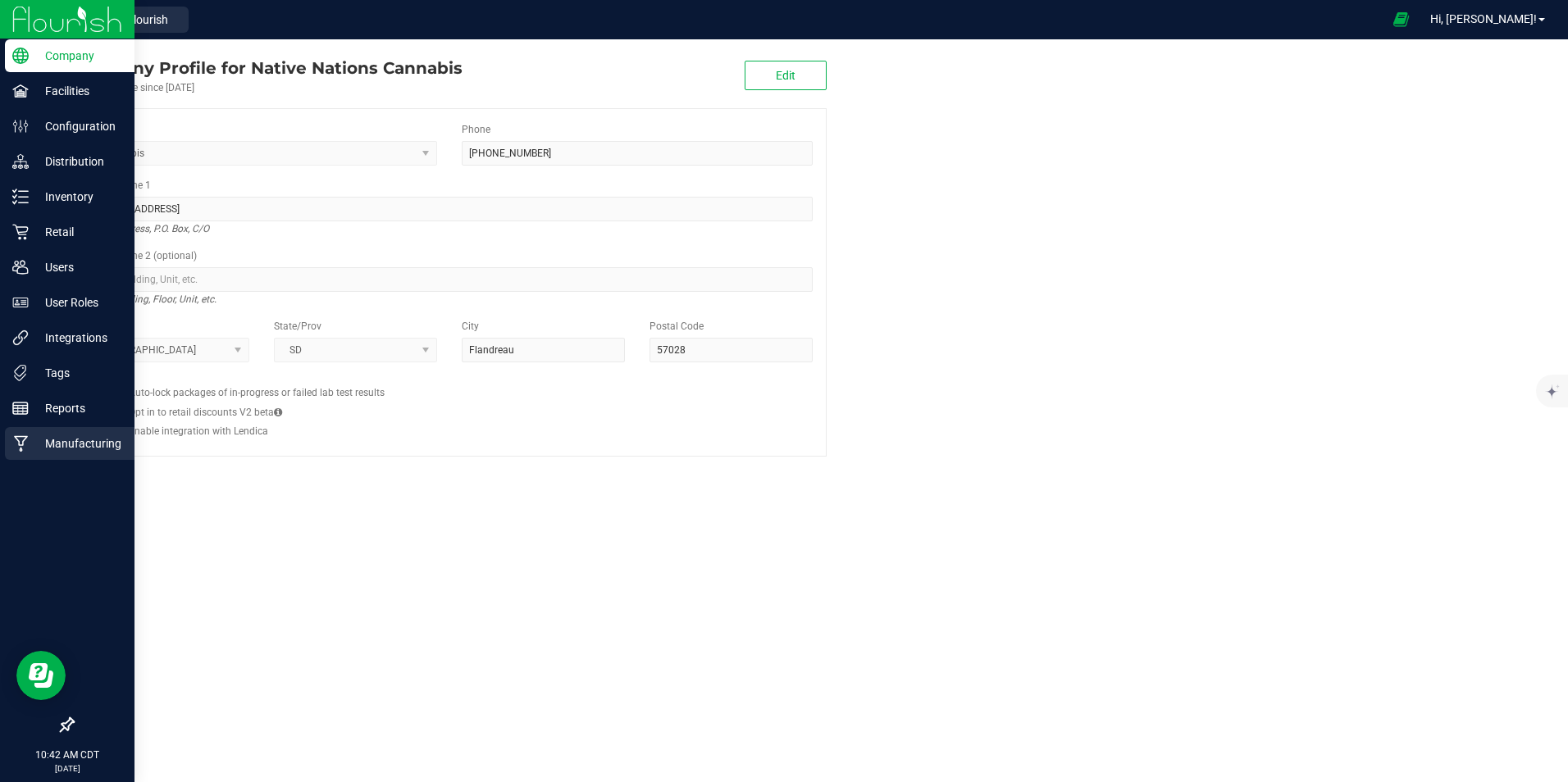
click at [74, 439] on p "Manufacturing" at bounding box center [78, 444] width 98 height 19
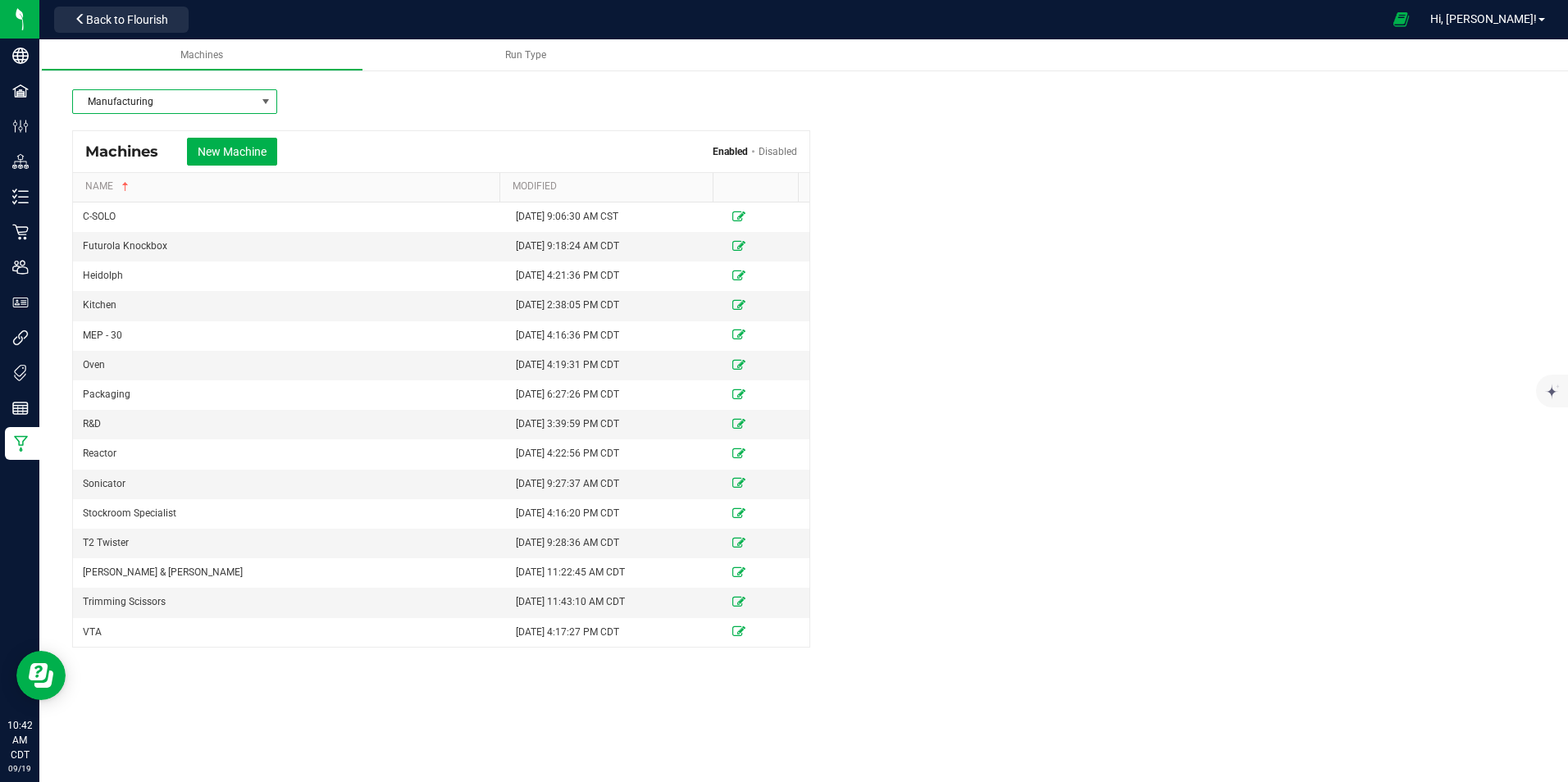
click at [267, 100] on span at bounding box center [266, 102] width 14 height 13
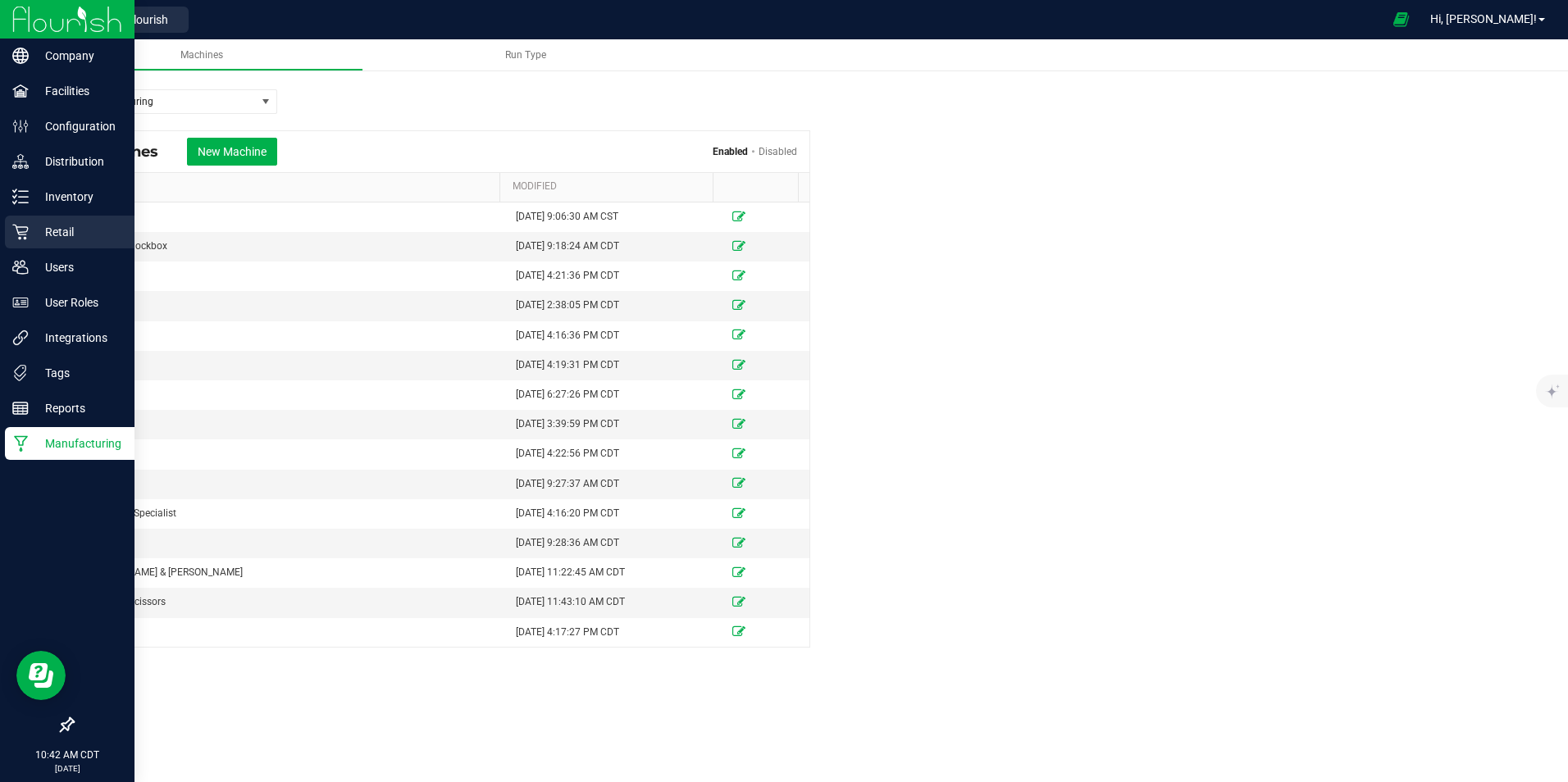
click at [57, 231] on p "Retail" at bounding box center [78, 231] width 98 height 19
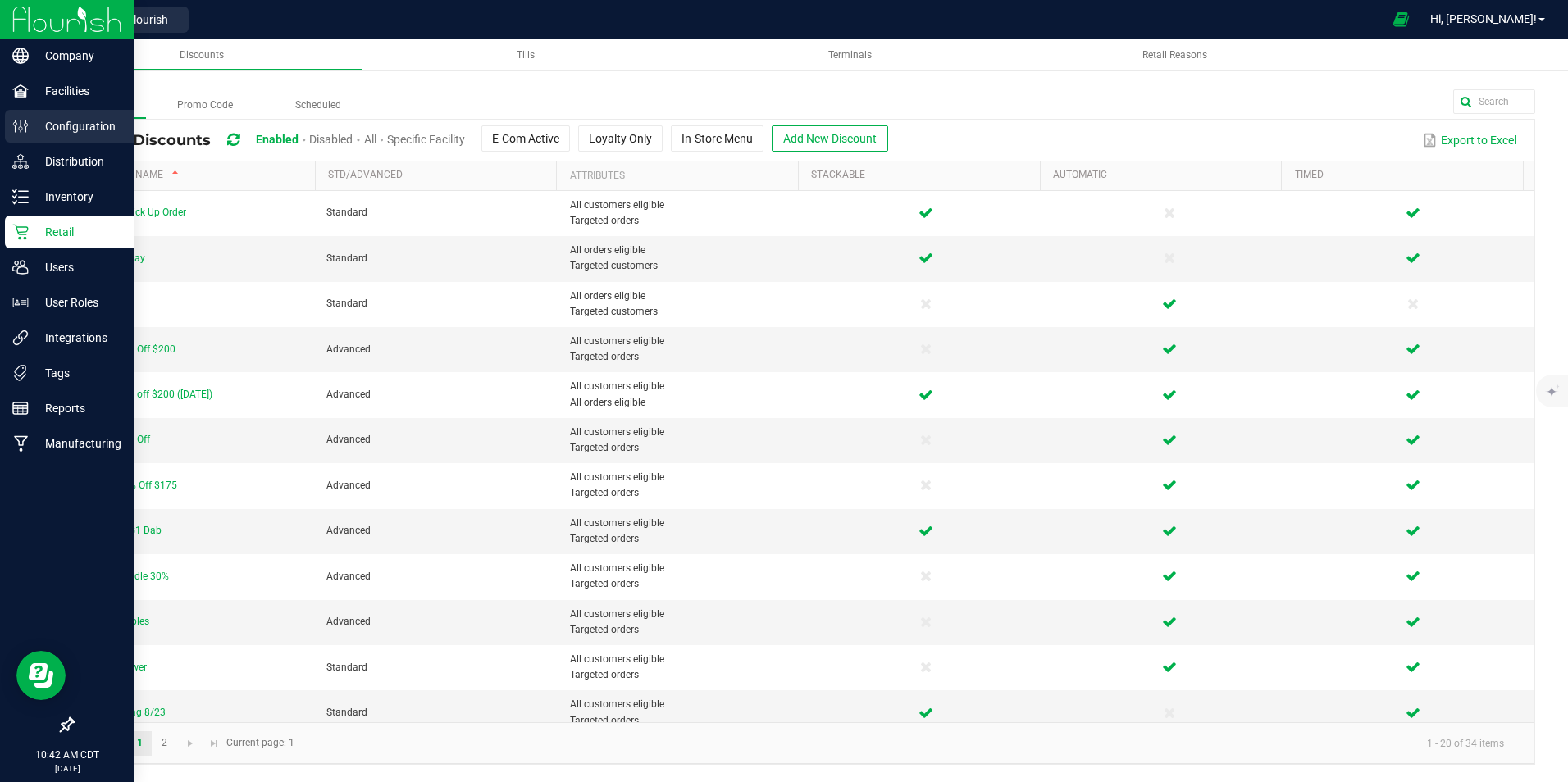
click at [53, 130] on p "Configuration" at bounding box center [78, 126] width 98 height 19
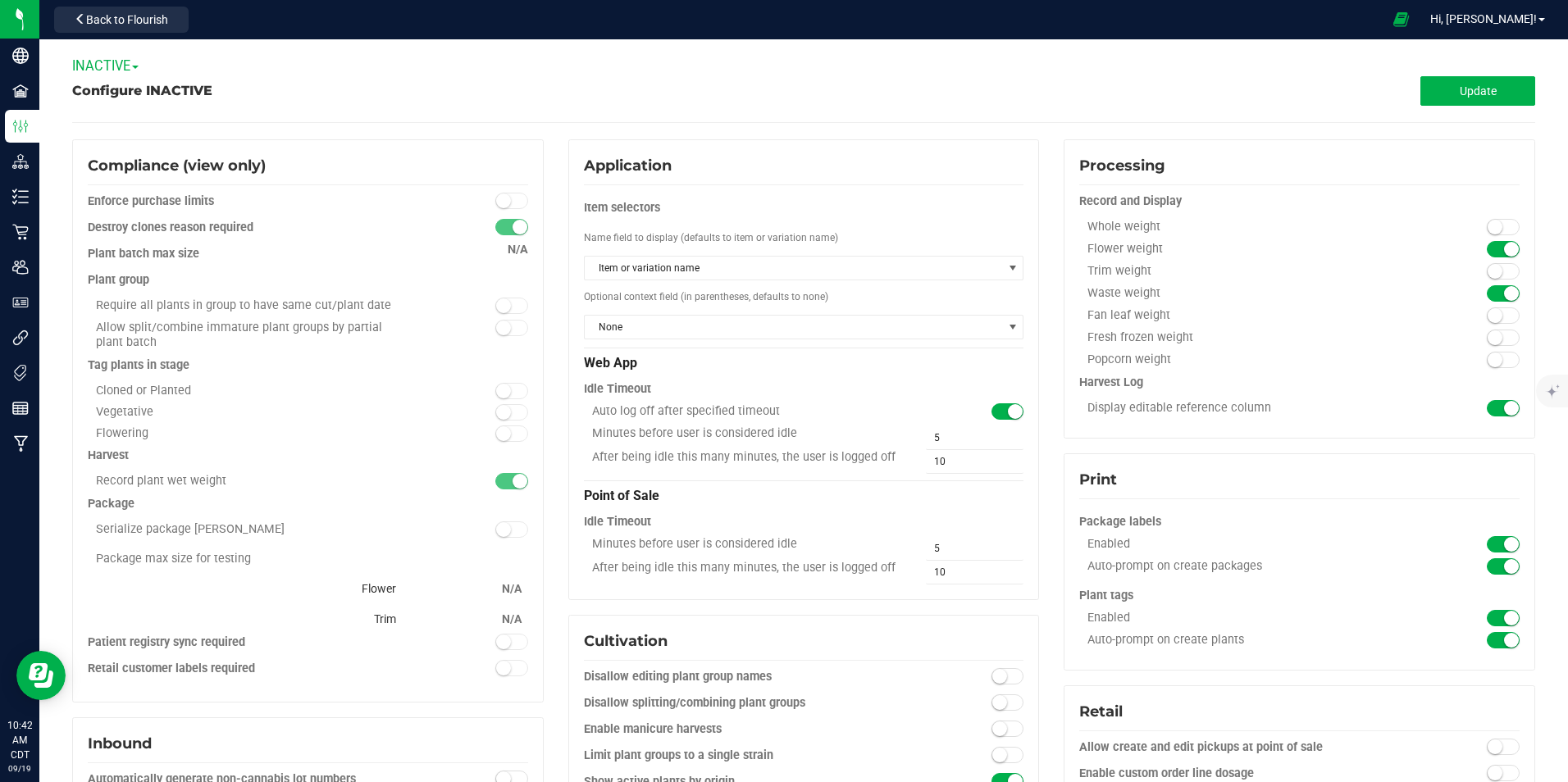
click at [139, 69] on span "INACTIVE" at bounding box center [105, 66] width 67 height 15
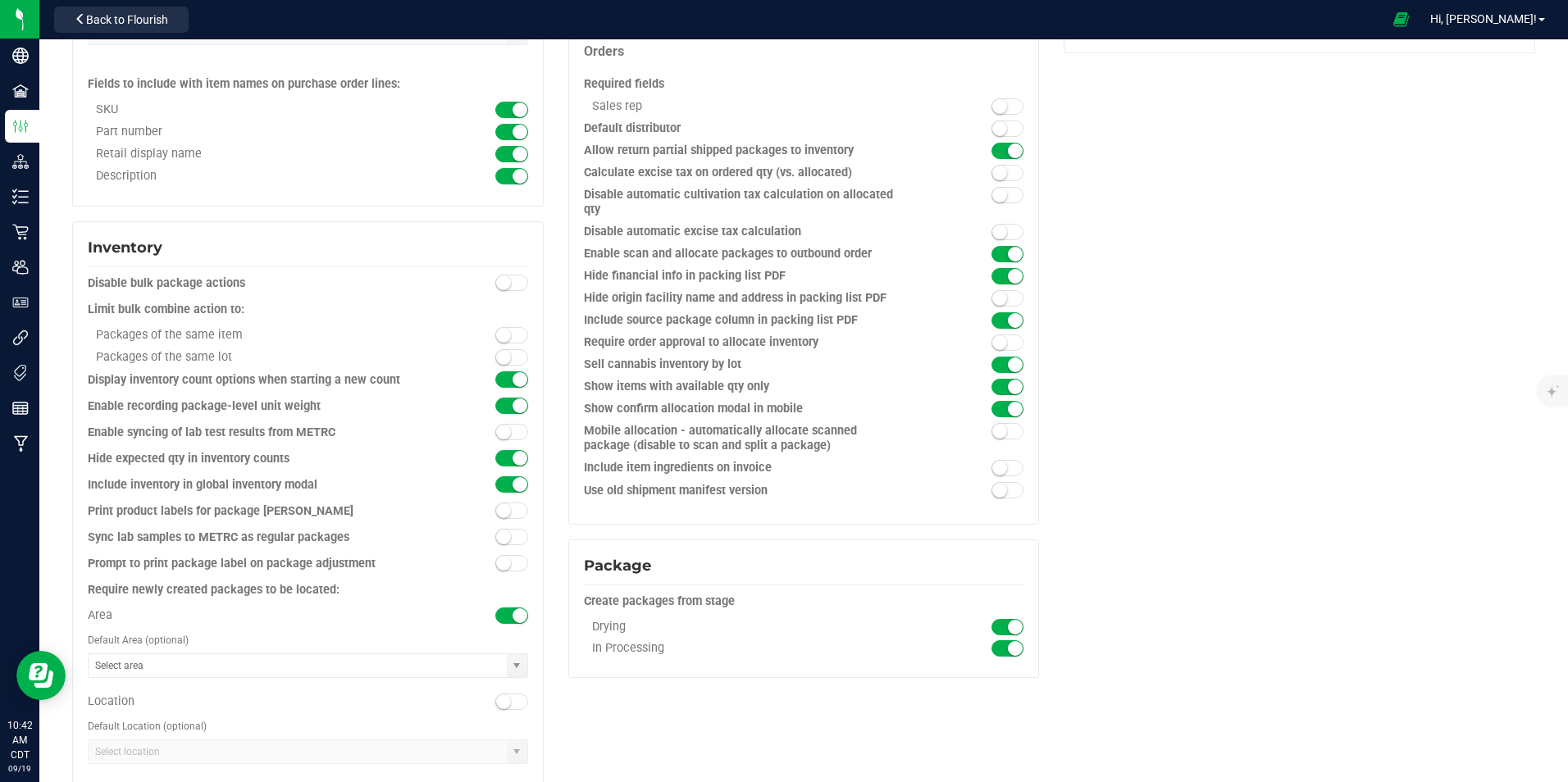
scroll to position [638, 0]
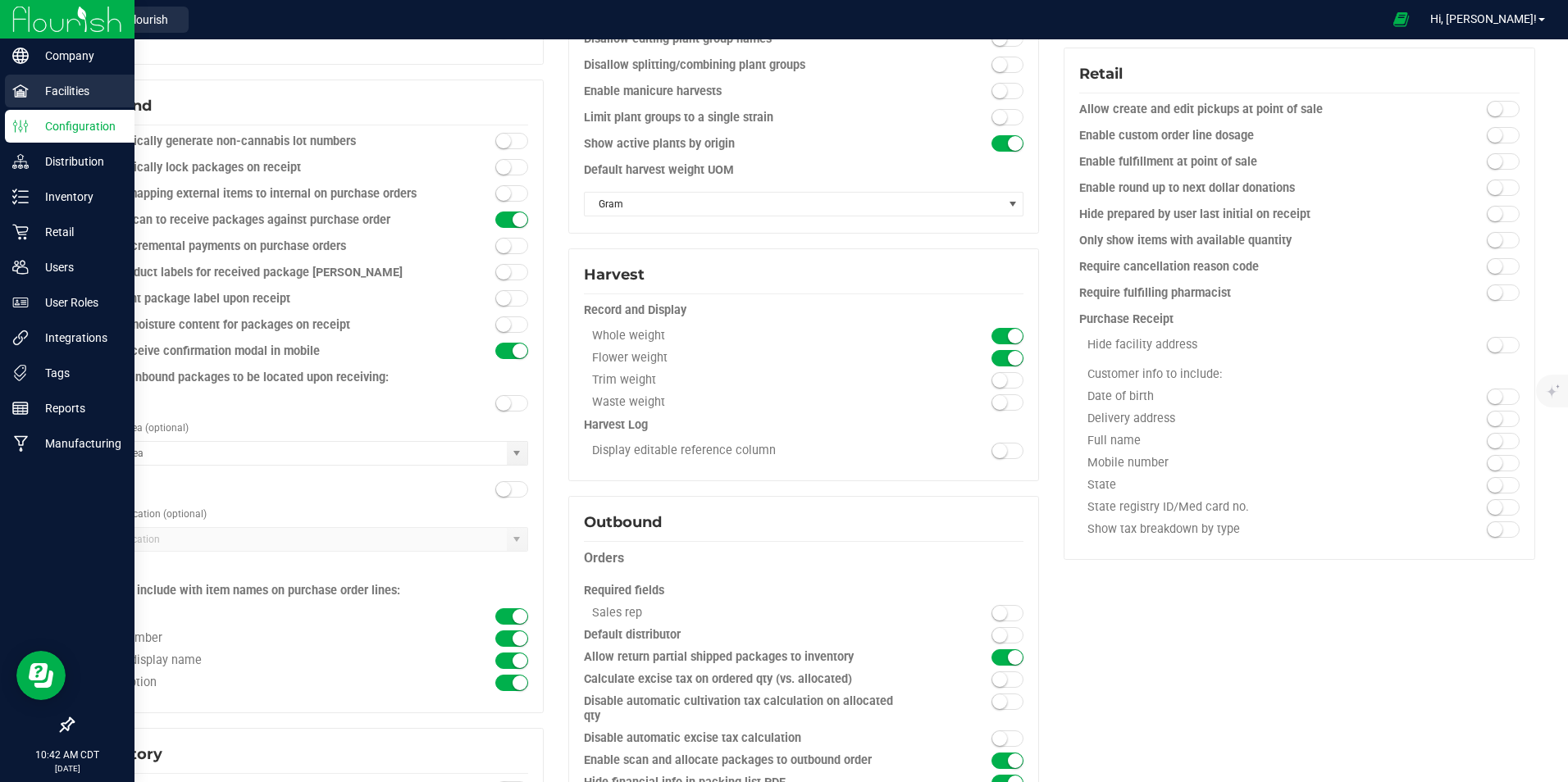
click at [69, 92] on p "Facilities" at bounding box center [78, 91] width 98 height 19
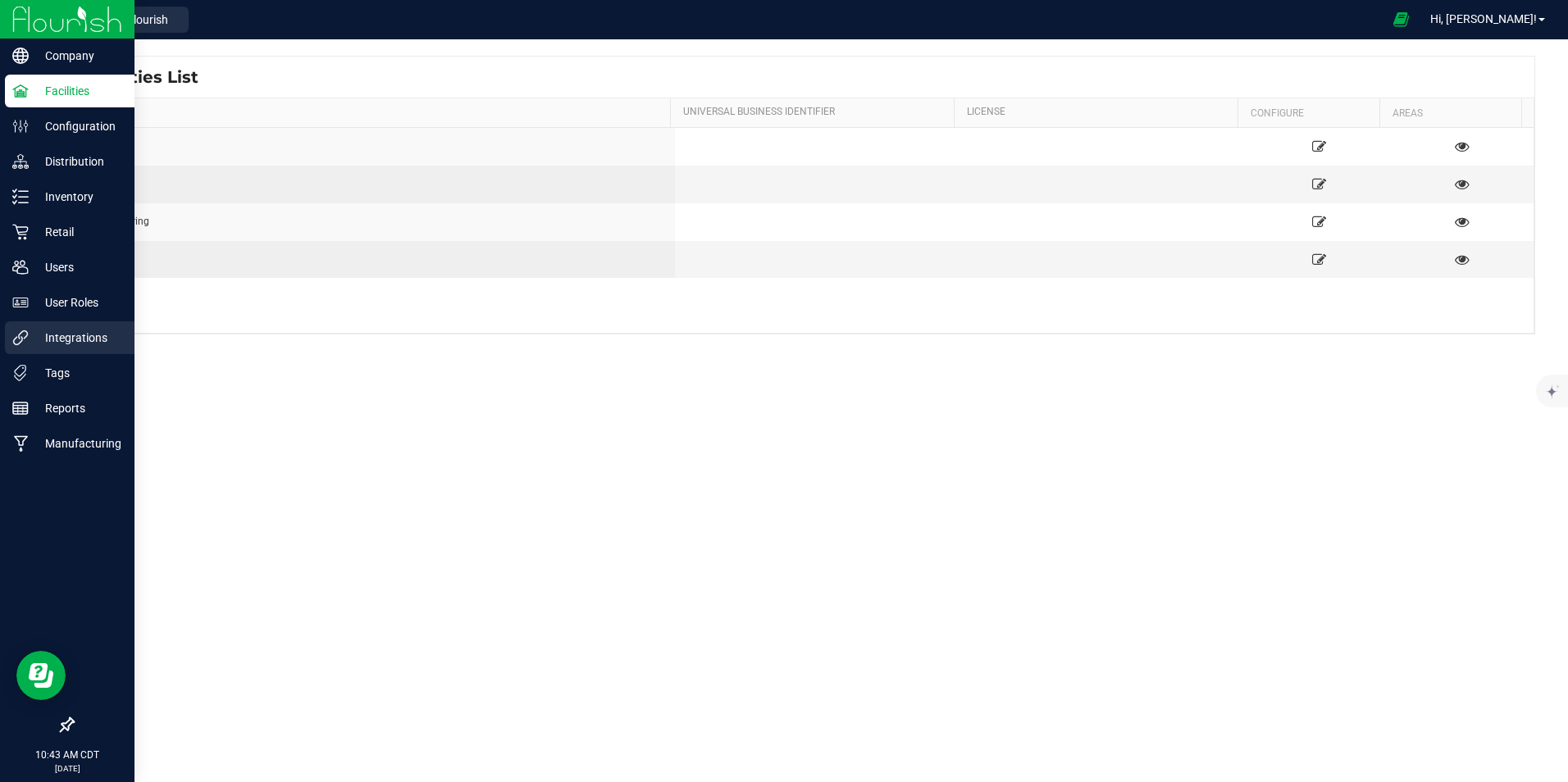
click at [75, 338] on p "Integrations" at bounding box center [78, 337] width 98 height 19
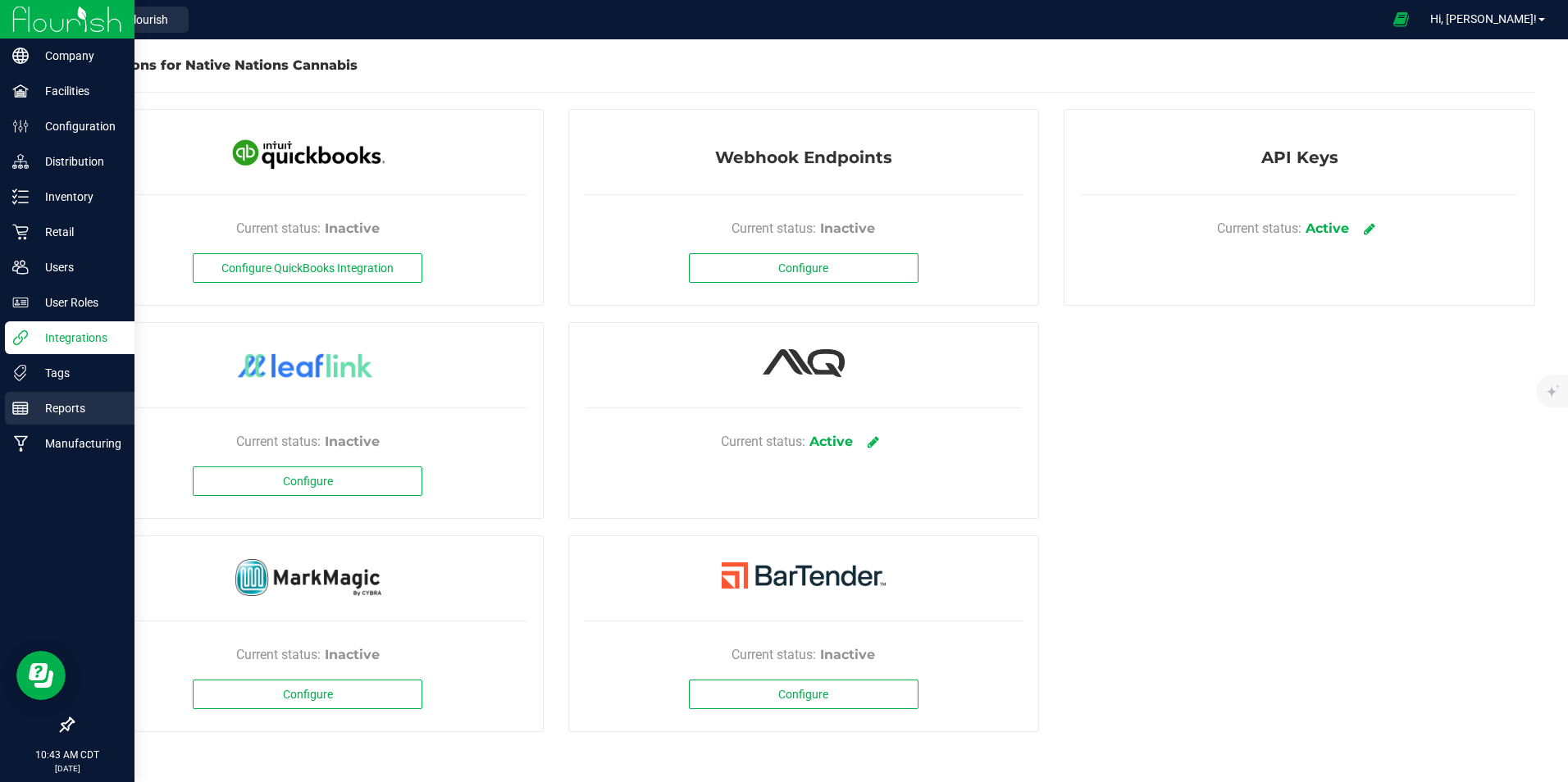
click at [68, 406] on p "Reports" at bounding box center [78, 408] width 98 height 19
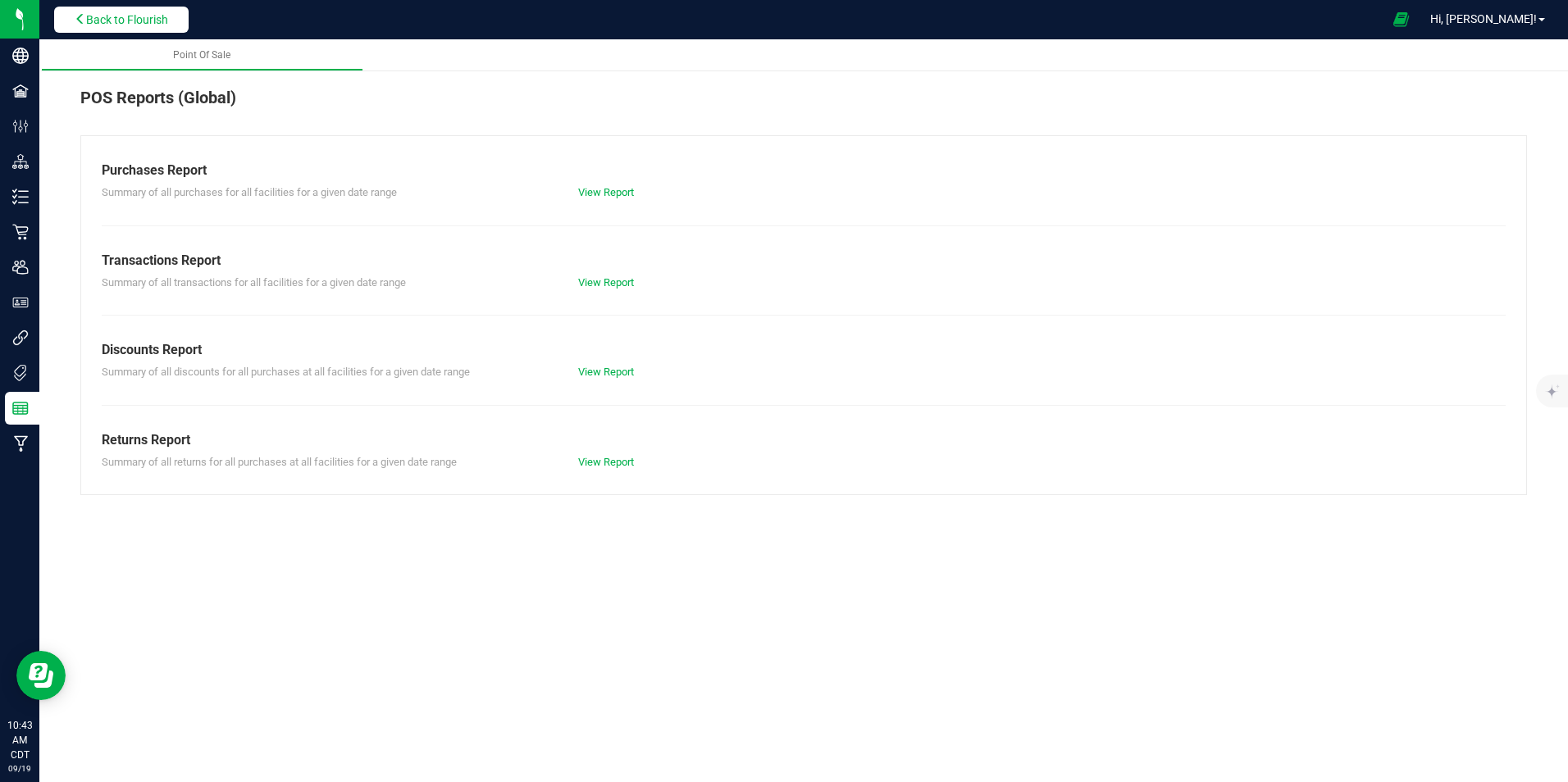
click at [149, 15] on span "Back to Flourish" at bounding box center [126, 20] width 82 height 13
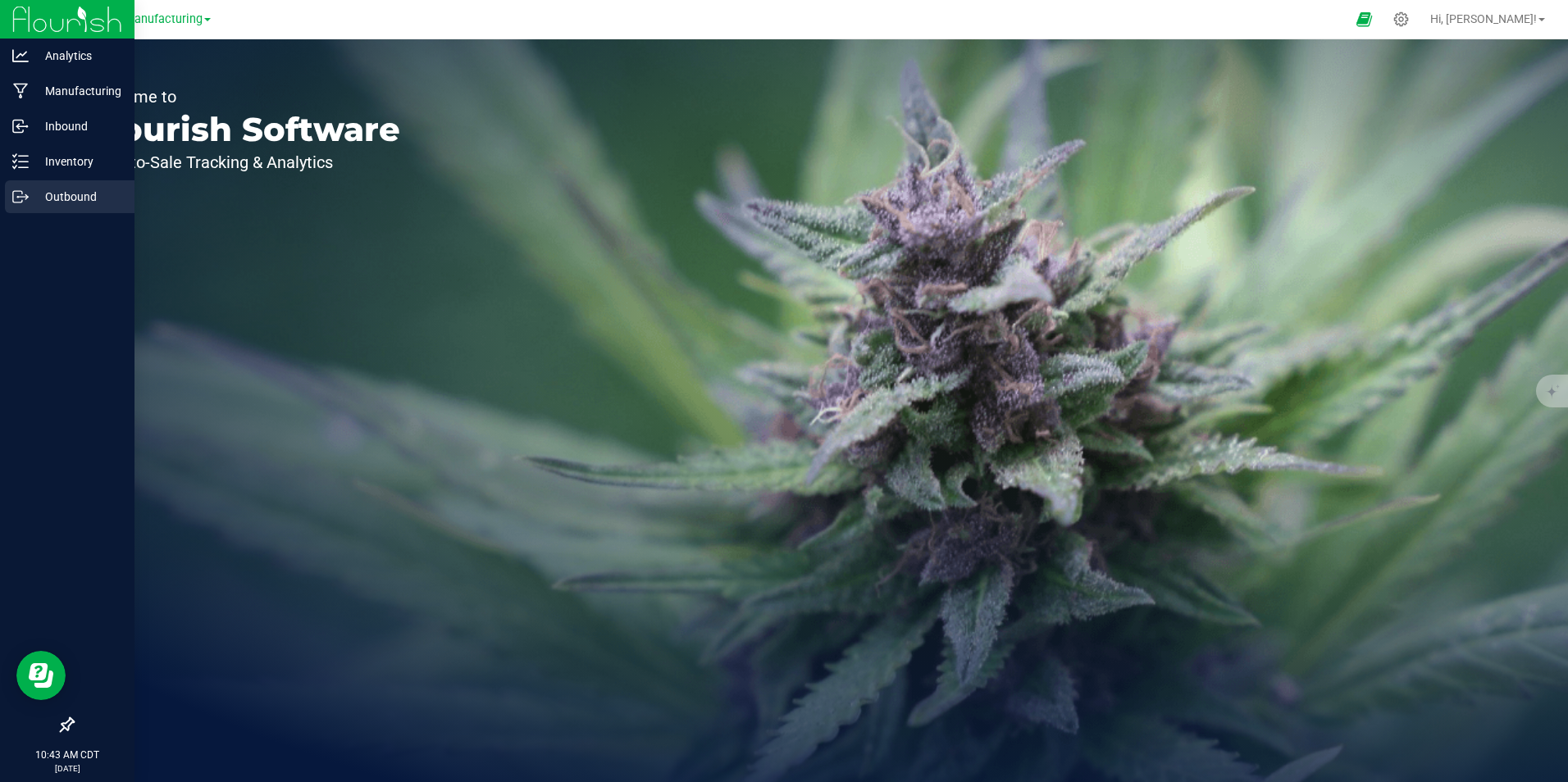
click at [51, 198] on p "Outbound" at bounding box center [78, 197] width 98 height 19
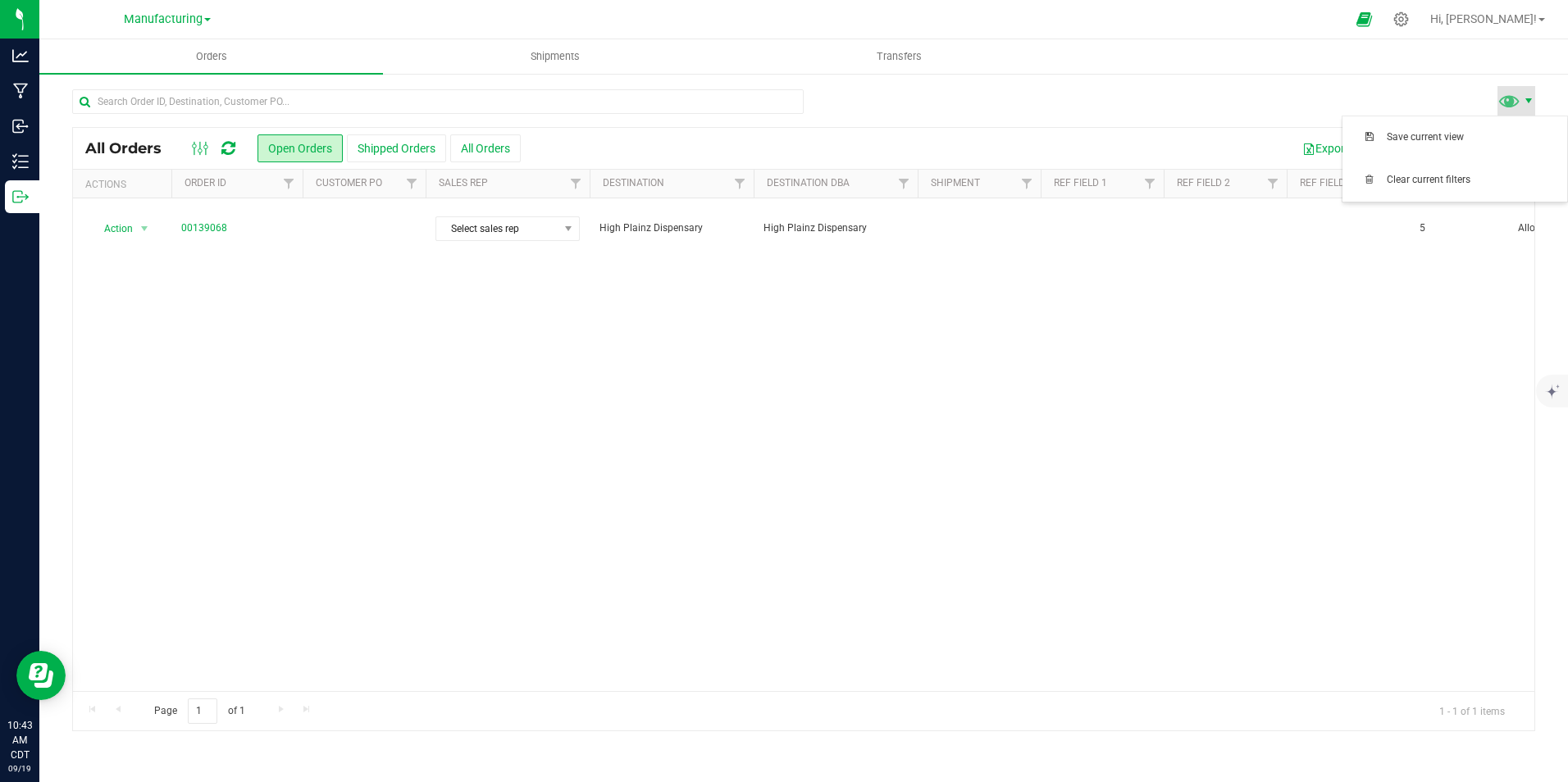
click at [1531, 101] on span at bounding box center [1528, 101] width 14 height 13
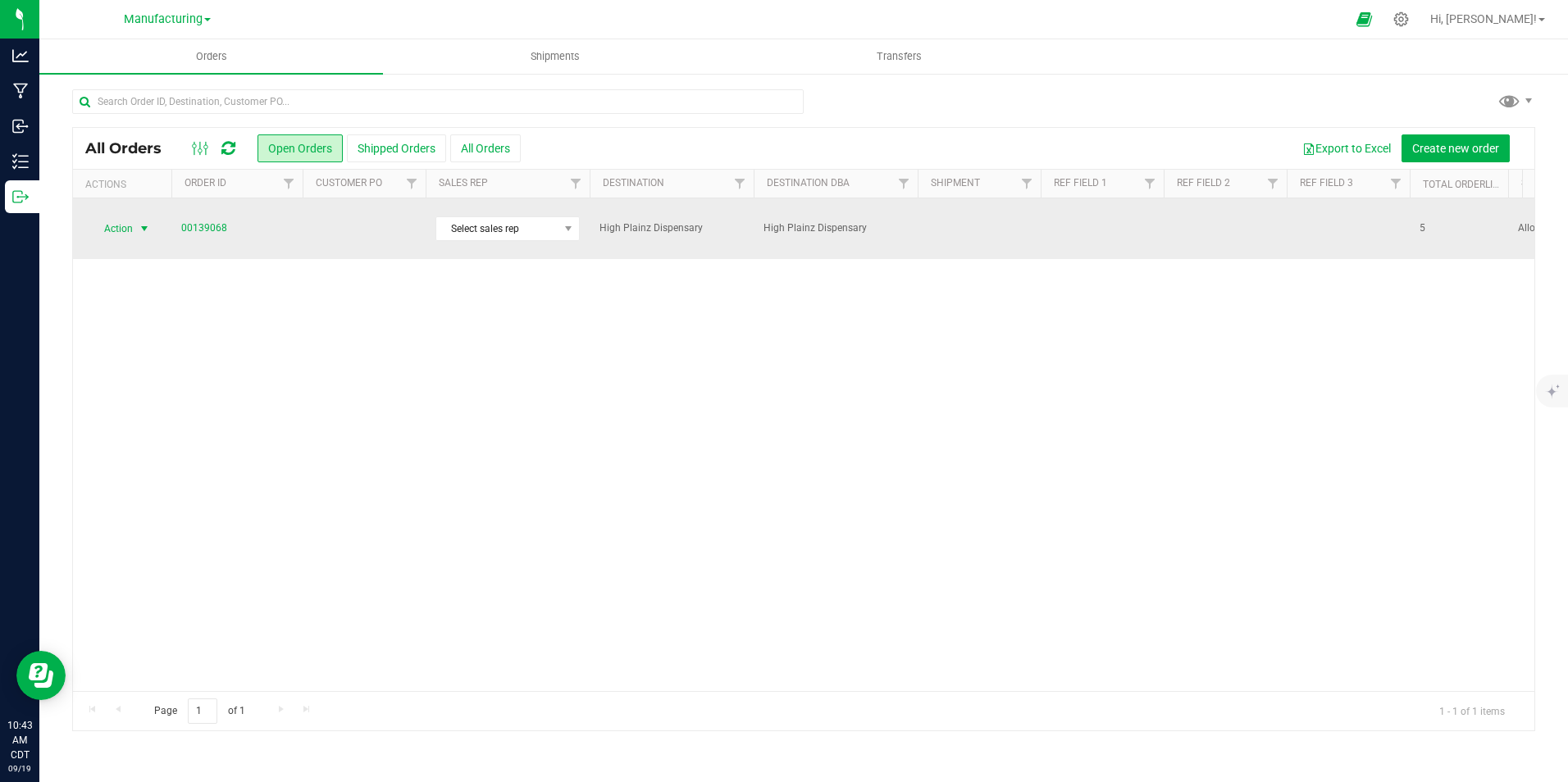
click at [146, 222] on span "select" at bounding box center [145, 229] width 14 height 13
click at [193, 221] on link "00139068" at bounding box center [204, 229] width 46 height 15
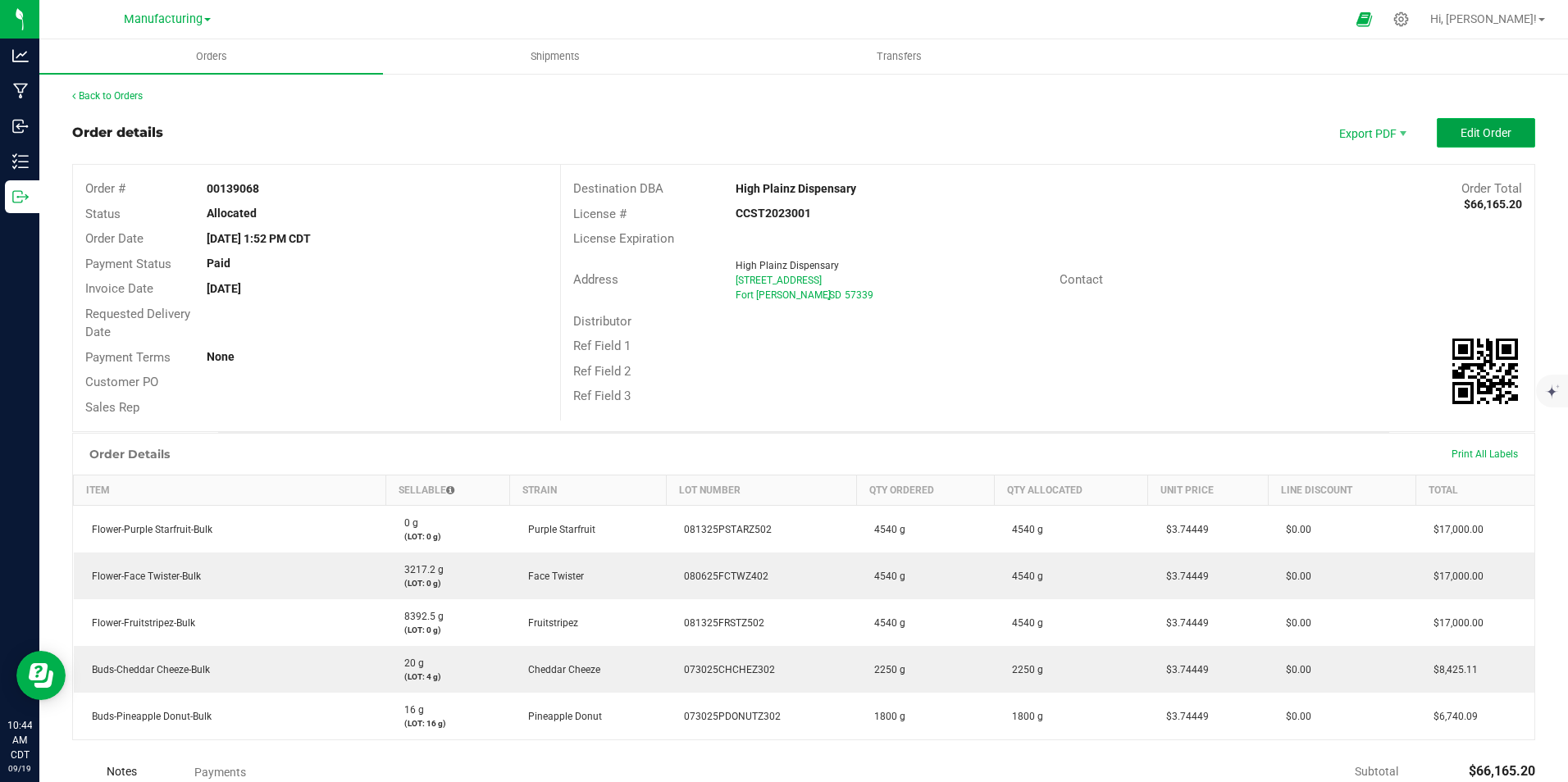
click at [1489, 134] on span "Edit Order" at bounding box center [1485, 133] width 51 height 13
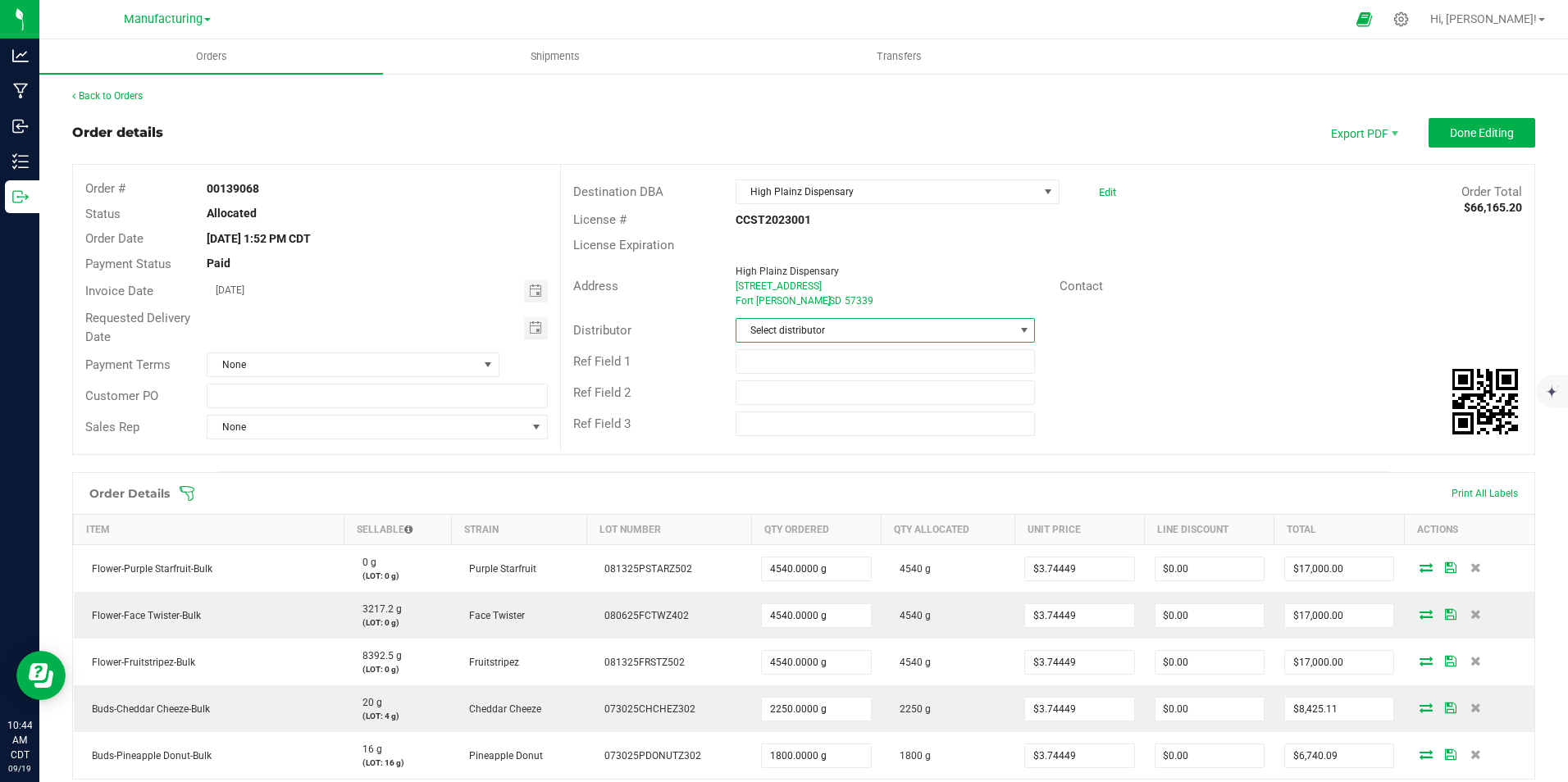
click at [1017, 329] on span at bounding box center [1024, 331] width 14 height 13
click at [1217, 252] on div "License Expiration" at bounding box center [1047, 246] width 973 height 25
click at [535, 427] on span at bounding box center [536, 427] width 14 height 13
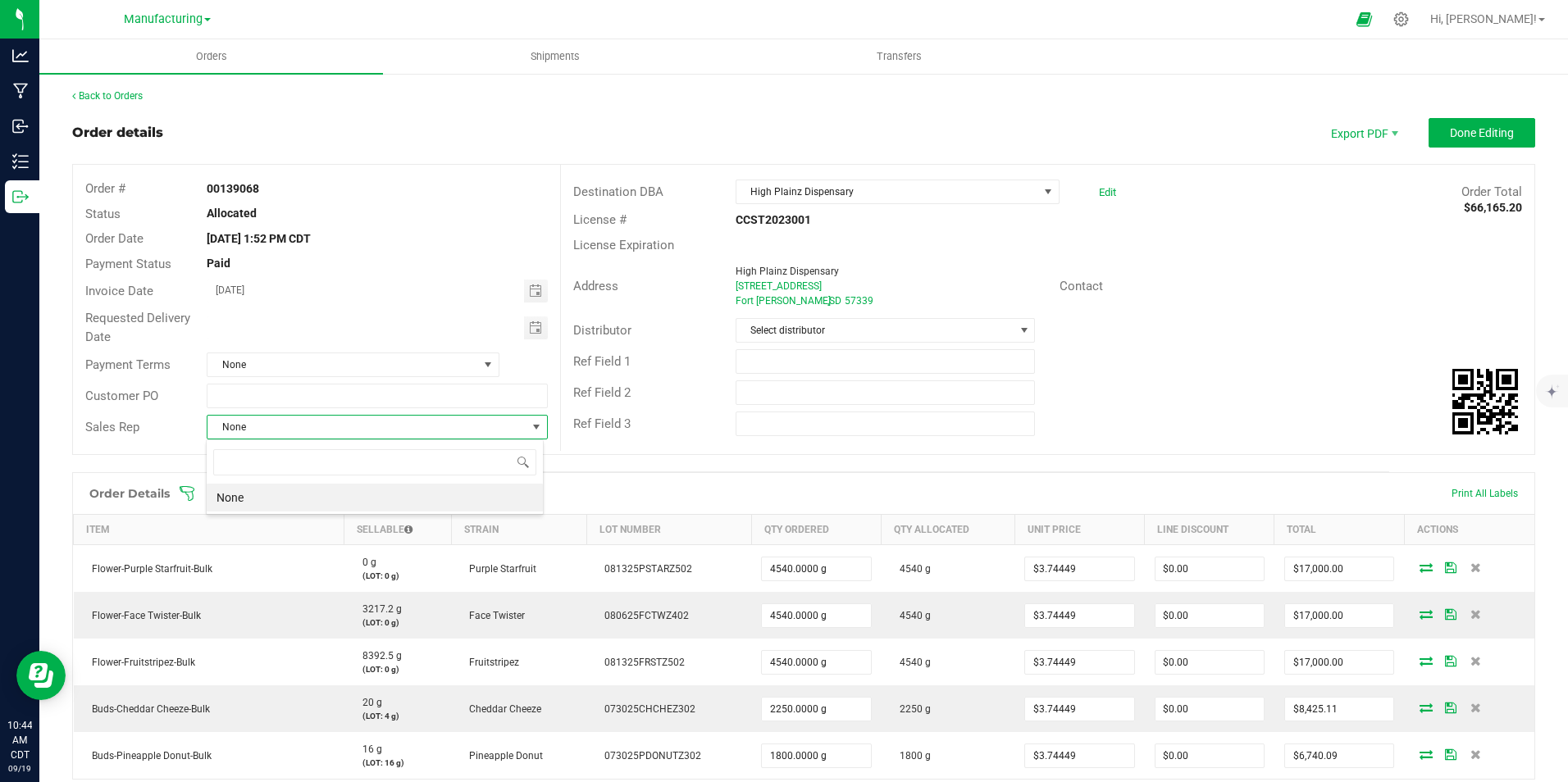
scroll to position [0, 0]
click at [535, 427] on span at bounding box center [536, 427] width 14 height 13
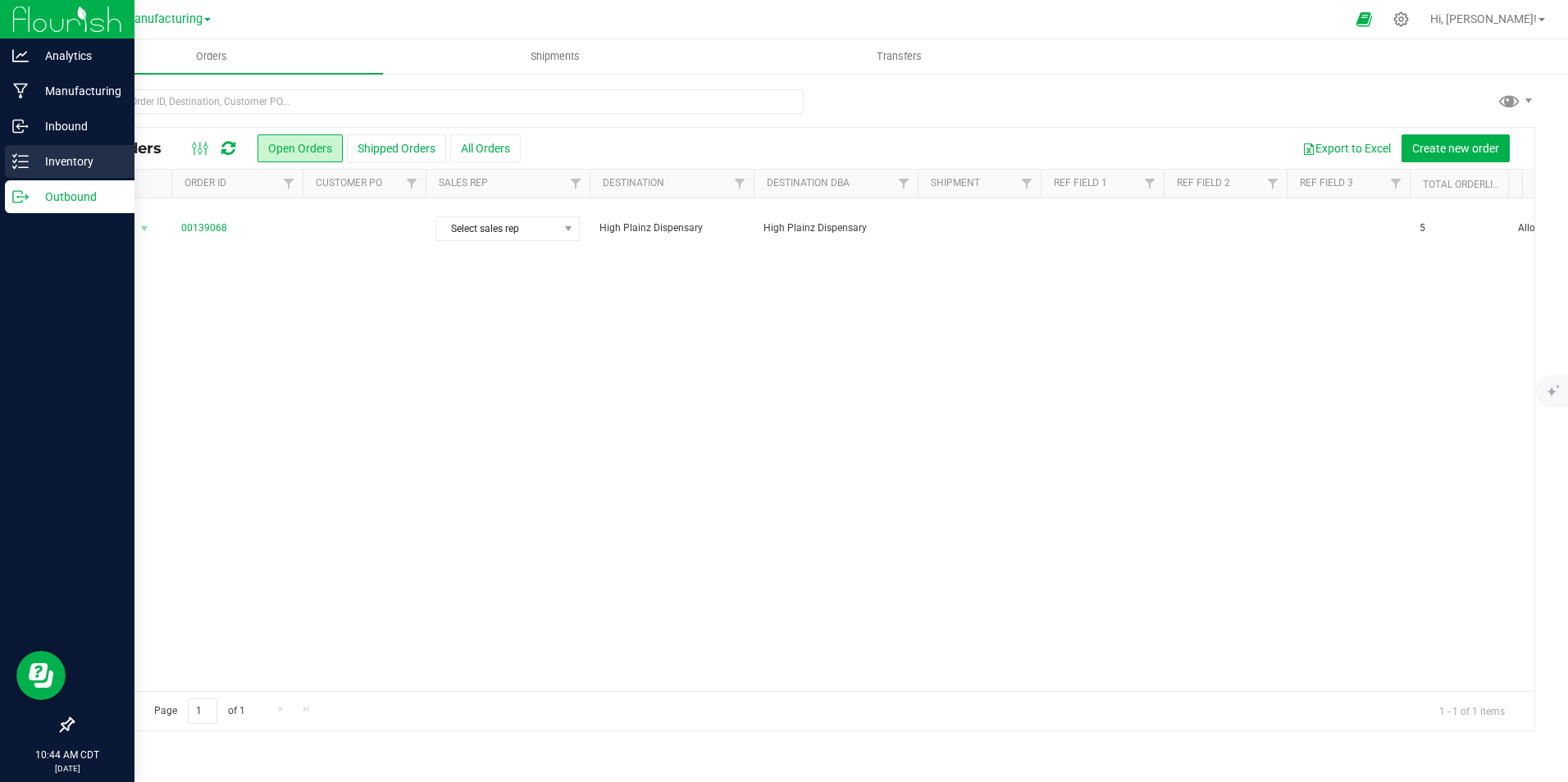
click at [60, 154] on p "Inventory" at bounding box center [78, 161] width 98 height 19
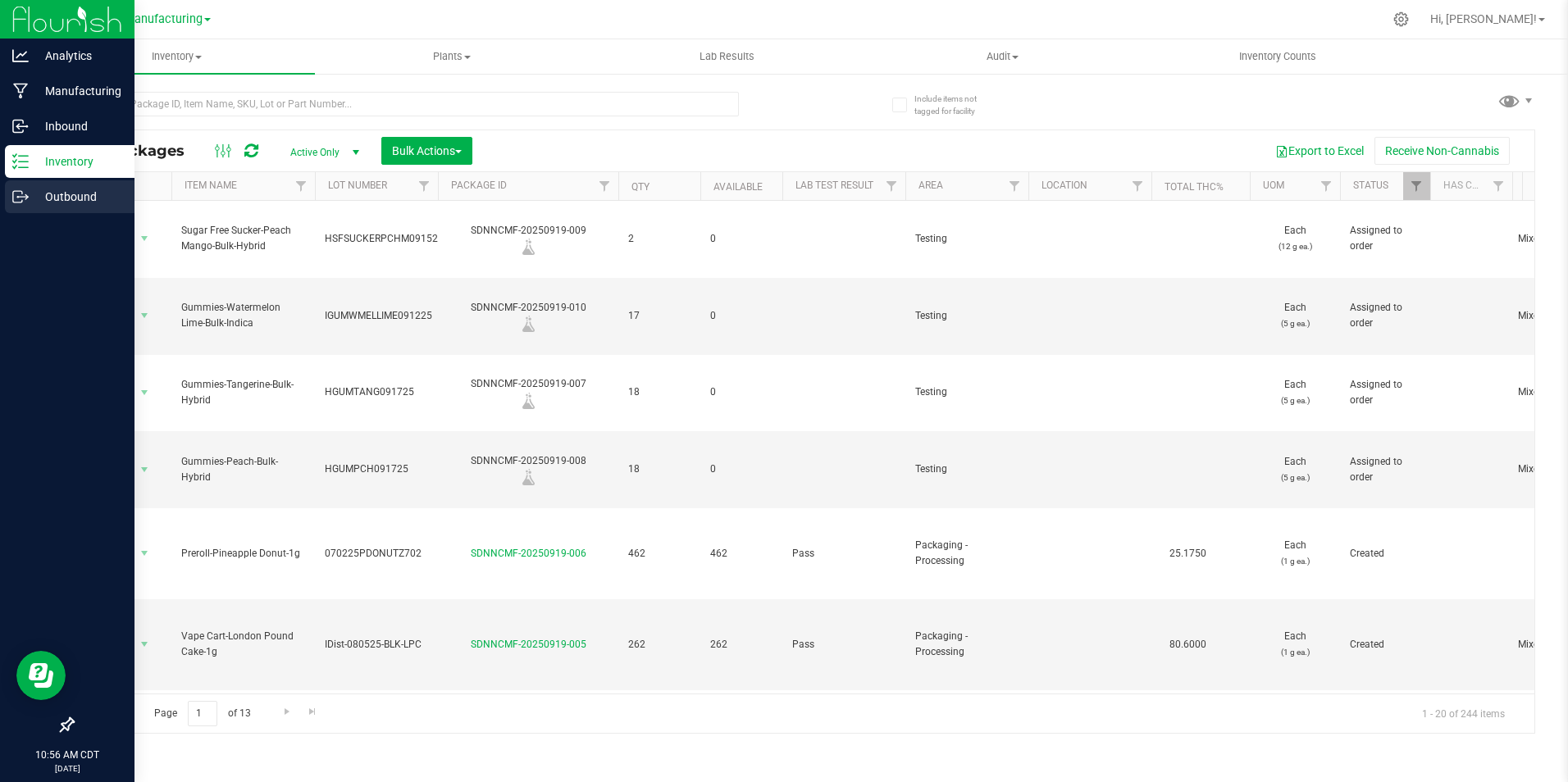
click at [48, 196] on p "Outbound" at bounding box center [78, 197] width 98 height 19
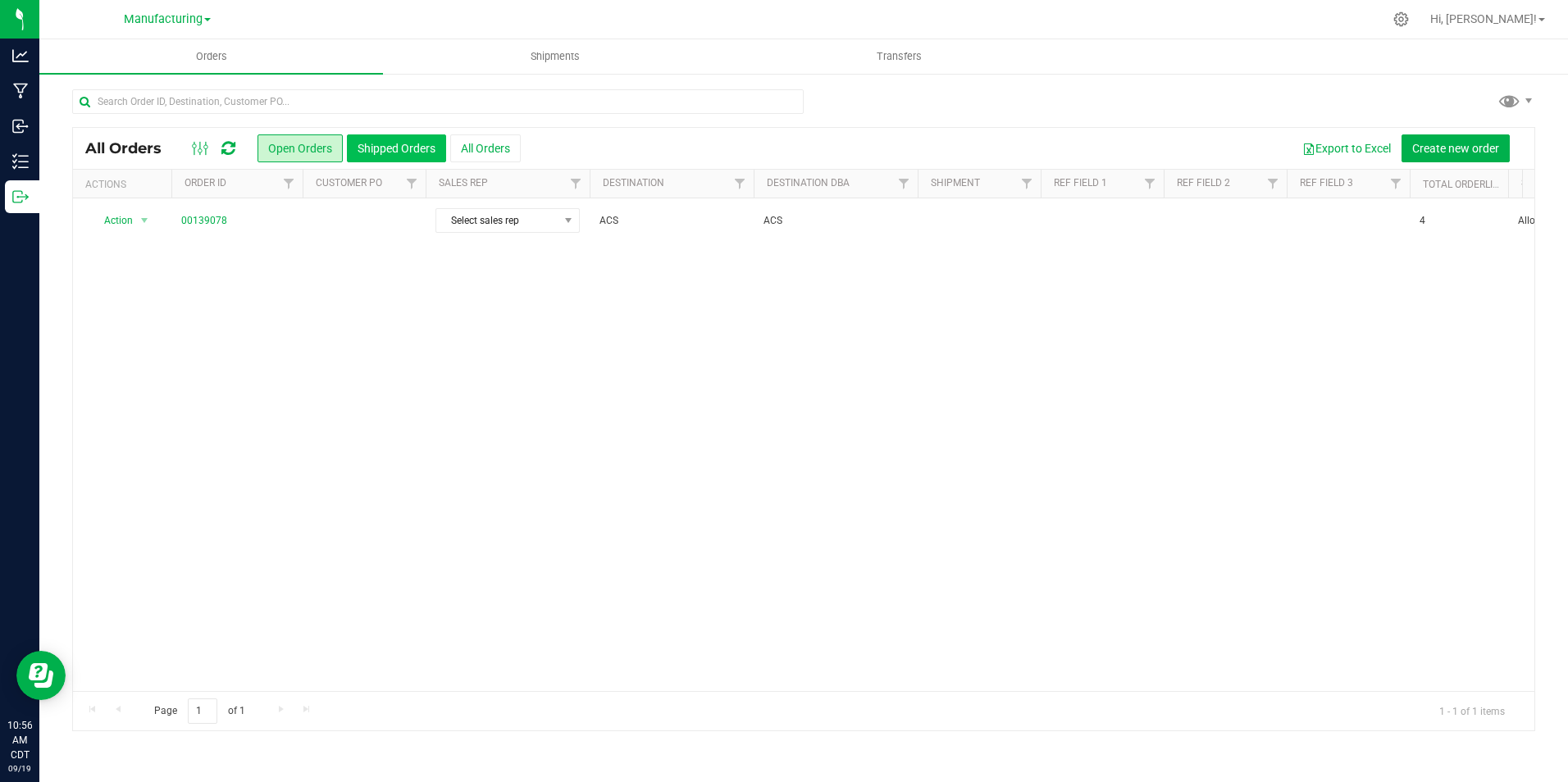
click at [379, 151] on button "Shipped Orders" at bounding box center [396, 148] width 99 height 28
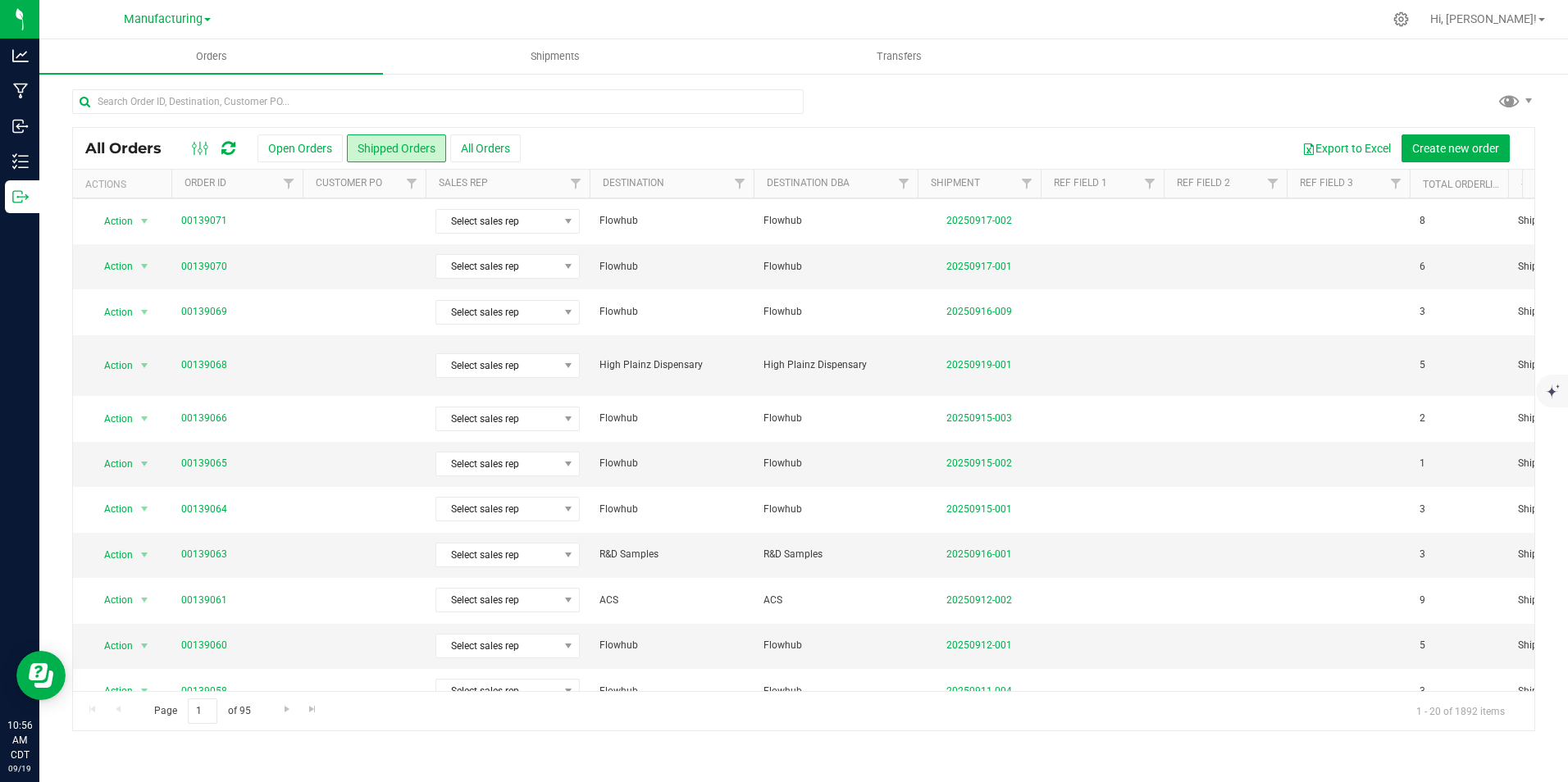
scroll to position [427, 0]
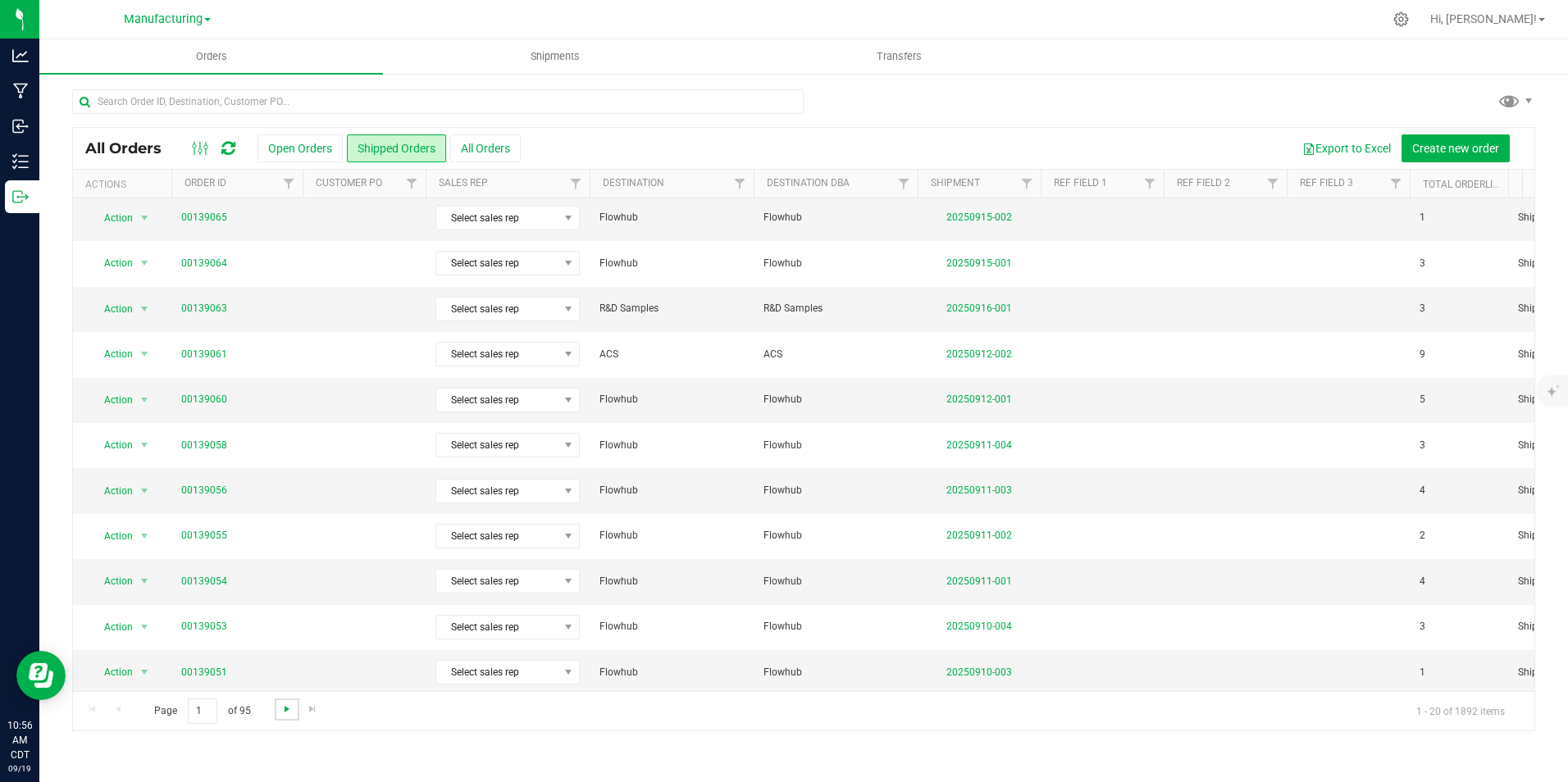
click at [284, 713] on span "Go to the next page" at bounding box center [287, 710] width 14 height 13
click at [281, 708] on span "Go to the next page" at bounding box center [287, 710] width 14 height 13
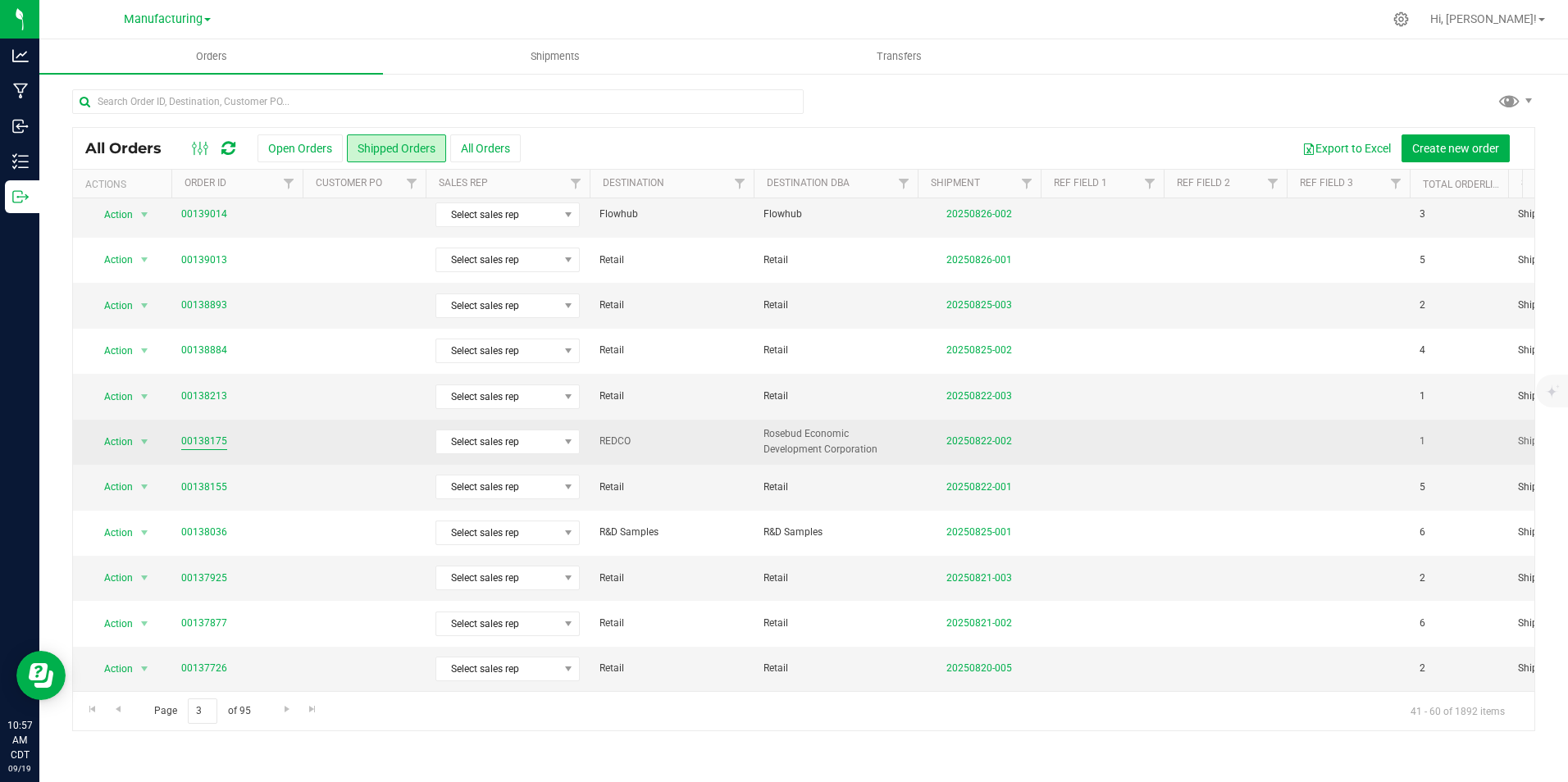
click at [204, 434] on link "00138175" at bounding box center [204, 442] width 46 height 15
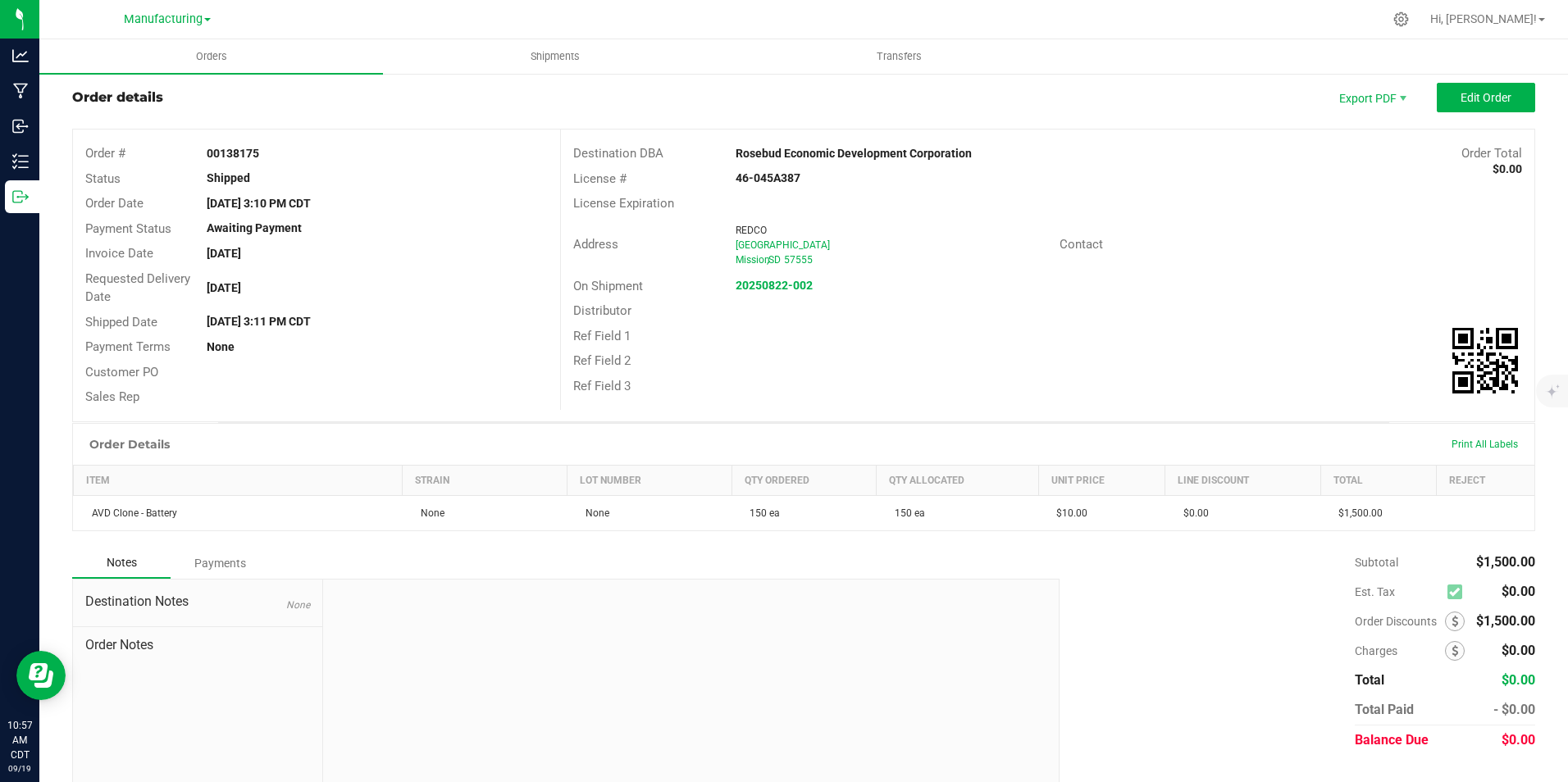
scroll to position [69, 0]
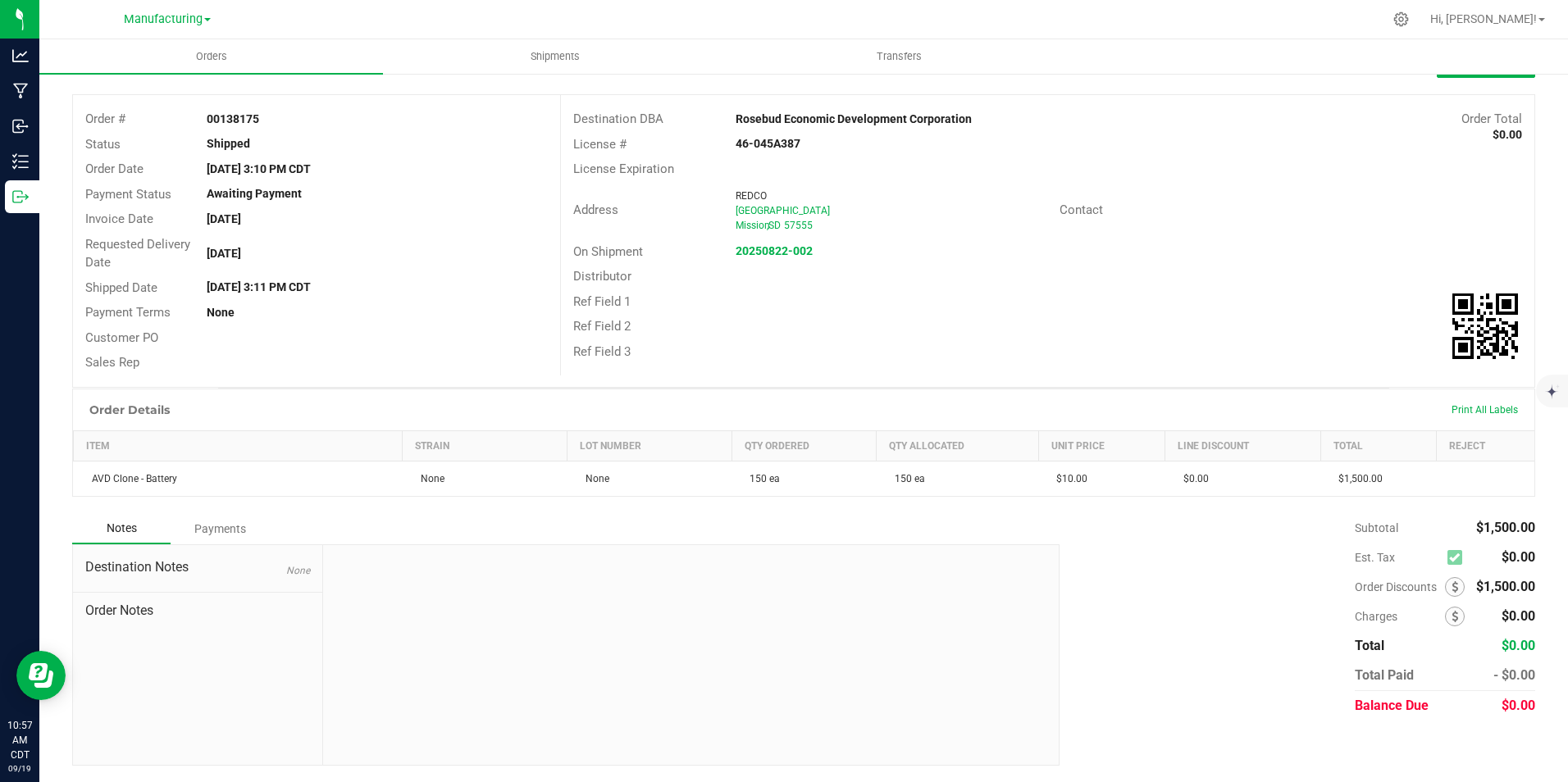
click at [232, 533] on div "Payments" at bounding box center [220, 528] width 98 height 30
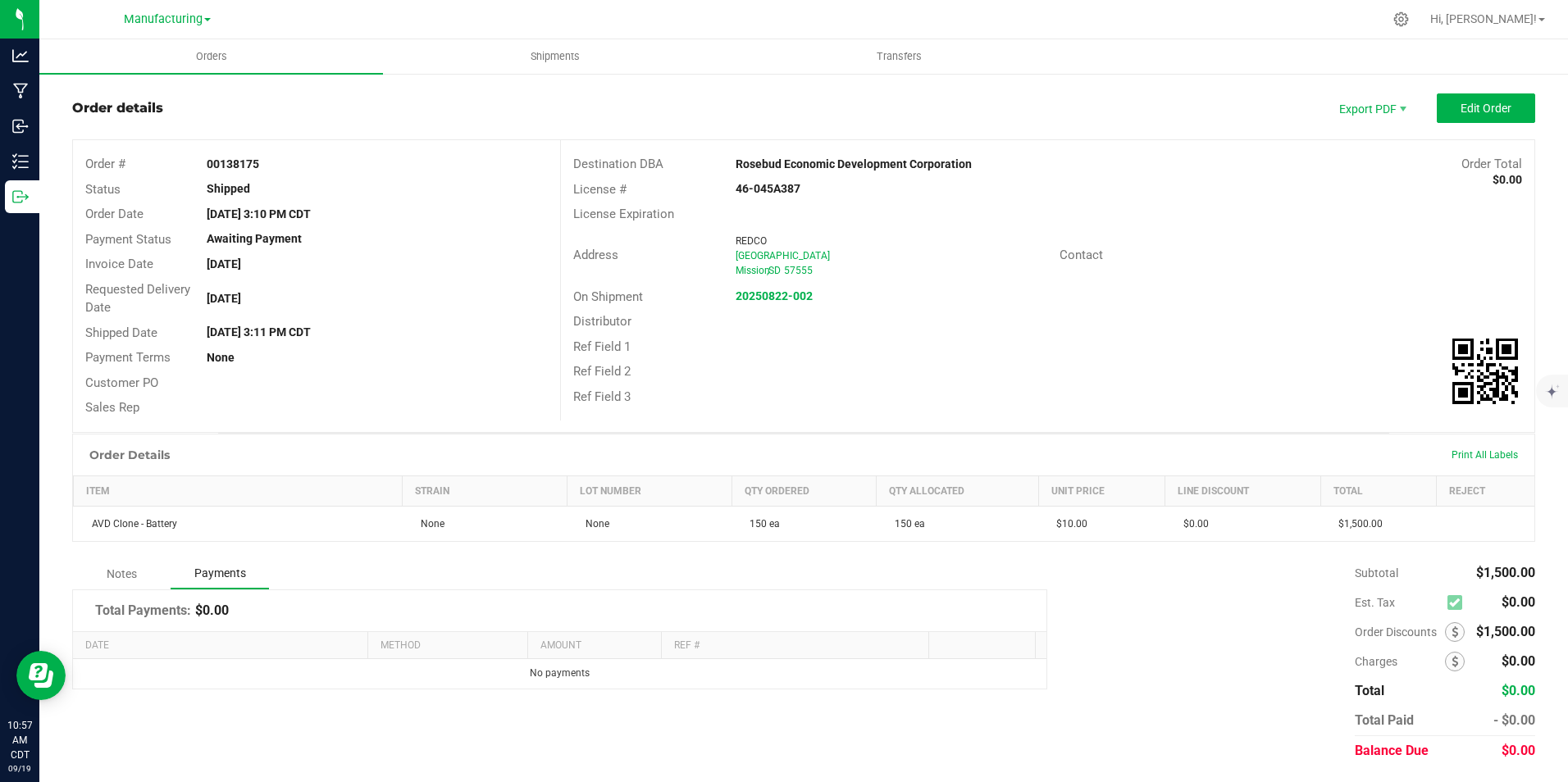
scroll to position [25, 0]
click at [138, 572] on div "Notes" at bounding box center [122, 574] width 98 height 30
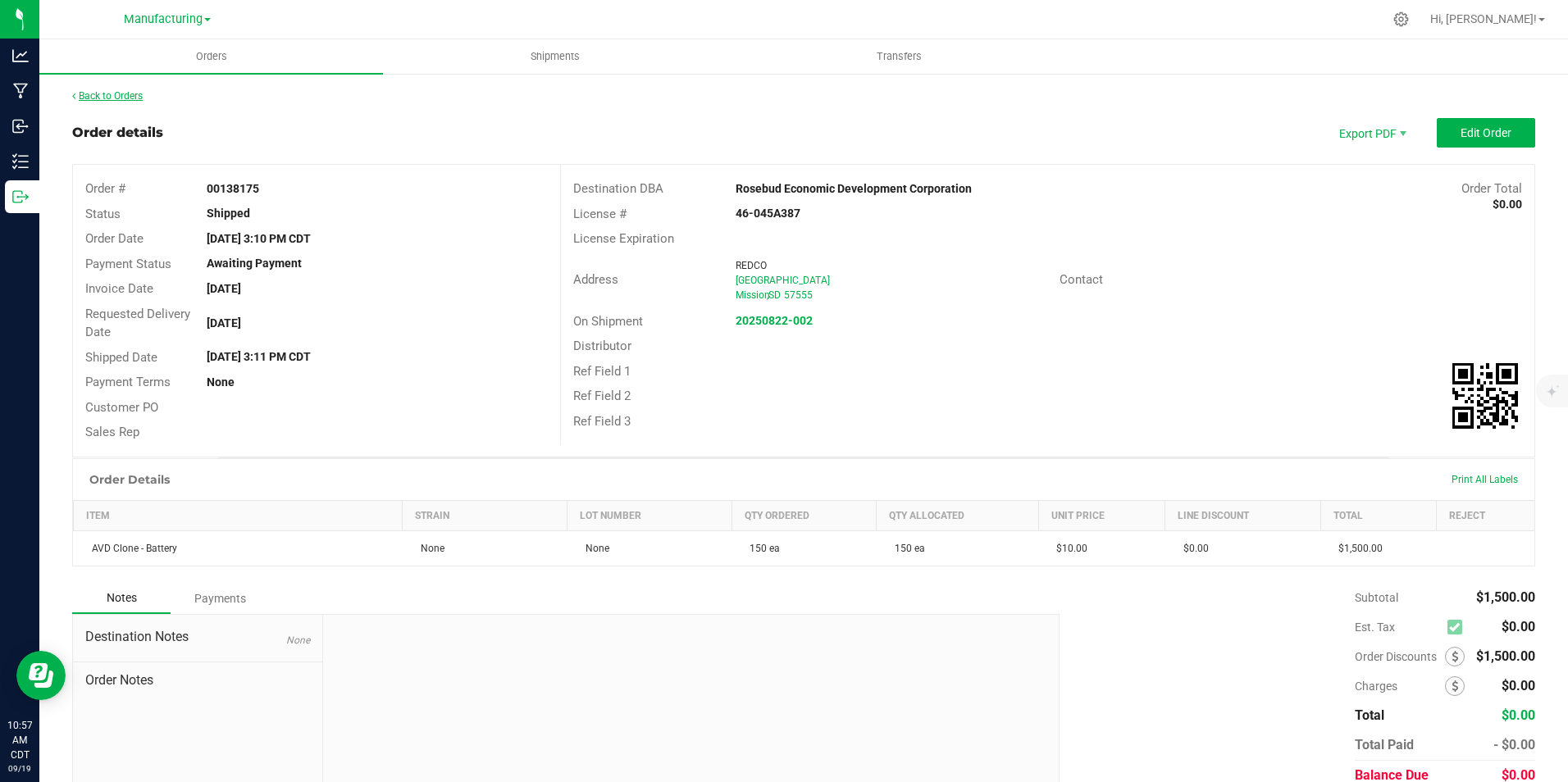
click at [120, 94] on link "Back to Orders" at bounding box center [107, 96] width 70 height 12
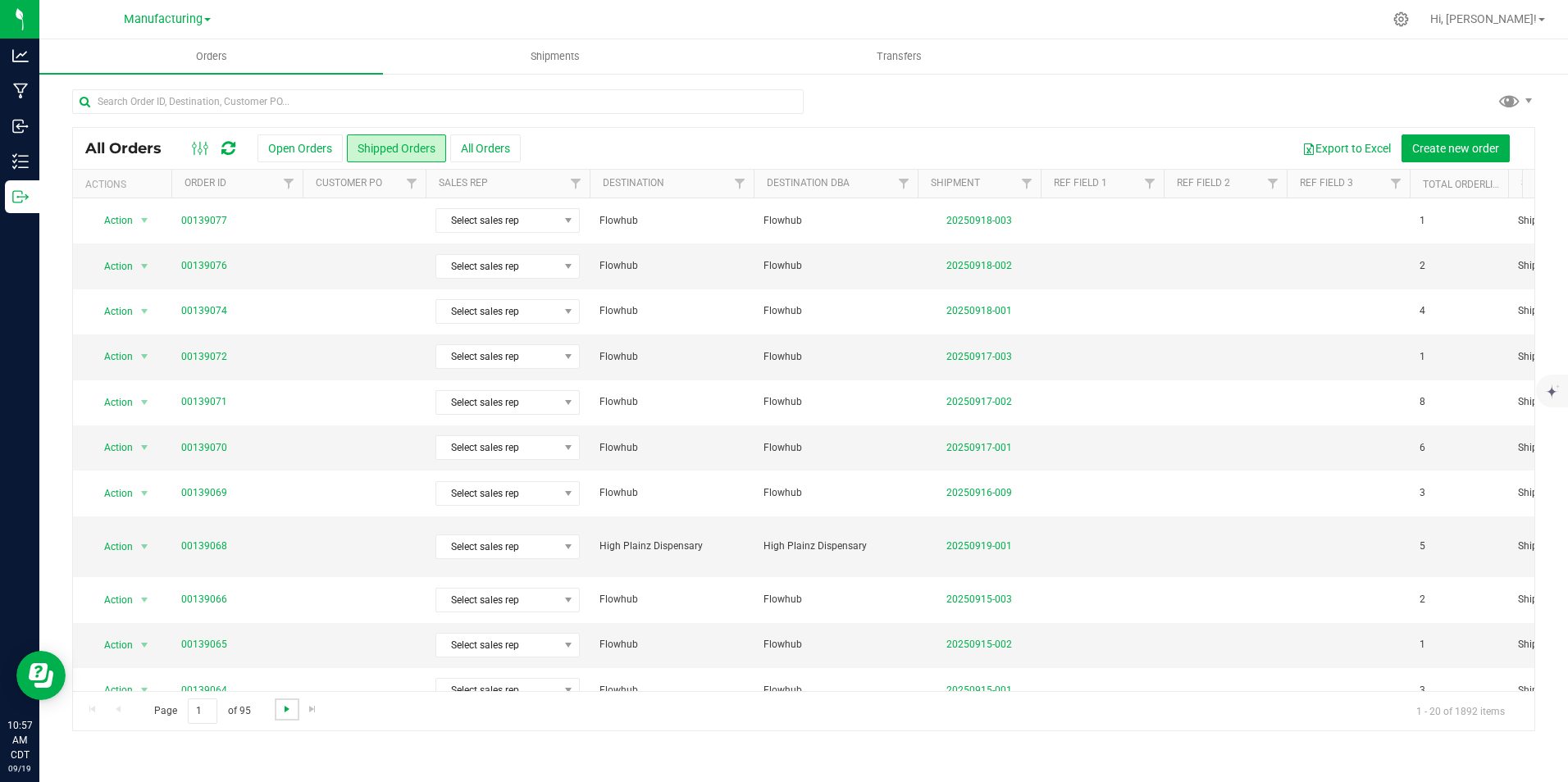
click at [290, 715] on span "Go to the next page" at bounding box center [287, 710] width 14 height 13
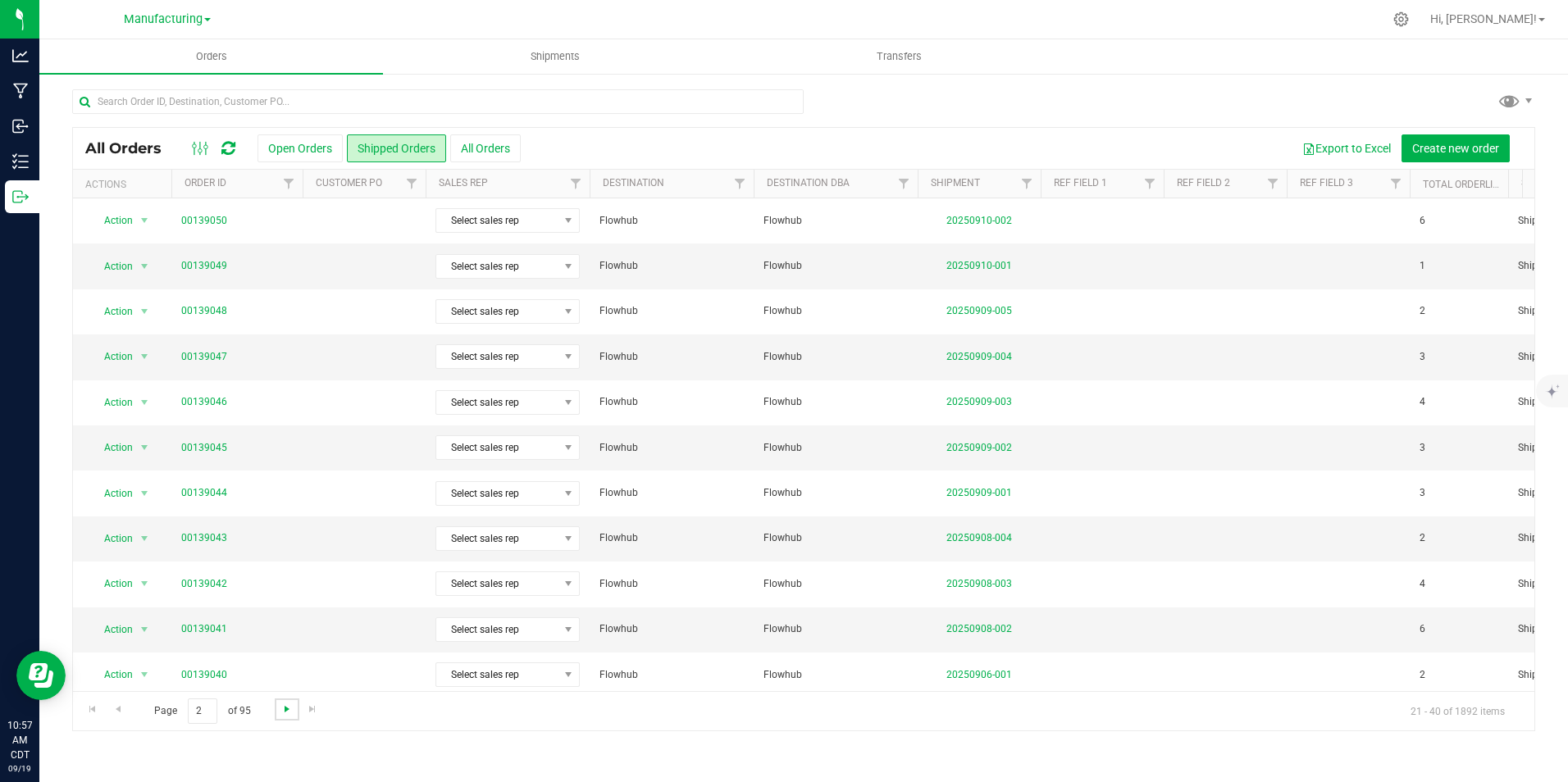
click at [288, 715] on span "Go to the next page" at bounding box center [287, 710] width 14 height 13
click at [287, 715] on span "Go to the next page" at bounding box center [287, 710] width 14 height 13
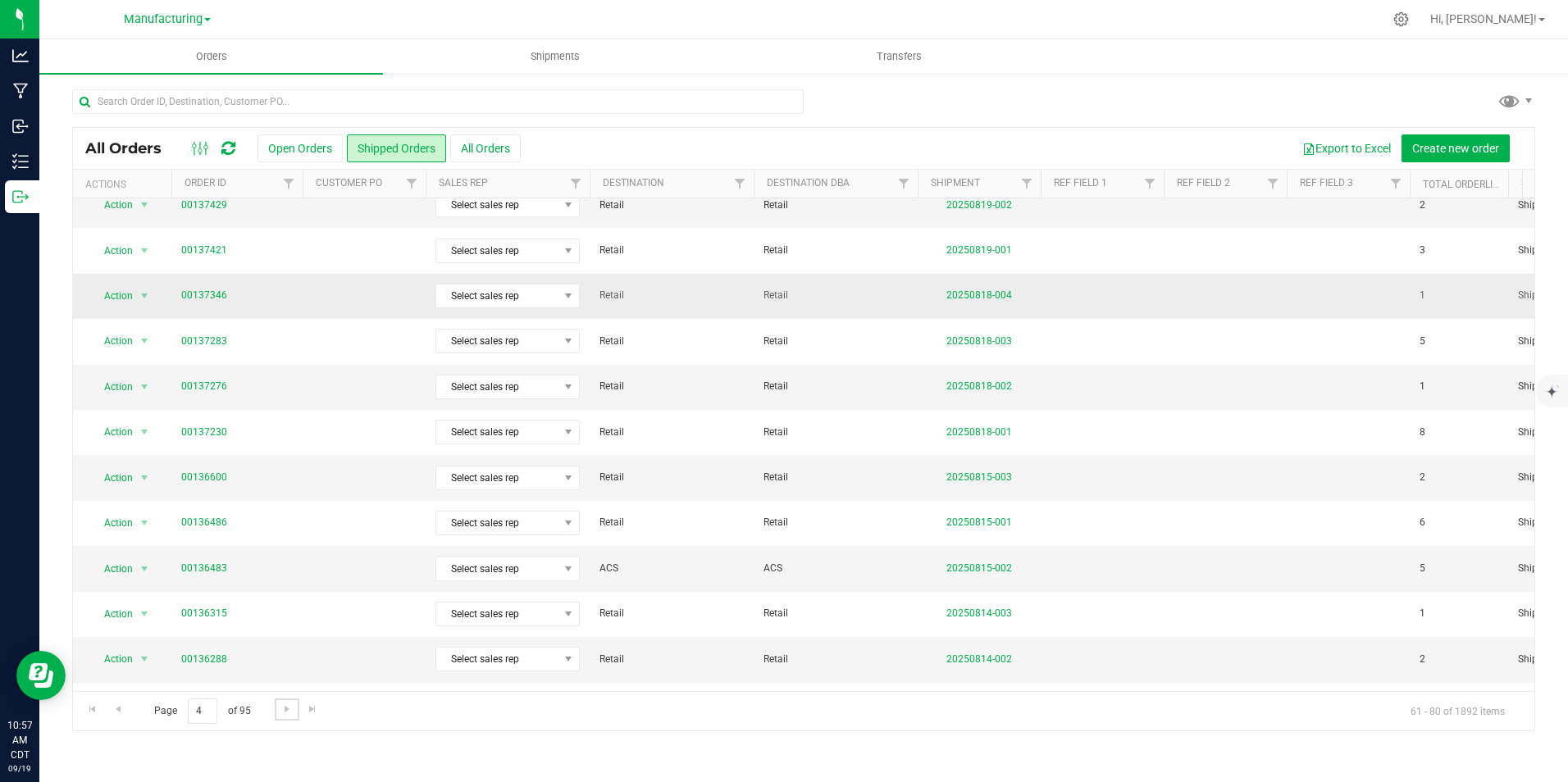
scroll to position [427, 0]
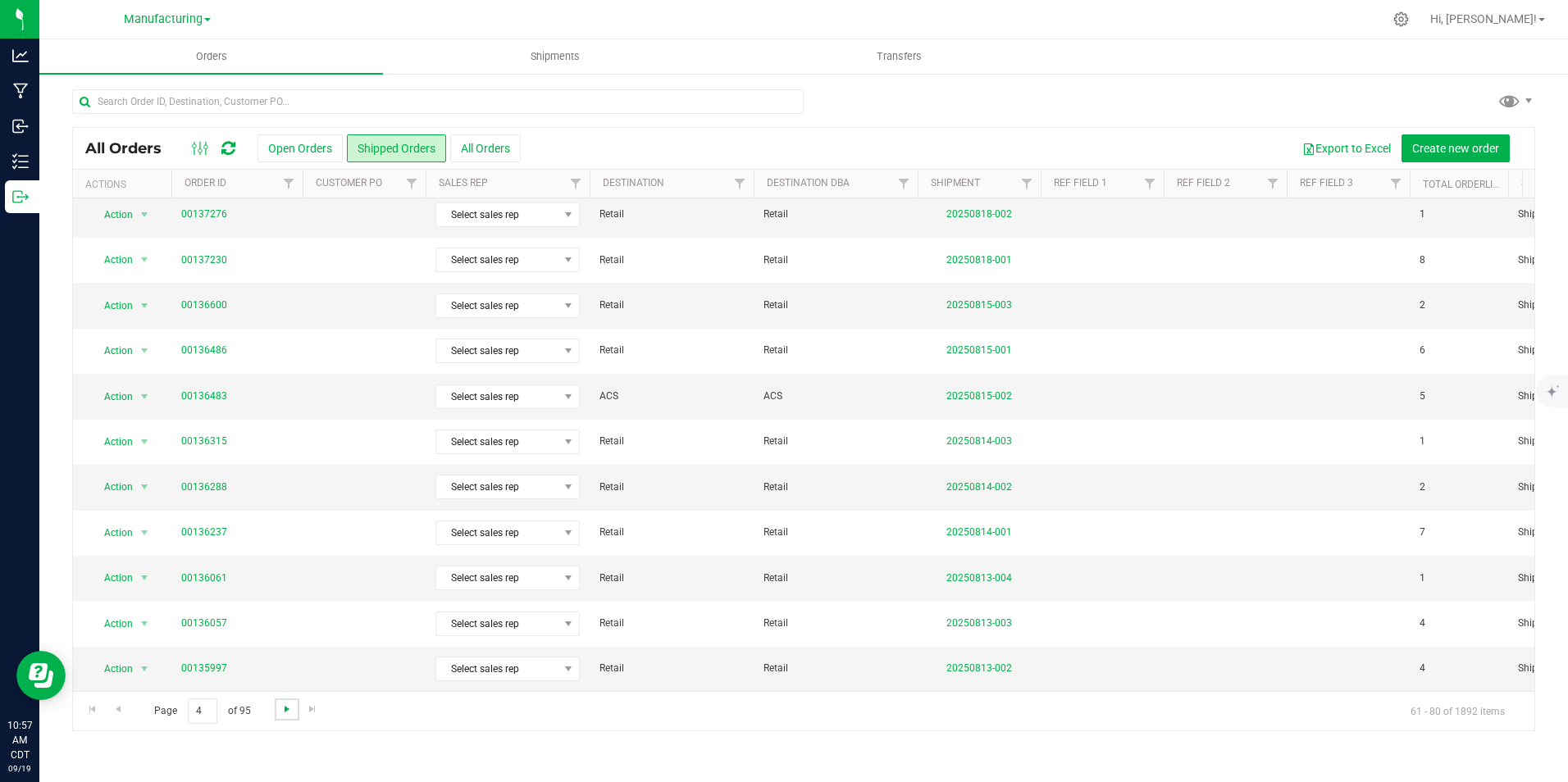
click at [287, 703] on span "Go to the next page" at bounding box center [287, 710] width 14 height 13
click at [283, 708] on span "Go to the next page" at bounding box center [287, 710] width 14 height 13
click at [291, 714] on span "Go to the next page" at bounding box center [287, 710] width 14 height 13
click at [284, 710] on span "Go to the next page" at bounding box center [287, 710] width 14 height 13
click at [284, 715] on link "Go to the next page" at bounding box center [286, 710] width 24 height 22
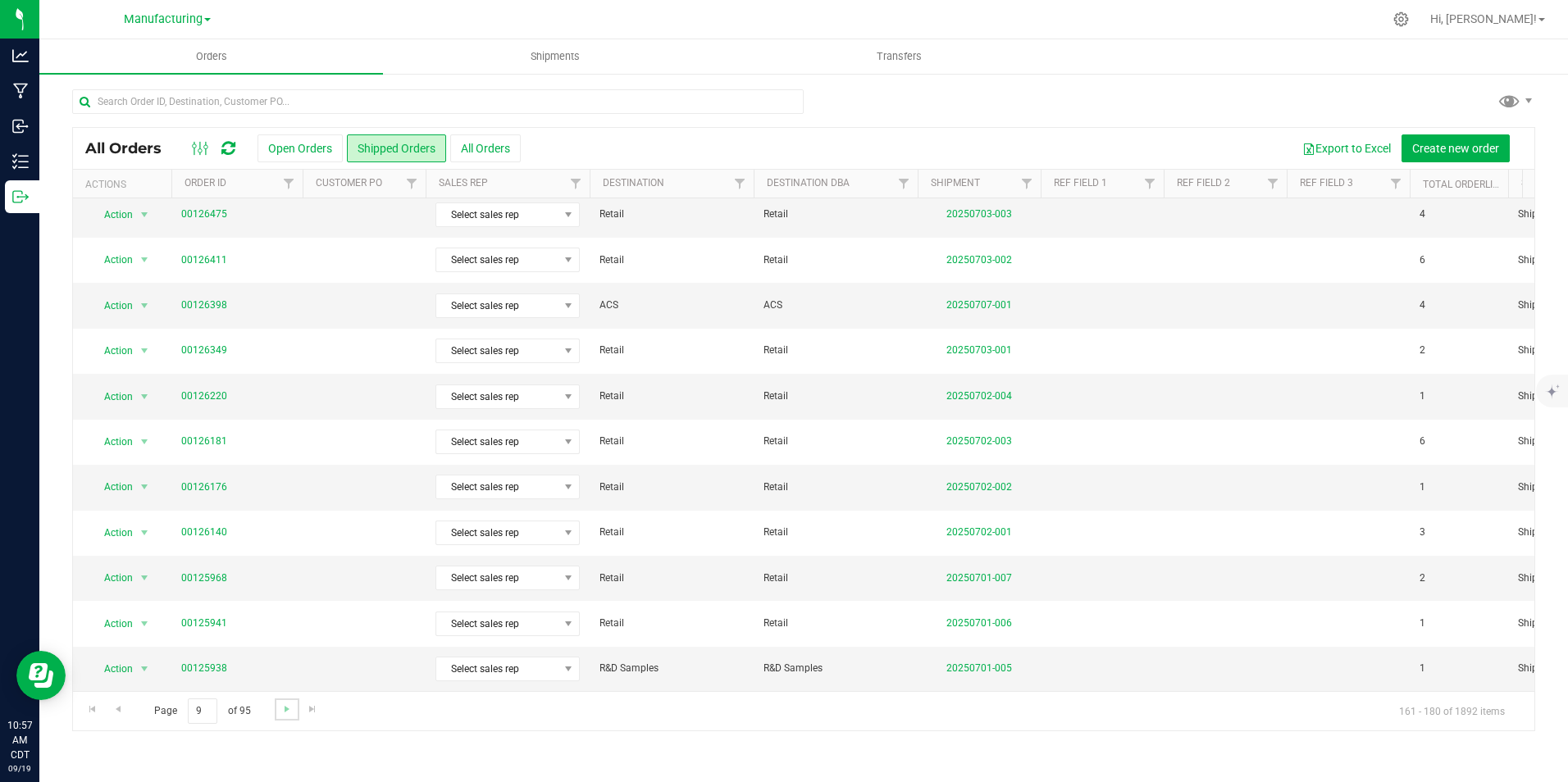
click at [283, 719] on link "Go to the next page" at bounding box center [286, 710] width 24 height 22
click at [281, 715] on span "Go to the next page" at bounding box center [287, 710] width 14 height 13
click at [282, 708] on span "Go to the next page" at bounding box center [287, 710] width 14 height 13
click at [287, 710] on span "Go to the next page" at bounding box center [287, 710] width 14 height 13
click at [285, 708] on span "Go to the next page" at bounding box center [287, 710] width 14 height 13
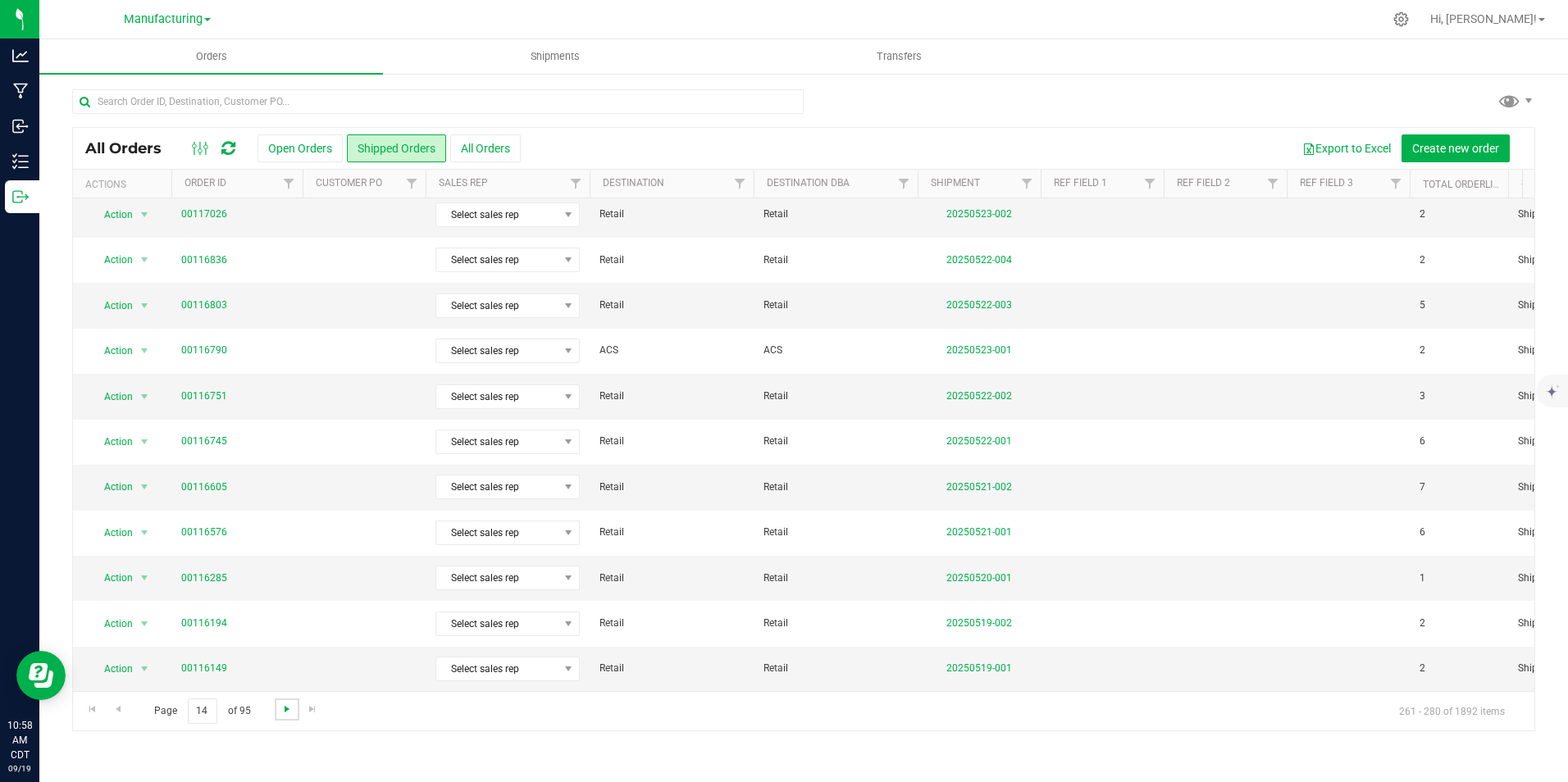
click at [287, 712] on span "Go to the next page" at bounding box center [287, 710] width 14 height 13
click at [288, 712] on span "Go to the next page" at bounding box center [287, 710] width 14 height 13
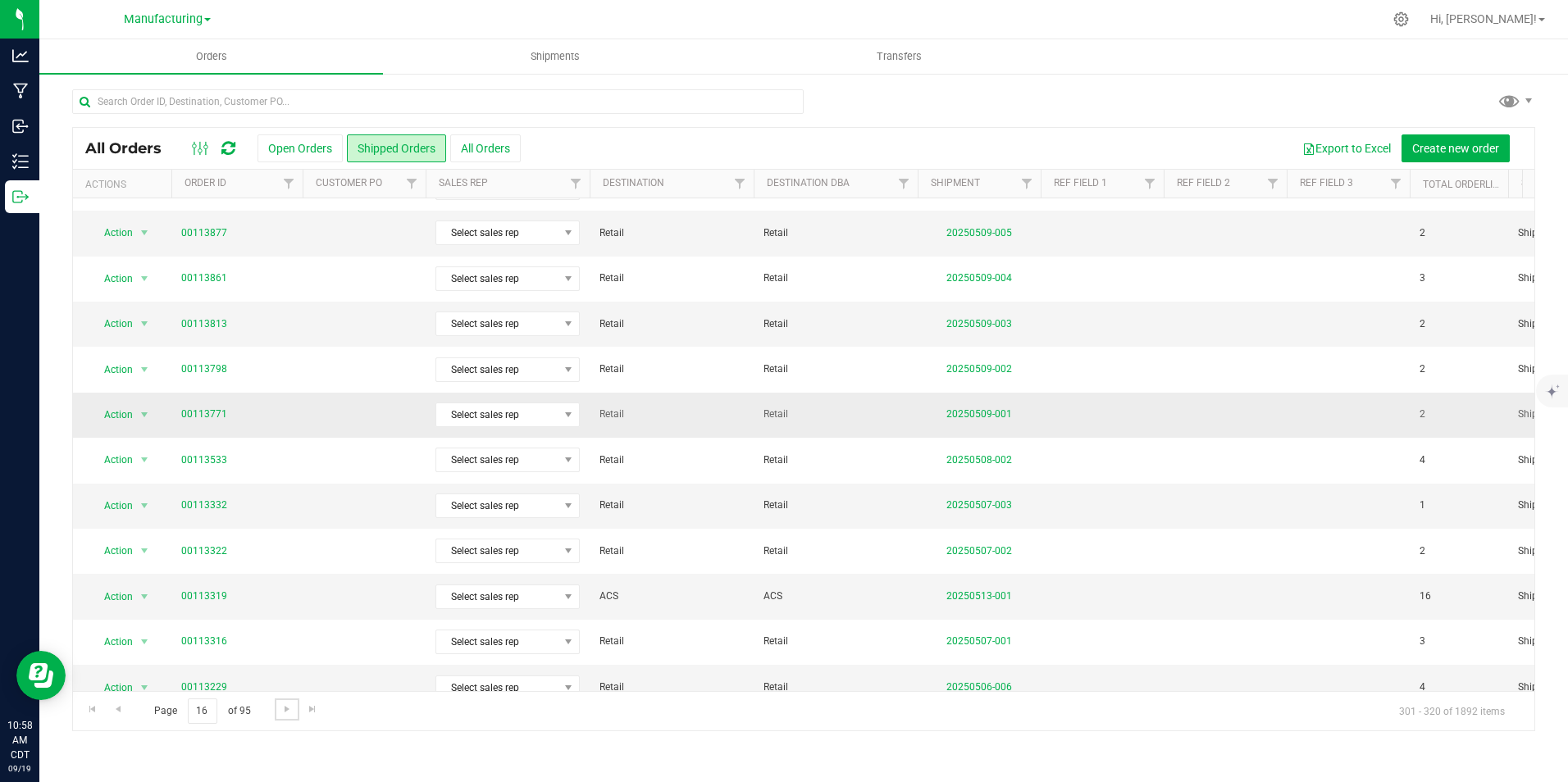
scroll to position [0, 0]
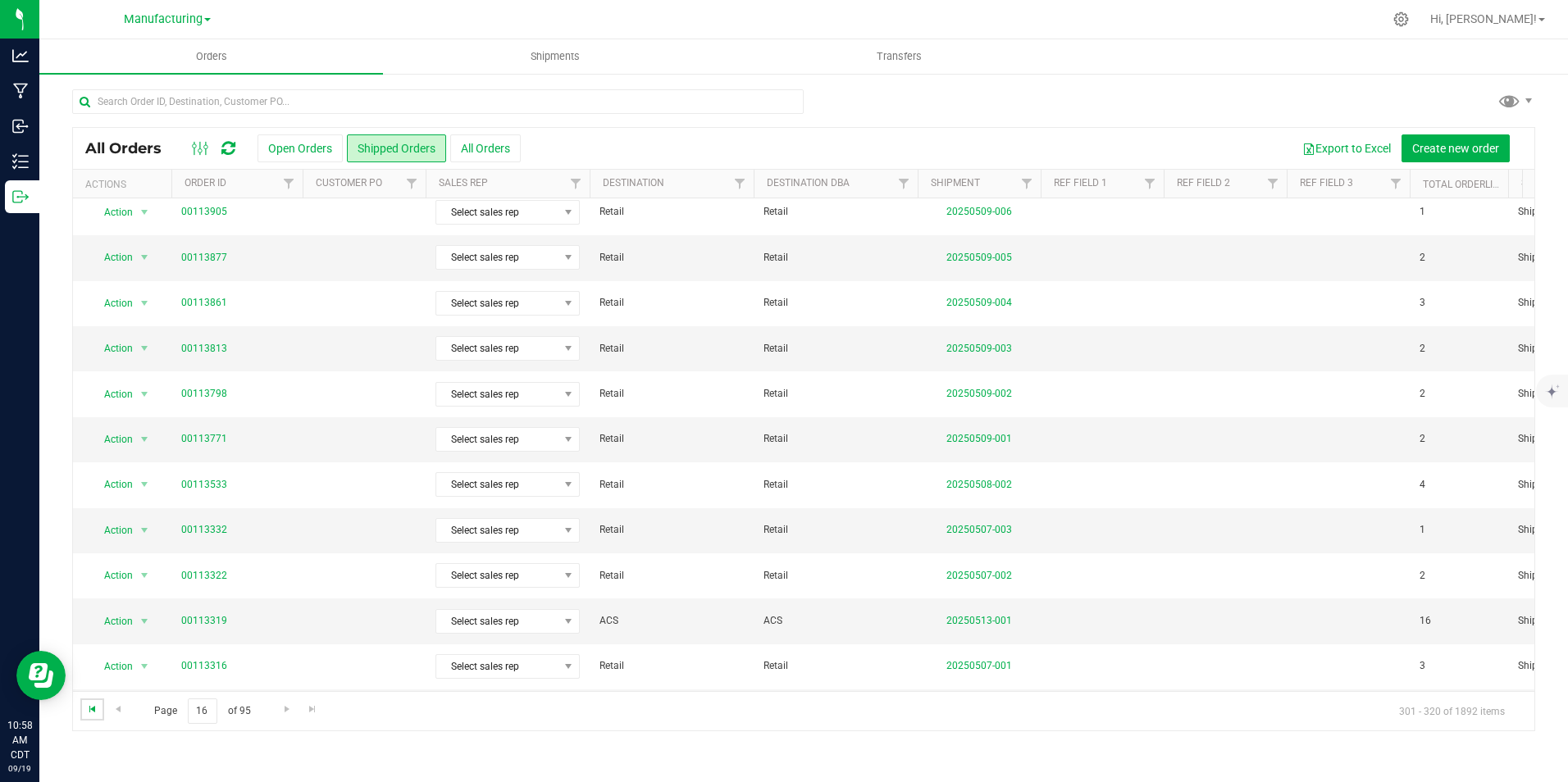
click at [95, 715] on span "Go to the first page" at bounding box center [93, 710] width 14 height 13
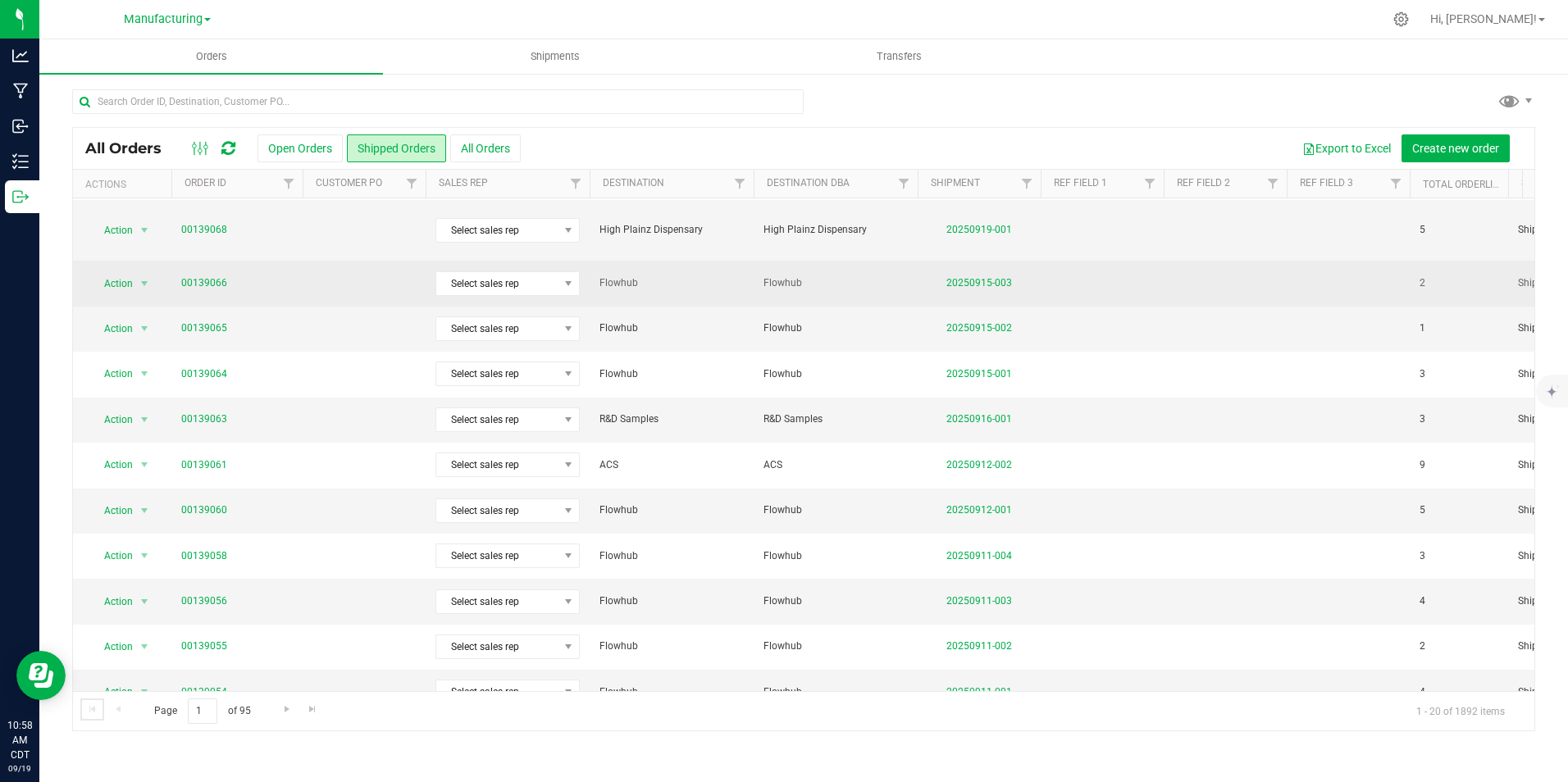
scroll to position [427, 0]
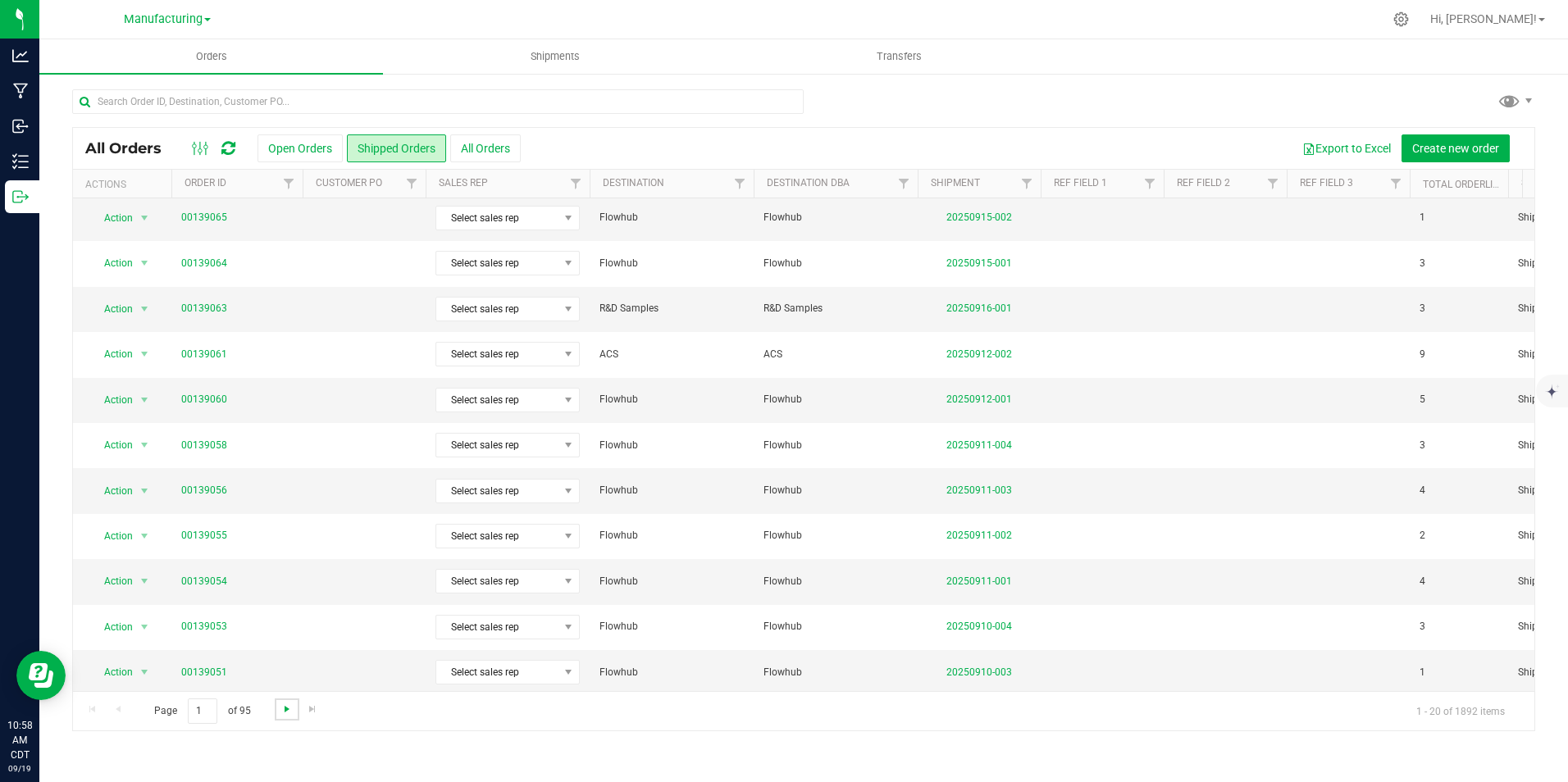
click at [288, 714] on span "Go to the next page" at bounding box center [287, 710] width 14 height 13
click at [288, 704] on span "Go to the next page" at bounding box center [287, 710] width 14 height 13
click at [284, 715] on span "Go to the next page" at bounding box center [287, 710] width 14 height 13
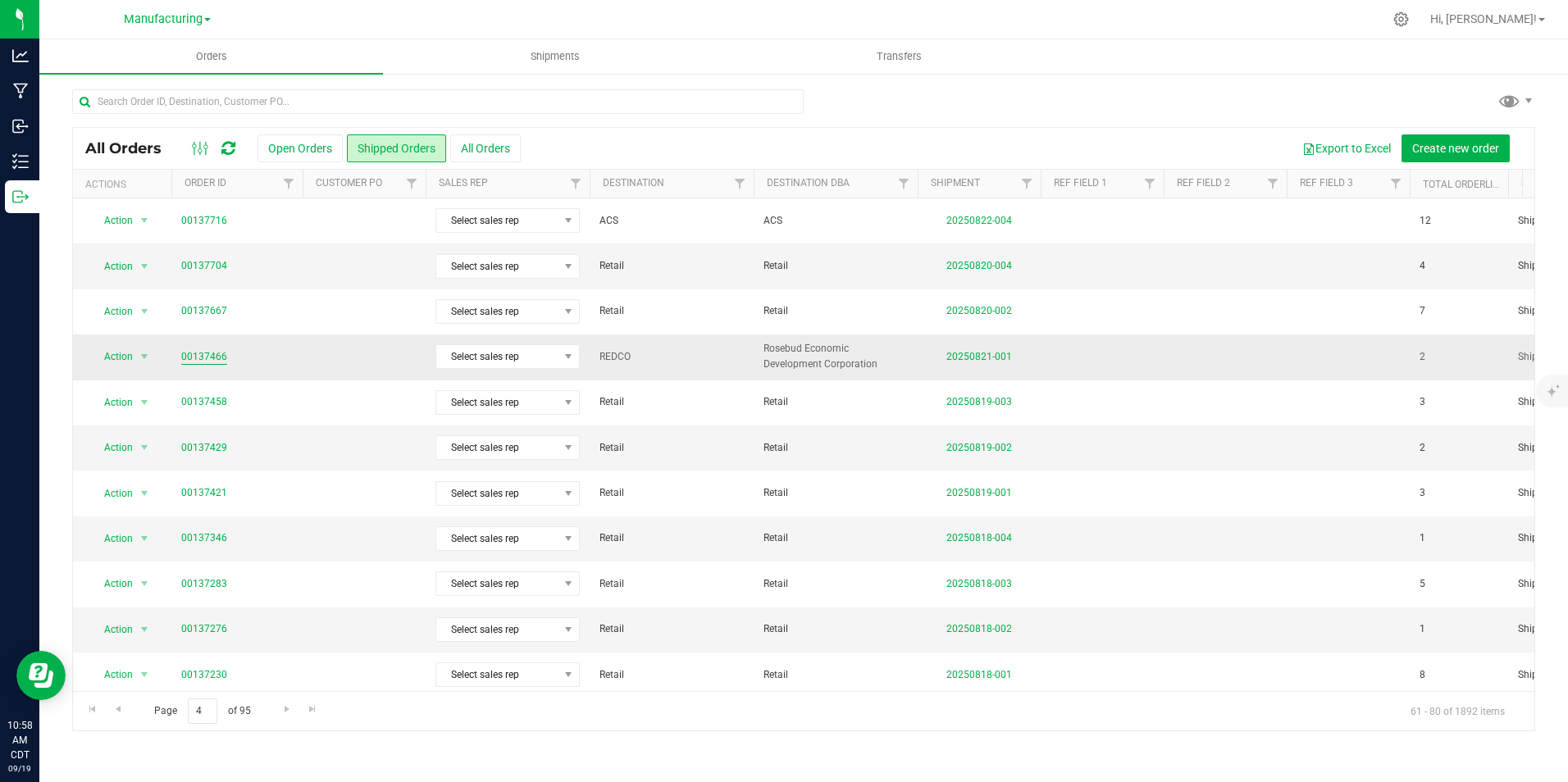
click at [214, 356] on link "00137466" at bounding box center [204, 357] width 46 height 15
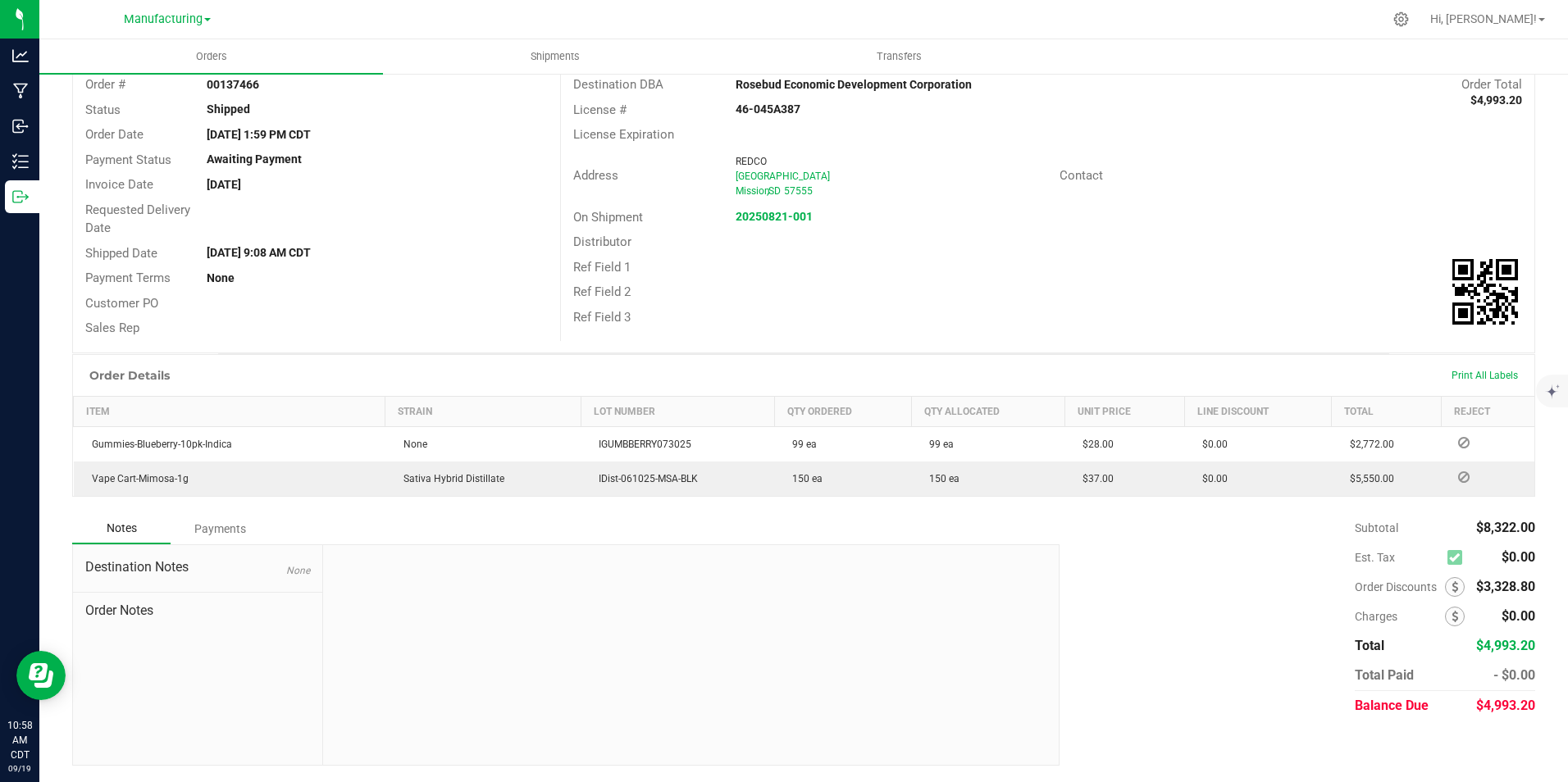
click at [232, 529] on div "Payments" at bounding box center [220, 528] width 98 height 30
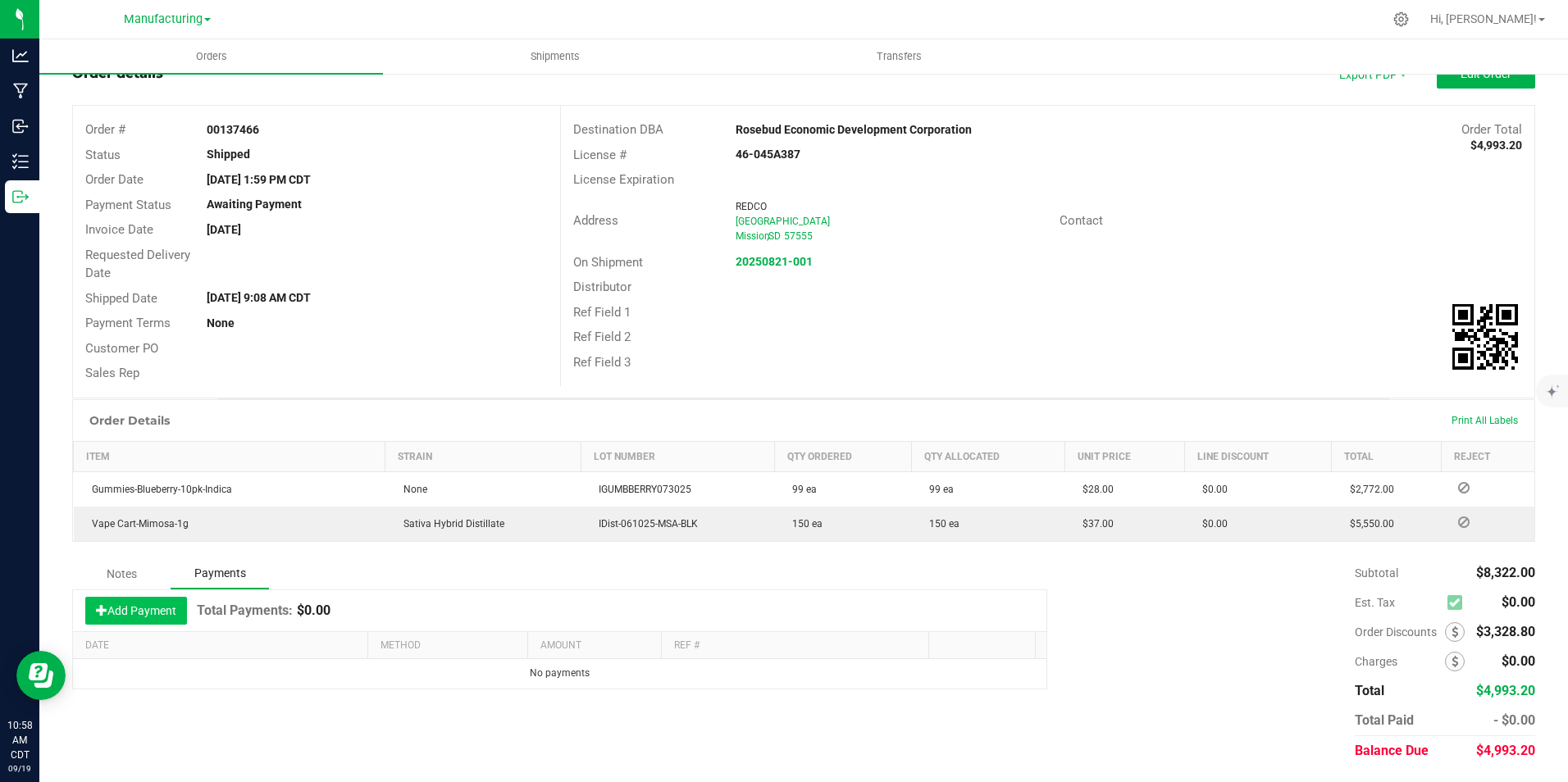
click at [148, 608] on button "Add Payment" at bounding box center [135, 610] width 101 height 28
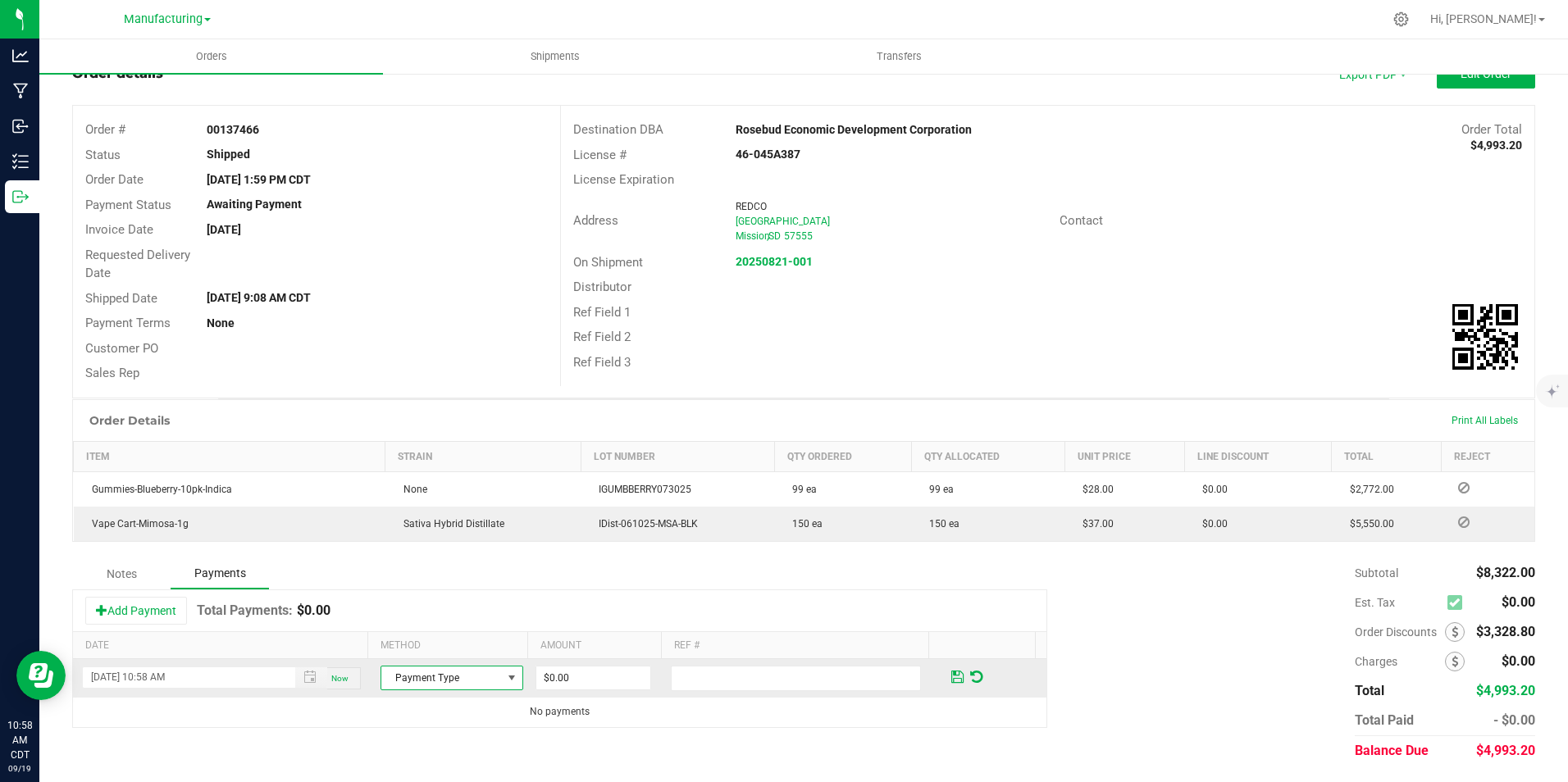
click at [505, 679] on span "NO DATA FOUND" at bounding box center [512, 678] width 14 height 13
click at [476, 529] on input "NO DATA FOUND" at bounding box center [450, 526] width 140 height 25
type input "c"
click at [696, 579] on div "Notes Payments" at bounding box center [559, 574] width 975 height 31
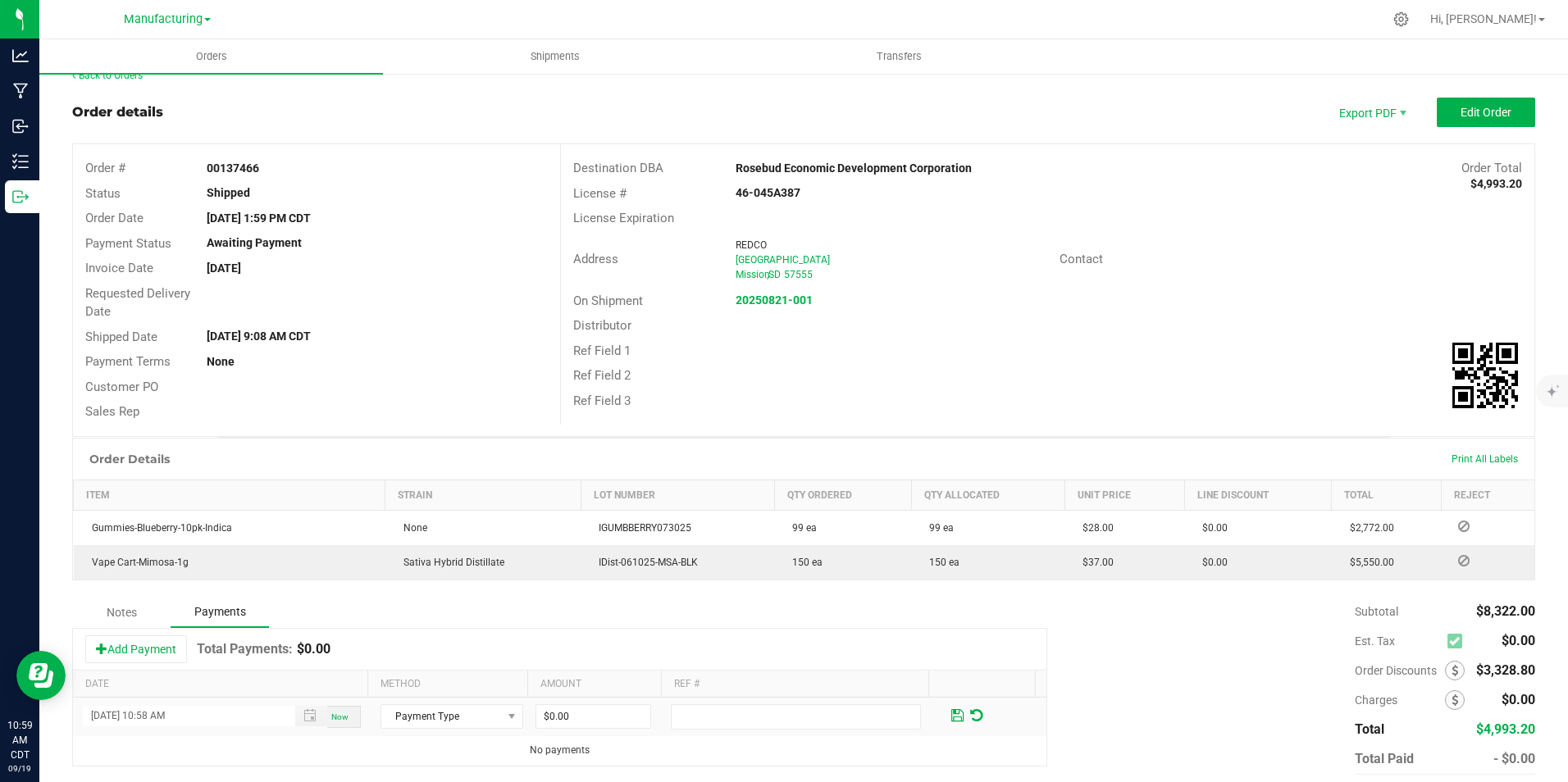
scroll to position [0, 0]
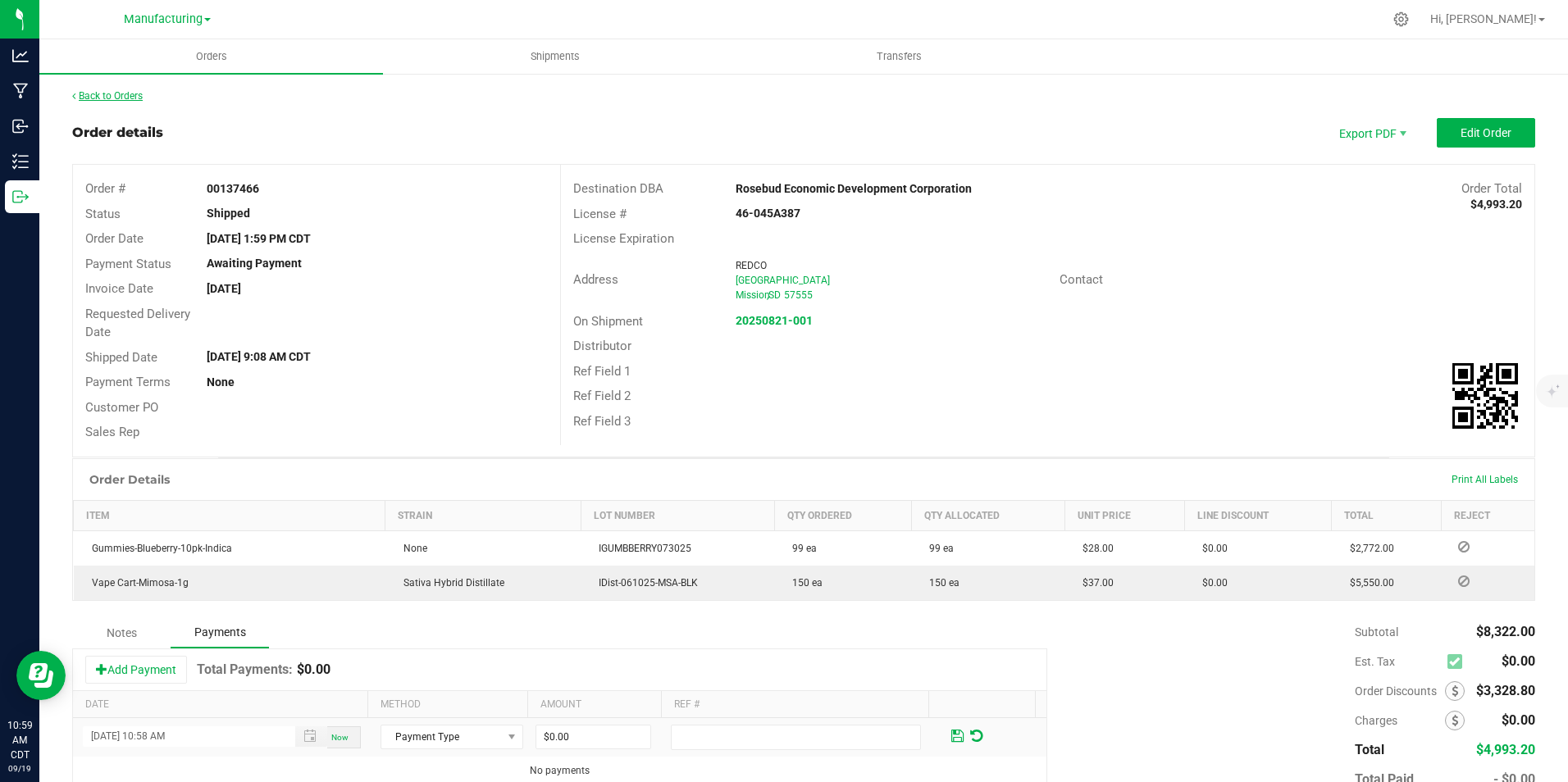
click at [118, 96] on link "Back to Orders" at bounding box center [107, 96] width 70 height 12
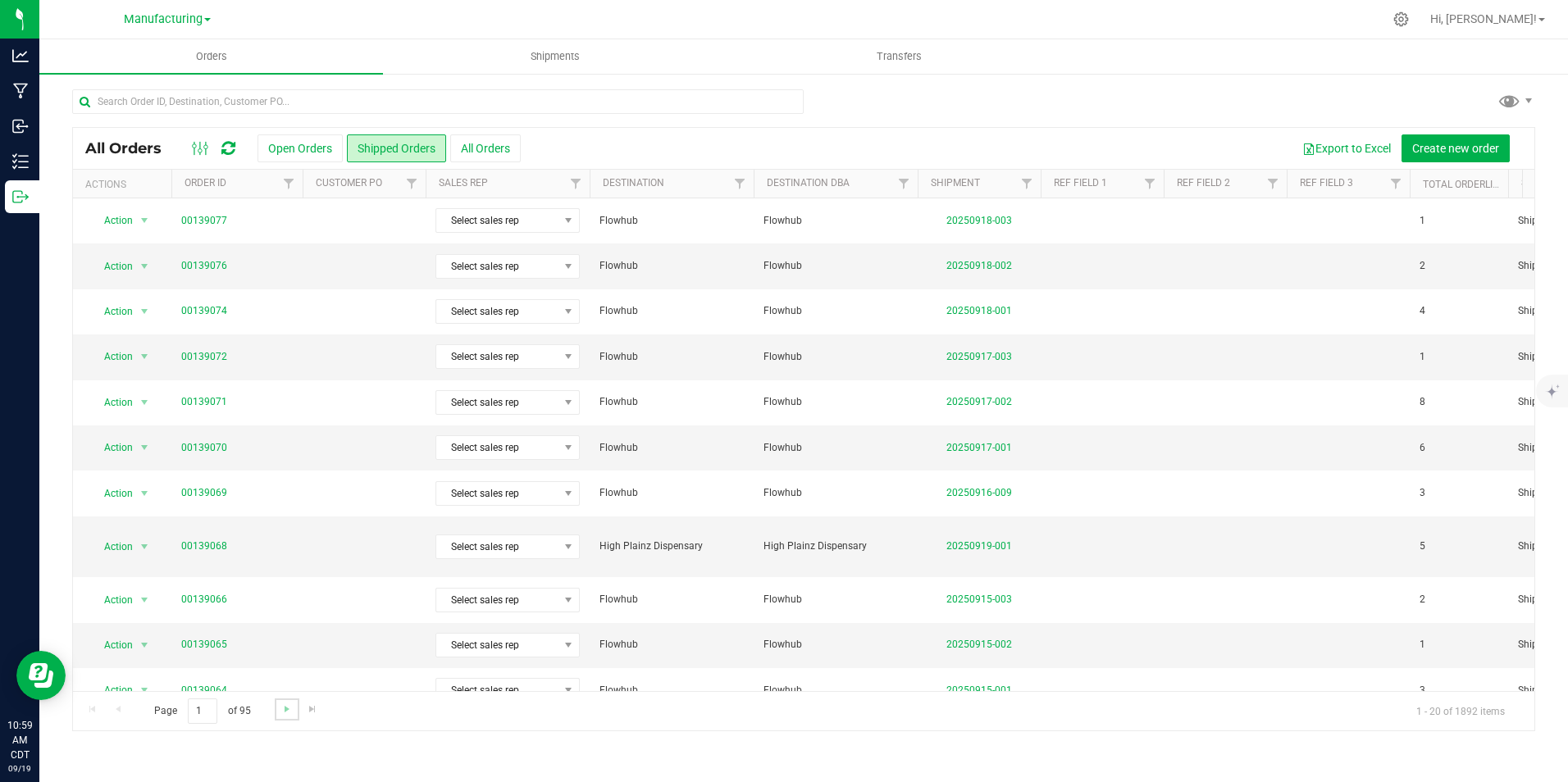
click at [284, 715] on link "Go to the next page" at bounding box center [286, 710] width 24 height 22
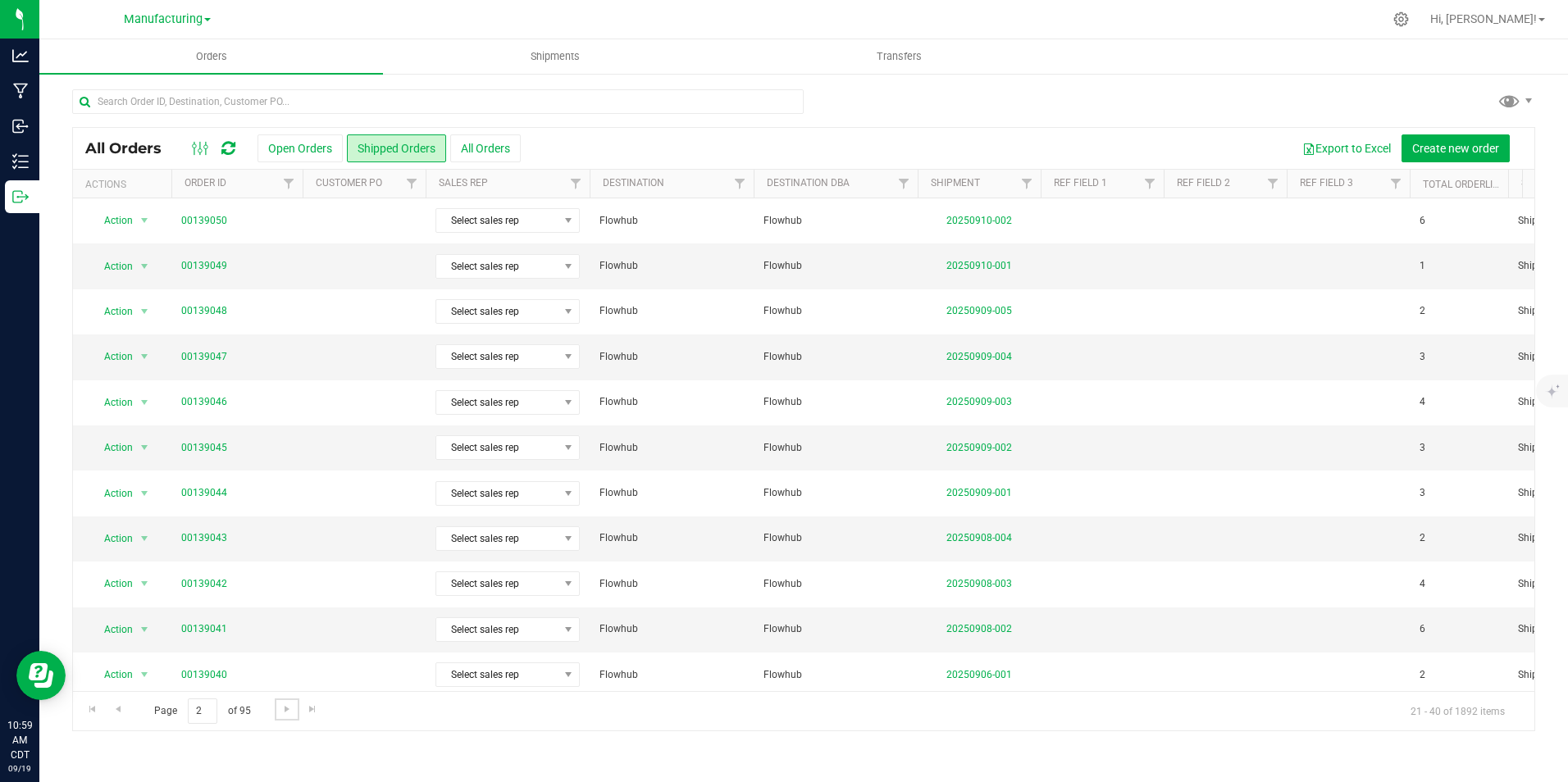
click at [284, 714] on span "Go to the next page" at bounding box center [287, 710] width 14 height 13
click at [209, 354] on link "00137466" at bounding box center [204, 357] width 46 height 15
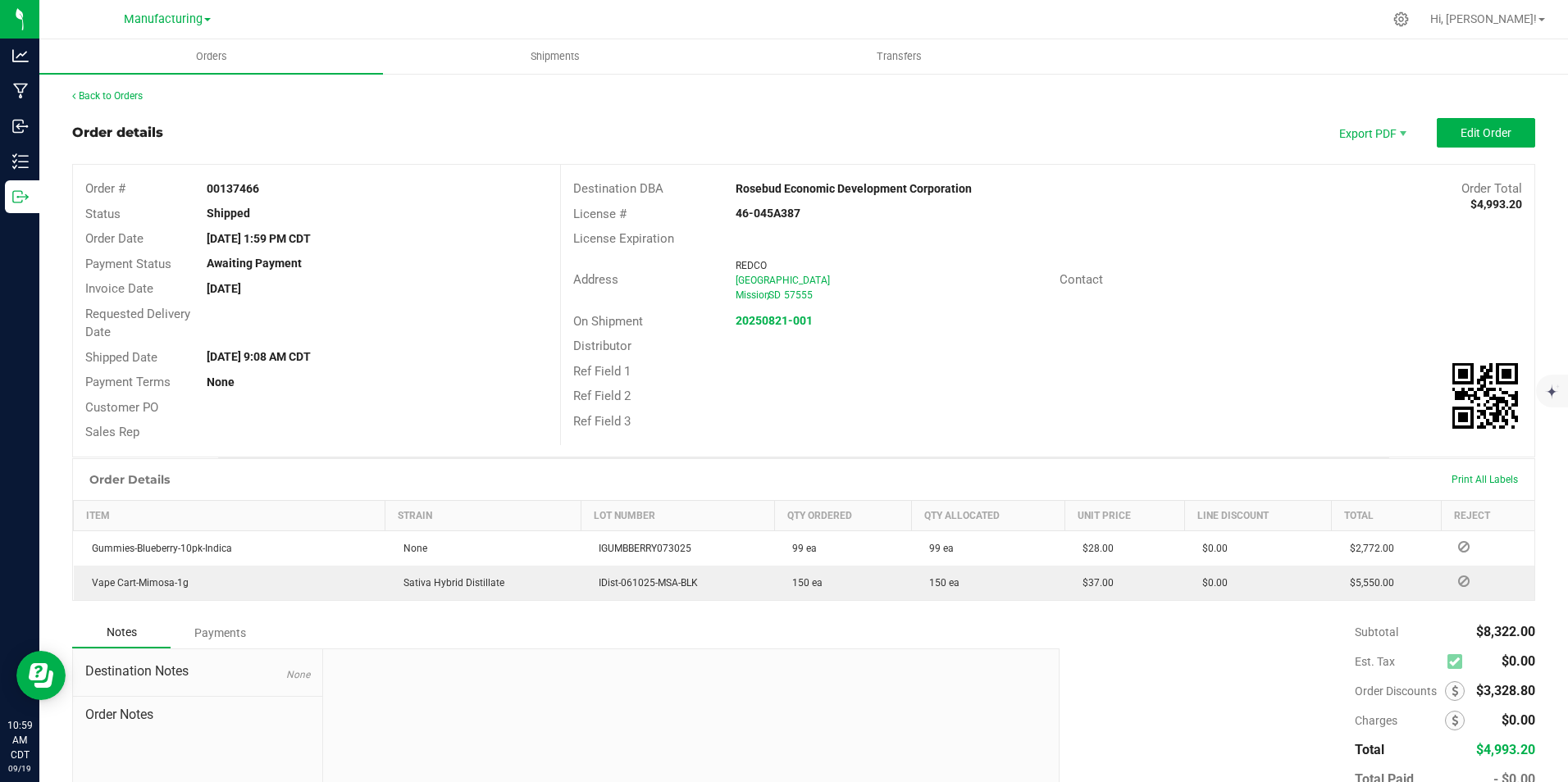
scroll to position [104, 0]
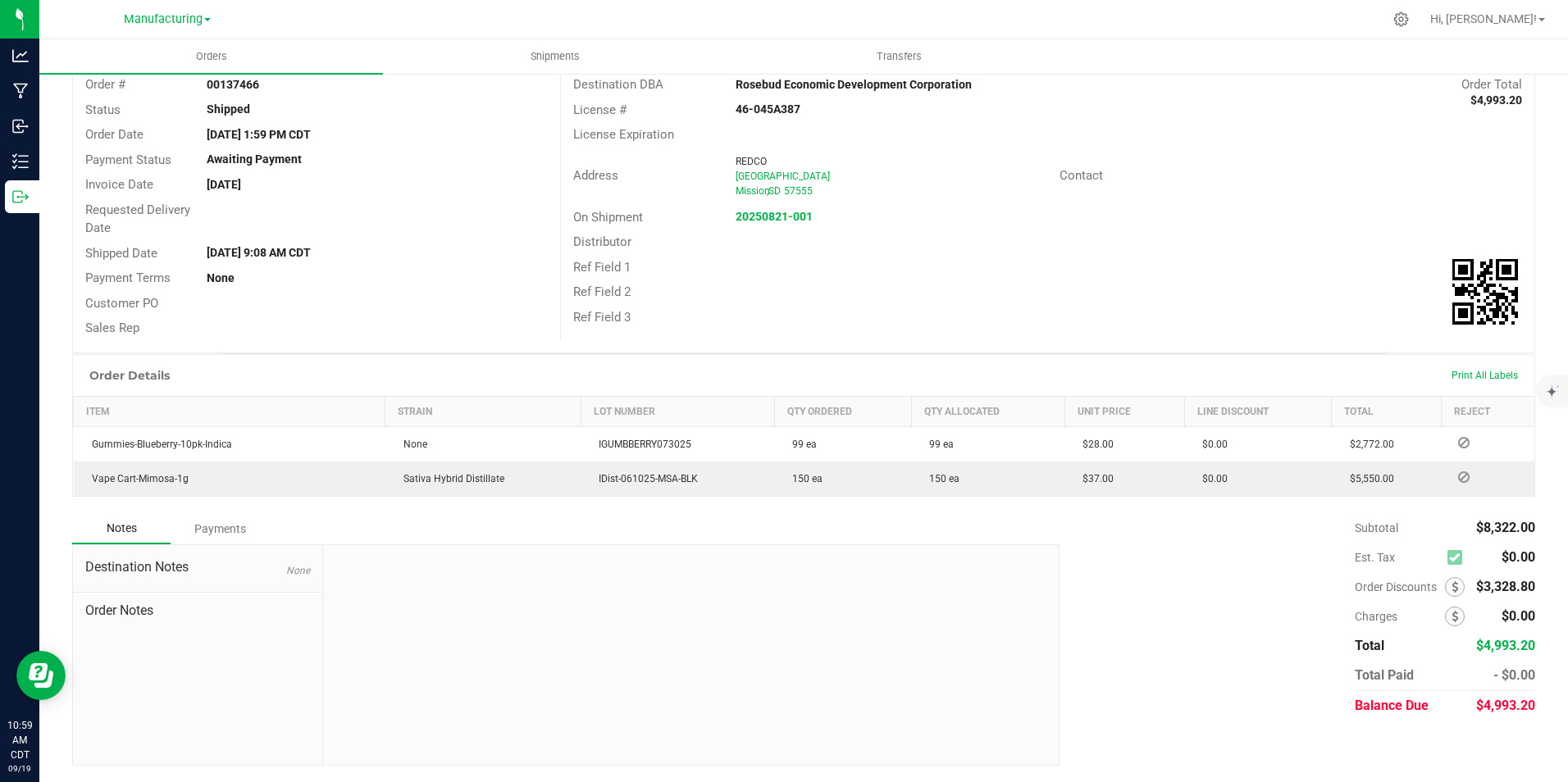
click at [222, 528] on div "Payments" at bounding box center [220, 528] width 98 height 30
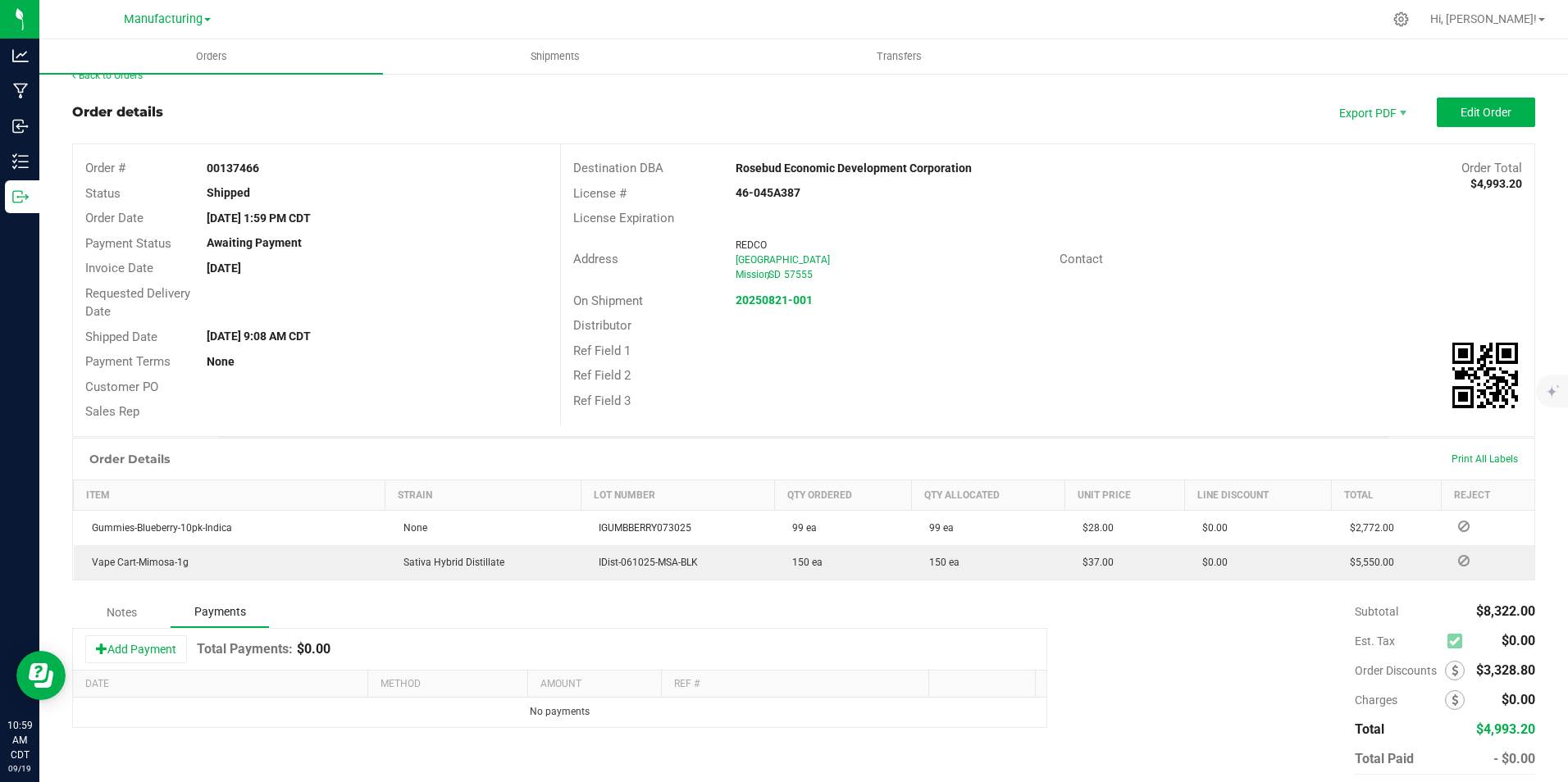
scroll to position [0, 0]
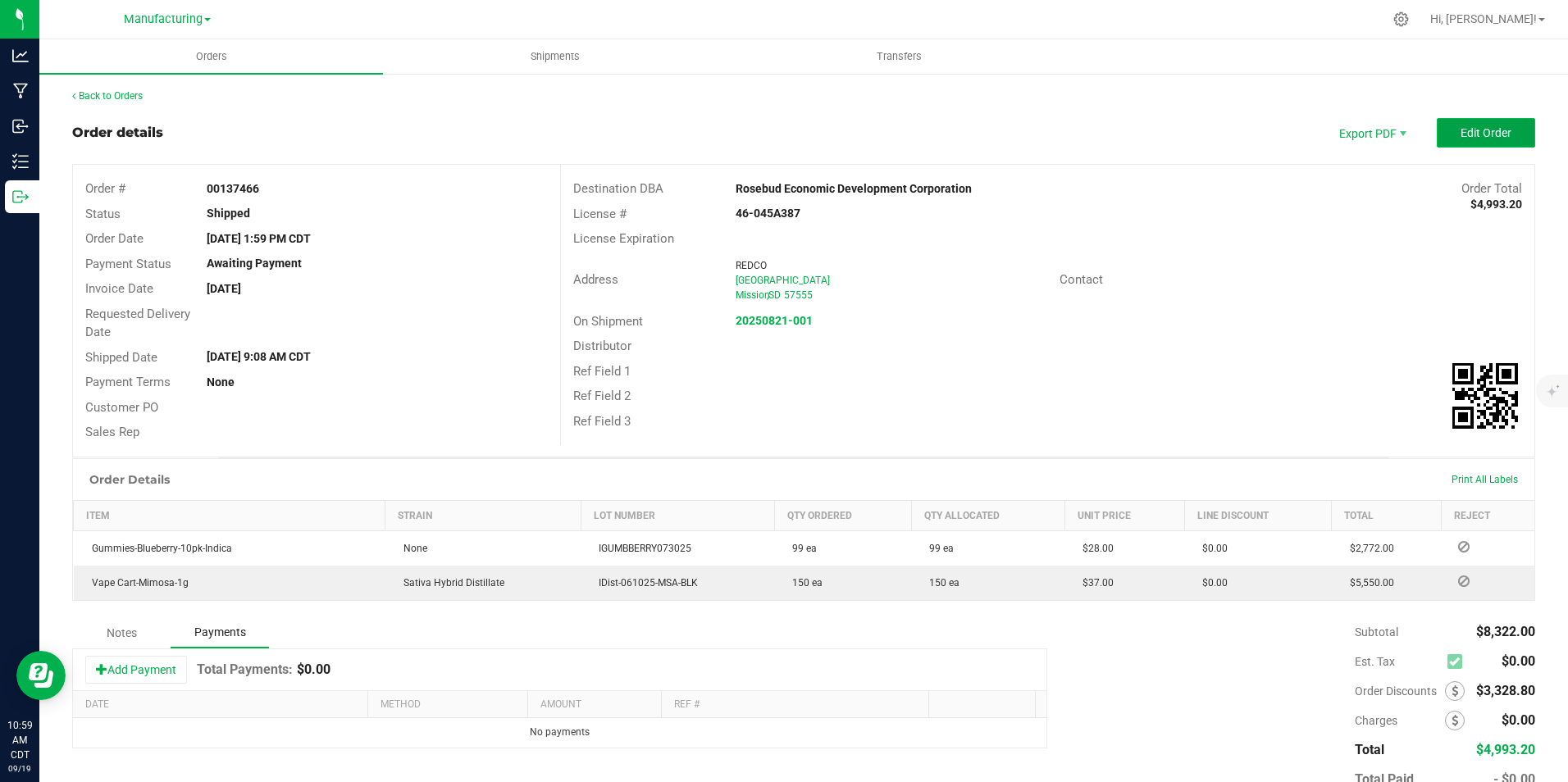
click at [1493, 131] on span "Edit Order" at bounding box center [1485, 133] width 51 height 13
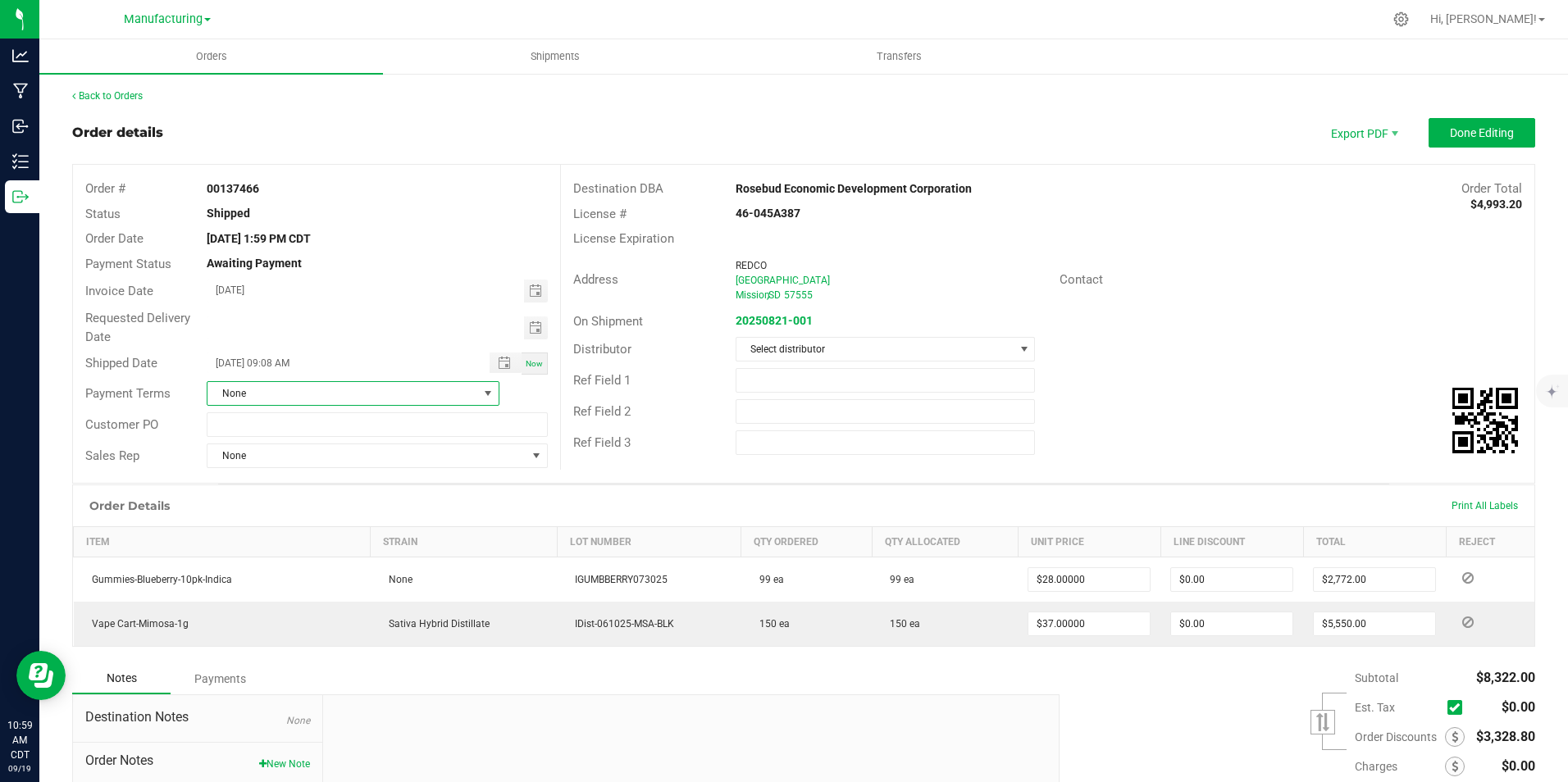
click at [485, 395] on span at bounding box center [488, 393] width 14 height 13
click at [1116, 398] on div "Ref Field 2" at bounding box center [1047, 412] width 973 height 31
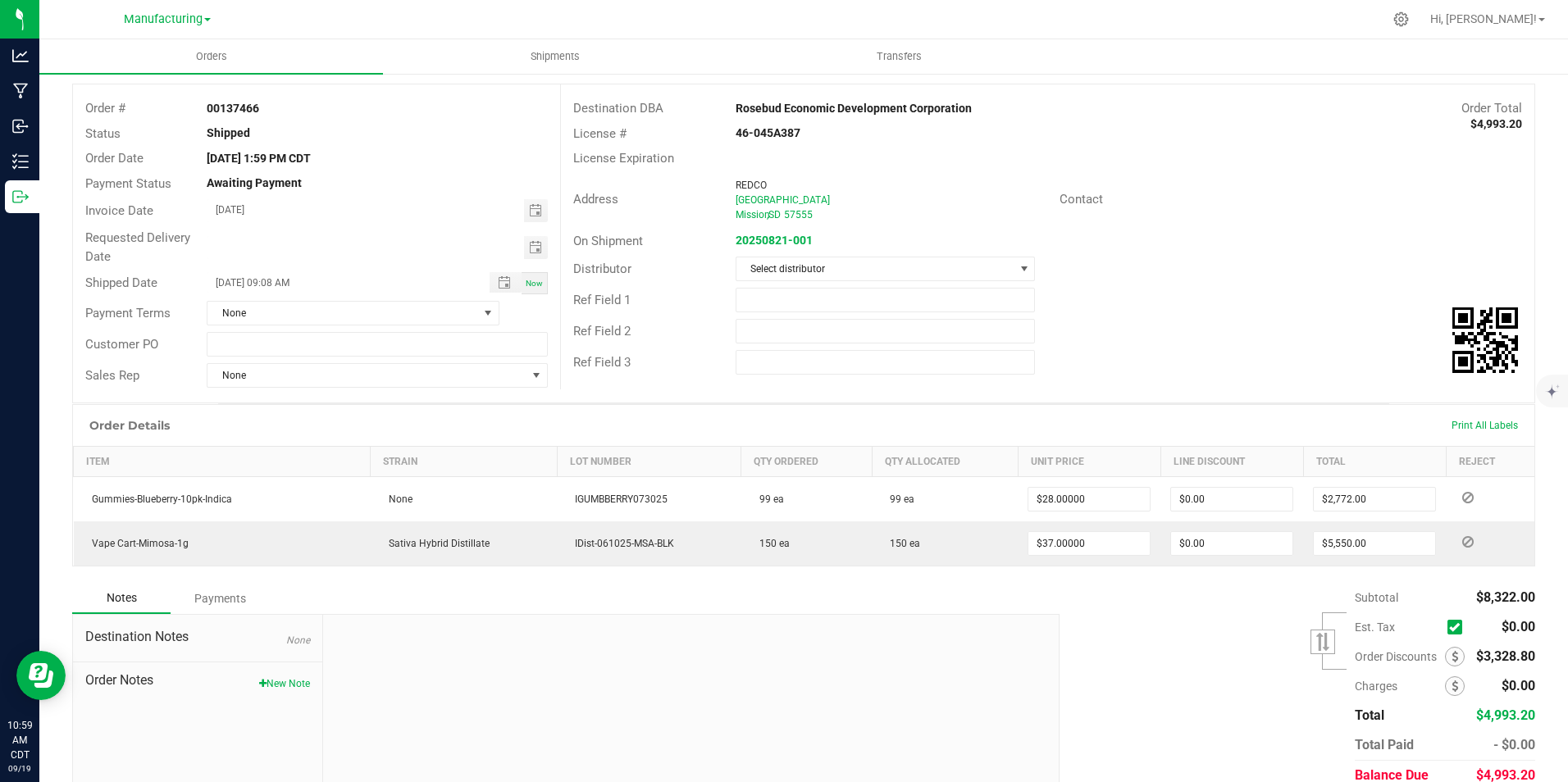
scroll to position [150, 0]
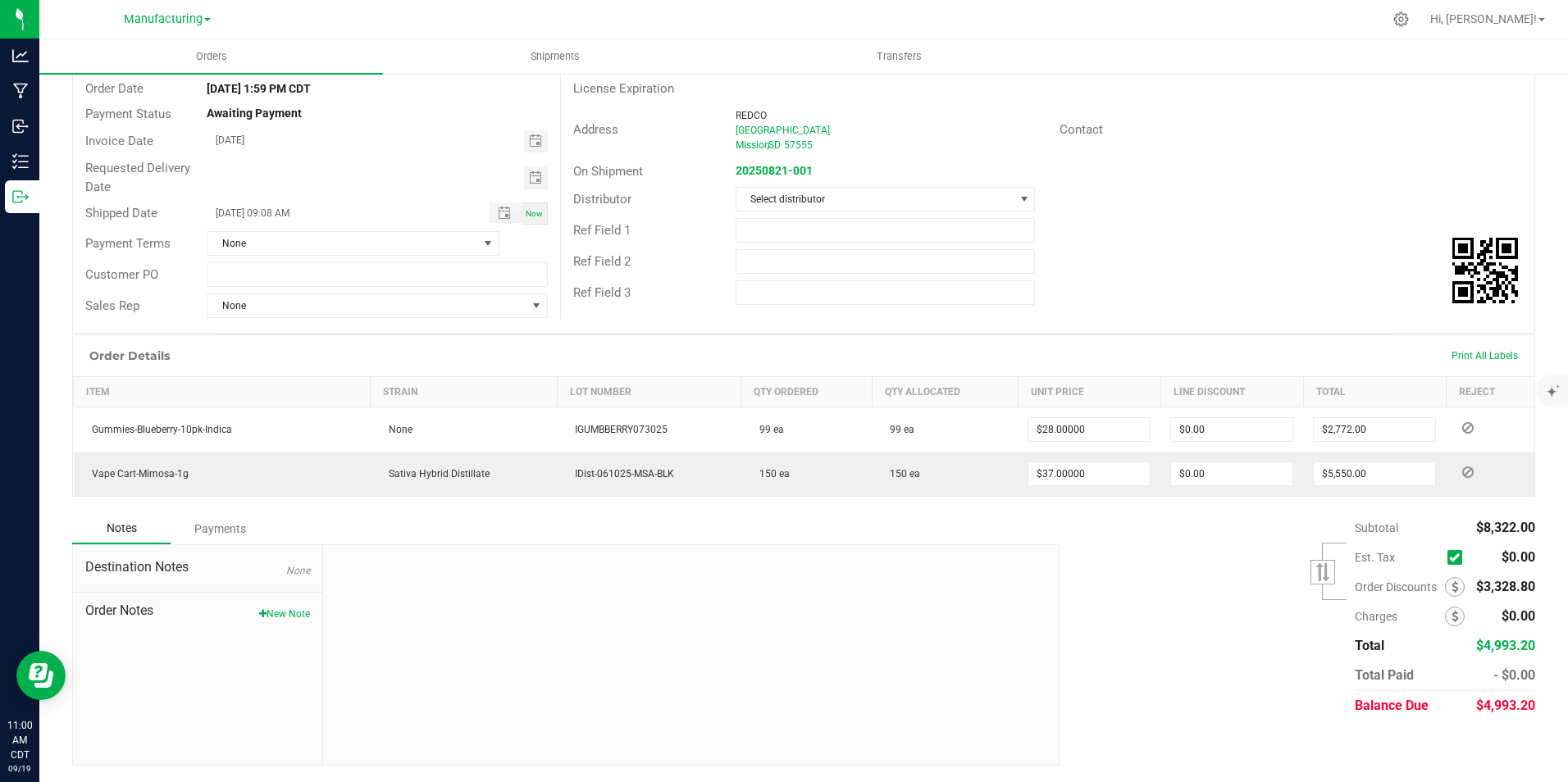
click at [221, 534] on div "Payments" at bounding box center [220, 528] width 98 height 30
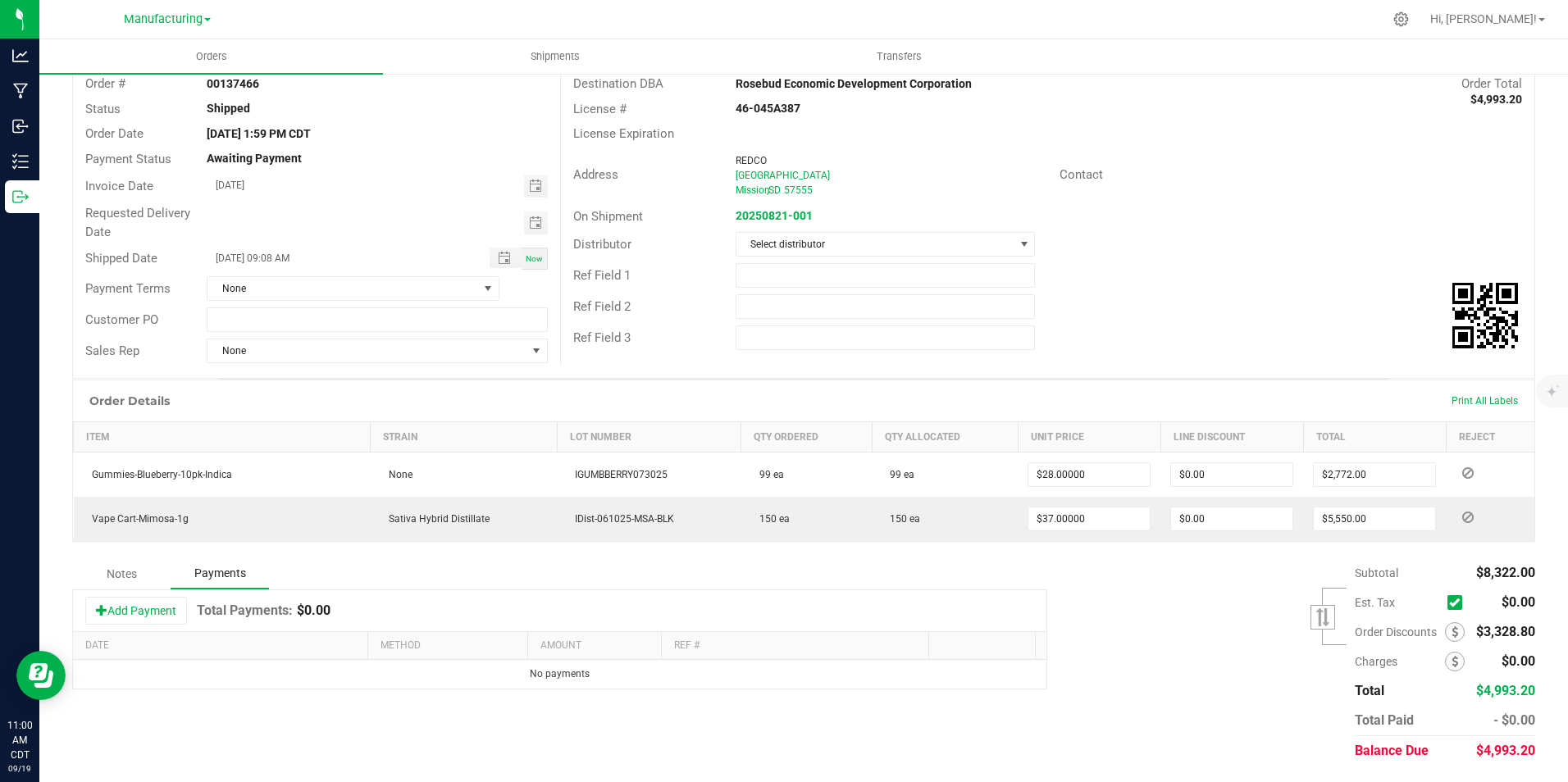
scroll to position [105, 0]
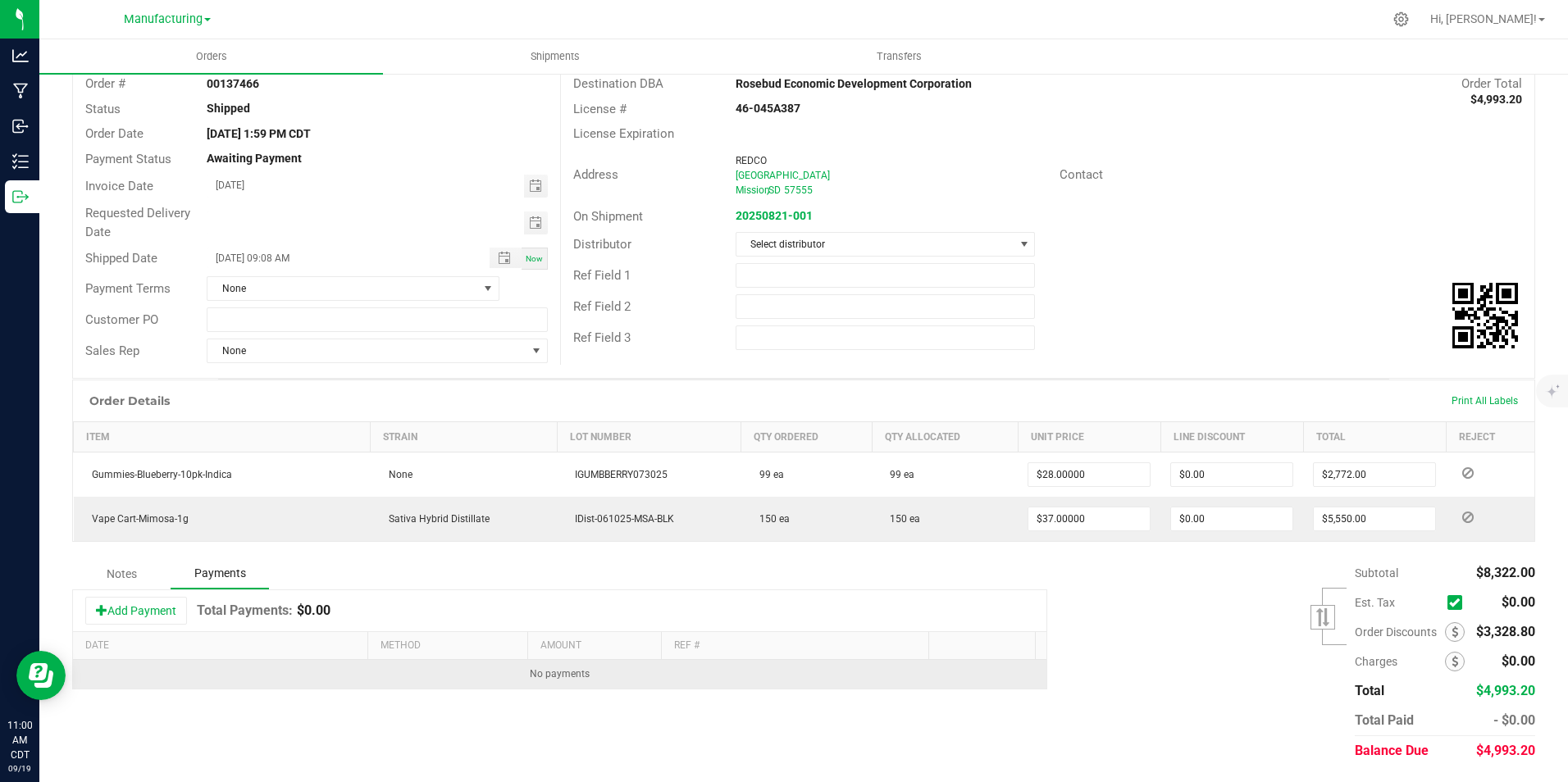
click at [570, 681] on td "No payments" at bounding box center [559, 675] width 973 height 29
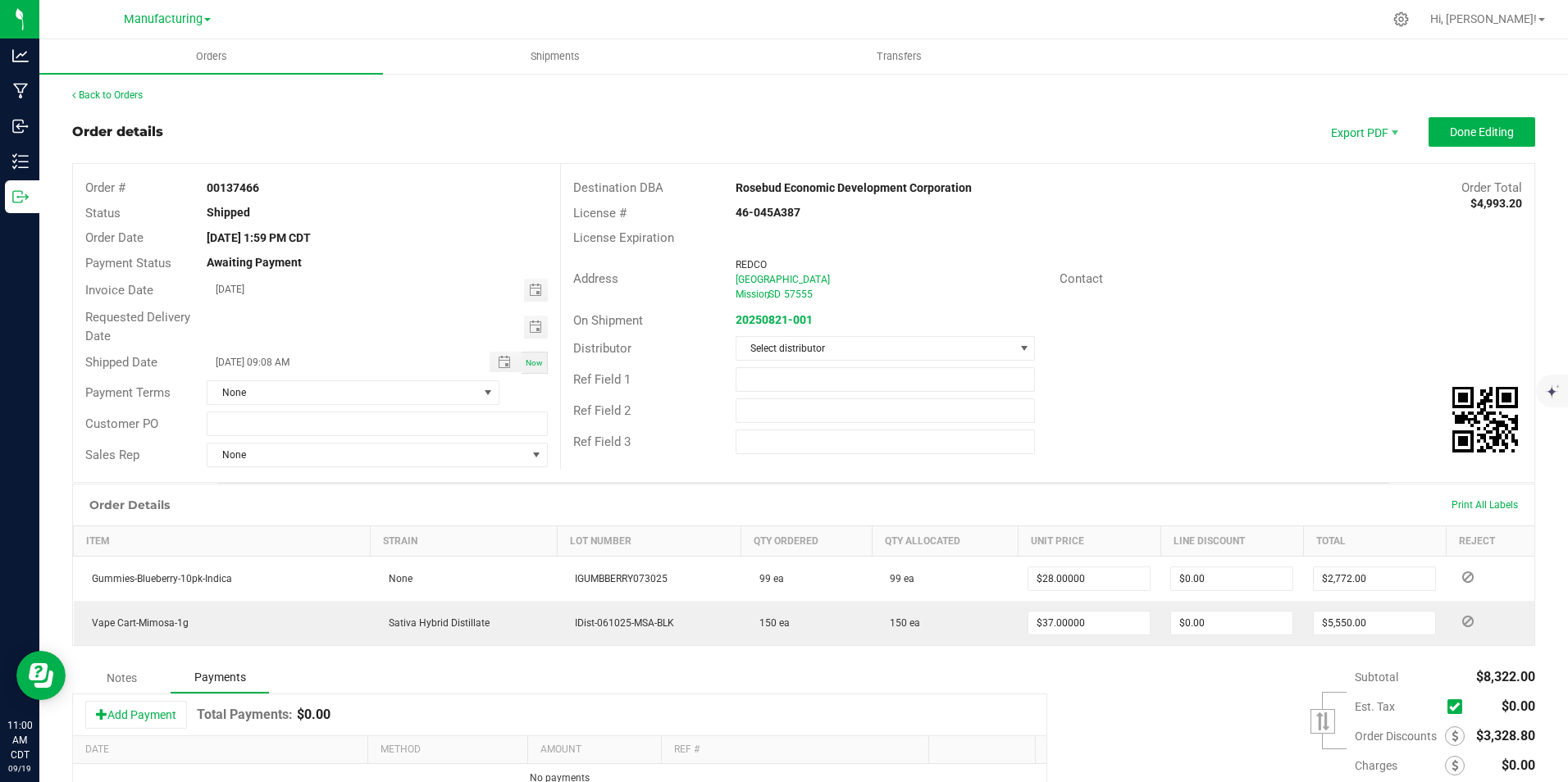
scroll to position [0, 0]
click at [1410, 22] on icon at bounding box center [1401, 19] width 17 height 17
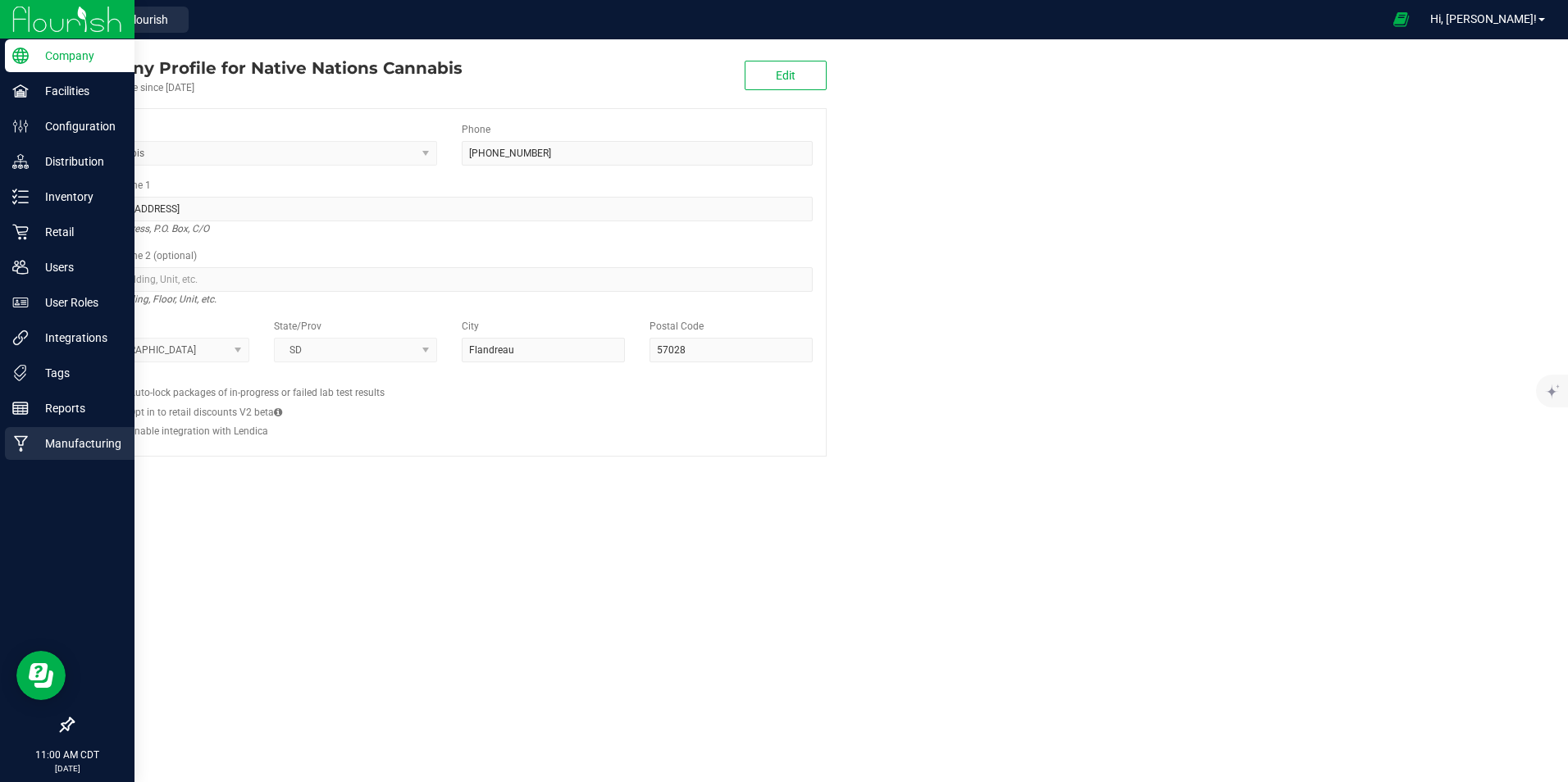
click at [64, 437] on p "Manufacturing" at bounding box center [78, 444] width 98 height 19
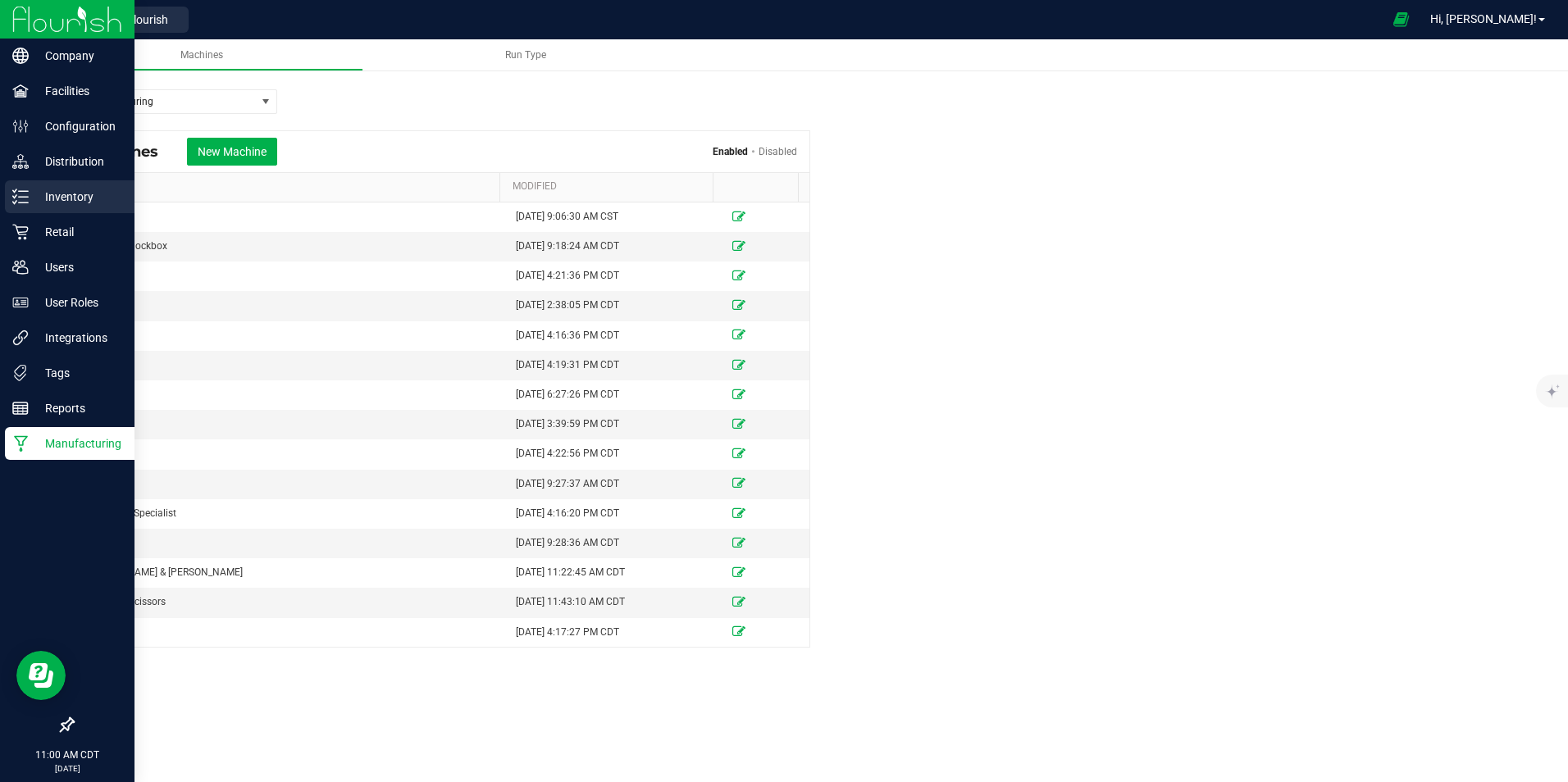
click at [53, 198] on p "Inventory" at bounding box center [78, 197] width 98 height 19
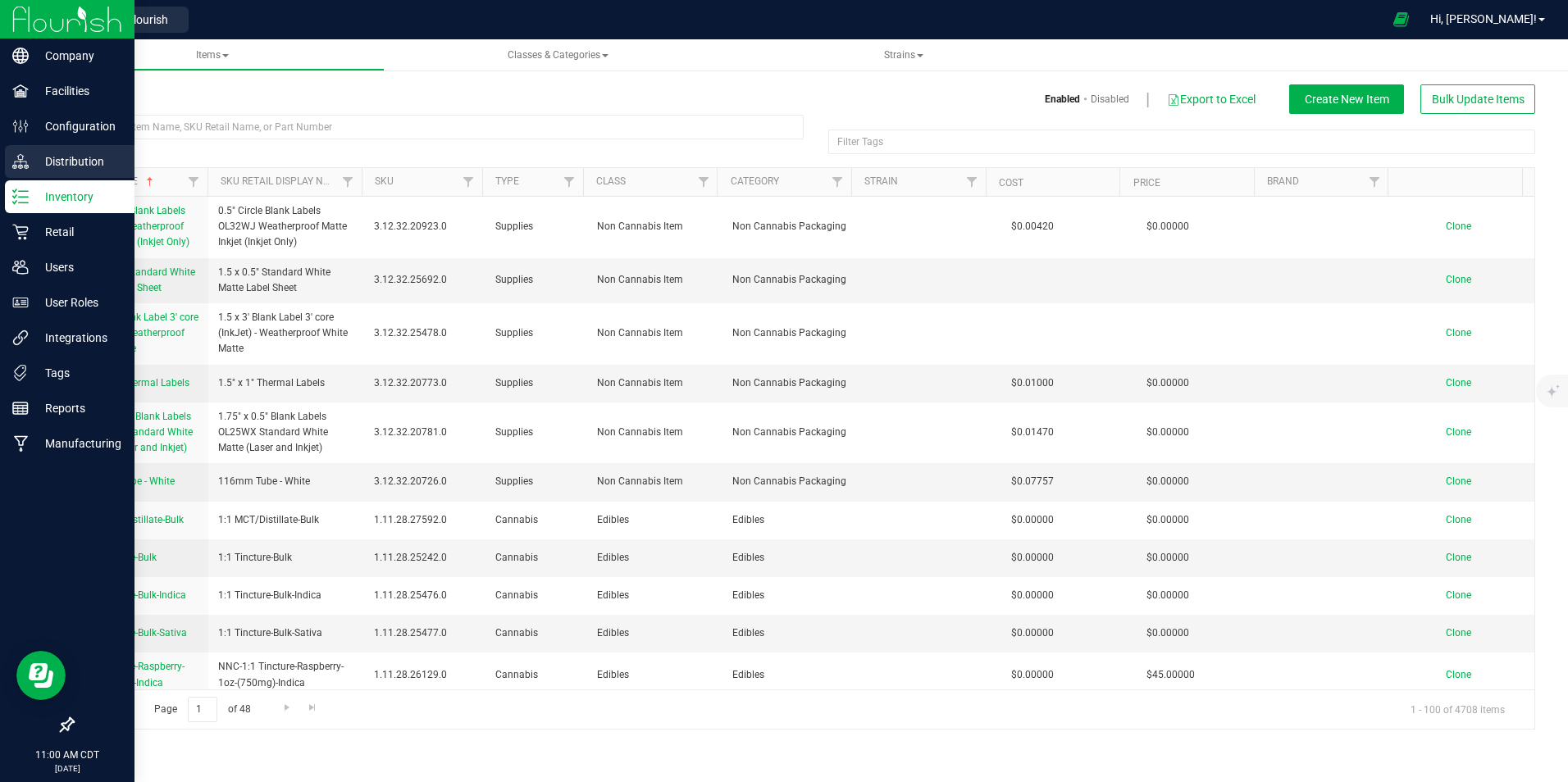
click at [73, 162] on p "Distribution" at bounding box center [78, 161] width 98 height 19
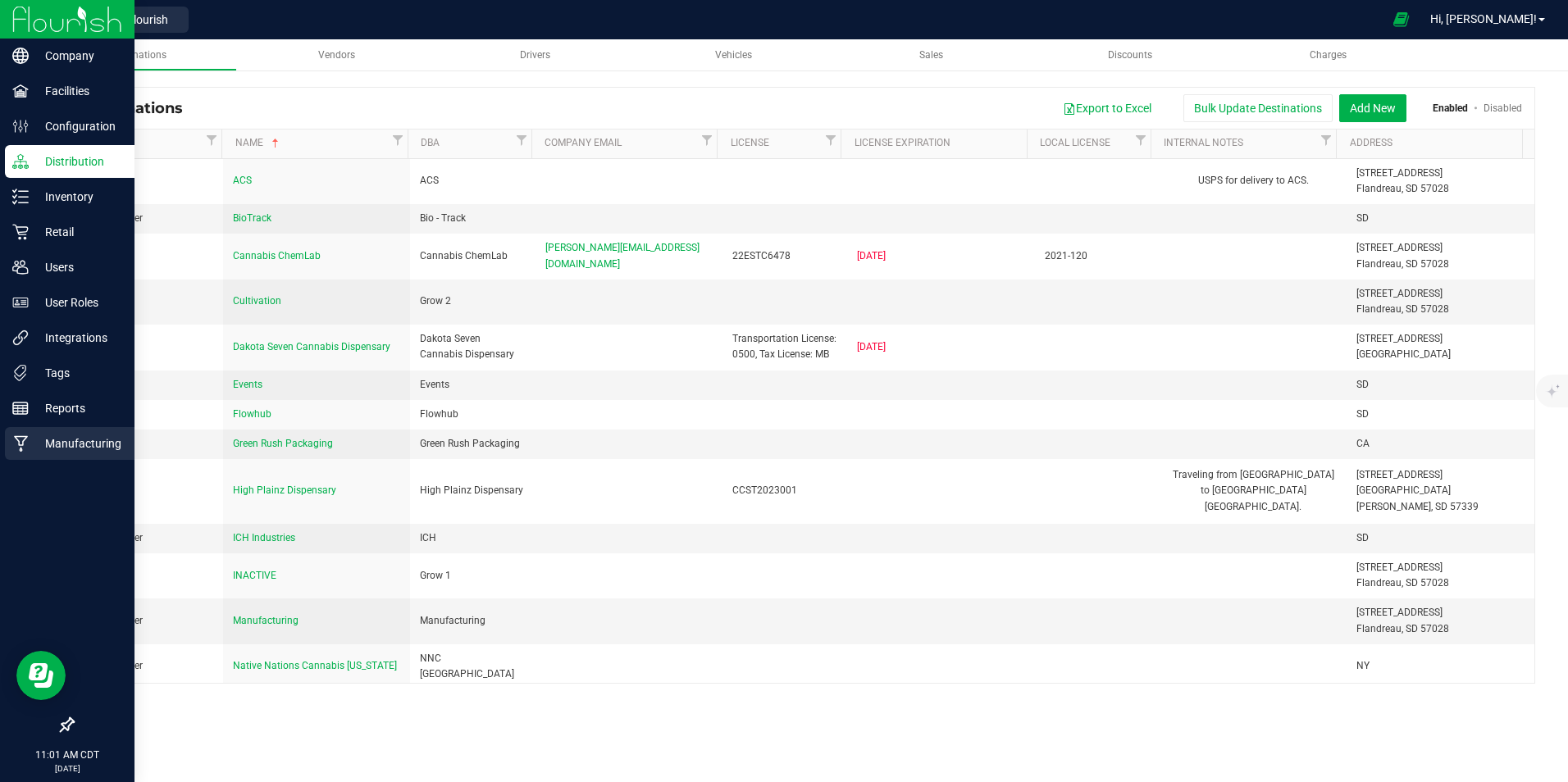
click at [96, 446] on p "Manufacturing" at bounding box center [78, 444] width 98 height 19
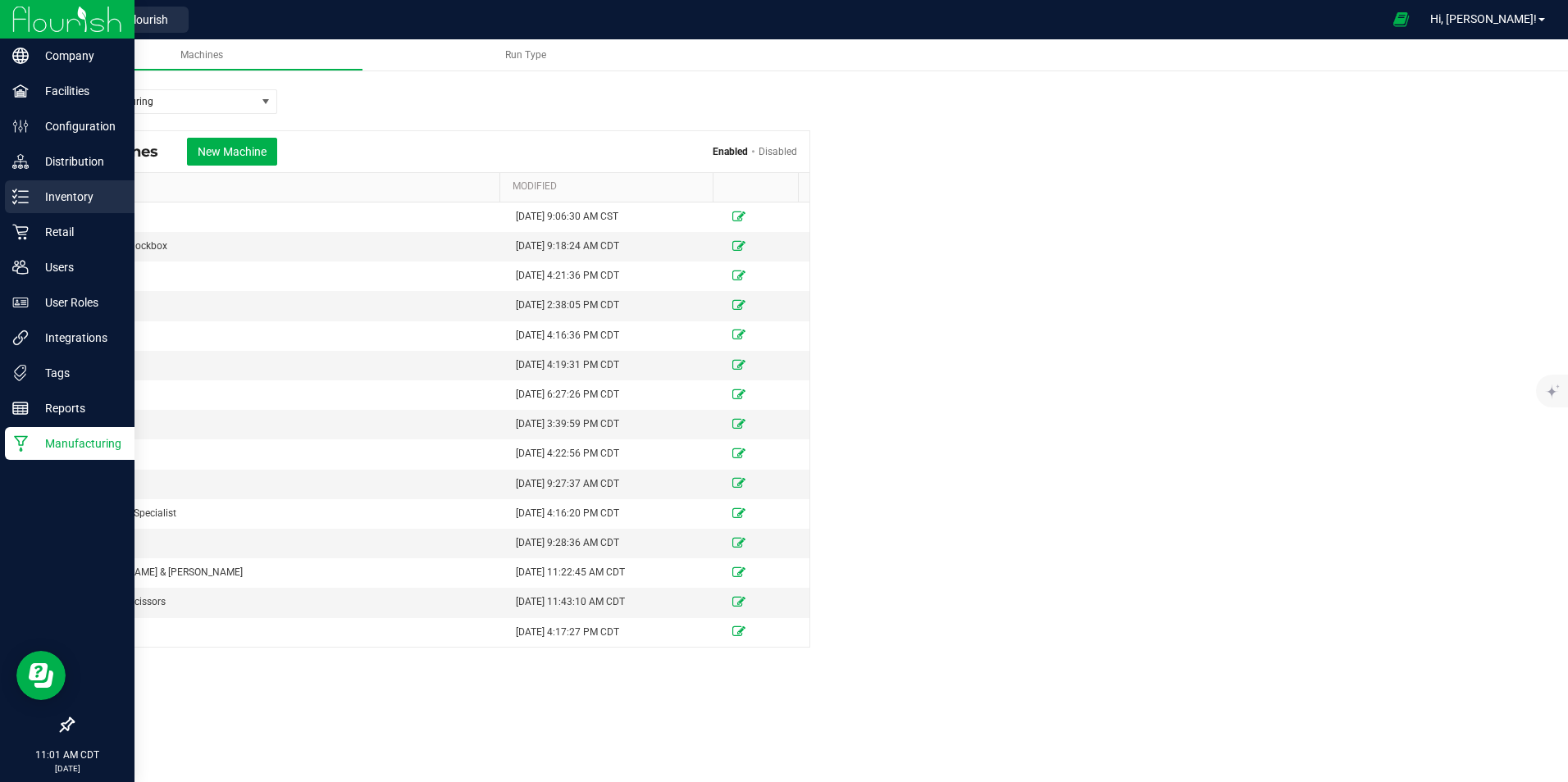
click at [71, 200] on p "Inventory" at bounding box center [78, 197] width 98 height 19
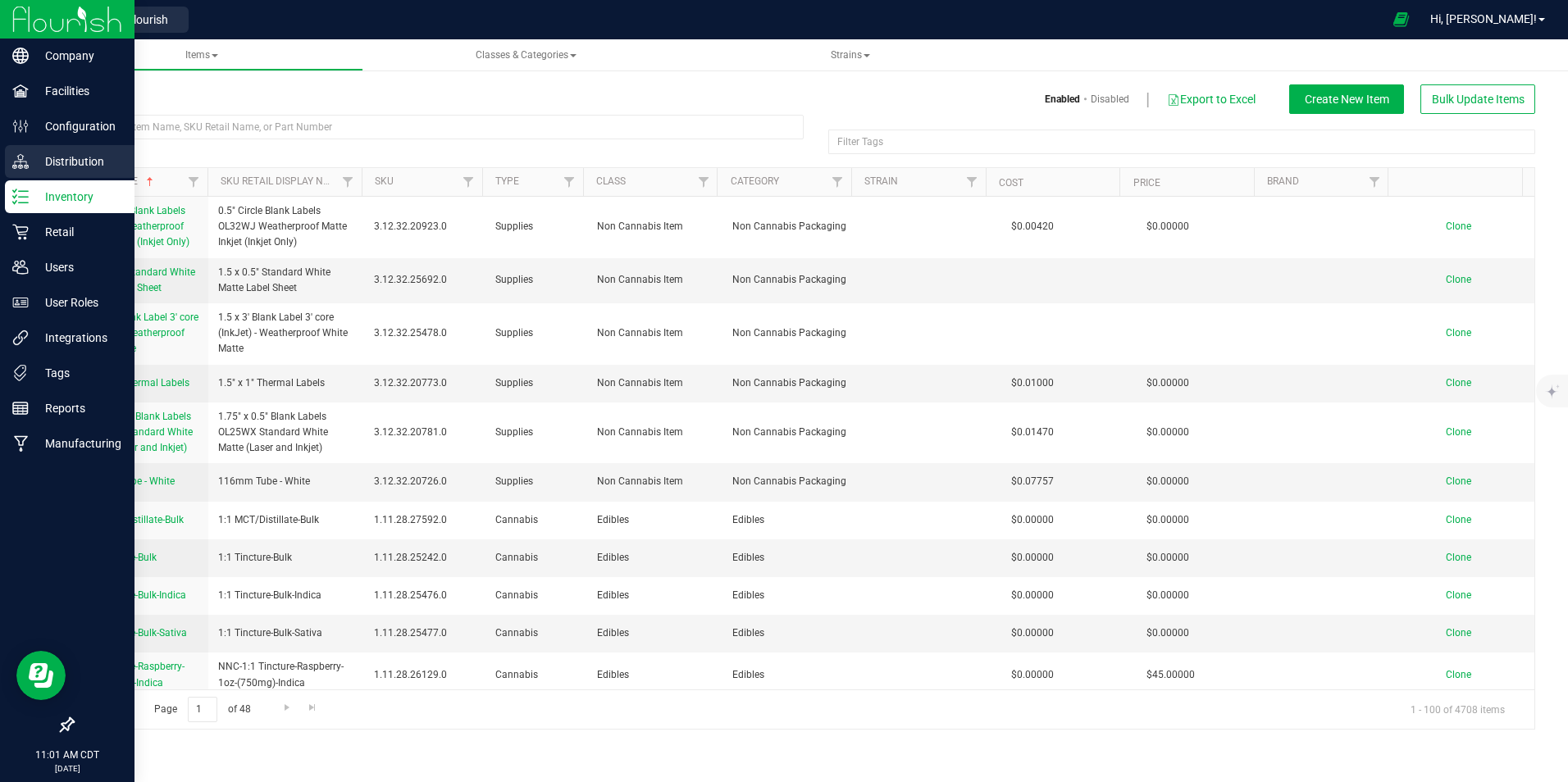
click at [66, 160] on p "Distribution" at bounding box center [78, 161] width 98 height 19
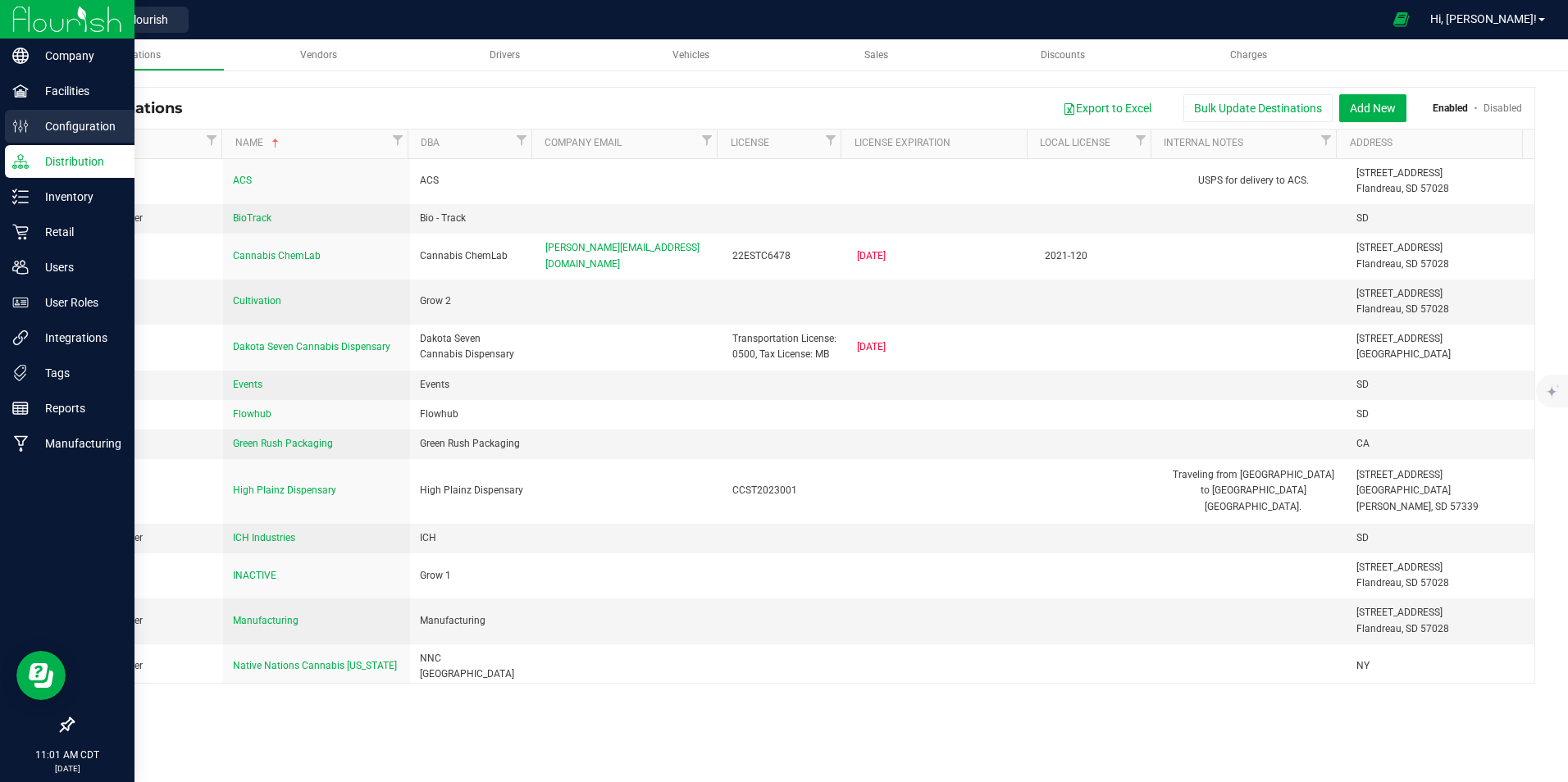
click at [54, 130] on p "Configuration" at bounding box center [78, 126] width 98 height 19
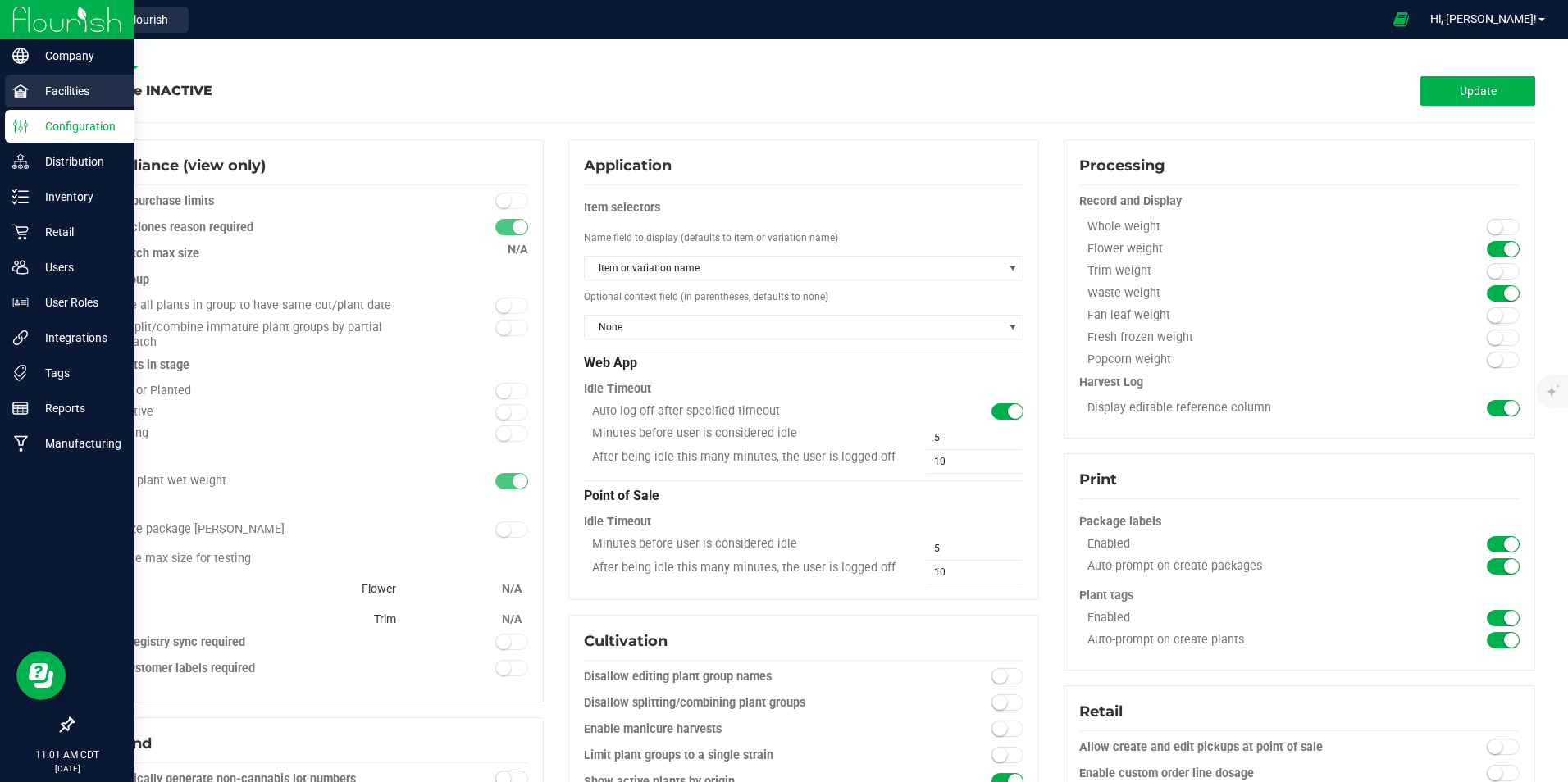
click at [66, 85] on p "Facilities" at bounding box center [78, 91] width 98 height 19
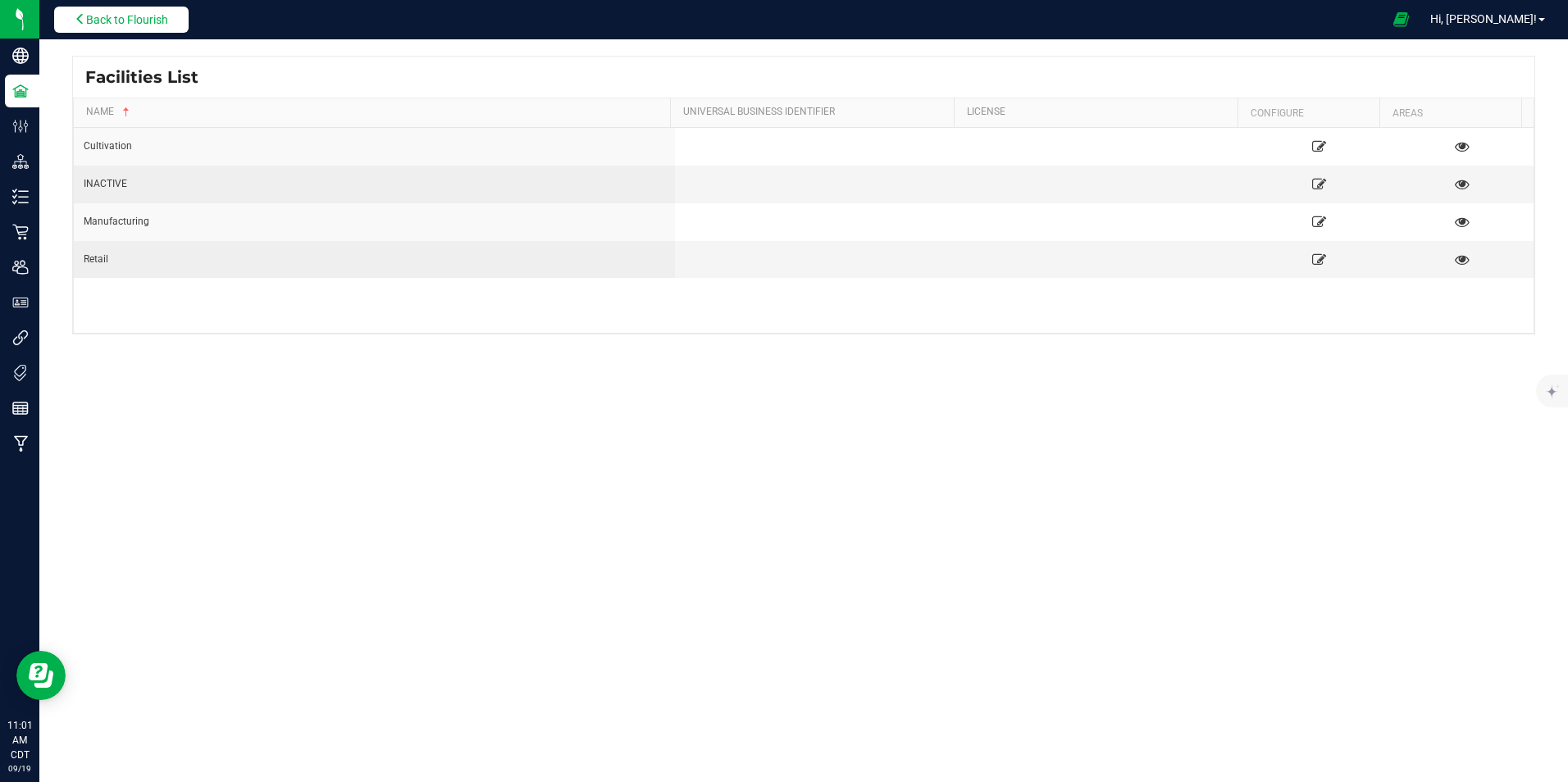
click at [141, 20] on span "Back to Flourish" at bounding box center [126, 20] width 82 height 13
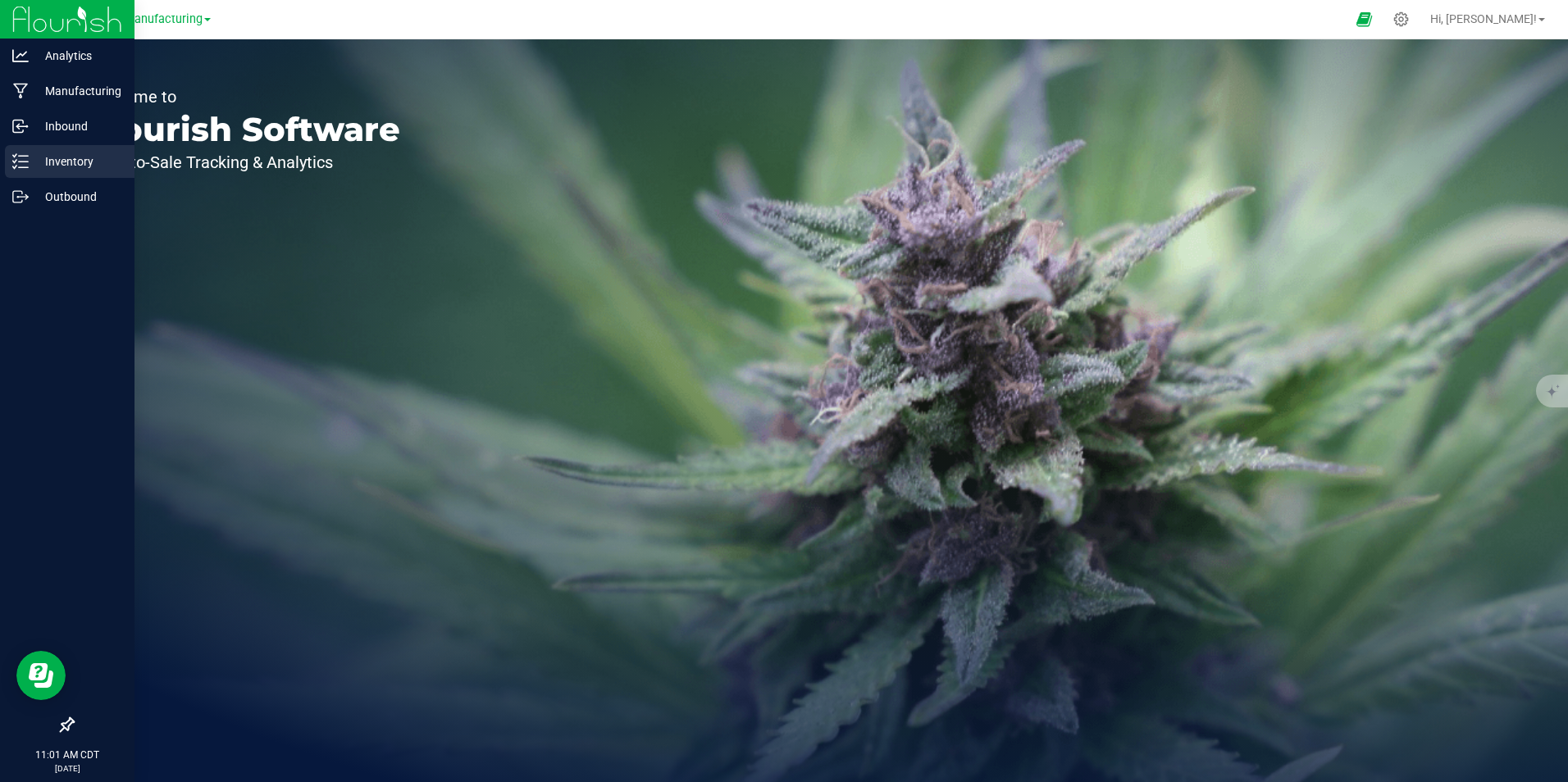
click at [51, 167] on p "Inventory" at bounding box center [78, 161] width 98 height 19
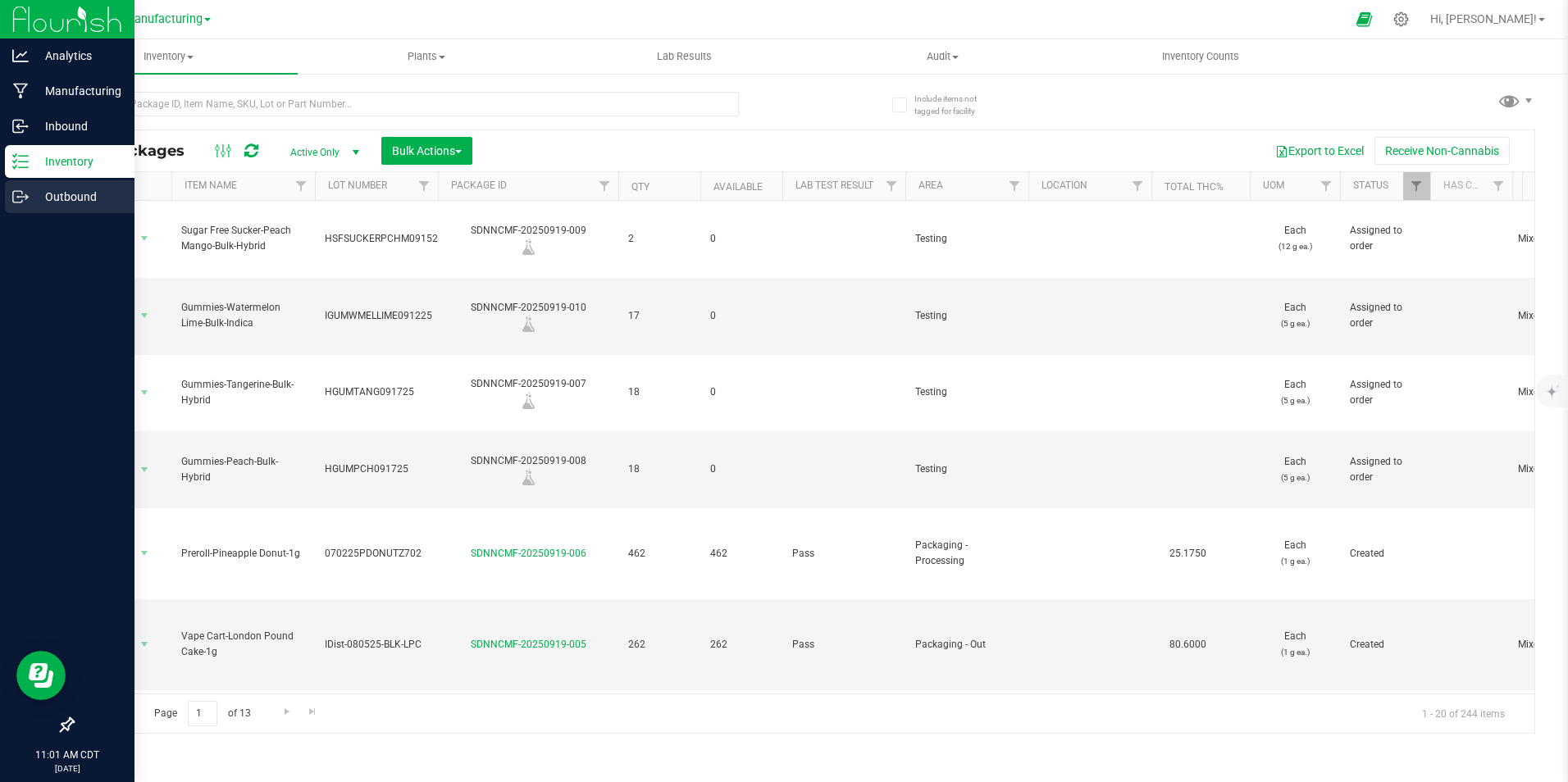
click at [55, 200] on p "Outbound" at bounding box center [78, 197] width 98 height 19
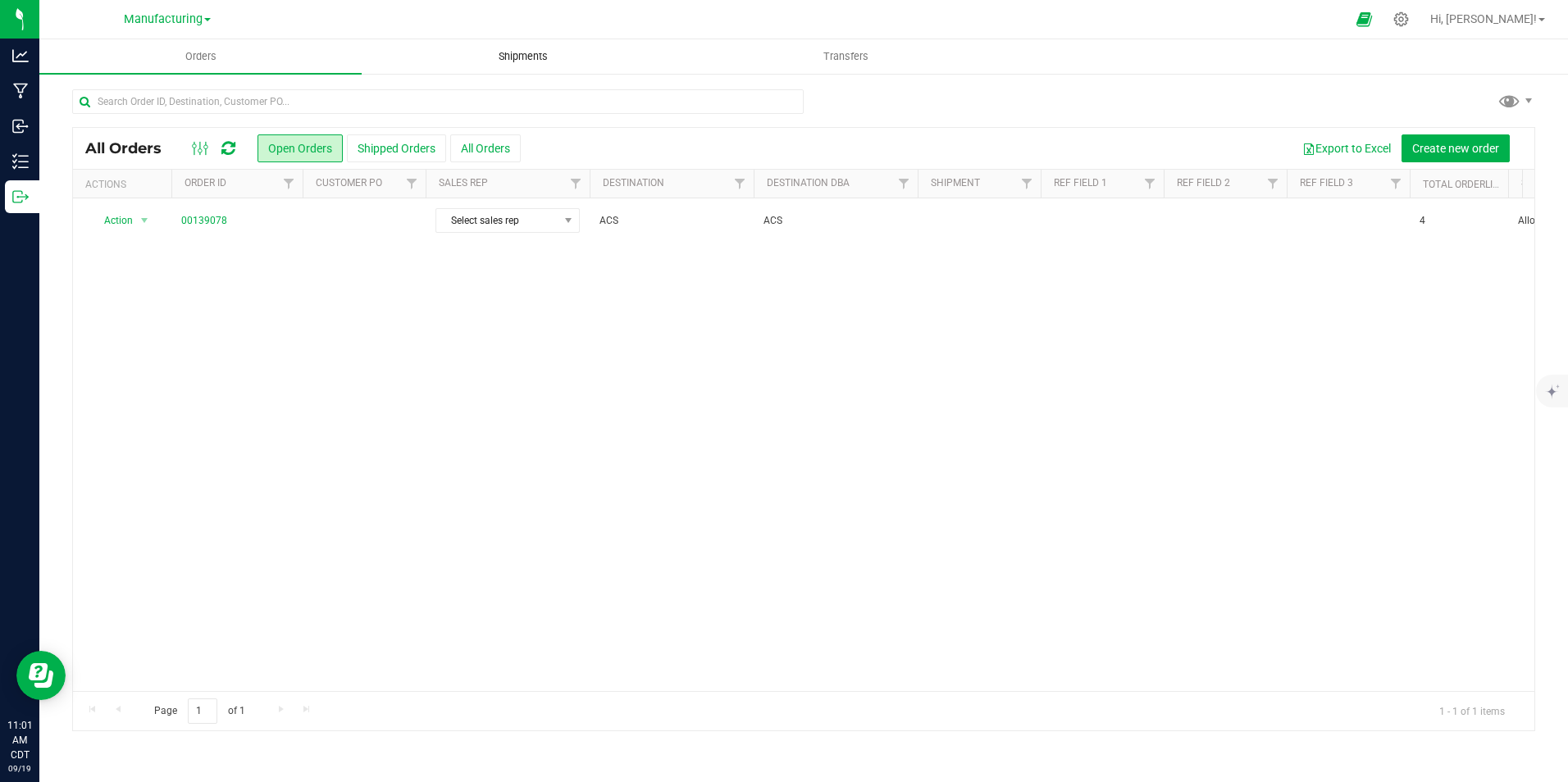
click at [533, 58] on span "Shipments" at bounding box center [523, 56] width 94 height 14
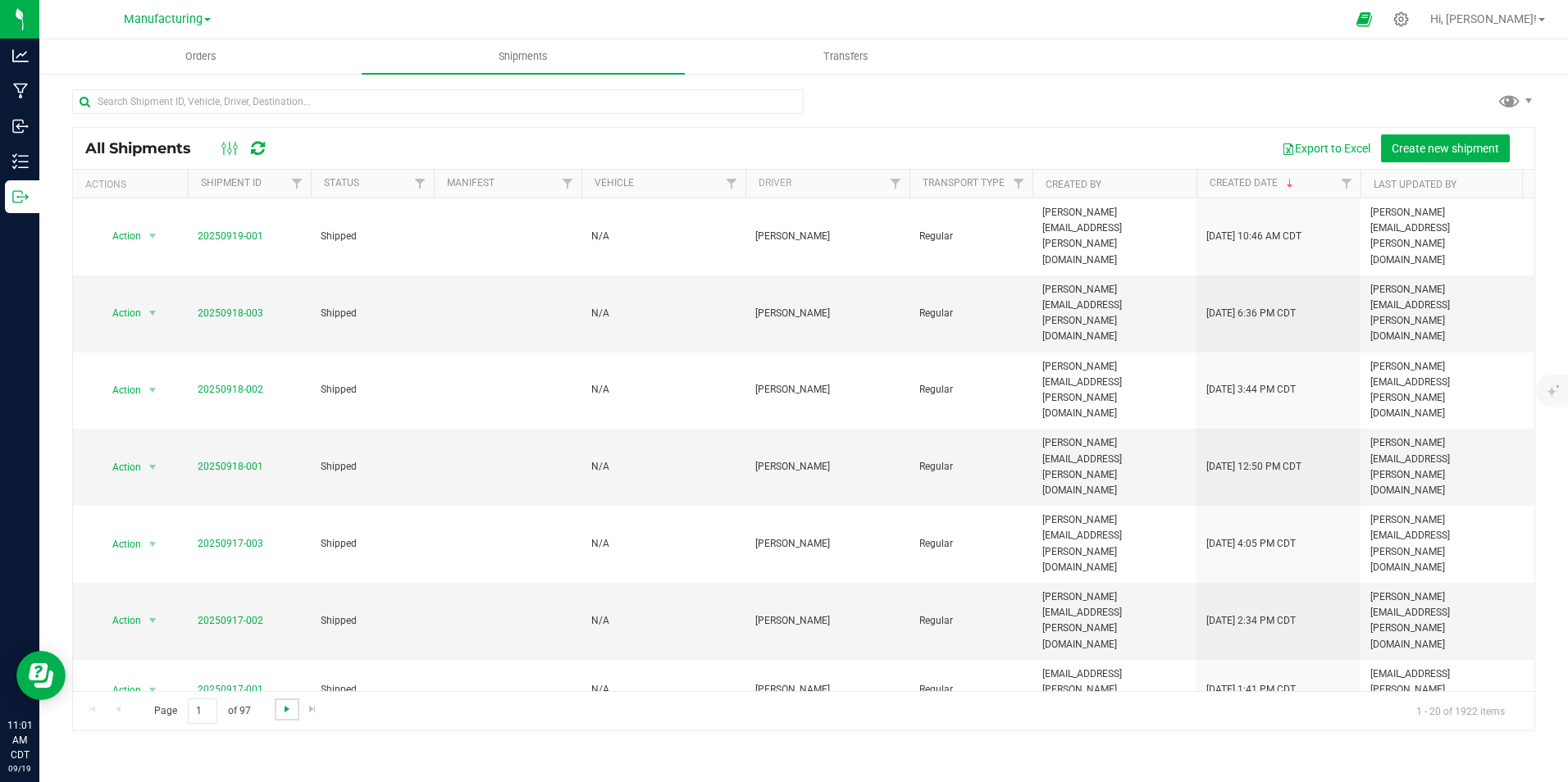
click at [286, 715] on span "Go to the next page" at bounding box center [287, 710] width 14 height 13
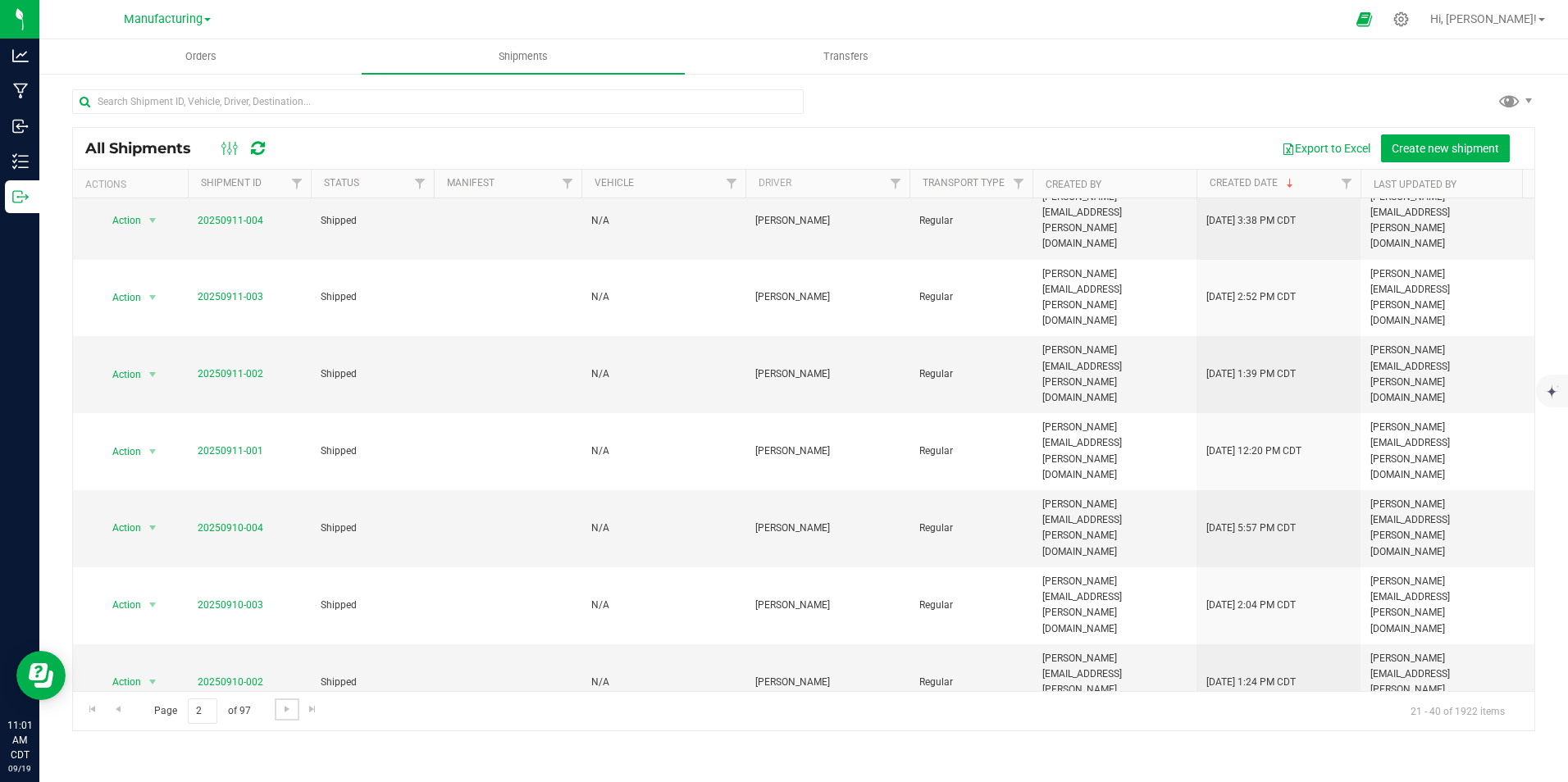
scroll to position [256, 0]
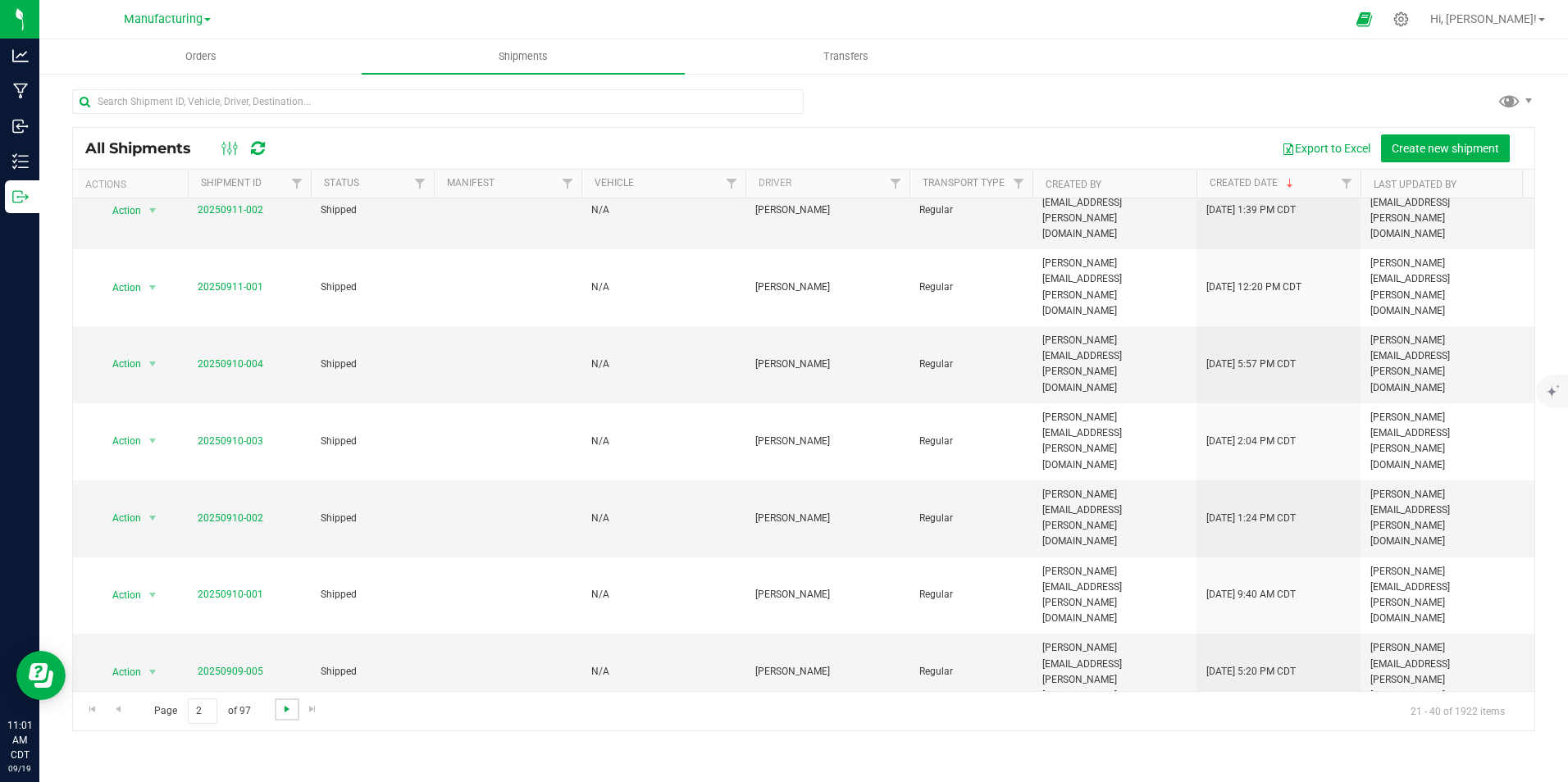
click at [281, 707] on span "Go to the next page" at bounding box center [287, 710] width 14 height 13
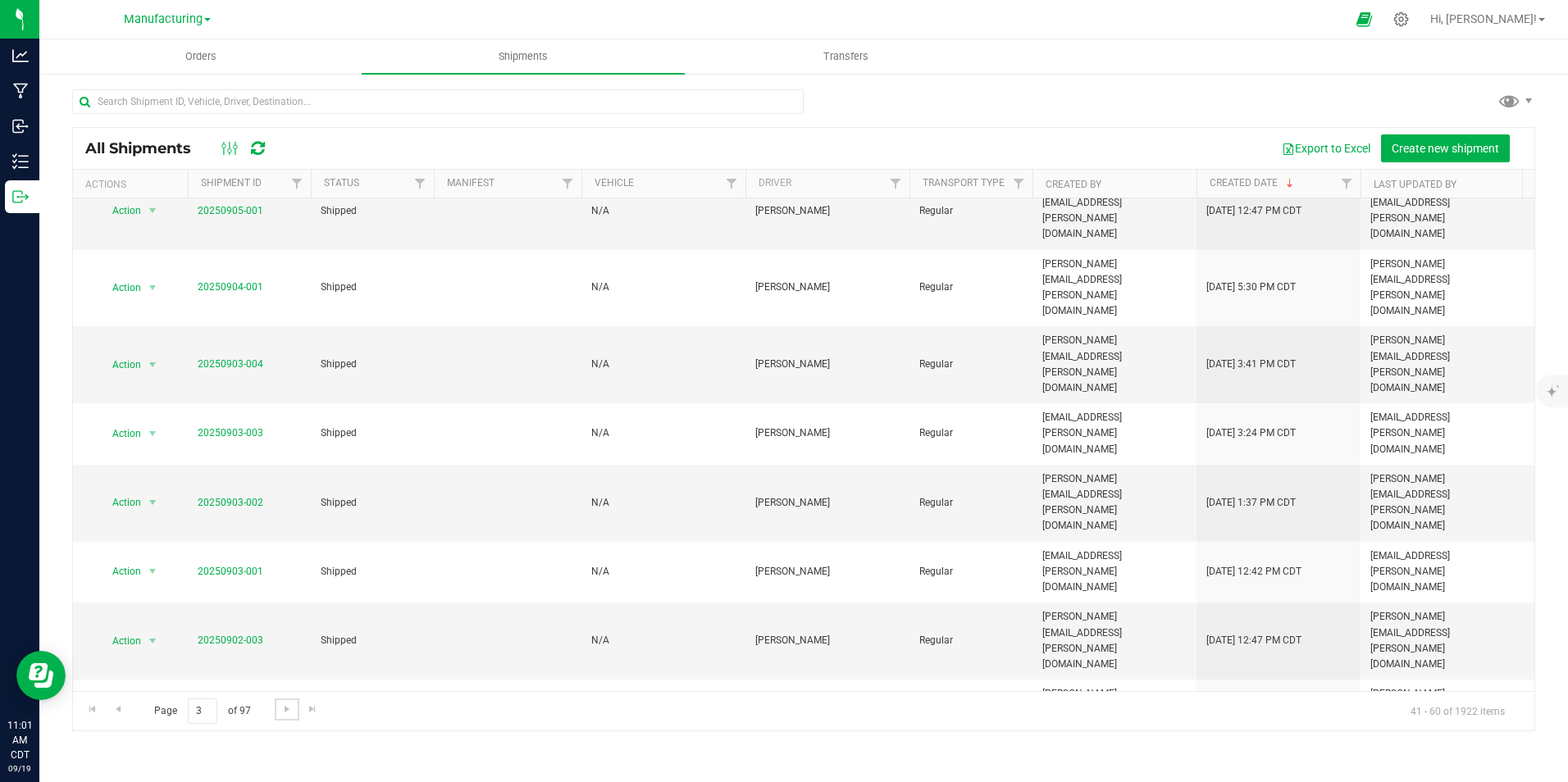
scroll to position [0, 0]
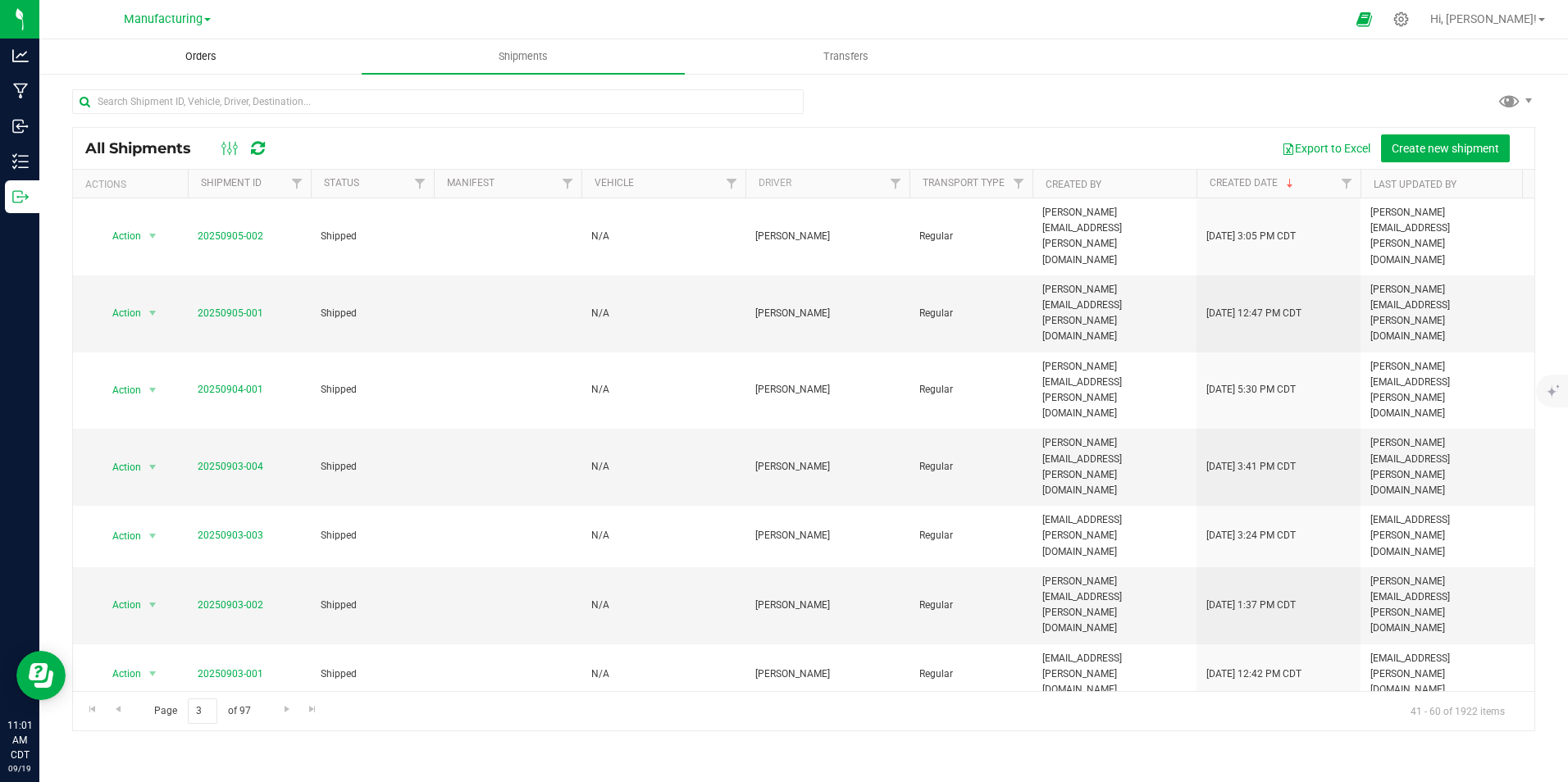
click at [210, 55] on span "Orders" at bounding box center [201, 56] width 75 height 14
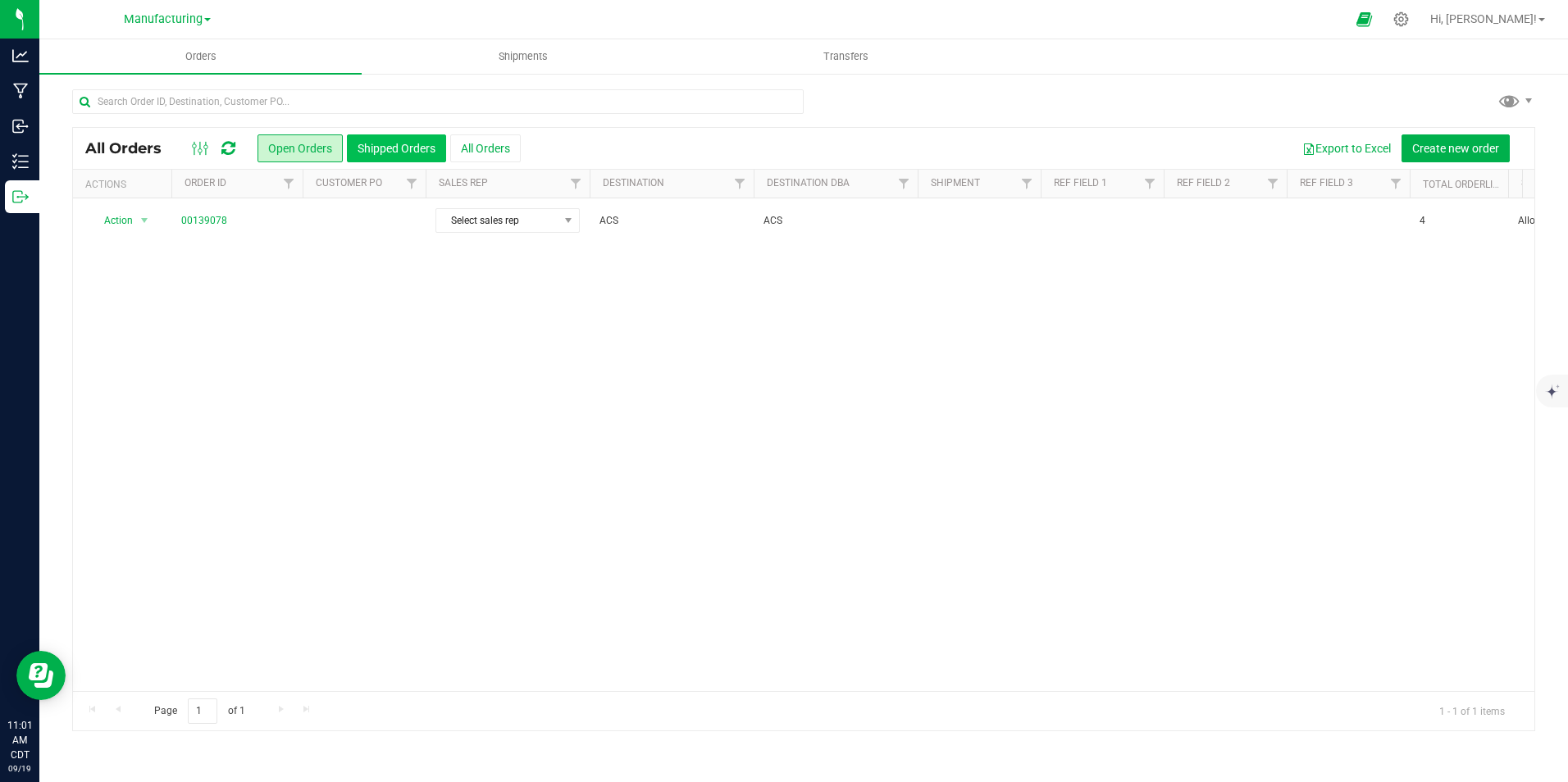
click at [400, 150] on button "Shipped Orders" at bounding box center [396, 148] width 99 height 28
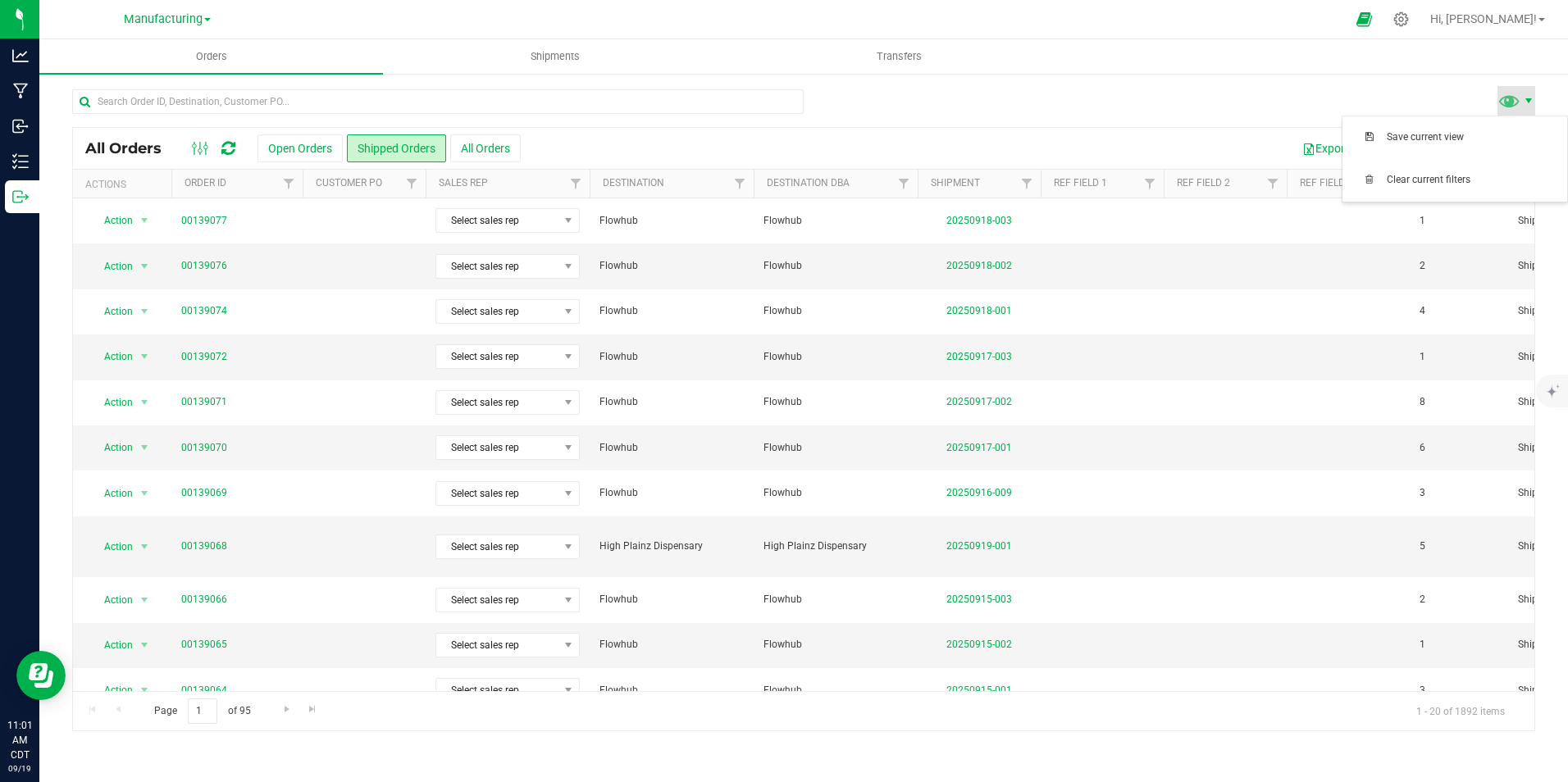
click at [1525, 100] on span at bounding box center [1528, 101] width 14 height 13
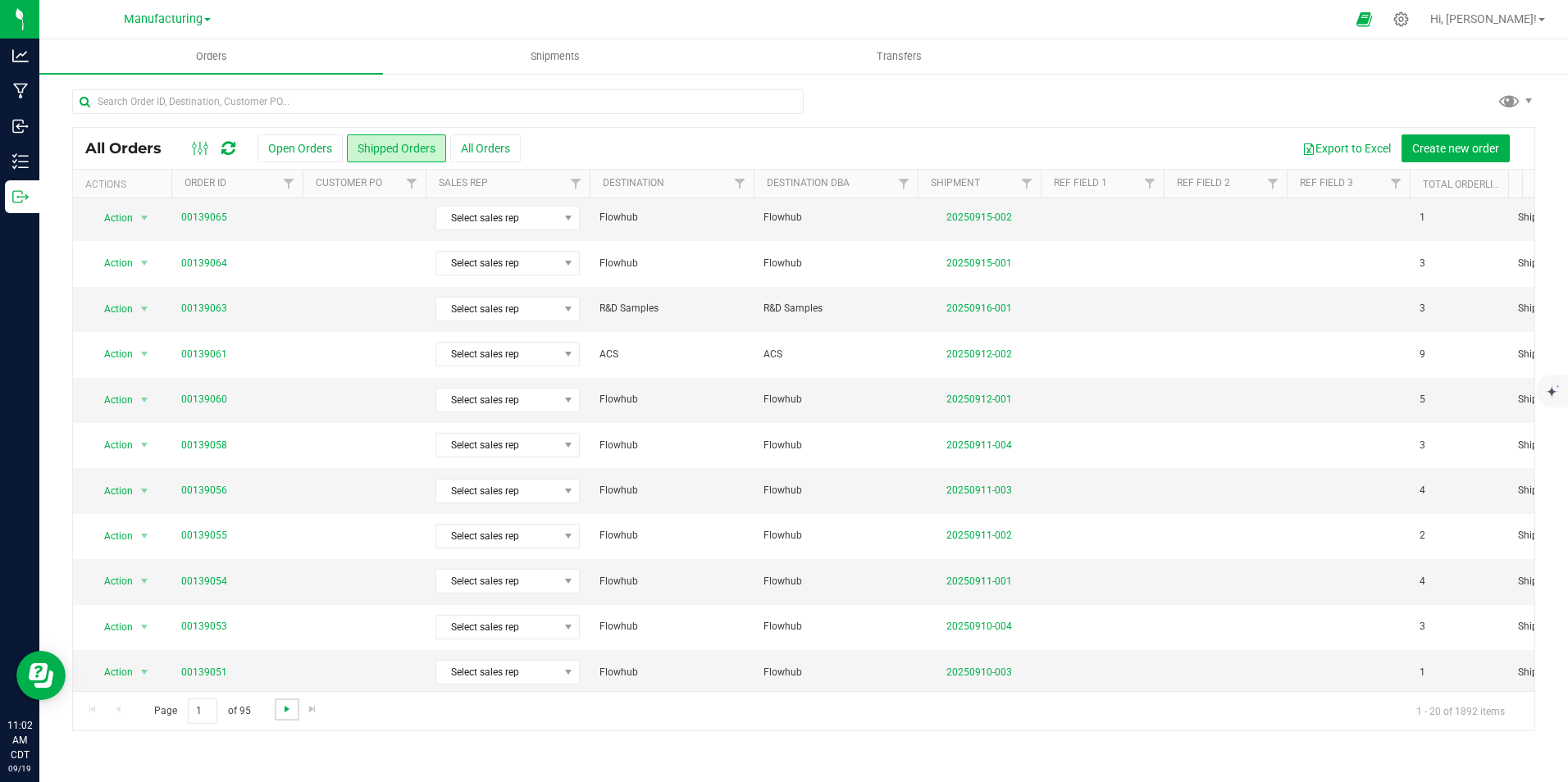
click at [283, 715] on span "Go to the next page" at bounding box center [287, 710] width 14 height 13
click at [282, 710] on span "Go to the next page" at bounding box center [287, 710] width 14 height 13
click at [278, 710] on link "Go to the next page" at bounding box center [286, 710] width 24 height 22
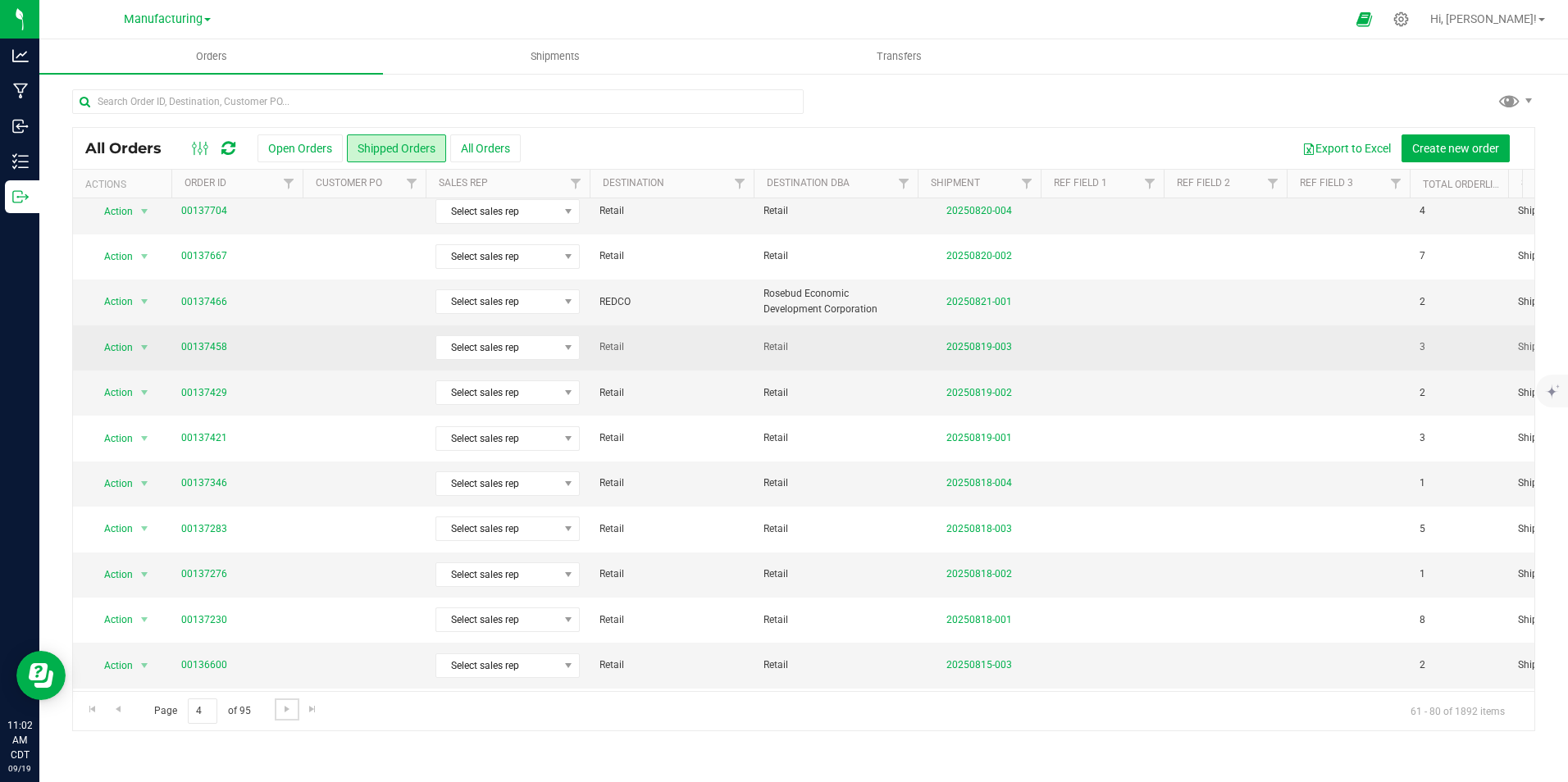
scroll to position [82, 0]
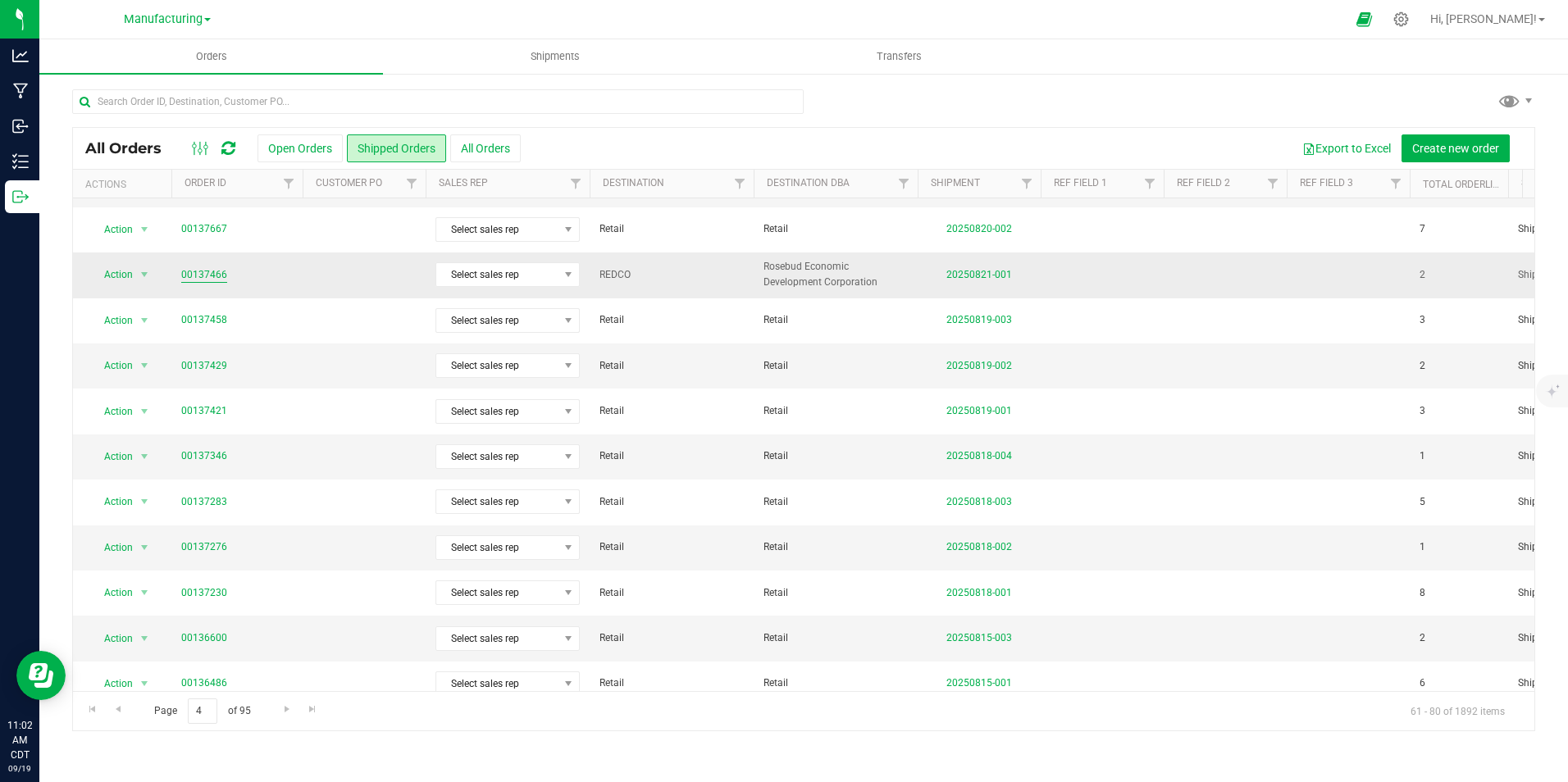
click at [205, 277] on link "00137466" at bounding box center [204, 275] width 46 height 15
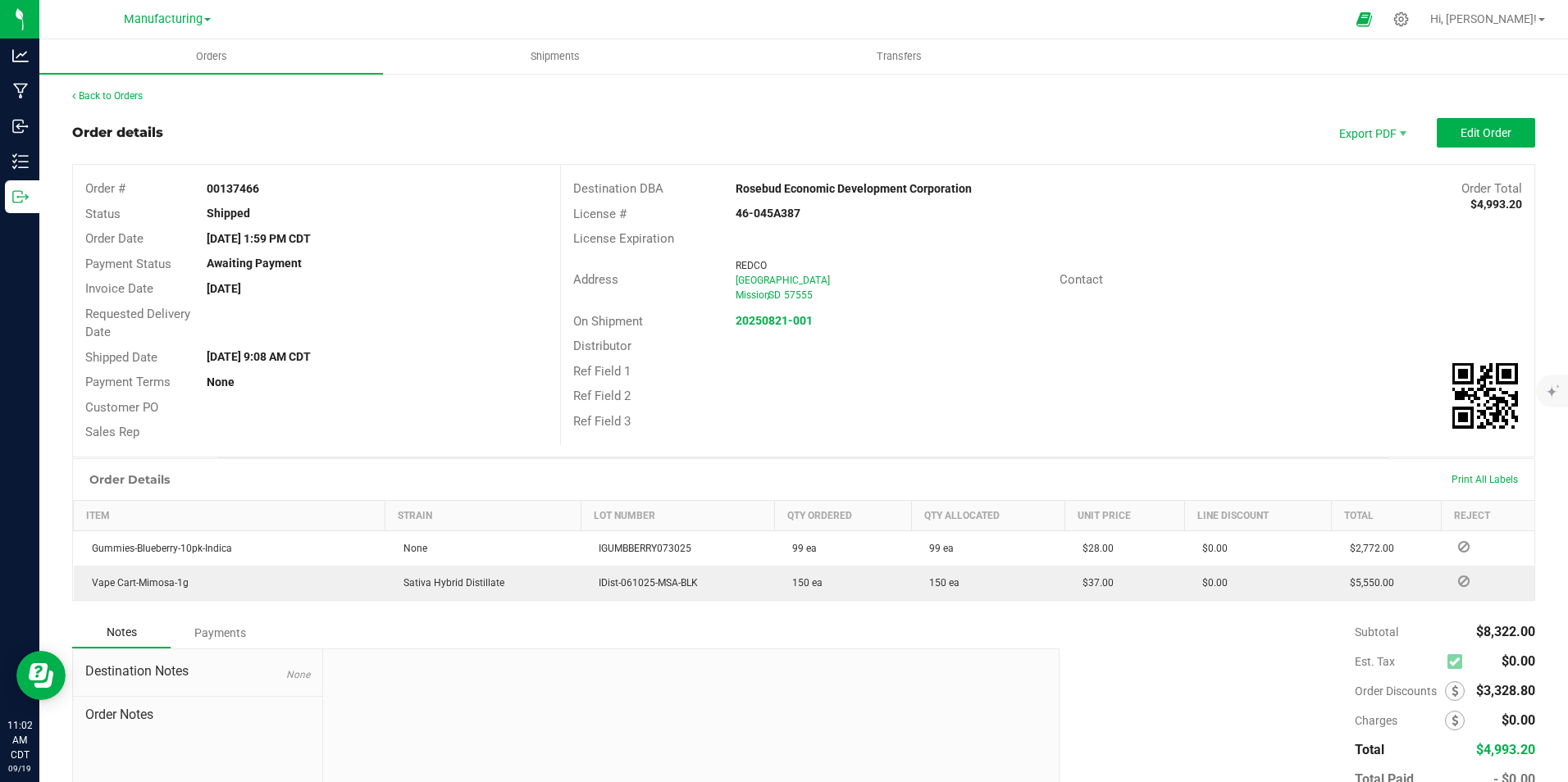
click at [203, 25] on link "Manufacturing" at bounding box center [167, 18] width 87 height 15
click at [396, 120] on div "Order details Export PDF Edit Order" at bounding box center [803, 132] width 1463 height 30
click at [119, 97] on link "Back to Orders" at bounding box center [107, 96] width 70 height 12
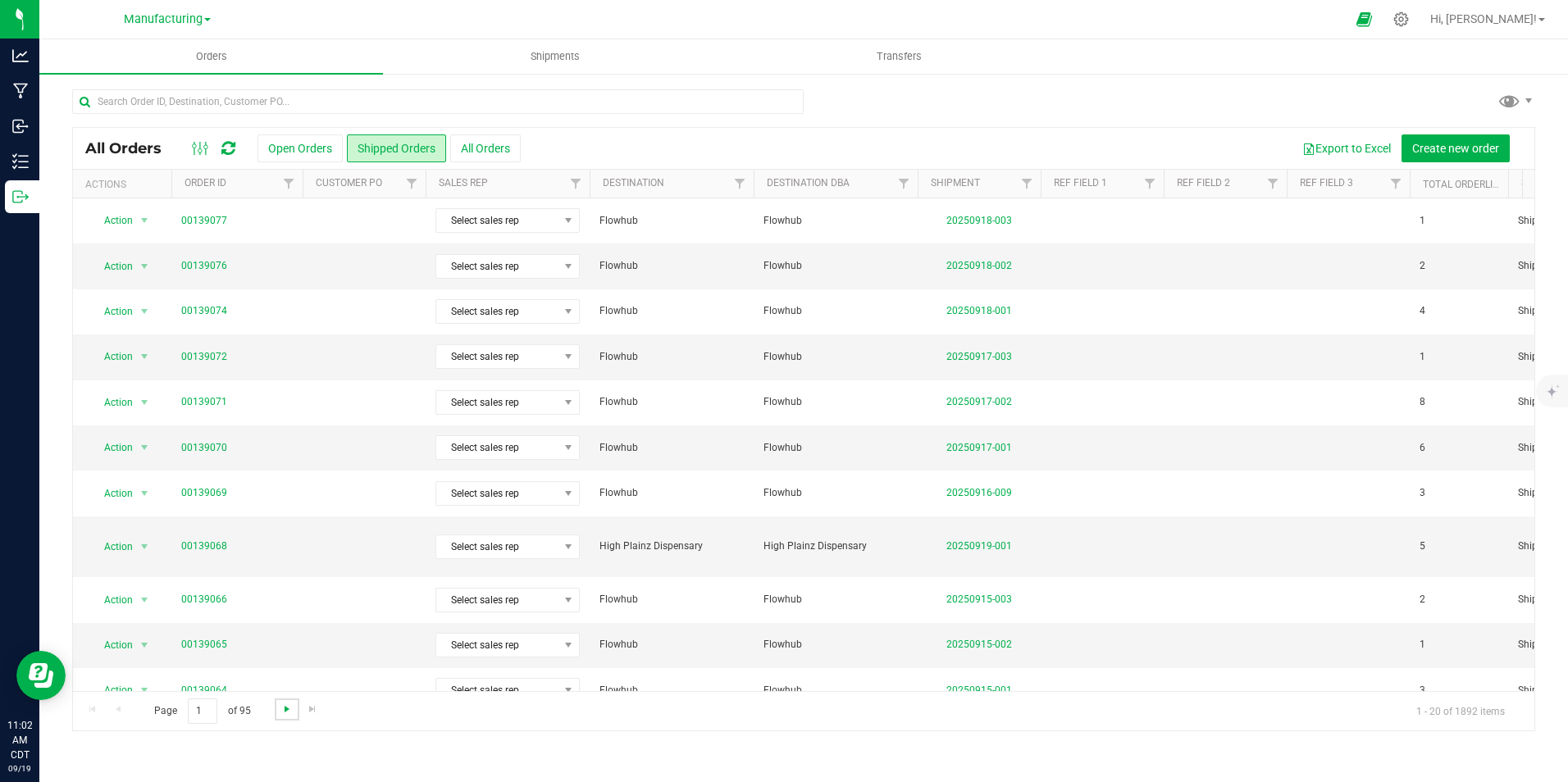
click at [285, 712] on span "Go to the next page" at bounding box center [287, 710] width 14 height 13
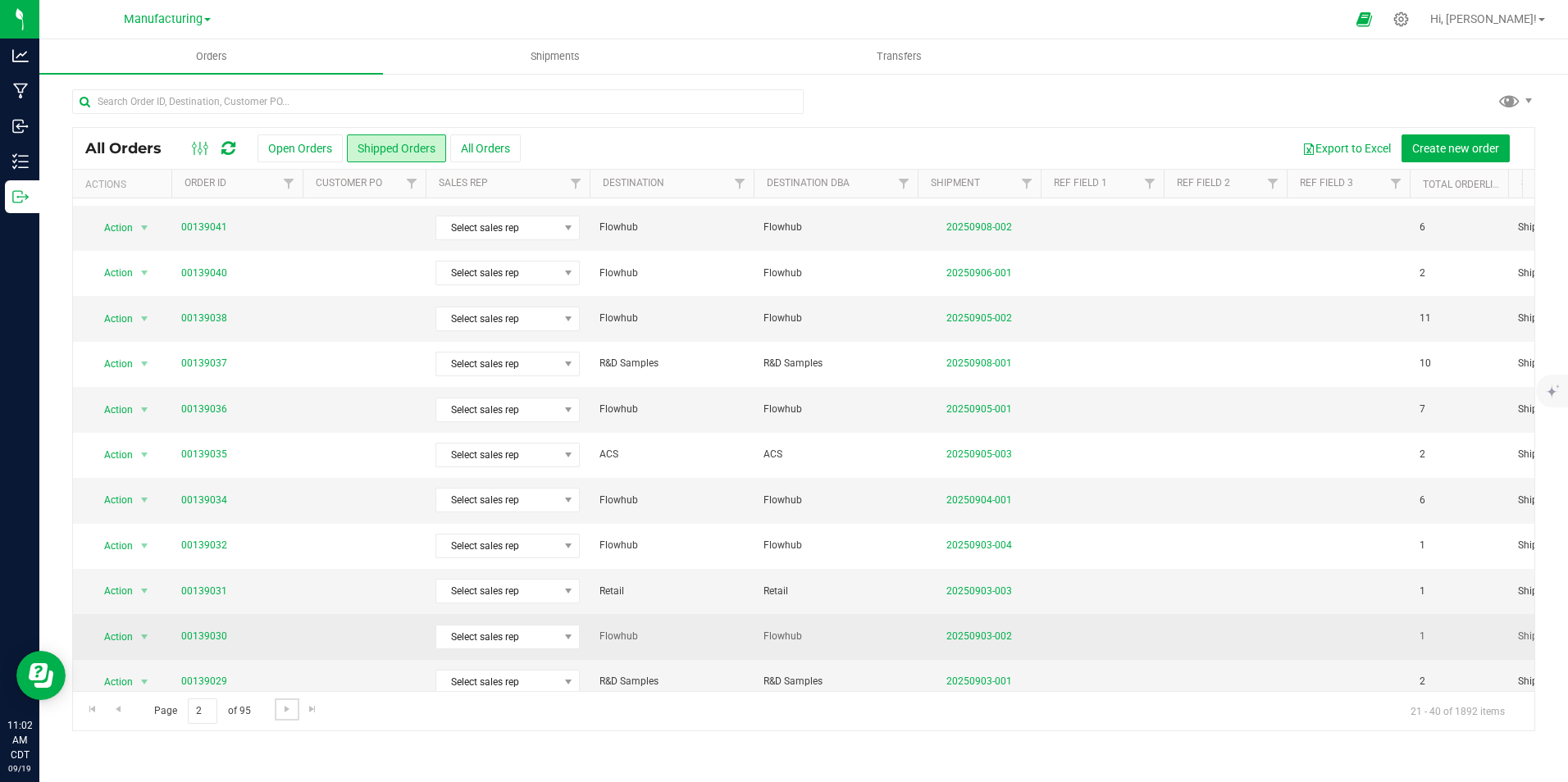
scroll to position [427, 0]
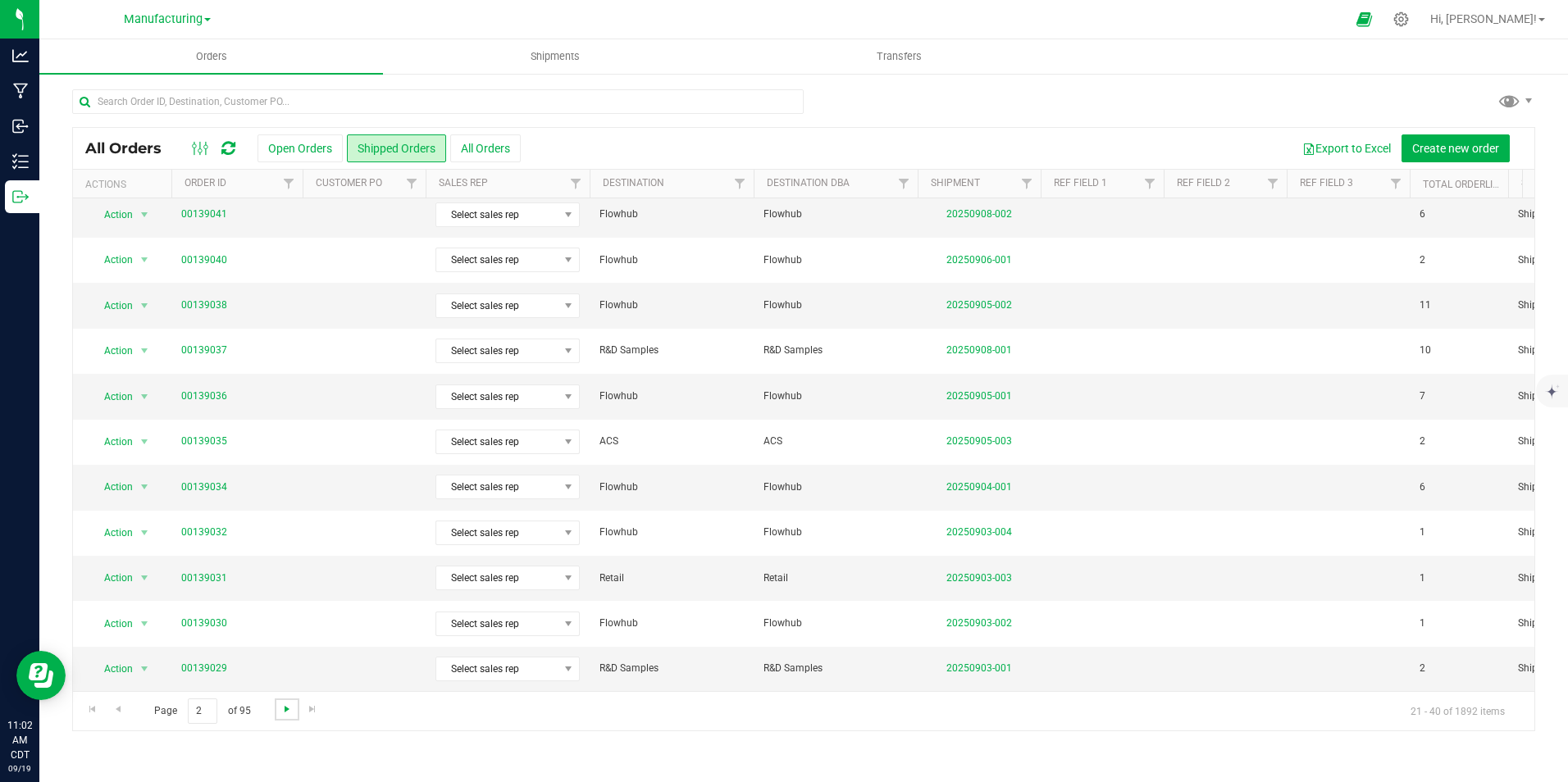
click at [290, 710] on span "Go to the next page" at bounding box center [287, 710] width 14 height 13
click at [287, 712] on span "Go to the next page" at bounding box center [287, 710] width 14 height 13
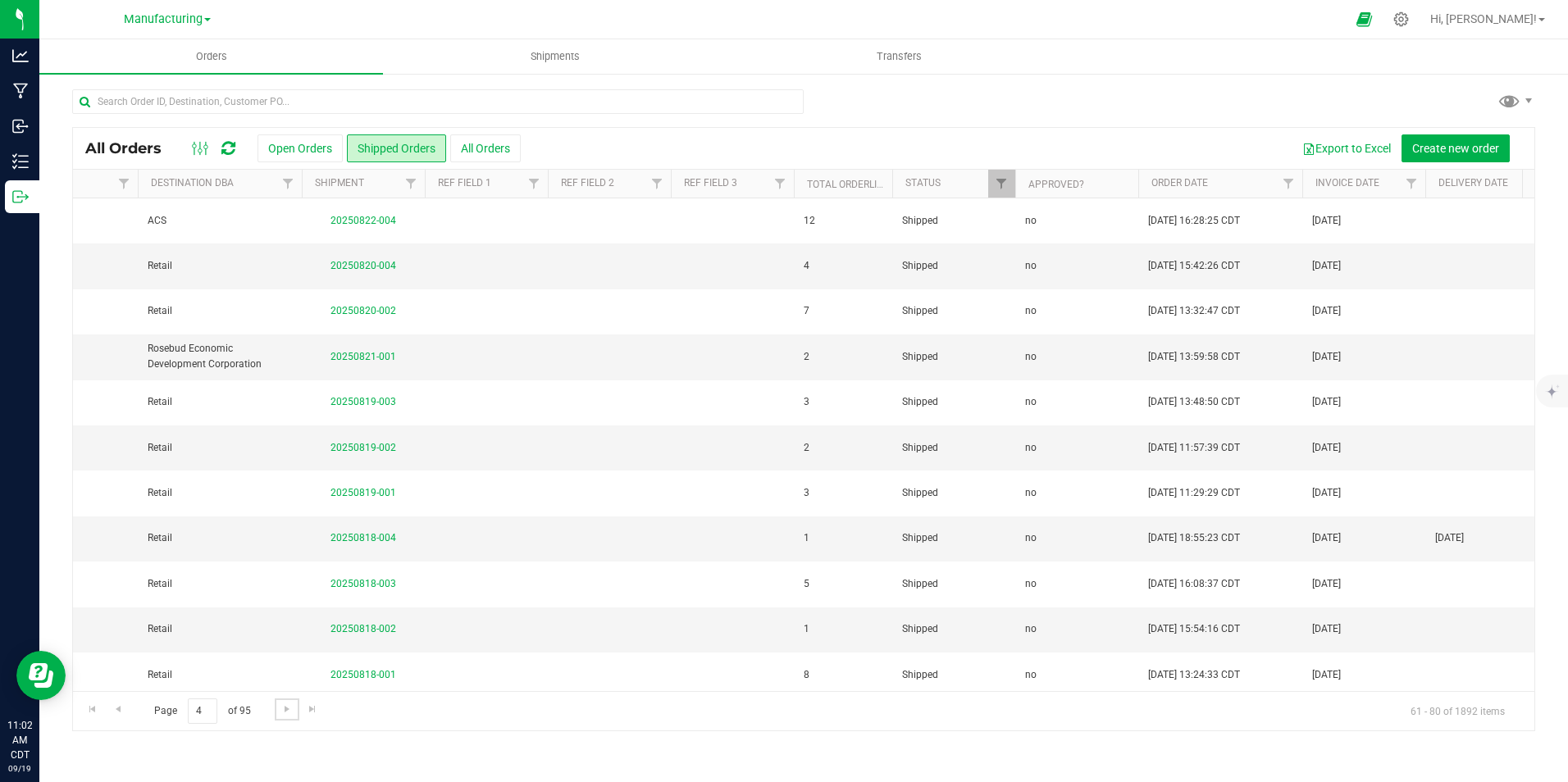
scroll to position [0, 825]
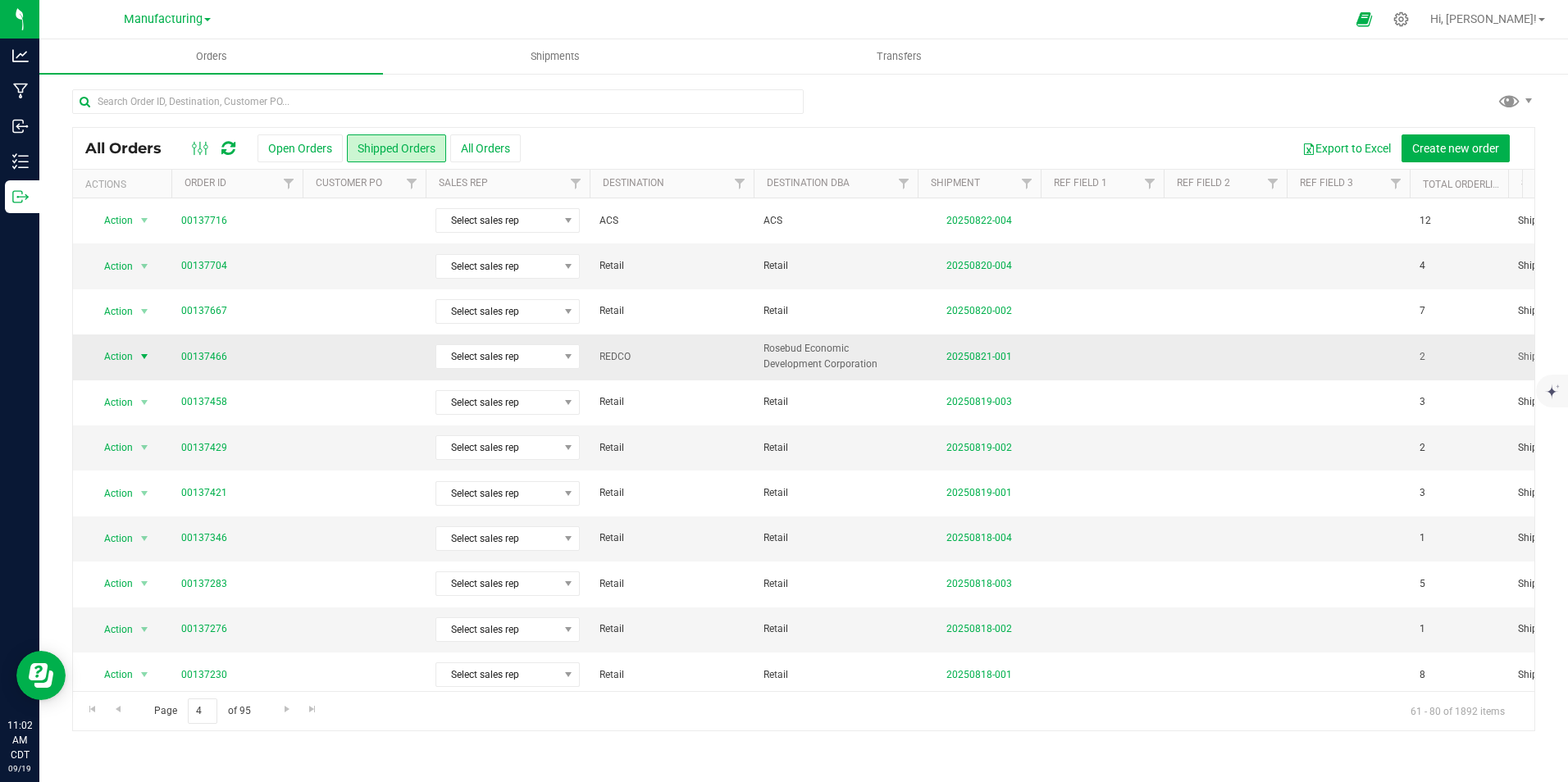
click at [140, 359] on span "select" at bounding box center [145, 357] width 14 height 13
click at [175, 413] on li "Mark as fully paid" at bounding box center [152, 410] width 123 height 25
click at [208, 352] on link "00137466" at bounding box center [204, 357] width 46 height 15
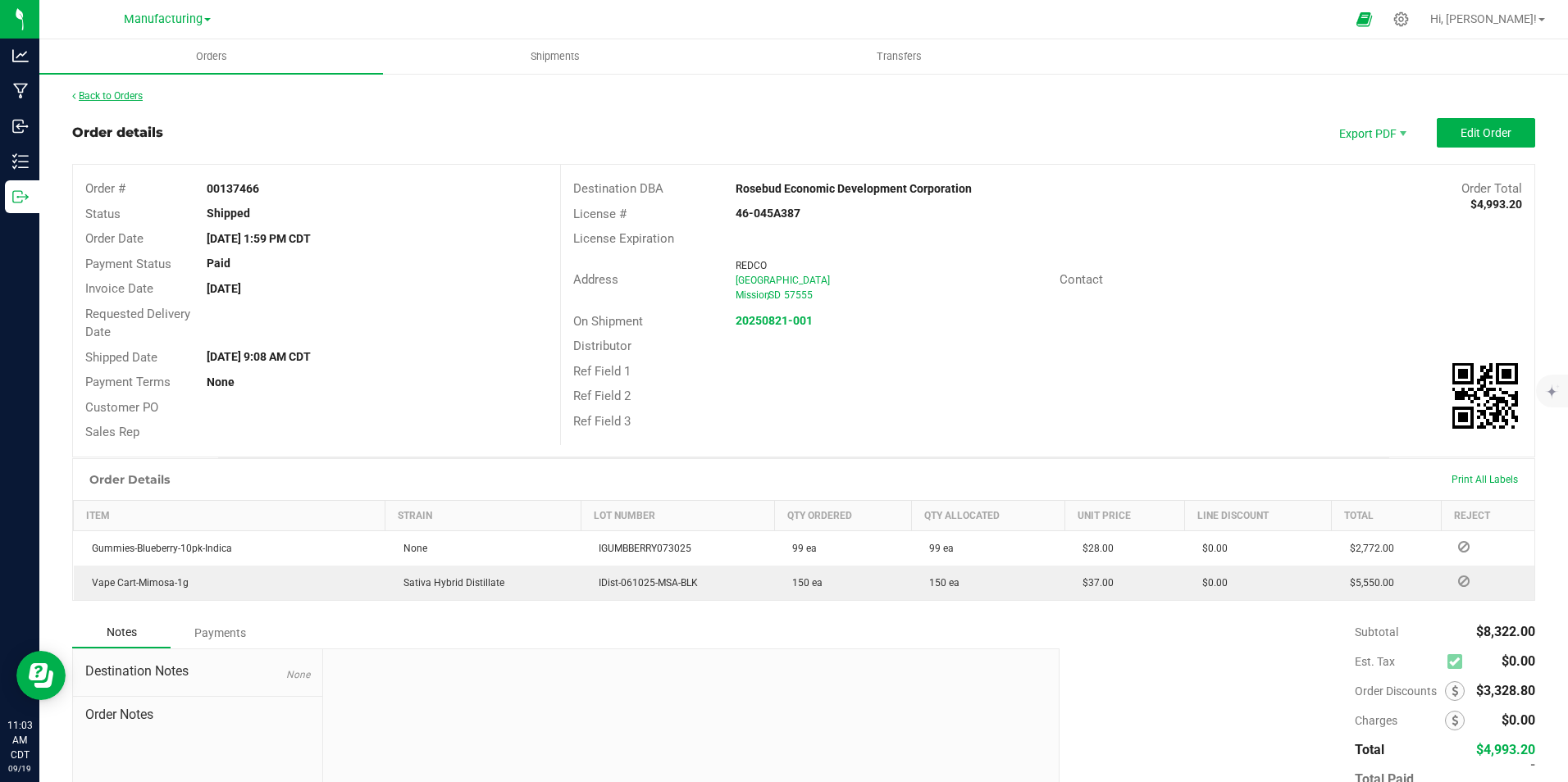
click at [118, 91] on link "Back to Orders" at bounding box center [107, 96] width 70 height 12
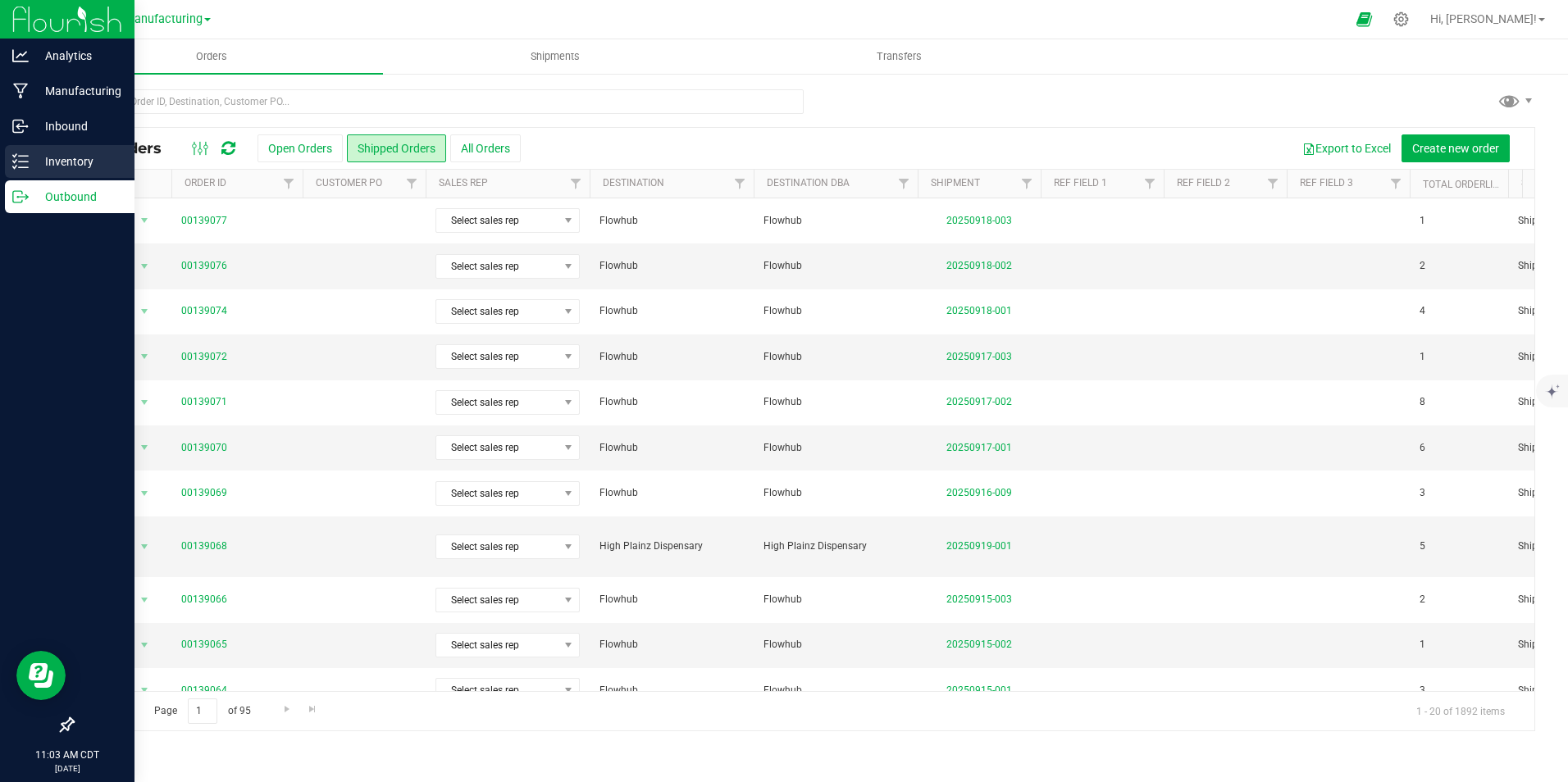
click at [46, 164] on p "Inventory" at bounding box center [78, 161] width 98 height 19
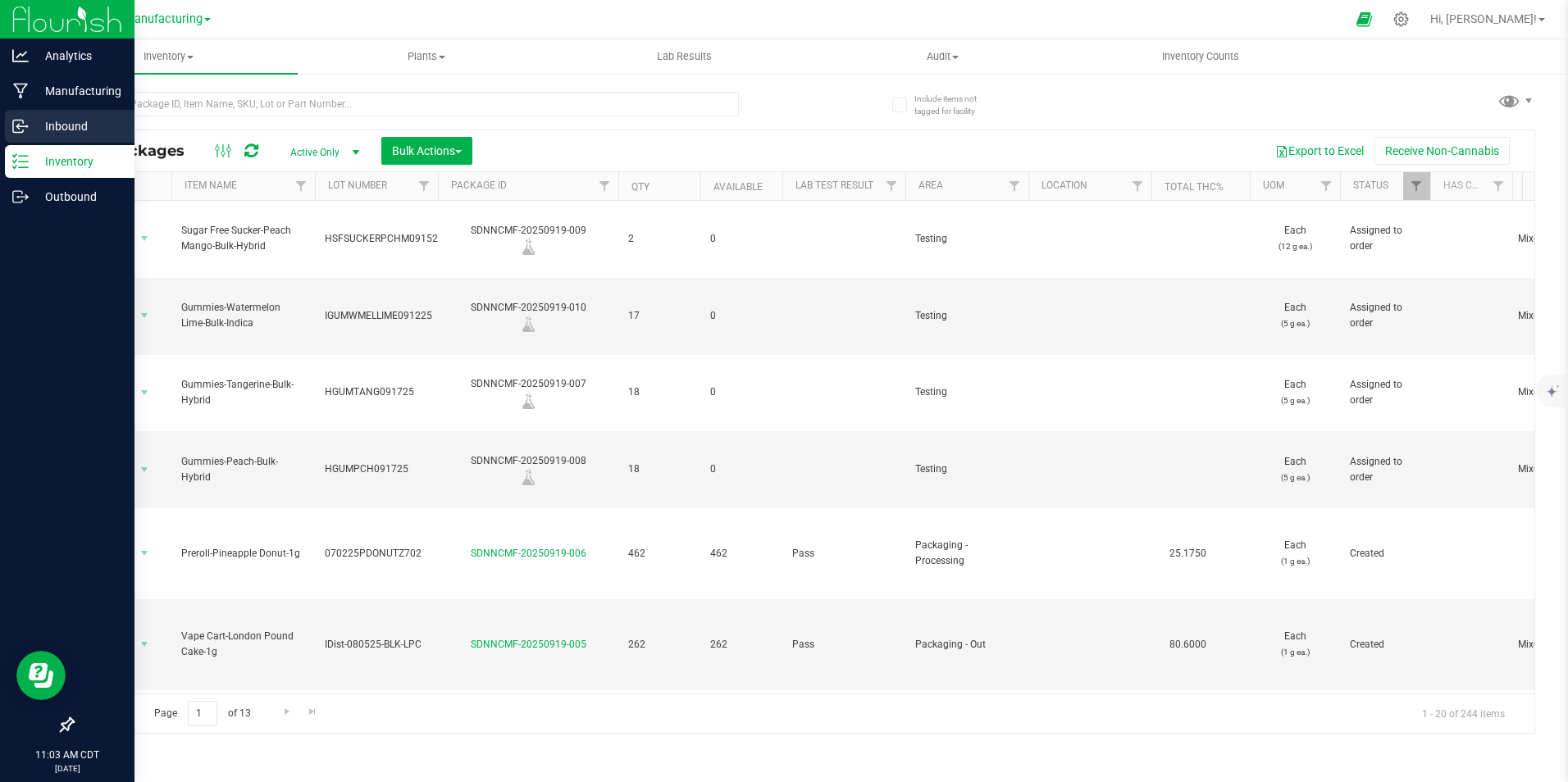
click at [68, 128] on p "Inbound" at bounding box center [78, 126] width 98 height 19
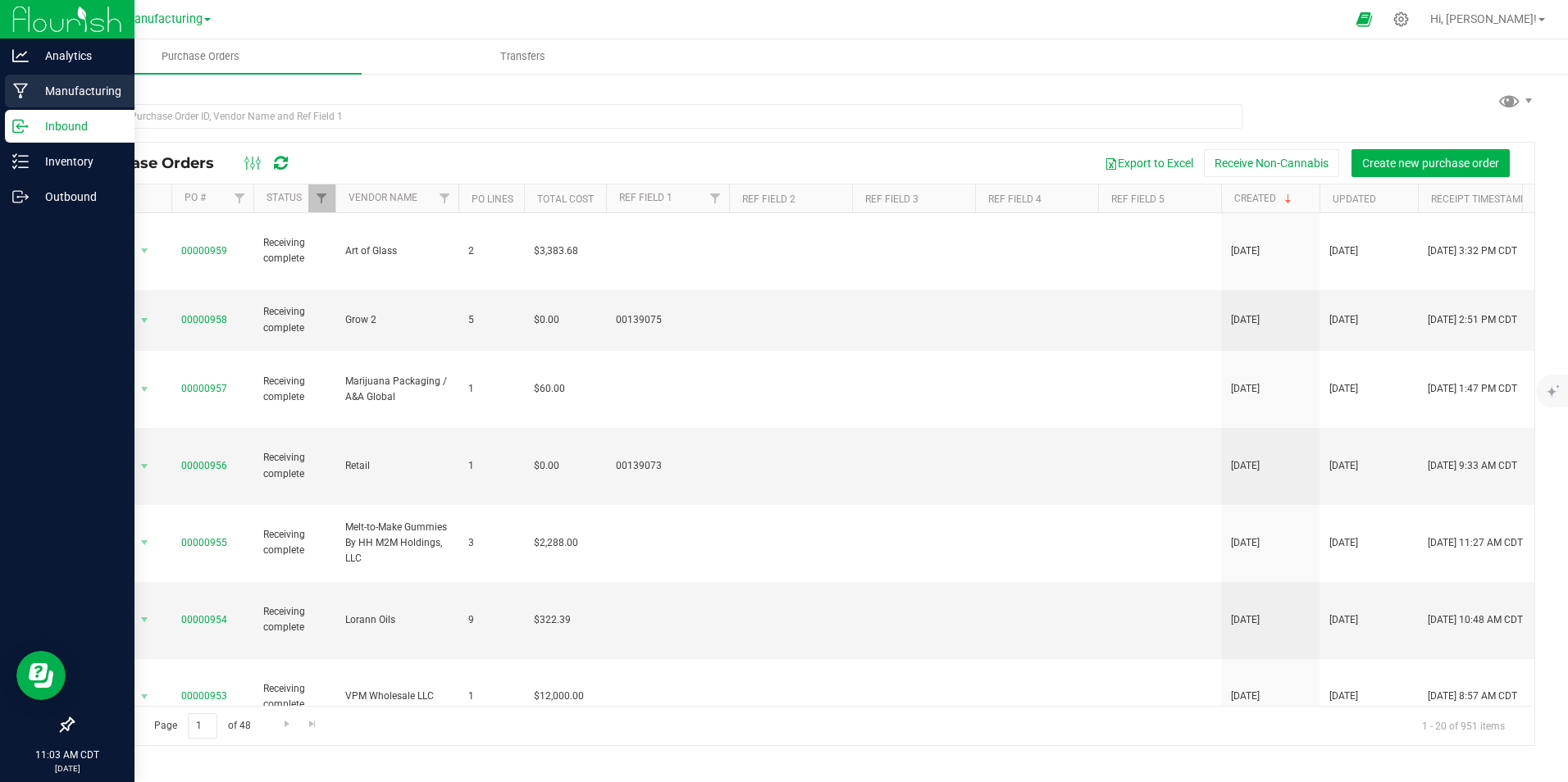
click at [85, 93] on p "Manufacturing" at bounding box center [78, 91] width 98 height 19
